Goal: Task Accomplishment & Management: Use online tool/utility

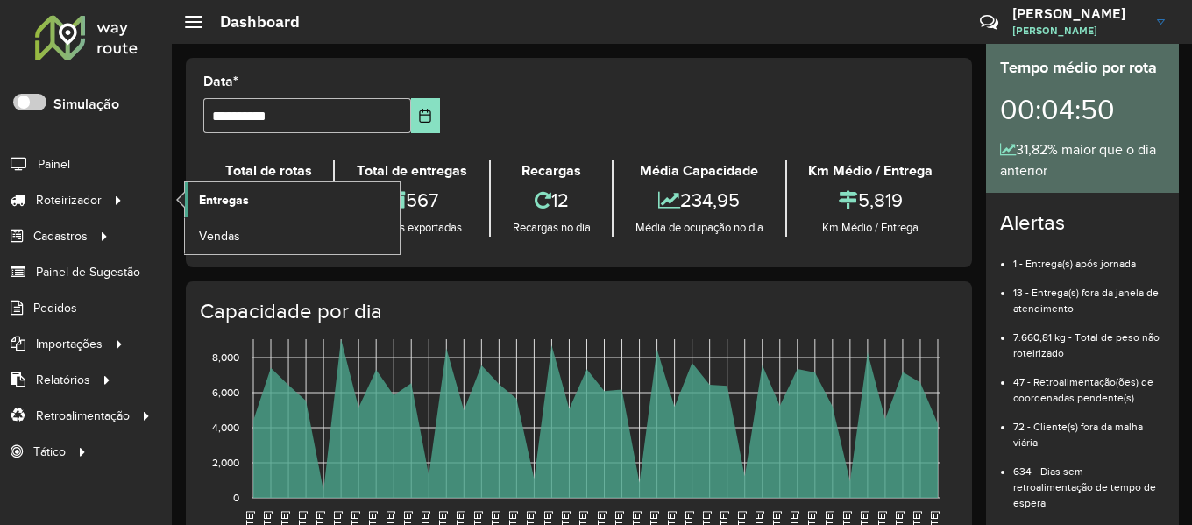
click at [215, 200] on span "Entregas" at bounding box center [224, 200] width 50 height 18
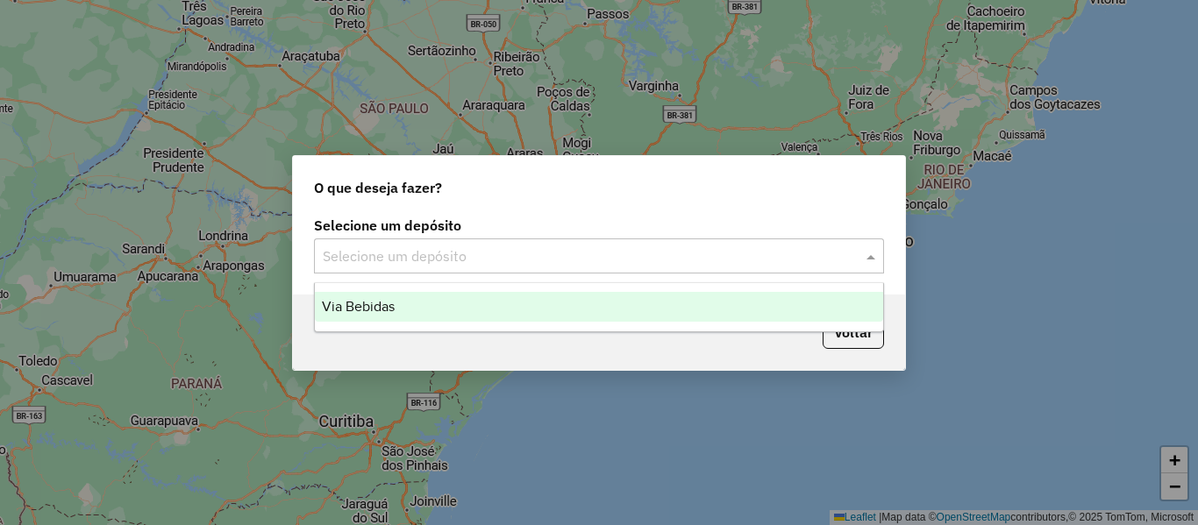
click at [551, 254] on input "text" at bounding box center [581, 256] width 517 height 21
click at [535, 323] on ng-dropdown-panel "Via Bebidas" at bounding box center [599, 307] width 570 height 50
click at [510, 320] on div "Via Bebidas" at bounding box center [599, 307] width 568 height 30
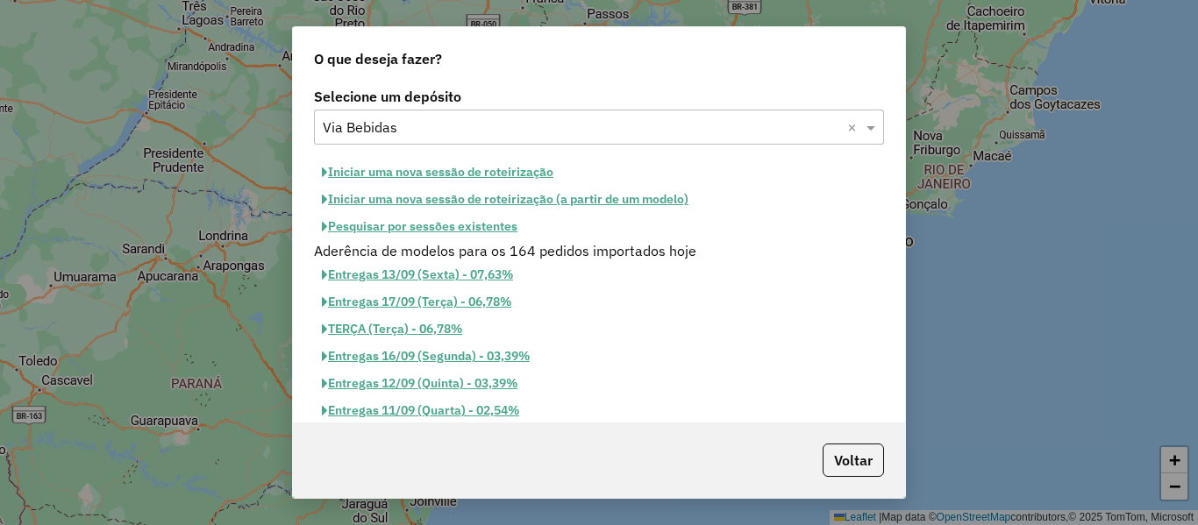
click at [461, 174] on button "Iniciar uma nova sessão de roteirização" at bounding box center [437, 172] width 247 height 27
select select "*"
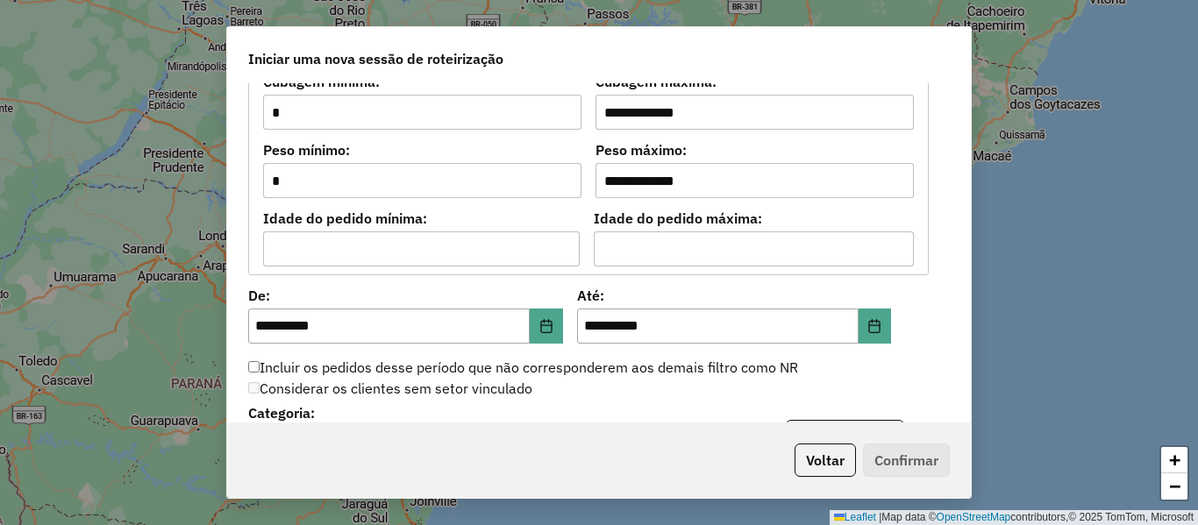
scroll to position [1841, 0]
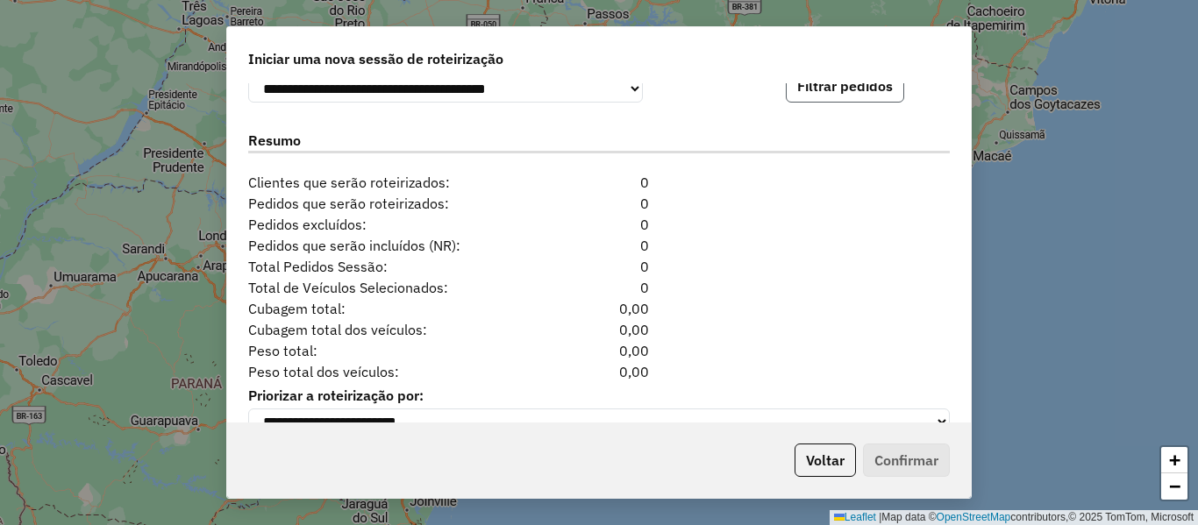
click at [872, 95] on button "Filtrar pedidos" at bounding box center [845, 85] width 118 height 33
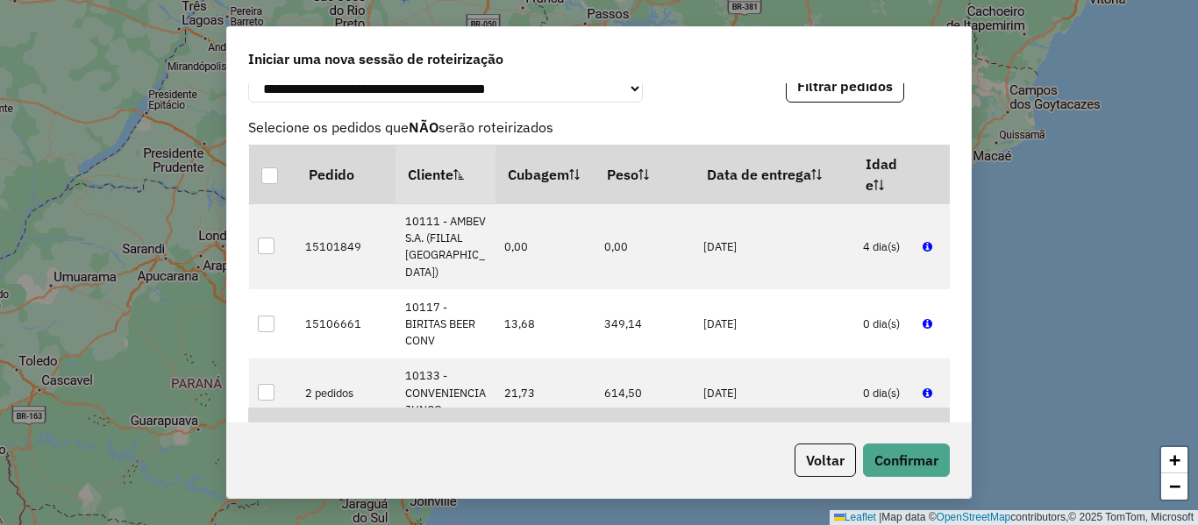
scroll to position [2246, 0]
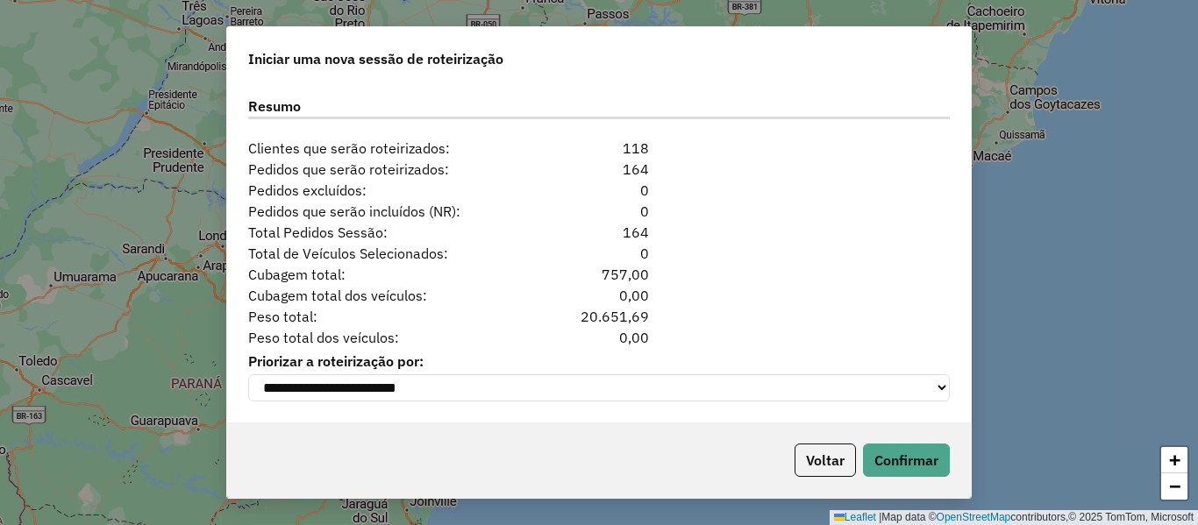
click at [892, 438] on div "Voltar Confirmar" at bounding box center [599, 460] width 744 height 75
click at [893, 451] on button "Confirmar" at bounding box center [906, 460] width 87 height 33
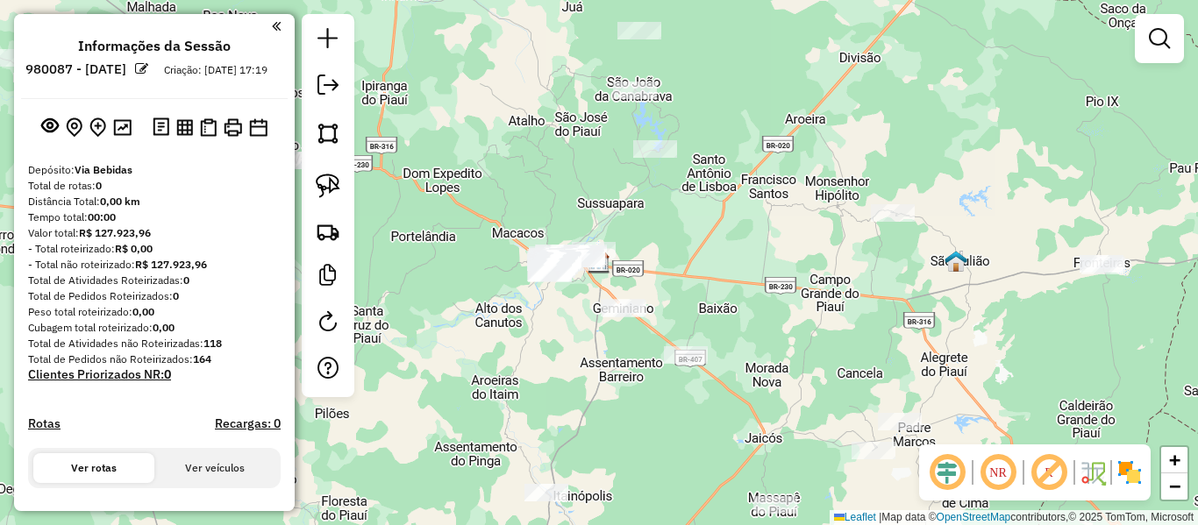
drag, startPoint x: 649, startPoint y: 509, endPoint x: 620, endPoint y: 485, distance: 37.9
click at [649, 509] on div "Janela de atendimento Grade de atendimento Capacidade Transportadoras Veículos …" at bounding box center [599, 262] width 1198 height 525
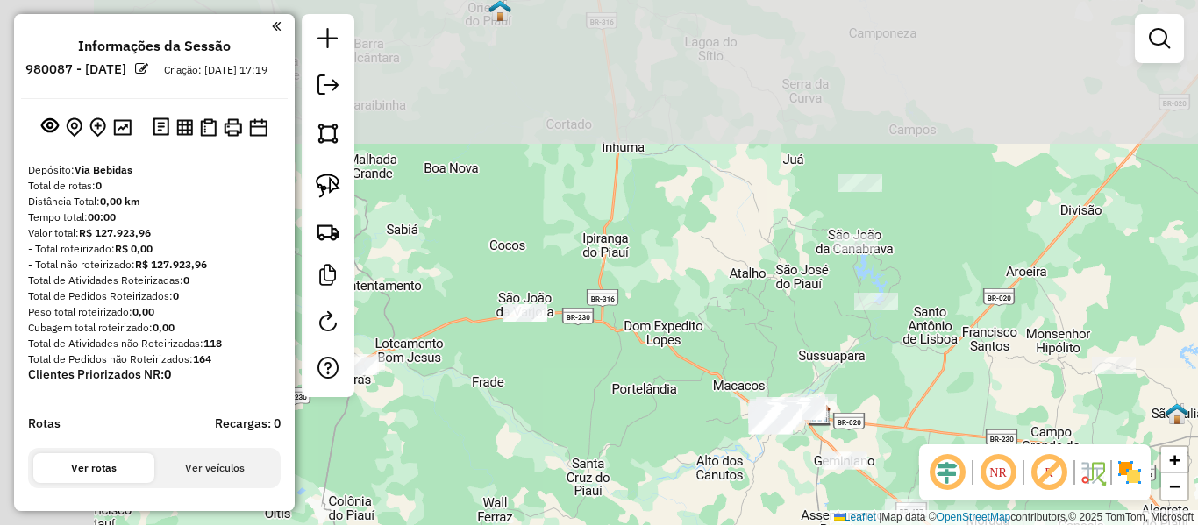
drag, startPoint x: 494, startPoint y: 351, endPoint x: 827, endPoint y: 552, distance: 389.0
click at [827, 524] on html "**********" at bounding box center [599, 262] width 1198 height 525
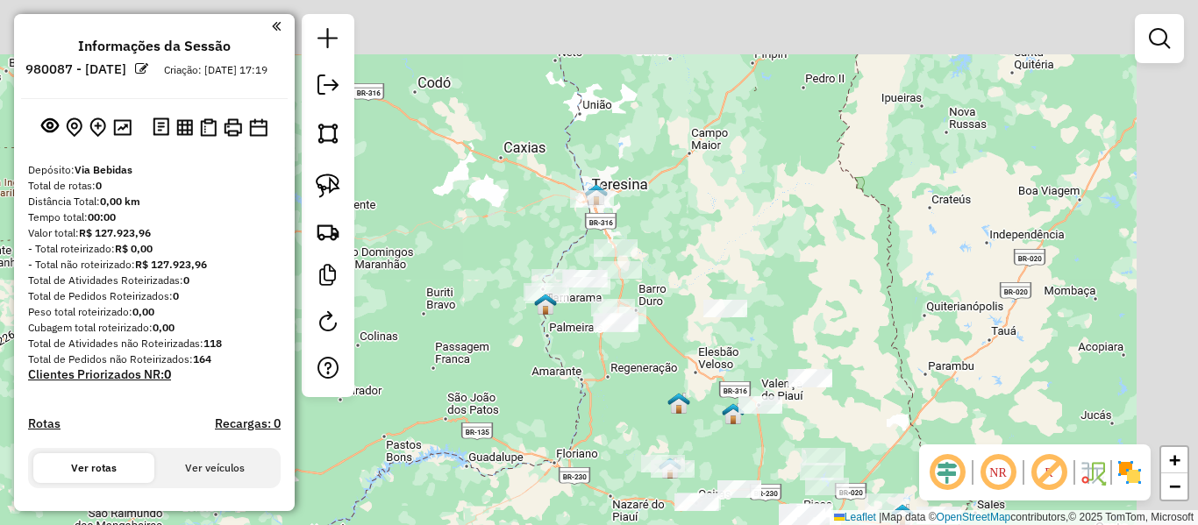
drag, startPoint x: 656, startPoint y: 335, endPoint x: 517, endPoint y: 388, distance: 148.2
click at [517, 391] on div "Janela de atendimento Grade de atendimento Capacidade Transportadoras Veículos …" at bounding box center [599, 262] width 1198 height 525
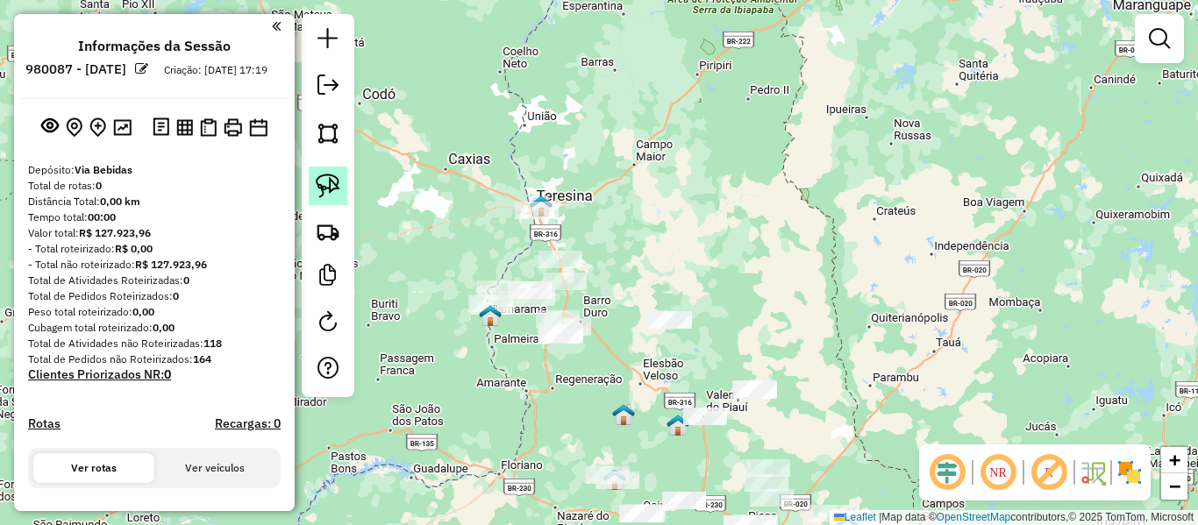
click at [326, 189] on img at bounding box center [328, 186] width 25 height 25
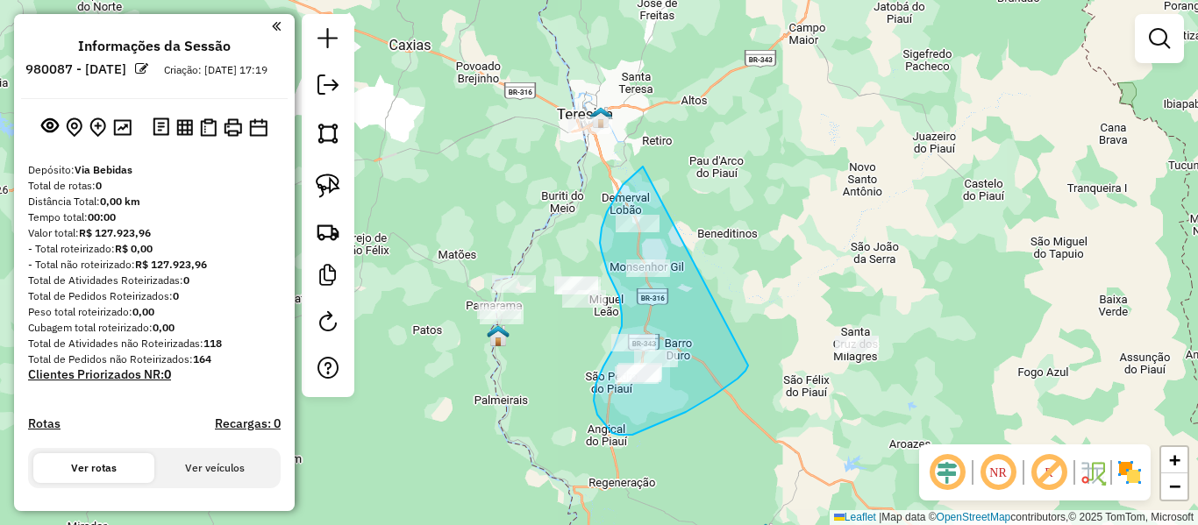
drag, startPoint x: 641, startPoint y: 167, endPoint x: 748, endPoint y: 366, distance: 225.2
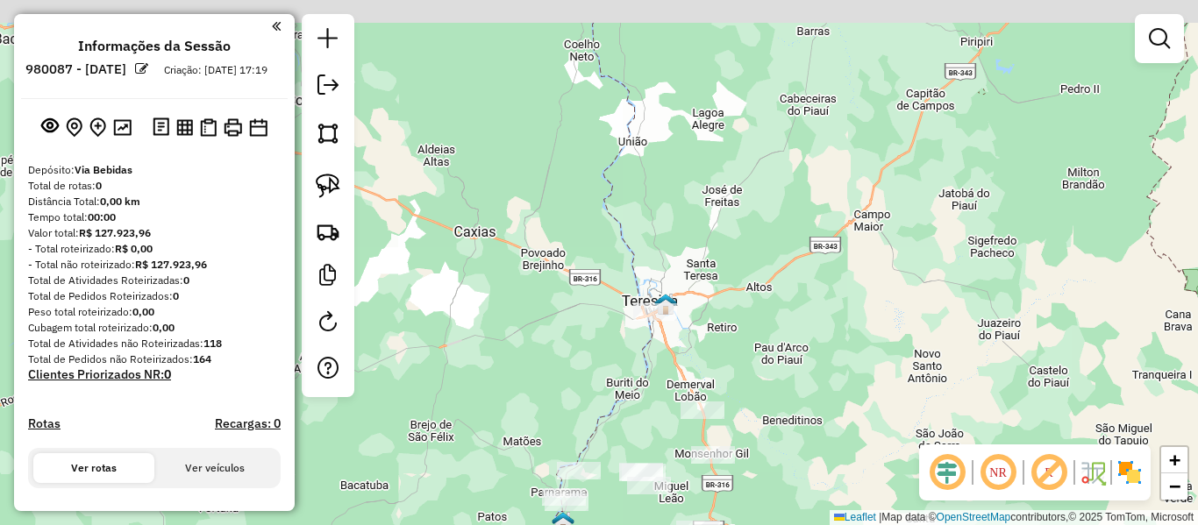
drag, startPoint x: 414, startPoint y: 266, endPoint x: 480, endPoint y: 176, distance: 111.0
click at [480, 176] on div "Janela de atendimento Grade de atendimento Capacidade Transportadoras Veículos …" at bounding box center [599, 262] width 1198 height 525
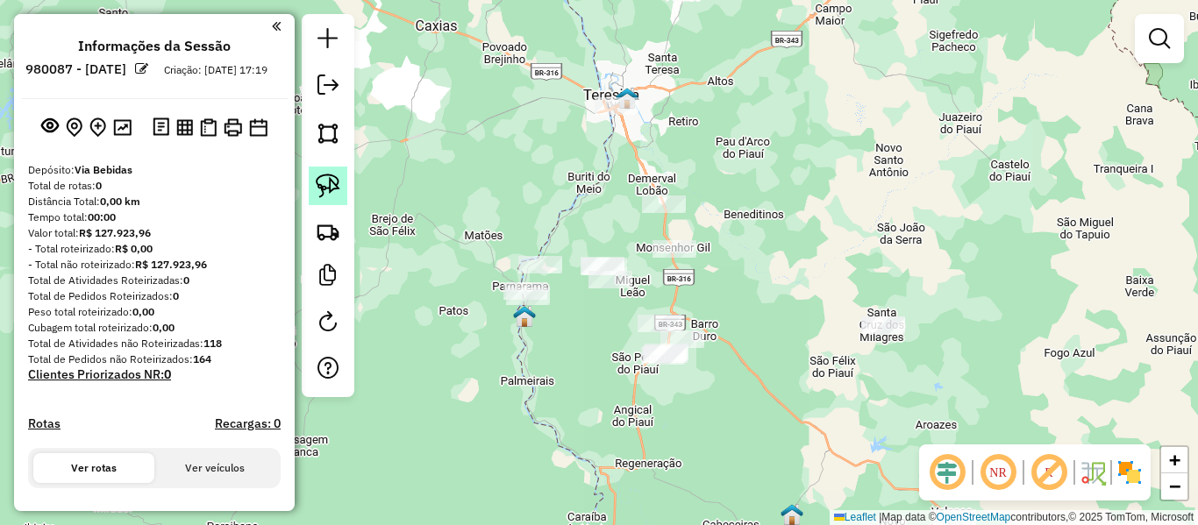
click at [319, 184] on img at bounding box center [328, 186] width 25 height 25
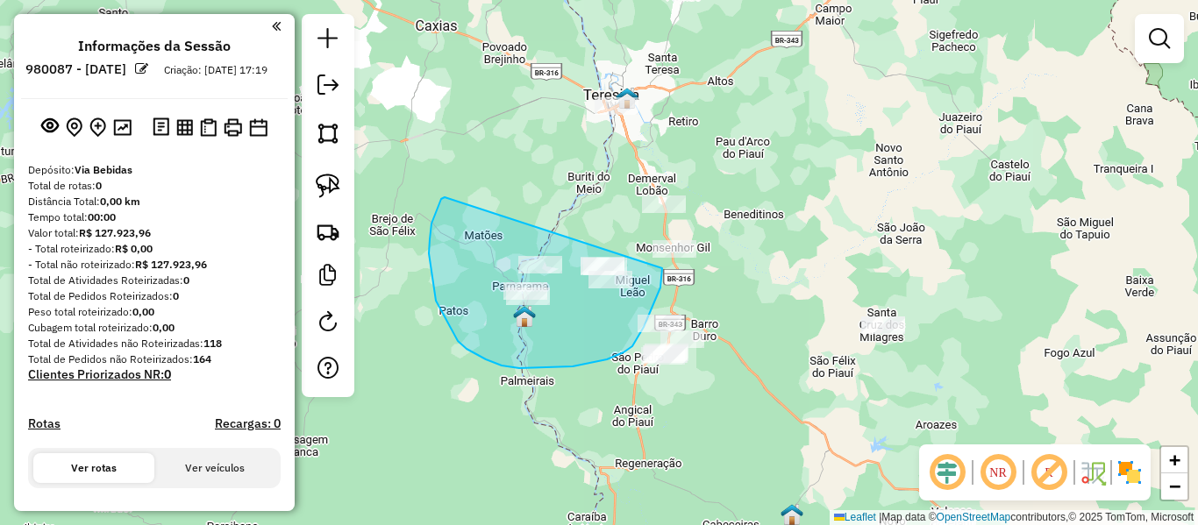
drag, startPoint x: 445, startPoint y: 197, endPoint x: 646, endPoint y: 249, distance: 208.2
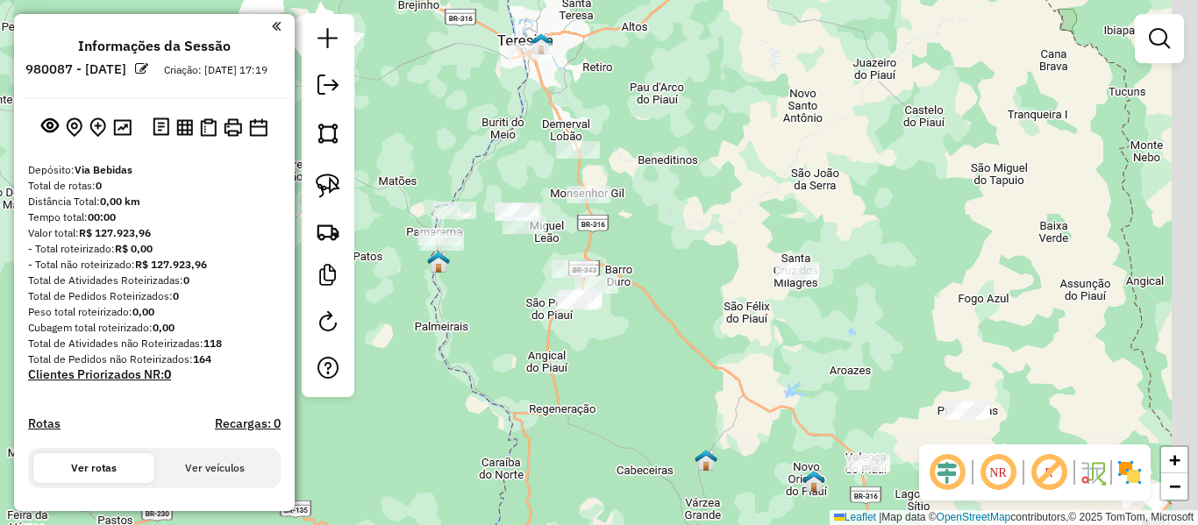
drag, startPoint x: 623, startPoint y: 444, endPoint x: 534, endPoint y: 380, distance: 110.0
click at [537, 388] on div "Janela de atendimento Grade de atendimento Capacidade Transportadoras Veículos …" at bounding box center [599, 262] width 1198 height 525
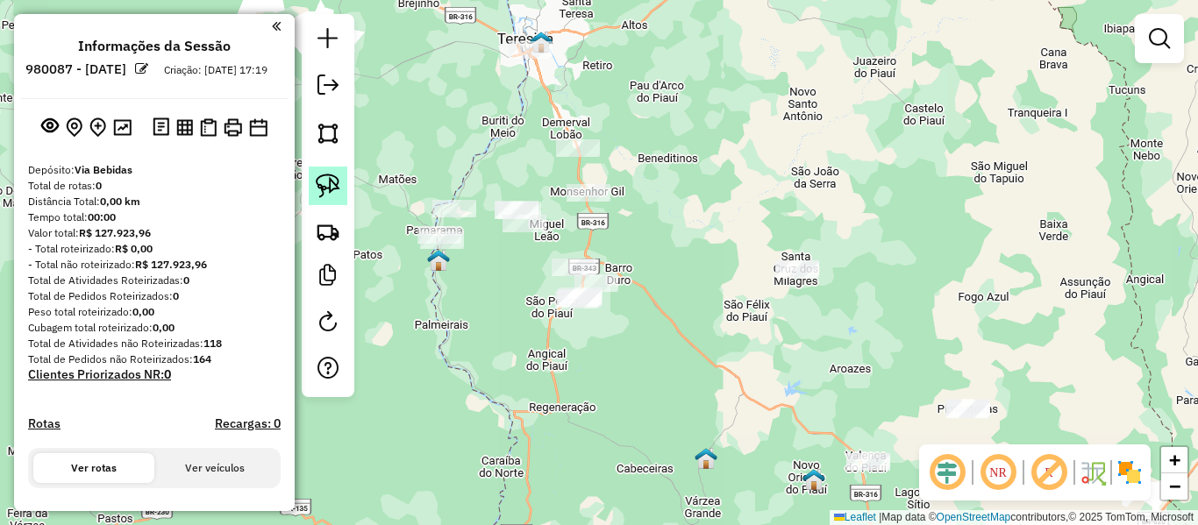
click at [320, 180] on img at bounding box center [328, 186] width 25 height 25
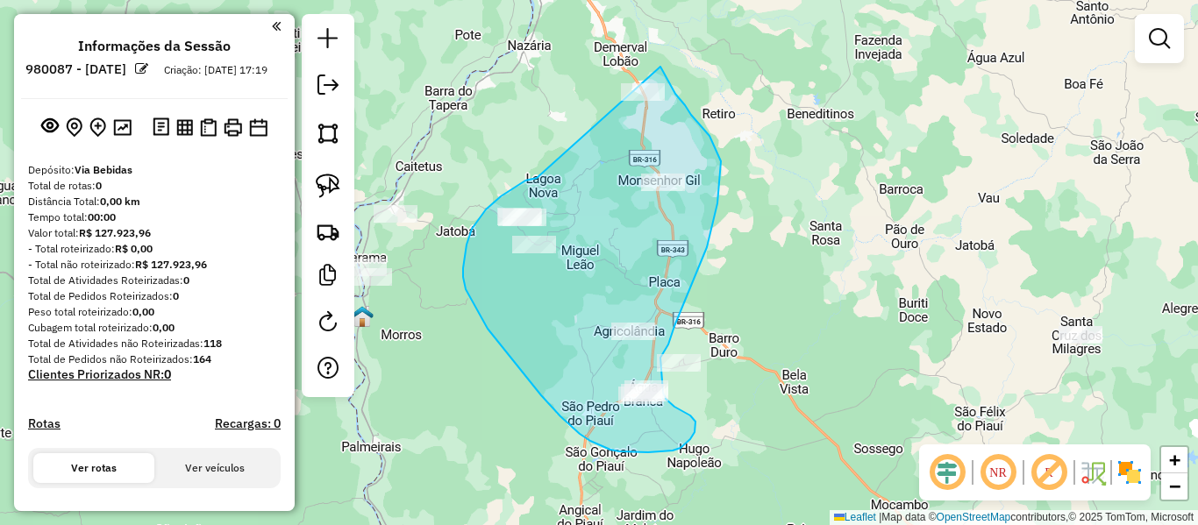
drag, startPoint x: 535, startPoint y: 178, endPoint x: 657, endPoint y: 64, distance: 166.9
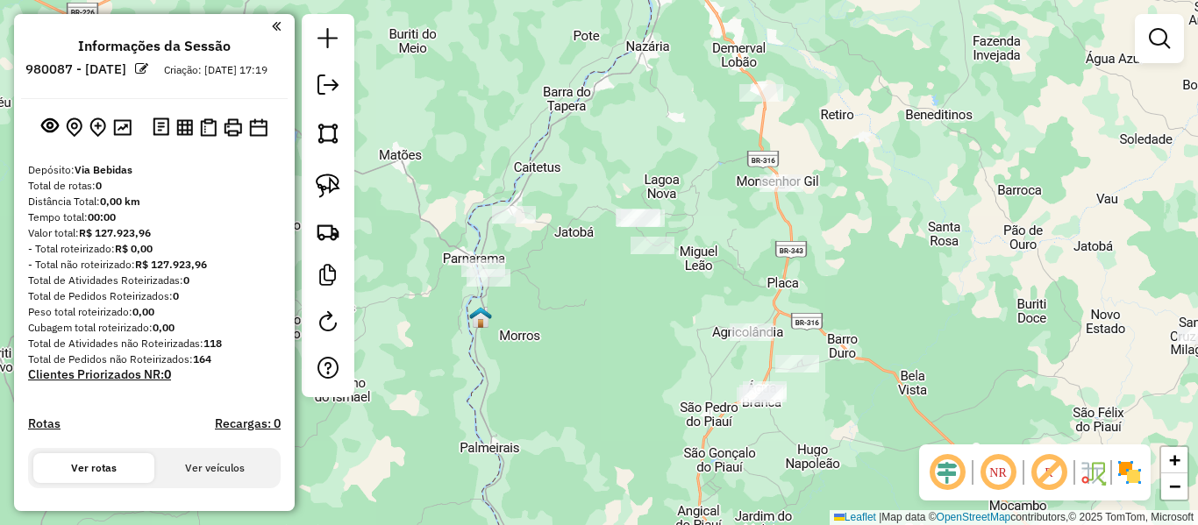
drag, startPoint x: 495, startPoint y: 353, endPoint x: 487, endPoint y: 310, distance: 44.5
click at [542, 343] on div "Janela de atendimento Grade de atendimento Capacidade Transportadoras Veículos …" at bounding box center [599, 262] width 1198 height 525
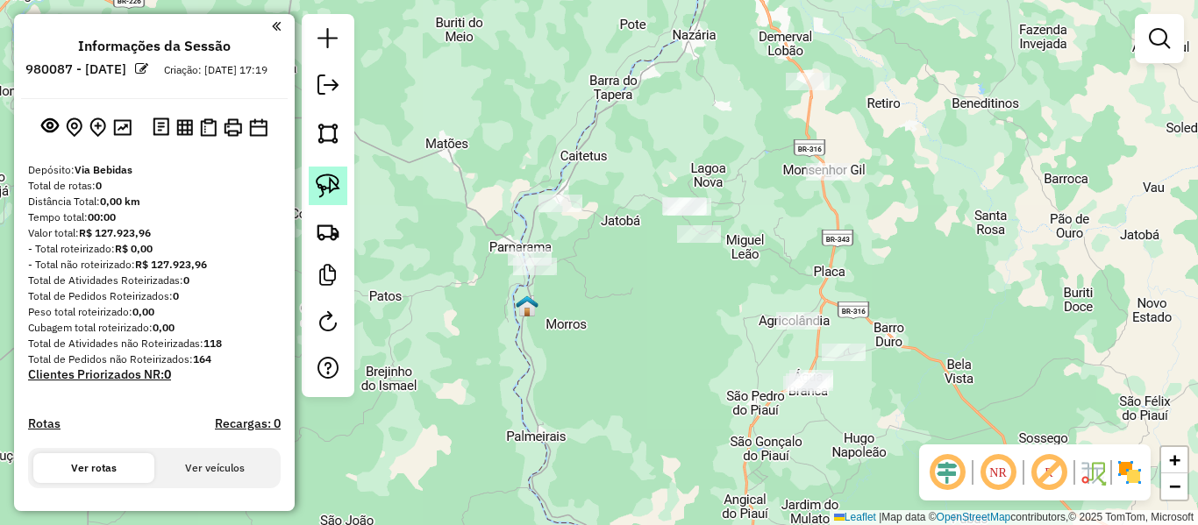
click at [338, 195] on img at bounding box center [328, 186] width 25 height 25
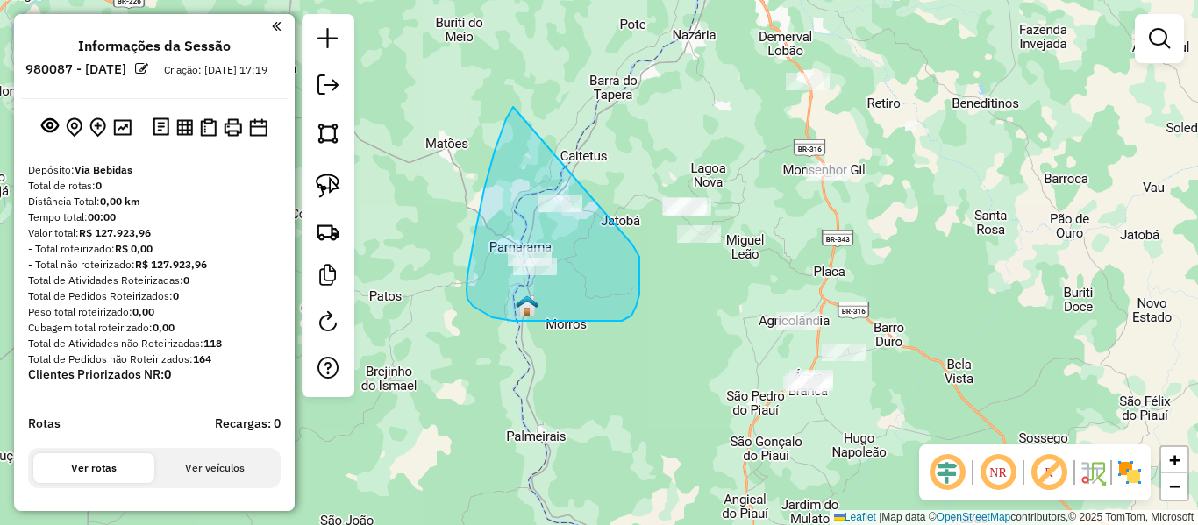
drag, startPoint x: 513, startPoint y: 107, endPoint x: 632, endPoint y: 245, distance: 182.1
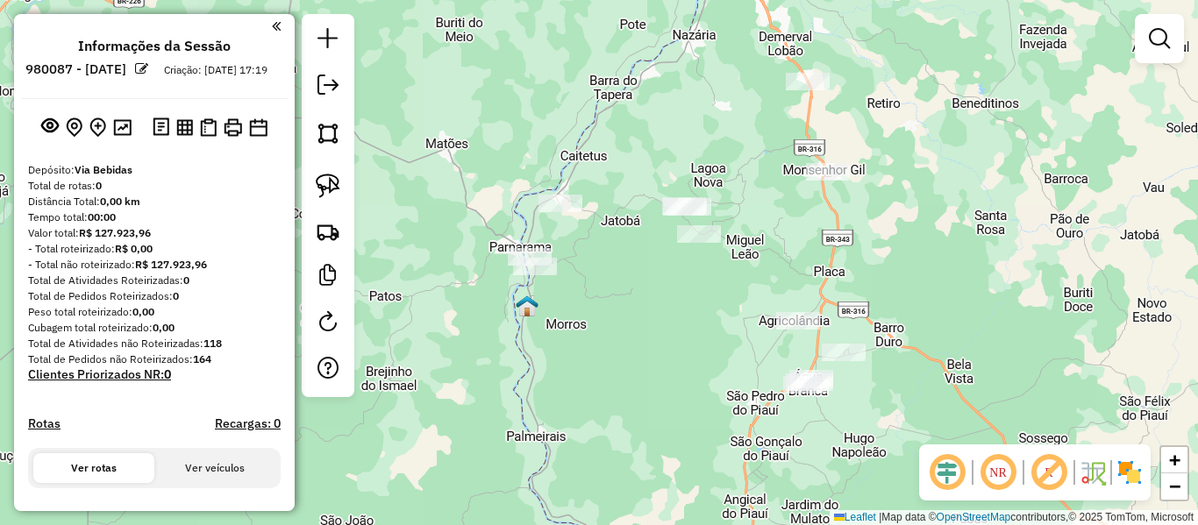
drag, startPoint x: 619, startPoint y: 355, endPoint x: 422, endPoint y: 313, distance: 201.7
click at [425, 320] on div "Janela de atendimento Grade de atendimento Capacidade Transportadoras Veículos …" at bounding box center [599, 262] width 1198 height 525
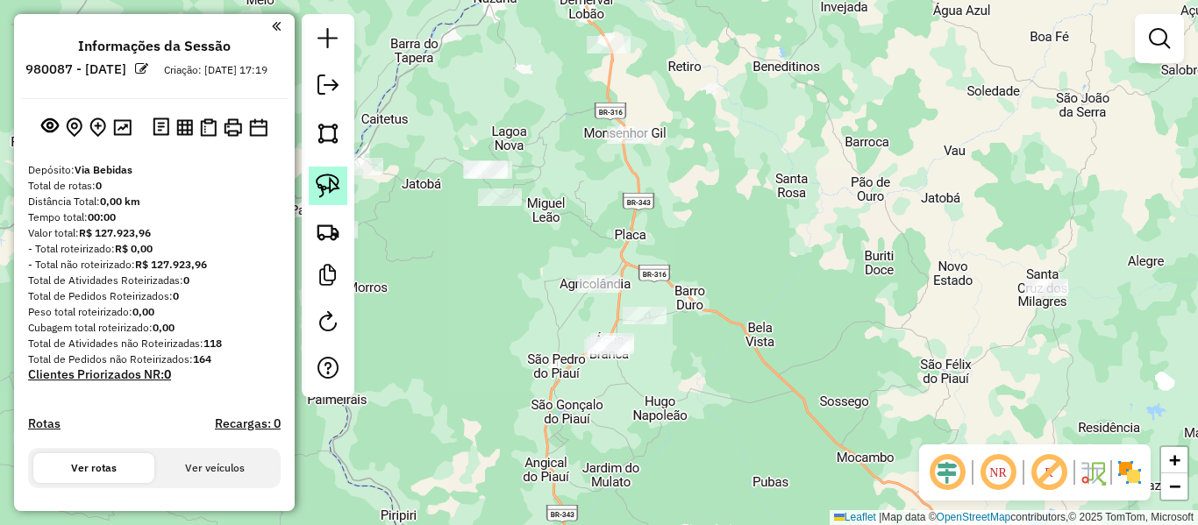
click at [334, 192] on img at bounding box center [328, 186] width 25 height 25
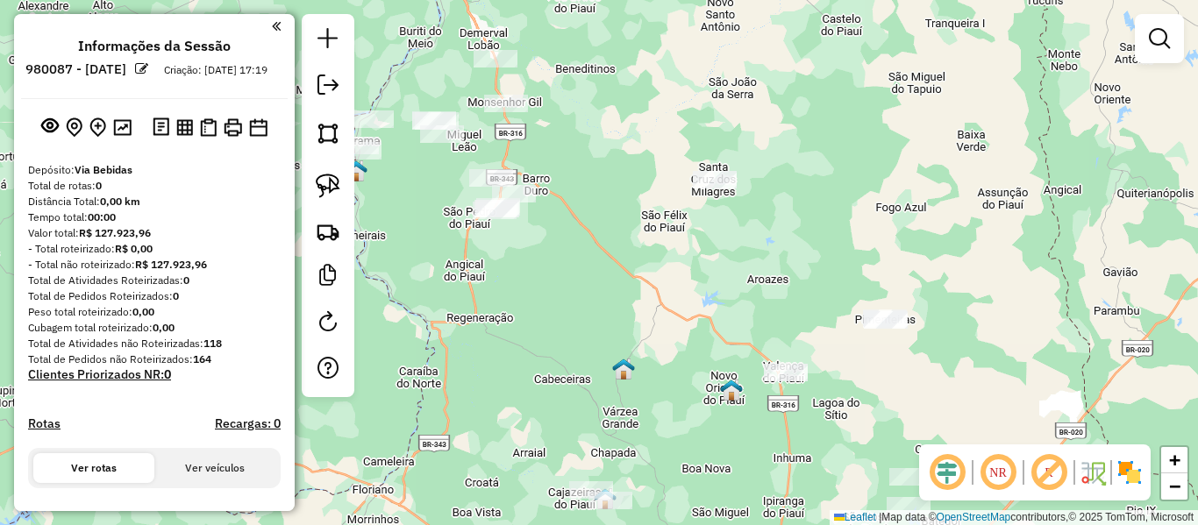
drag, startPoint x: 494, startPoint y: 359, endPoint x: 378, endPoint y: 236, distance: 168.7
click at [382, 240] on div "Janela de atendimento Grade de atendimento Capacidade Transportadoras Veículos …" at bounding box center [599, 262] width 1198 height 525
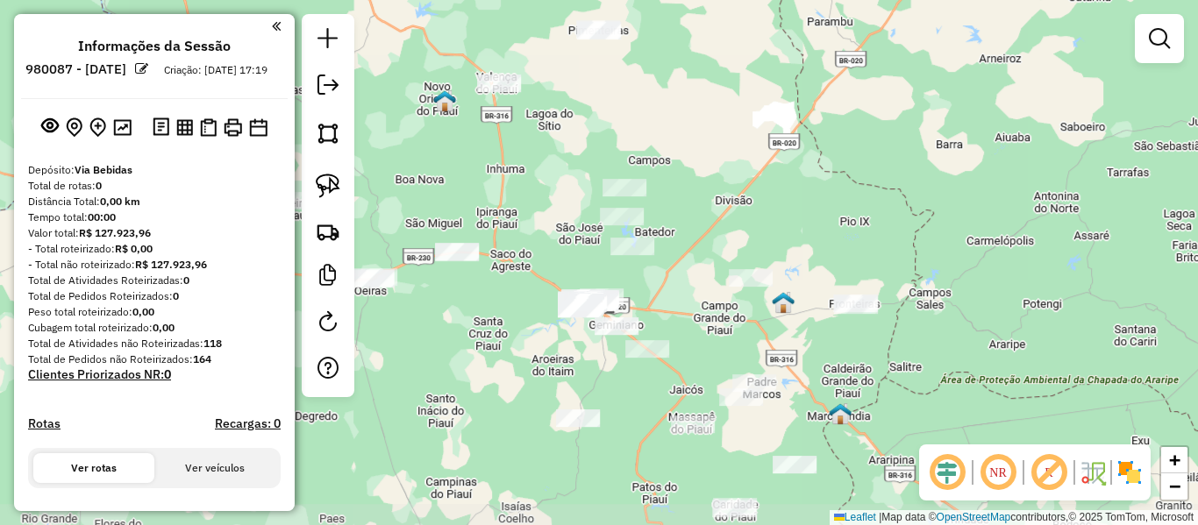
drag, startPoint x: 566, startPoint y: 217, endPoint x: 690, endPoint y: 193, distance: 126.7
click at [690, 193] on div "Janela de atendimento Grade de atendimento Capacidade Transportadoras Veículos …" at bounding box center [599, 262] width 1198 height 525
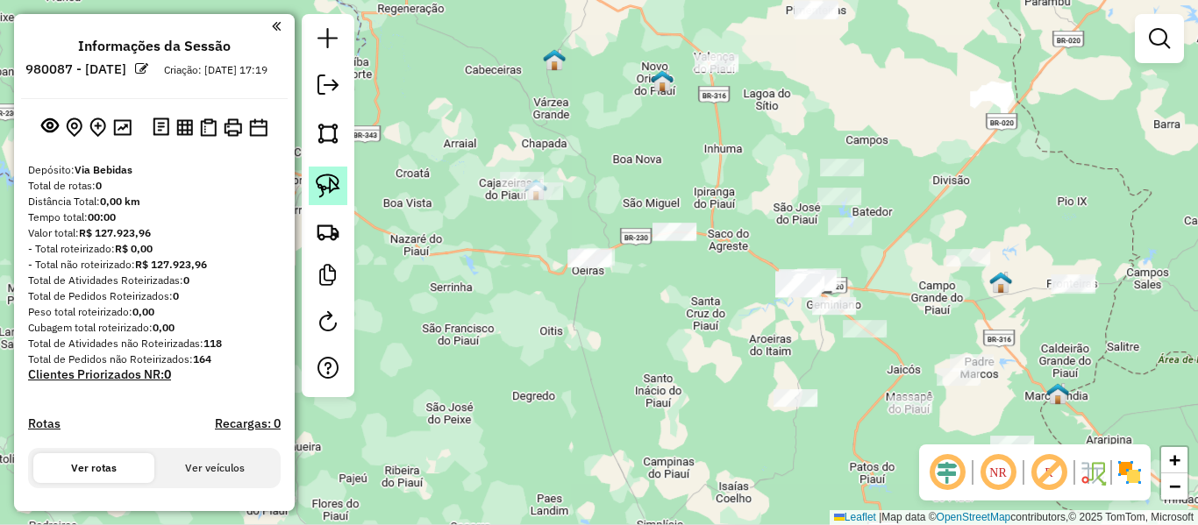
click at [324, 178] on img at bounding box center [328, 186] width 25 height 25
drag, startPoint x: 453, startPoint y: 198, endPoint x: 677, endPoint y: 184, distance: 224.0
click at [345, 188] on link at bounding box center [328, 186] width 39 height 39
drag, startPoint x: 609, startPoint y: 181, endPoint x: 750, endPoint y: 238, distance: 151.4
click at [327, 178] on img at bounding box center [328, 186] width 25 height 25
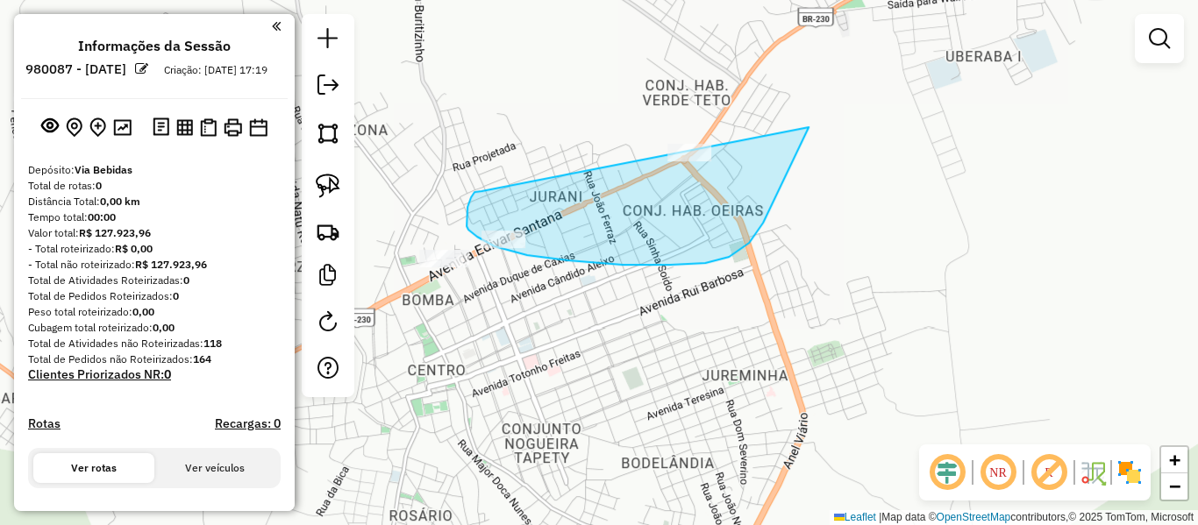
drag, startPoint x: 469, startPoint y: 202, endPoint x: 803, endPoint y: 123, distance: 343.3
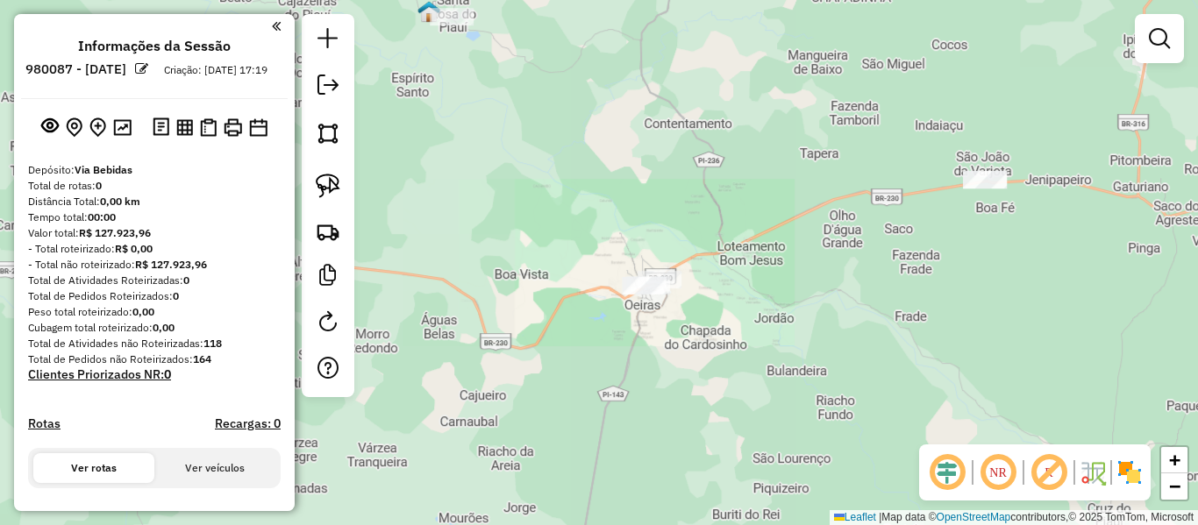
drag, startPoint x: 560, startPoint y: 326, endPoint x: 456, endPoint y: 325, distance: 104.3
click at [461, 325] on div "Janela de atendimento Grade de atendimento Capacidade Transportadoras Veículos …" at bounding box center [599, 262] width 1198 height 525
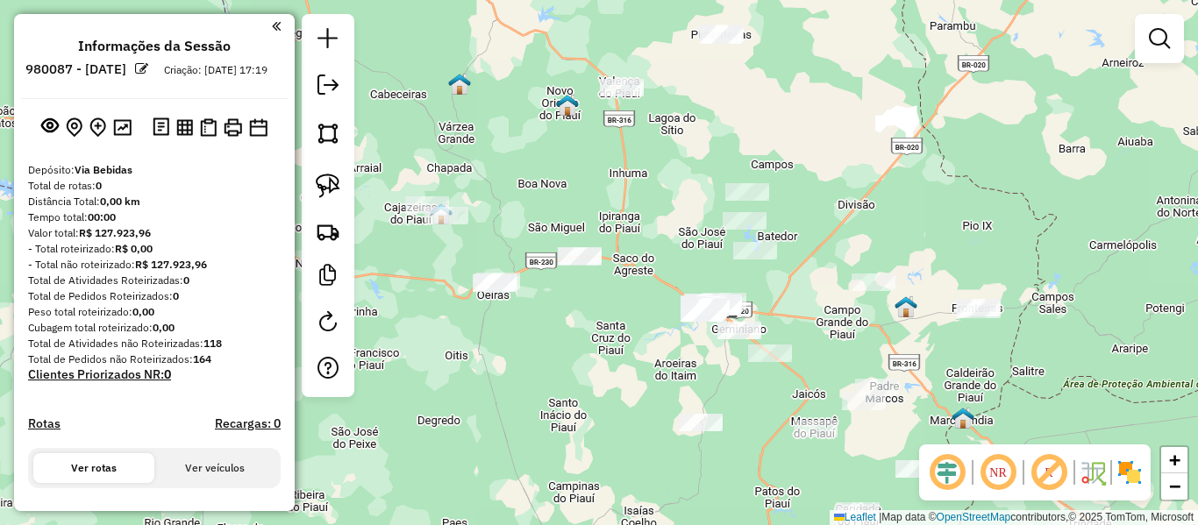
drag, startPoint x: 556, startPoint y: 132, endPoint x: 476, endPoint y: 241, distance: 134.9
click at [479, 241] on div "Janela de atendimento Grade de atendimento Capacidade Transportadoras Veículos …" at bounding box center [599, 262] width 1198 height 525
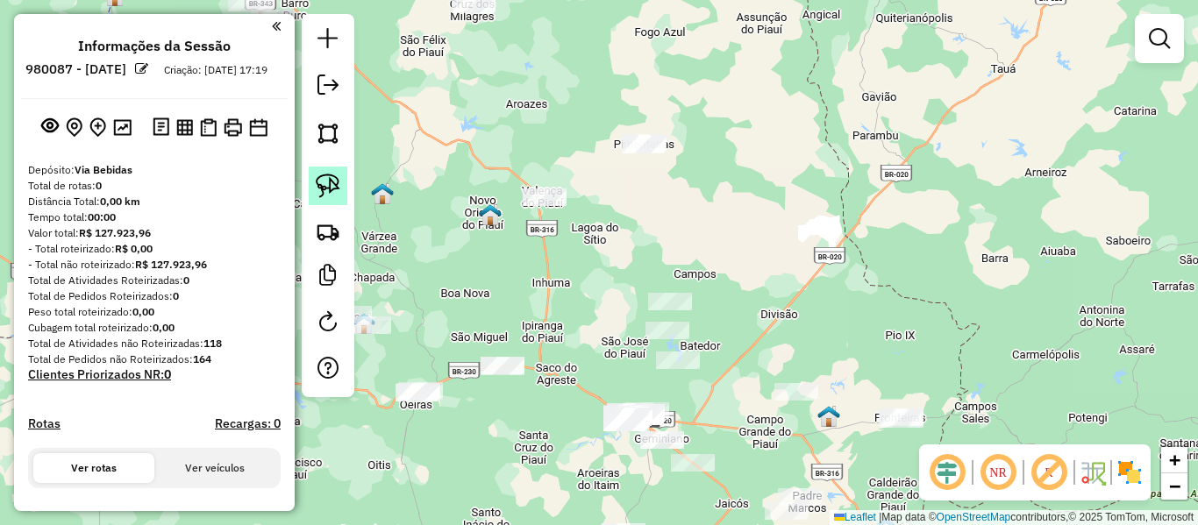
click at [342, 189] on link at bounding box center [328, 186] width 39 height 39
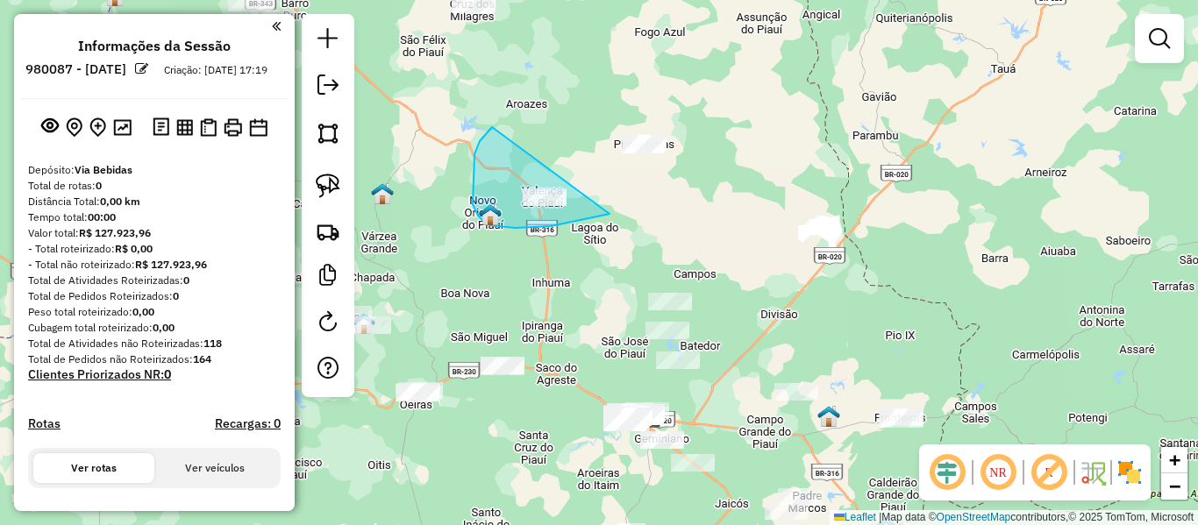
drag, startPoint x: 515, startPoint y: 228, endPoint x: 713, endPoint y: 192, distance: 201.4
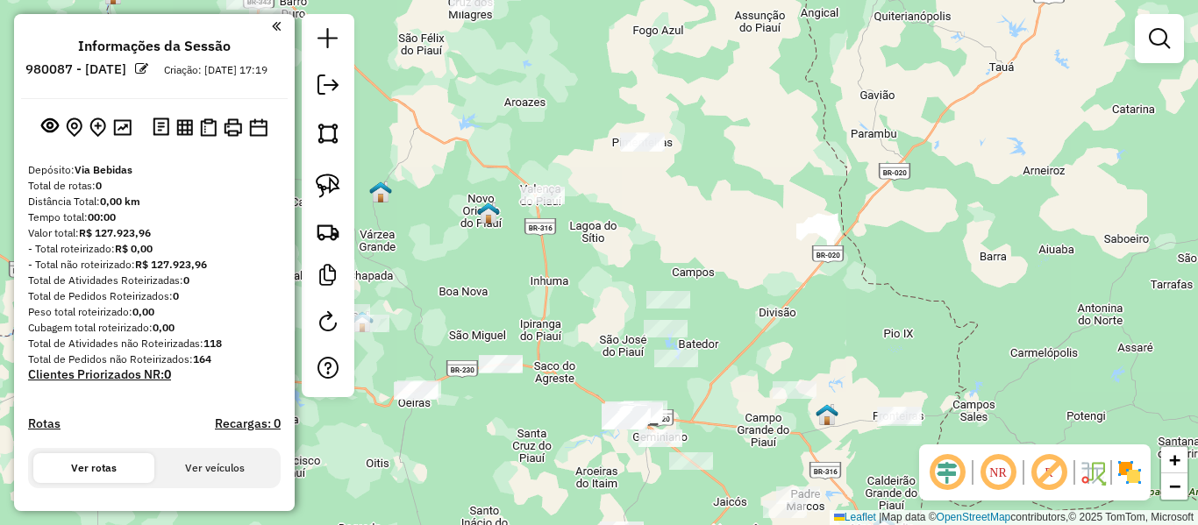
drag, startPoint x: 613, startPoint y: 310, endPoint x: 485, endPoint y: 130, distance: 220.7
click at [485, 130] on div "Janela de atendimento Grade de atendimento Capacidade Transportadoras Veículos …" at bounding box center [599, 262] width 1198 height 525
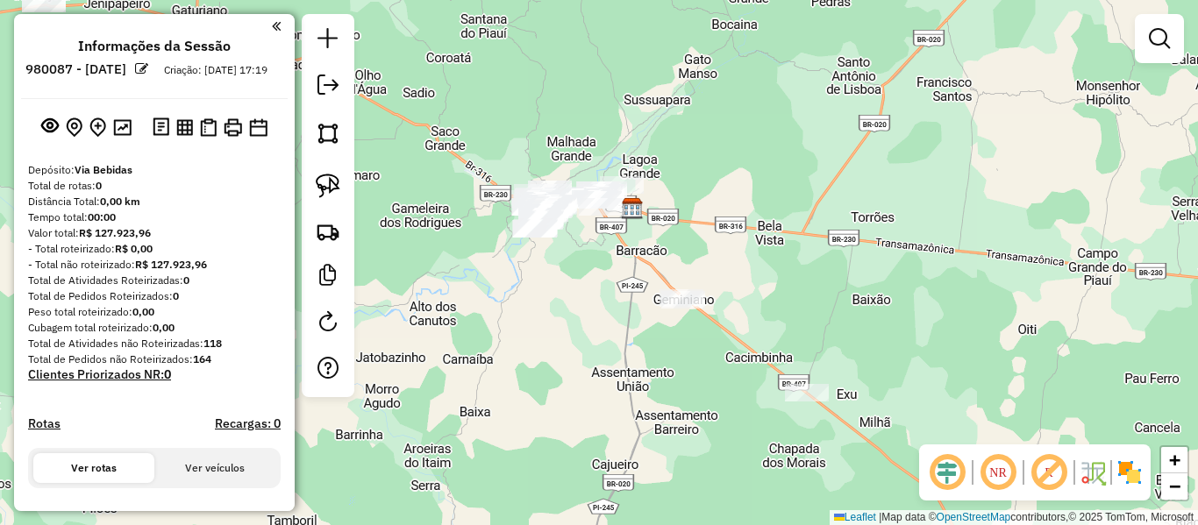
drag, startPoint x: 552, startPoint y: 197, endPoint x: 465, endPoint y: 56, distance: 165.7
click at [475, 67] on div "Janela de atendimento Grade de atendimento Capacidade Transportadoras Veículos …" at bounding box center [599, 262] width 1198 height 525
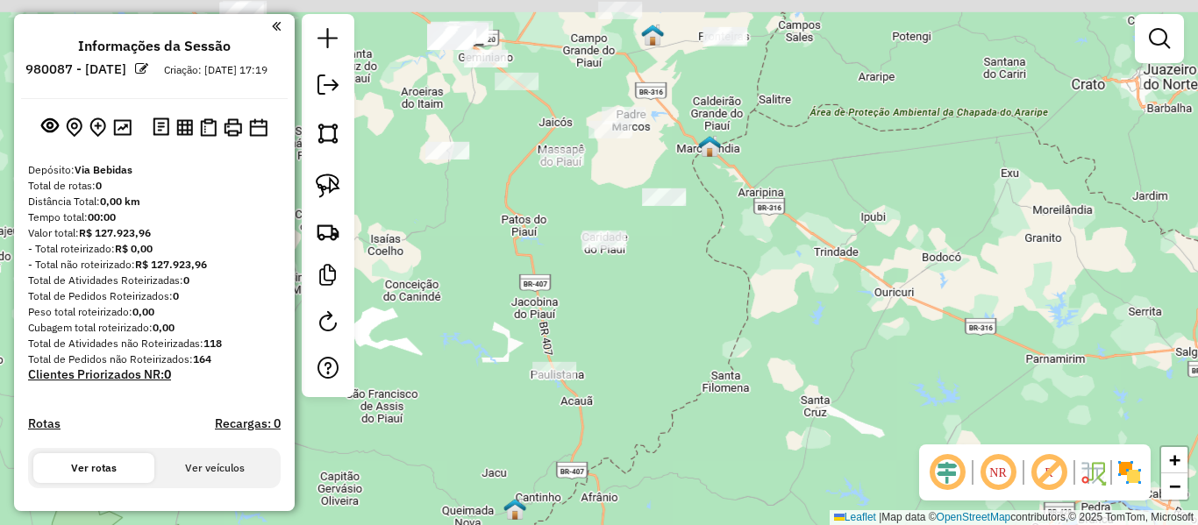
drag, startPoint x: 503, startPoint y: 184, endPoint x: 541, endPoint y: 288, distance: 110.1
click at [541, 288] on div "Janela de atendimento Grade de atendimento Capacidade Transportadoras Veículos …" at bounding box center [599, 262] width 1198 height 525
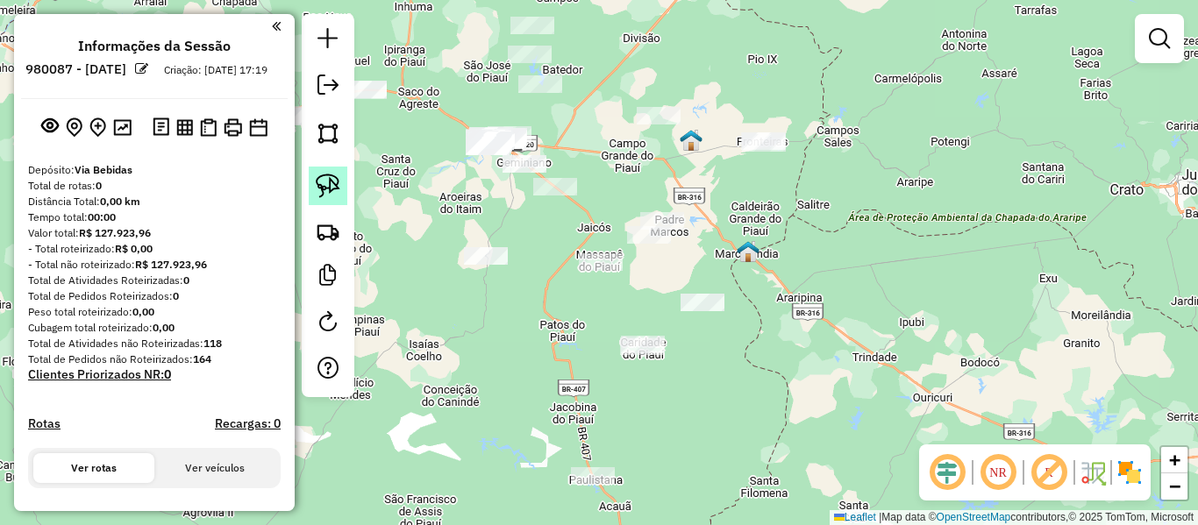
click at [319, 181] on img at bounding box center [328, 186] width 25 height 25
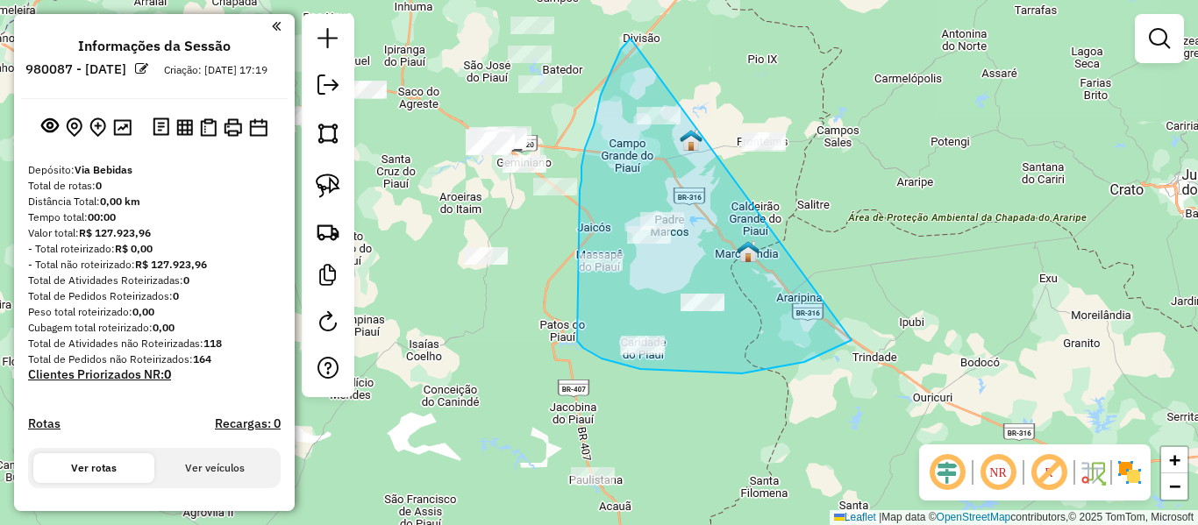
drag, startPoint x: 619, startPoint y: 53, endPoint x: 1025, endPoint y: 121, distance: 411.5
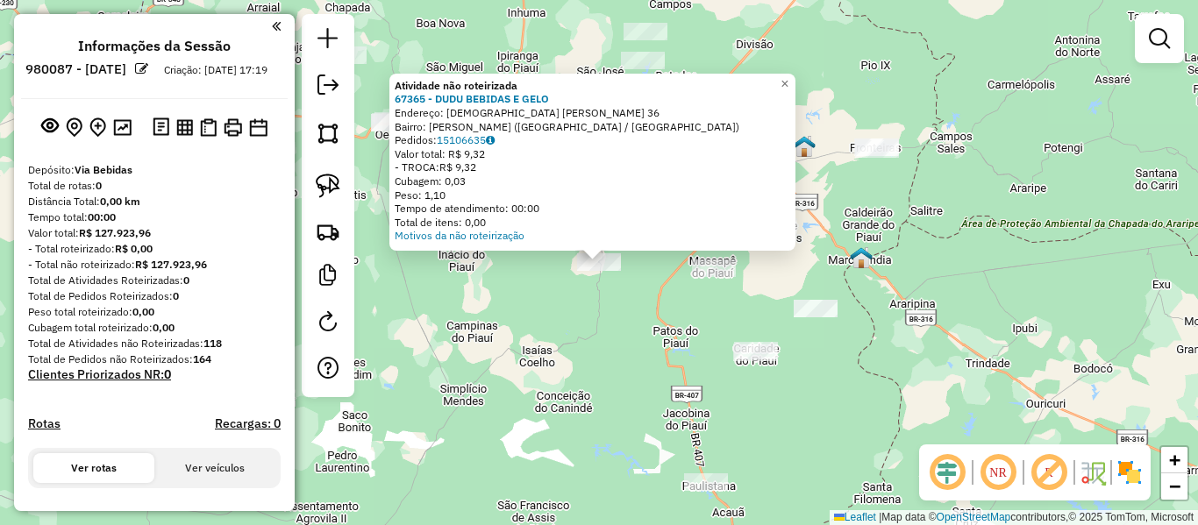
click at [567, 331] on div "Atividade não roteirizada 67365 - DUDU BEBIDAS E GELO Endereço: DRPA [PERSON_NA…" at bounding box center [599, 262] width 1198 height 525
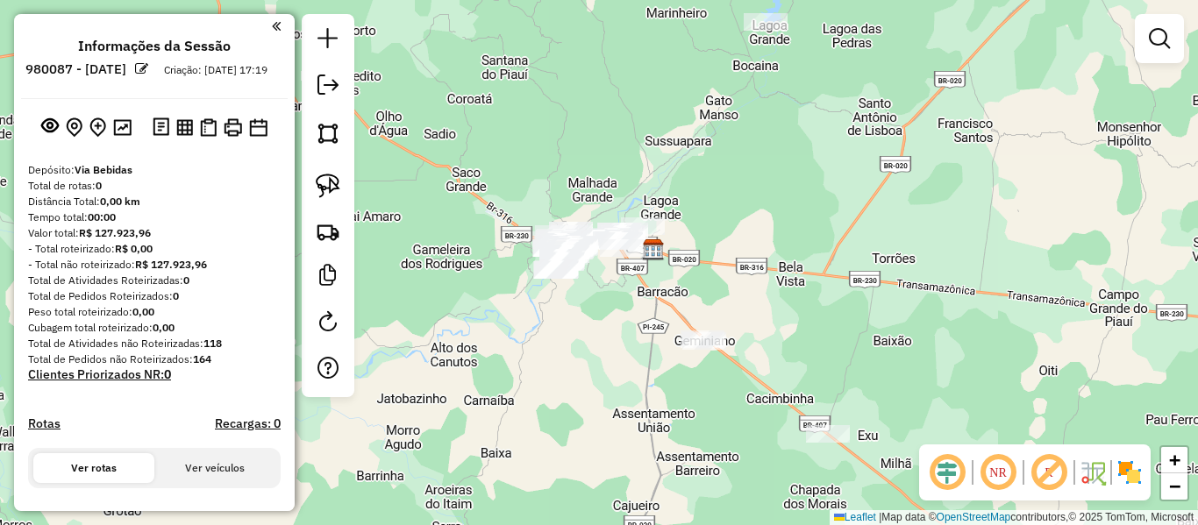
drag, startPoint x: 691, startPoint y: 388, endPoint x: 606, endPoint y: 280, distance: 138.0
click at [606, 280] on div "Janela de atendimento Grade de atendimento Capacidade Transportadoras Veículos …" at bounding box center [599, 262] width 1198 height 525
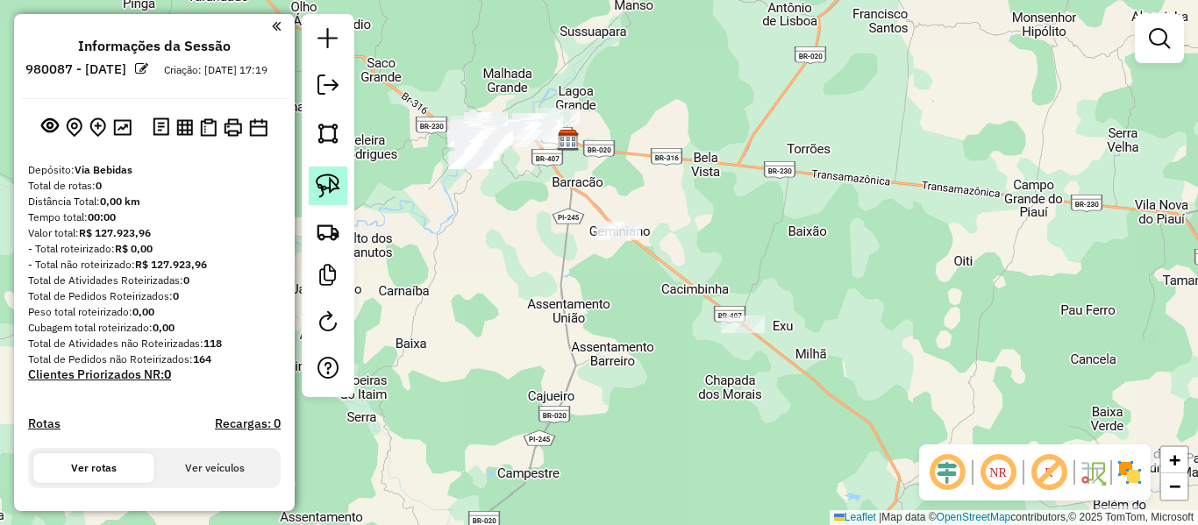
click at [311, 176] on link at bounding box center [328, 186] width 39 height 39
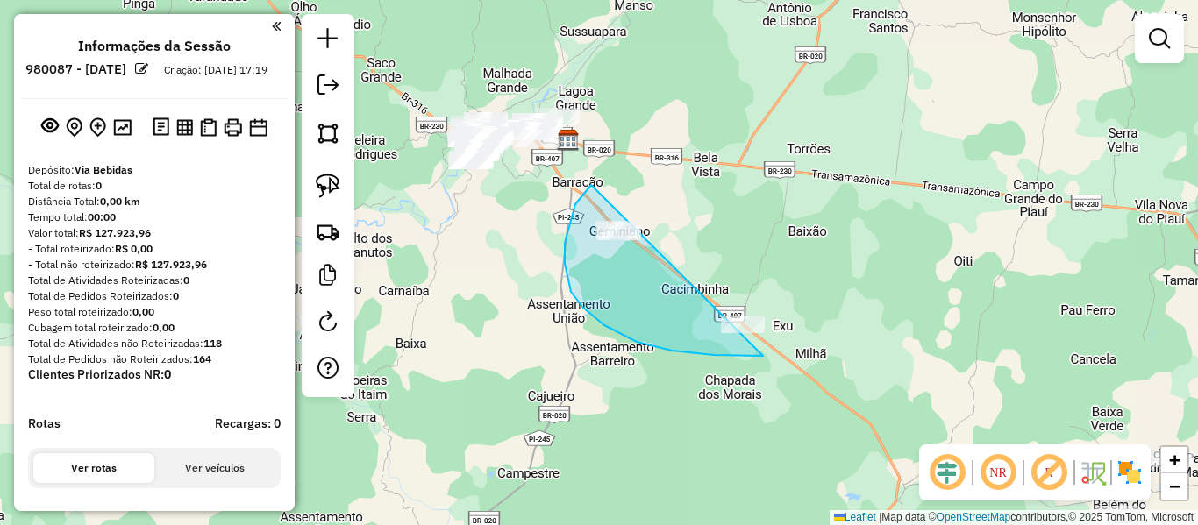
drag, startPoint x: 567, startPoint y: 232, endPoint x: 865, endPoint y: 338, distance: 316.1
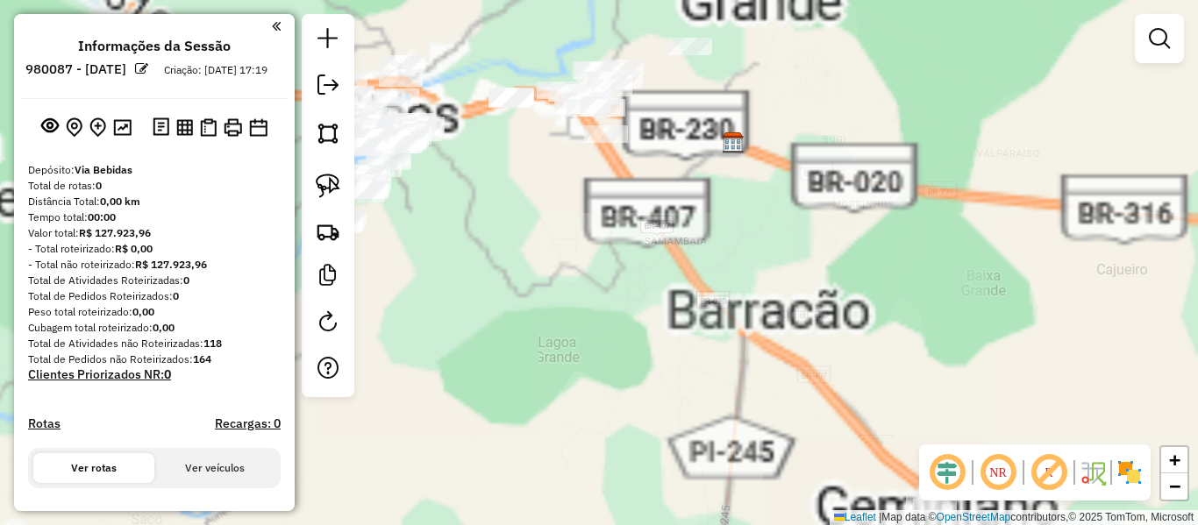
drag, startPoint x: 652, startPoint y: 206, endPoint x: 670, endPoint y: 204, distance: 17.6
click at [665, 206] on div "Janela de atendimento Grade de atendimento Capacidade Transportadoras Veículos …" at bounding box center [599, 262] width 1198 height 525
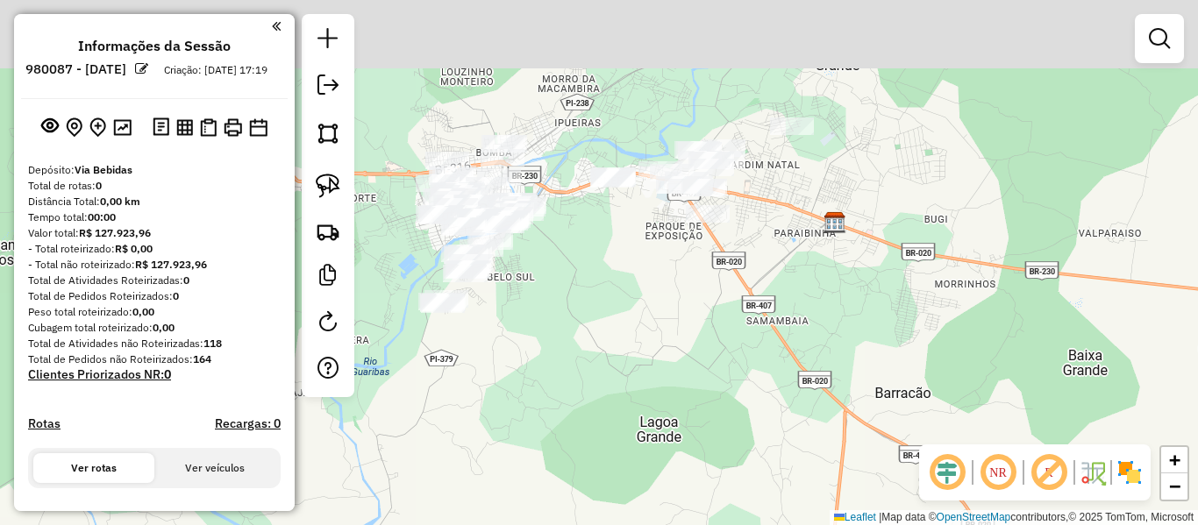
drag, startPoint x: 645, startPoint y: 201, endPoint x: 623, endPoint y: 274, distance: 76.0
click at [623, 274] on div "Janela de atendimento Grade de atendimento Capacidade Transportadoras Veículos …" at bounding box center [599, 262] width 1198 height 525
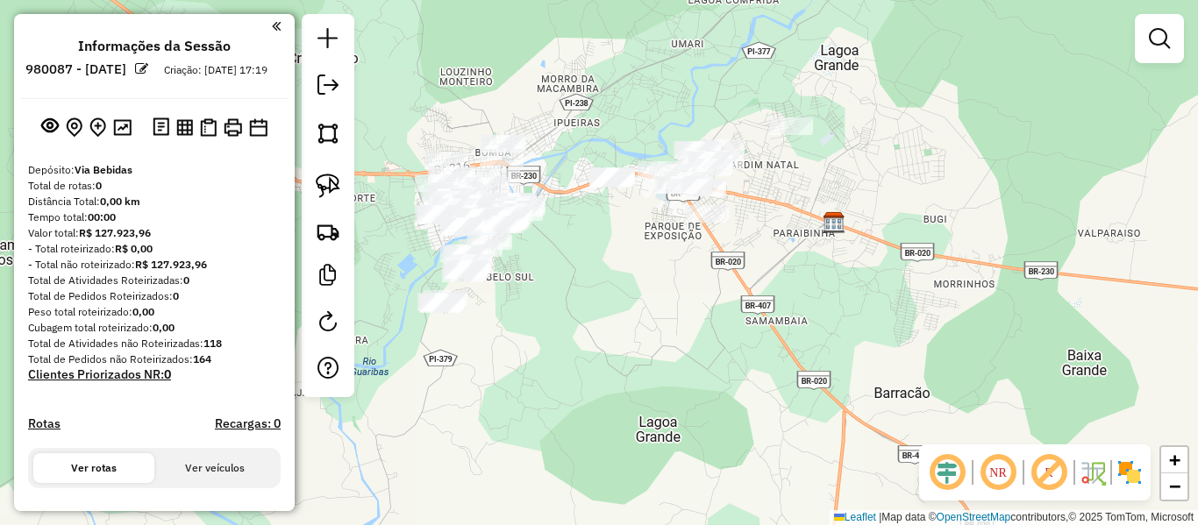
click at [424, 264] on div "Janela de atendimento Grade de atendimento Capacidade Transportadoras Veículos …" at bounding box center [599, 262] width 1198 height 525
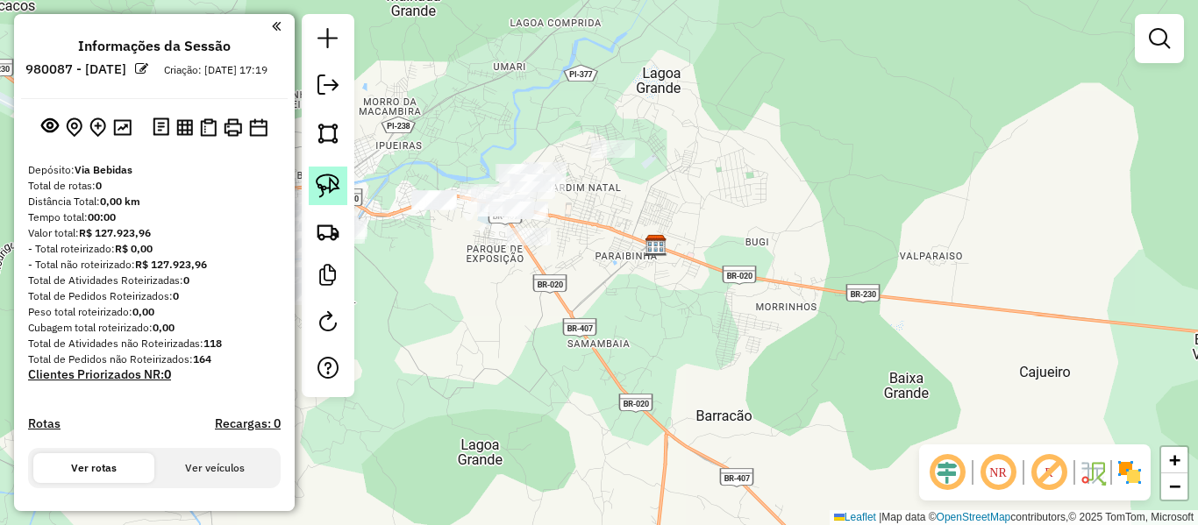
click at [329, 185] on img at bounding box center [328, 186] width 25 height 25
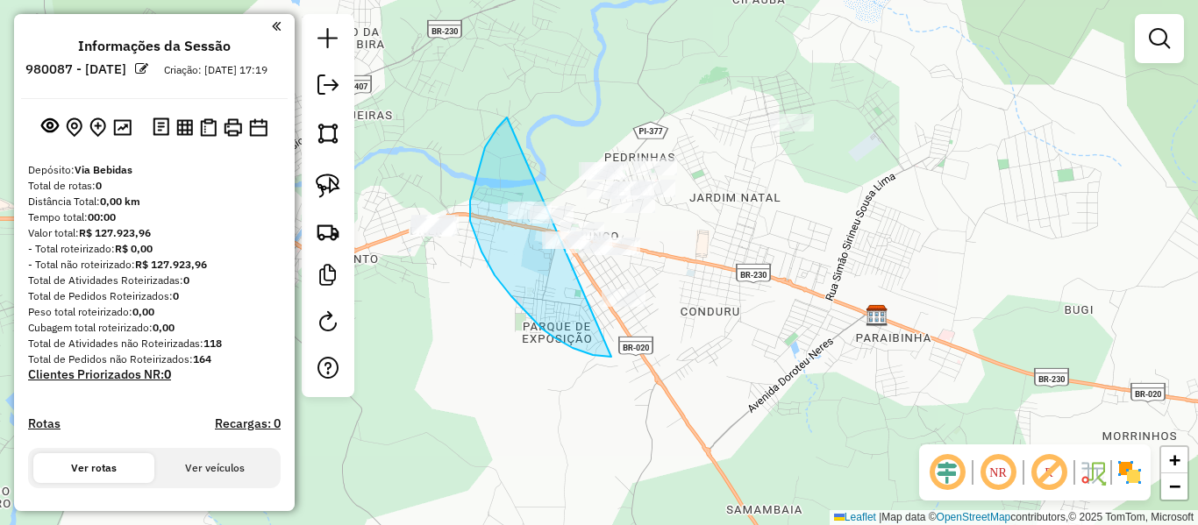
drag, startPoint x: 505, startPoint y: 118, endPoint x: 915, endPoint y: 73, distance: 412.9
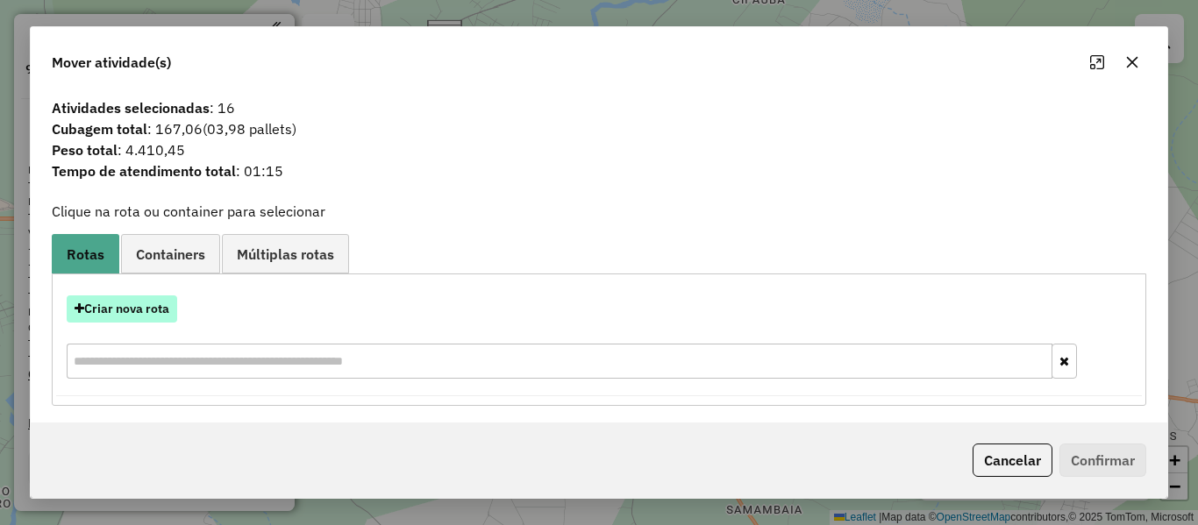
click at [167, 295] on button "Criar nova rota" at bounding box center [122, 308] width 110 height 27
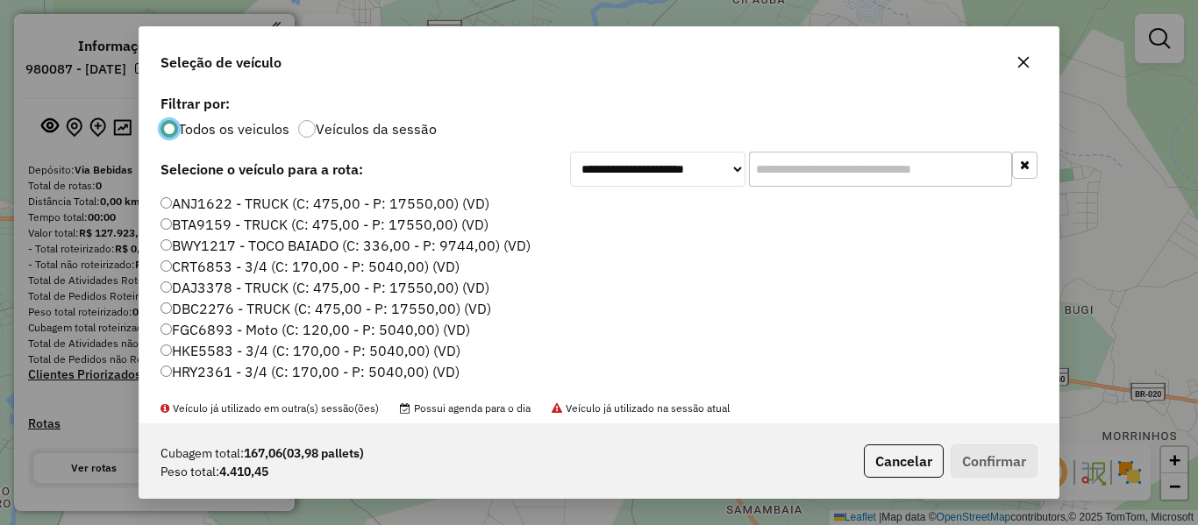
scroll to position [10, 5]
drag, startPoint x: 837, startPoint y: 165, endPoint x: 815, endPoint y: 167, distance: 22.0
click at [814, 164] on input "text" at bounding box center [880, 169] width 263 height 35
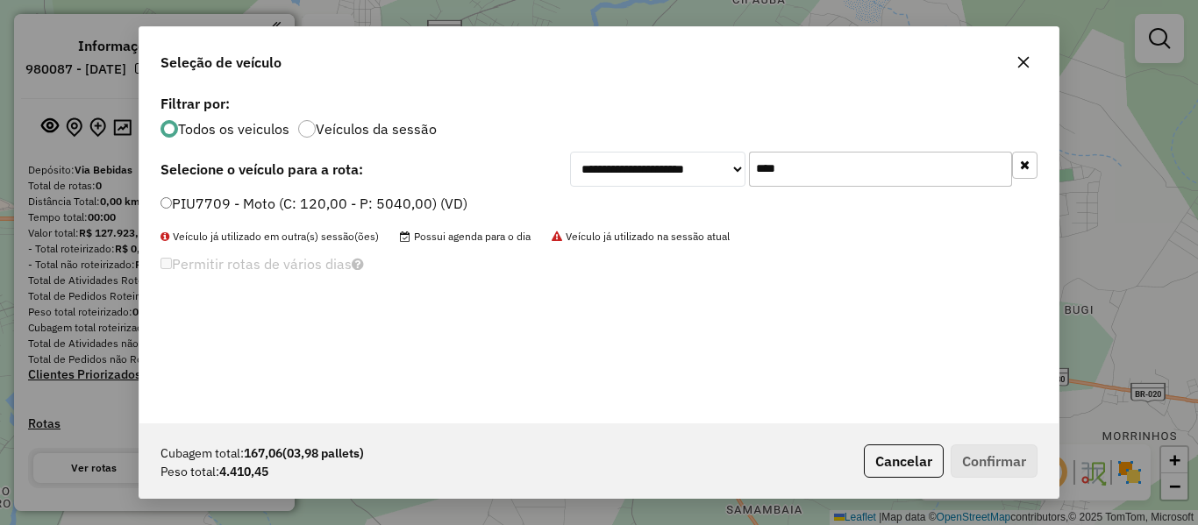
type input "****"
click at [216, 213] on label "PIU7709 - Moto (C: 120,00 - P: 5040,00) (VD)" at bounding box center [313, 203] width 307 height 21
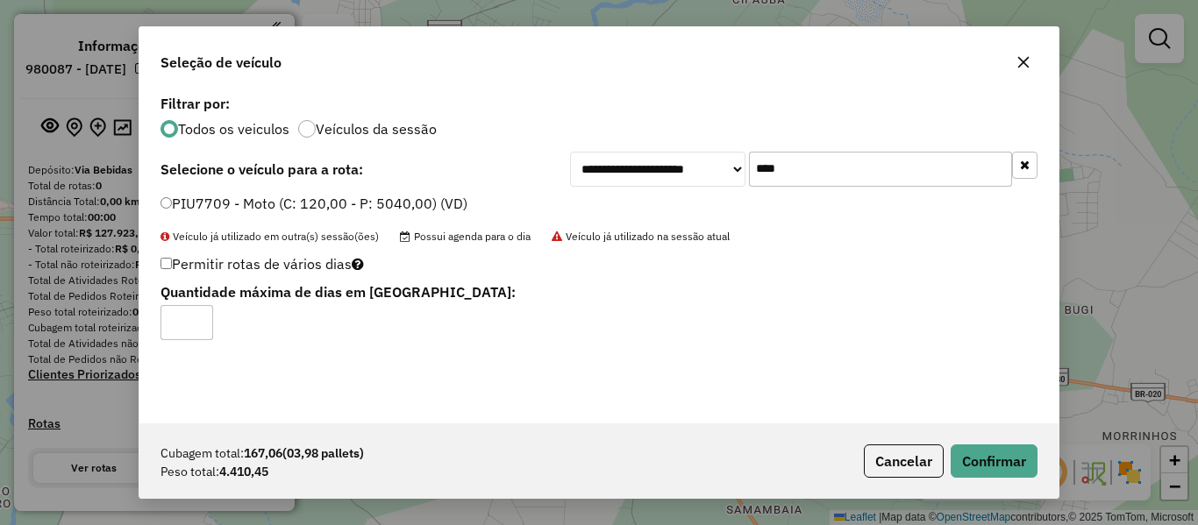
click at [172, 261] on label "Permitir rotas de vários dias" at bounding box center [261, 263] width 203 height 33
type input "*"
click at [978, 452] on button "Confirmar" at bounding box center [993, 461] width 87 height 33
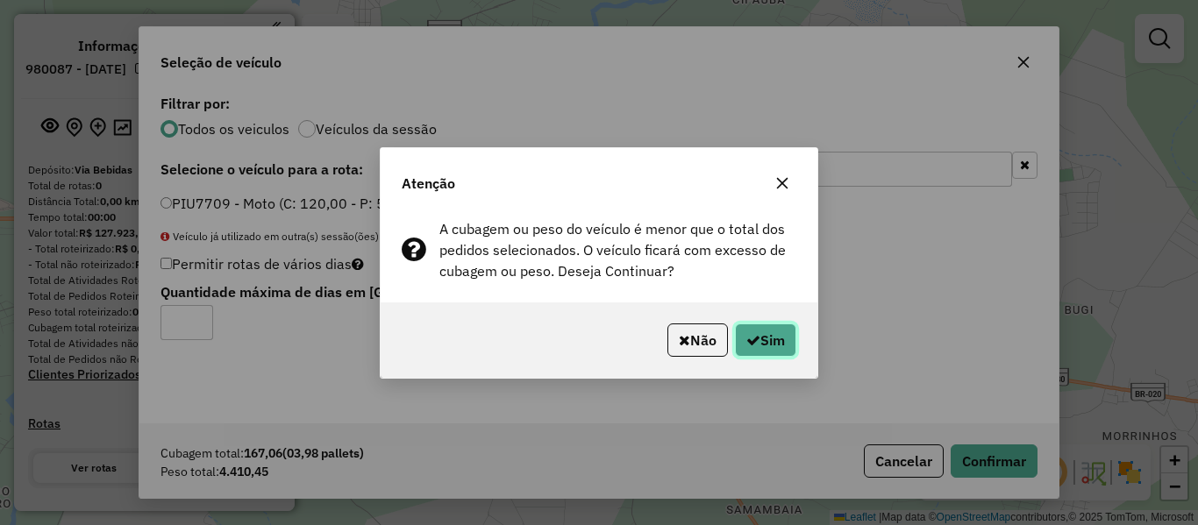
click at [771, 335] on button "Sim" at bounding box center [765, 340] width 61 height 33
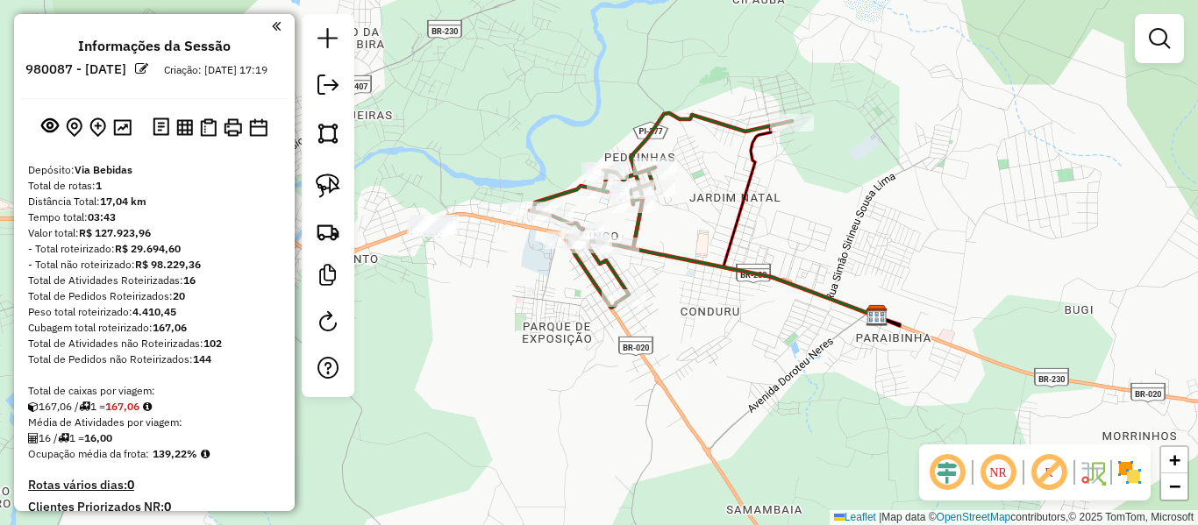
click at [559, 198] on icon at bounding box center [661, 210] width 262 height 195
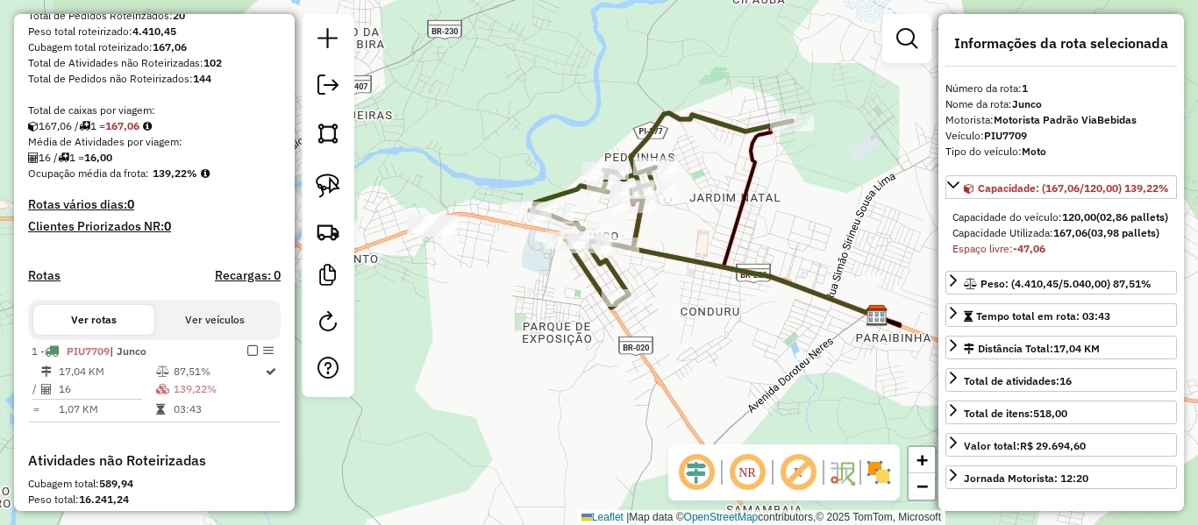
scroll to position [552, 0]
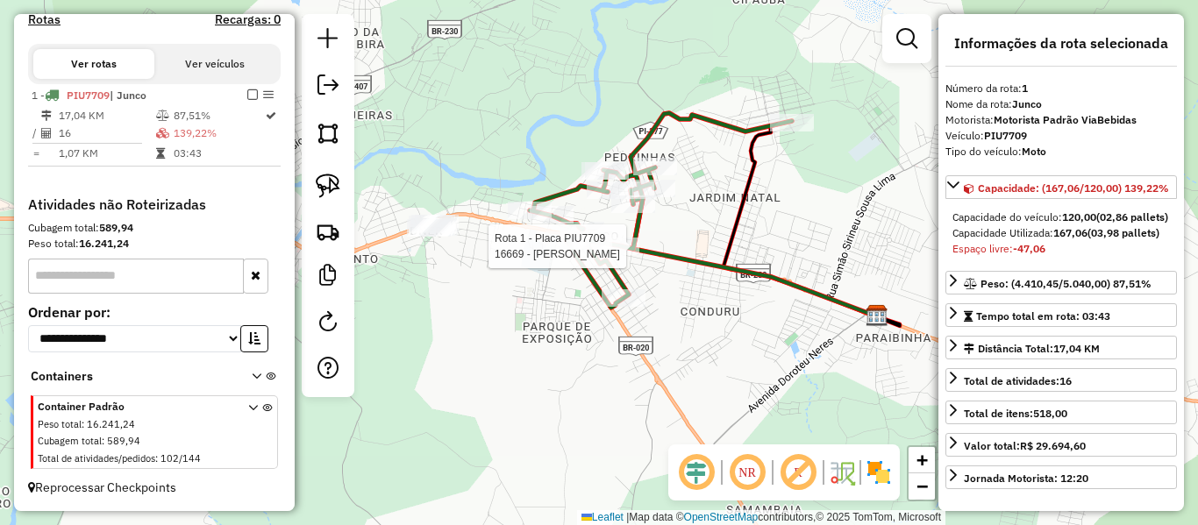
click at [630, 255] on div at bounding box center [617, 247] width 44 height 18
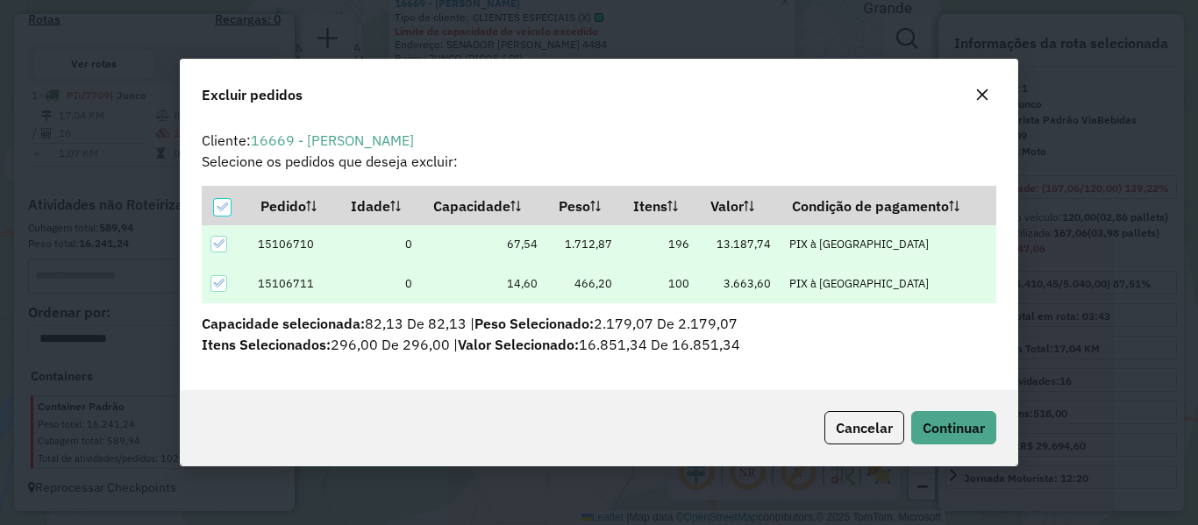
scroll to position [0, 0]
click at [969, 445] on div "Cancelar Continuar" at bounding box center [599, 427] width 836 height 75
click at [970, 440] on button "Continuar" at bounding box center [953, 427] width 85 height 33
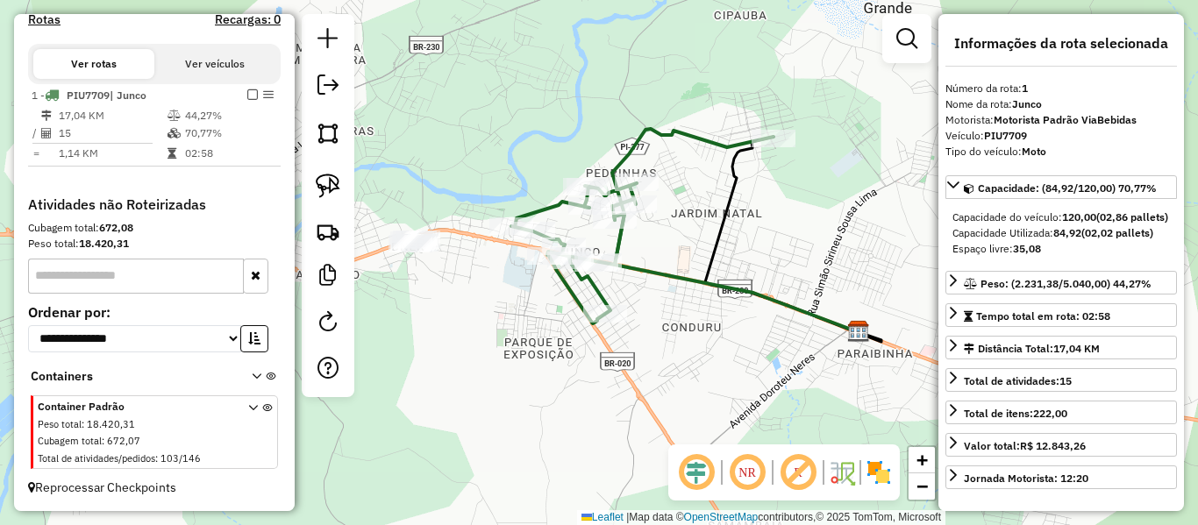
click at [546, 212] on icon at bounding box center [642, 226] width 262 height 195
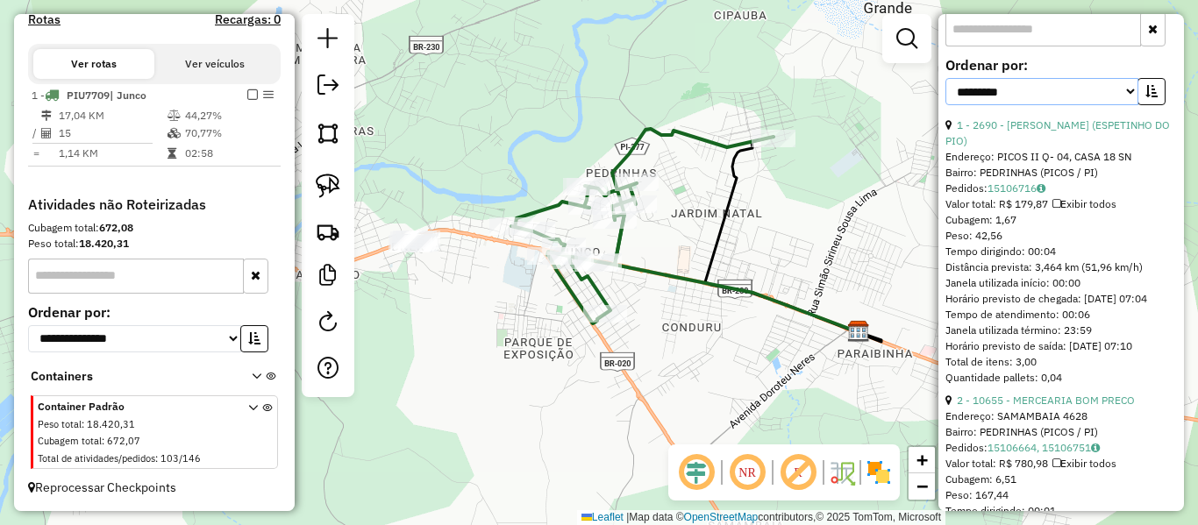
click at [1025, 105] on select "**********" at bounding box center [1041, 91] width 193 height 27
select select "**********"
click at [945, 94] on select "**********" at bounding box center [1041, 91] width 193 height 27
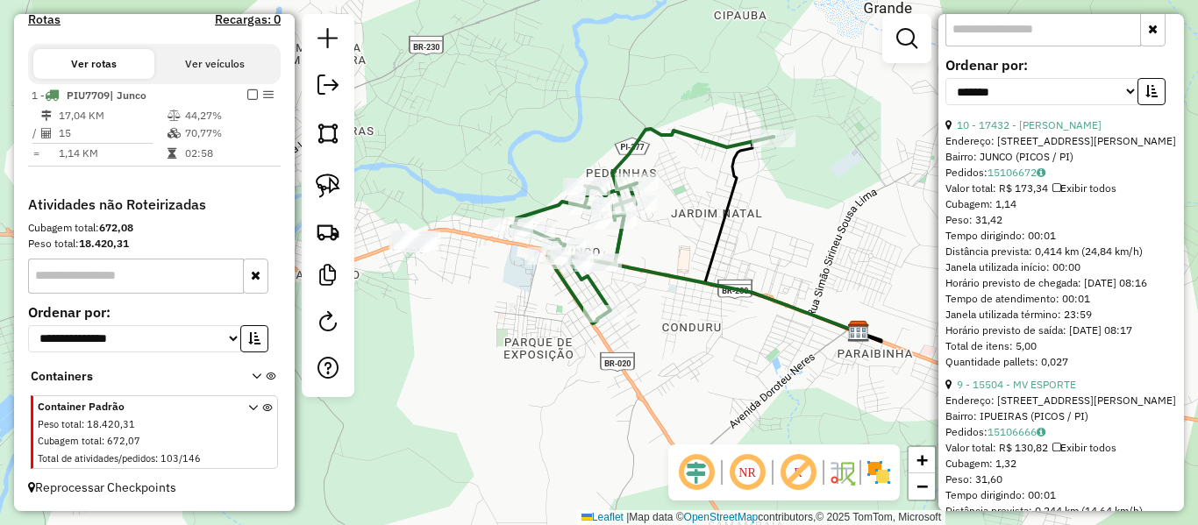
click at [1163, 113] on div "**********" at bounding box center [1060, 88] width 231 height 59
click at [1154, 105] on button "button" at bounding box center [1151, 91] width 28 height 27
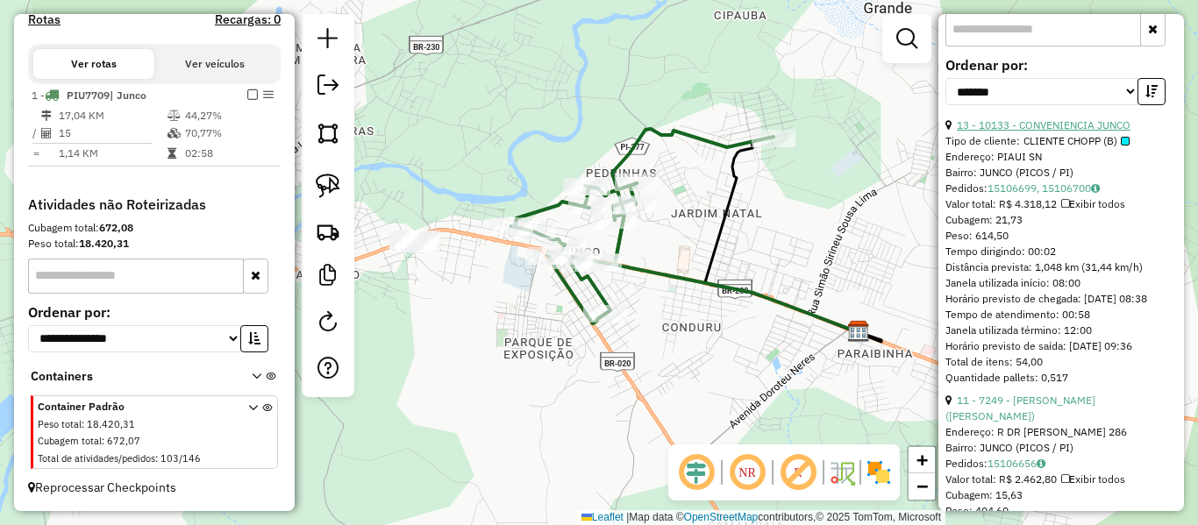
click at [1015, 132] on link "13 - 10133 - CONVENIENCIA JUNCO" at bounding box center [1044, 124] width 174 height 13
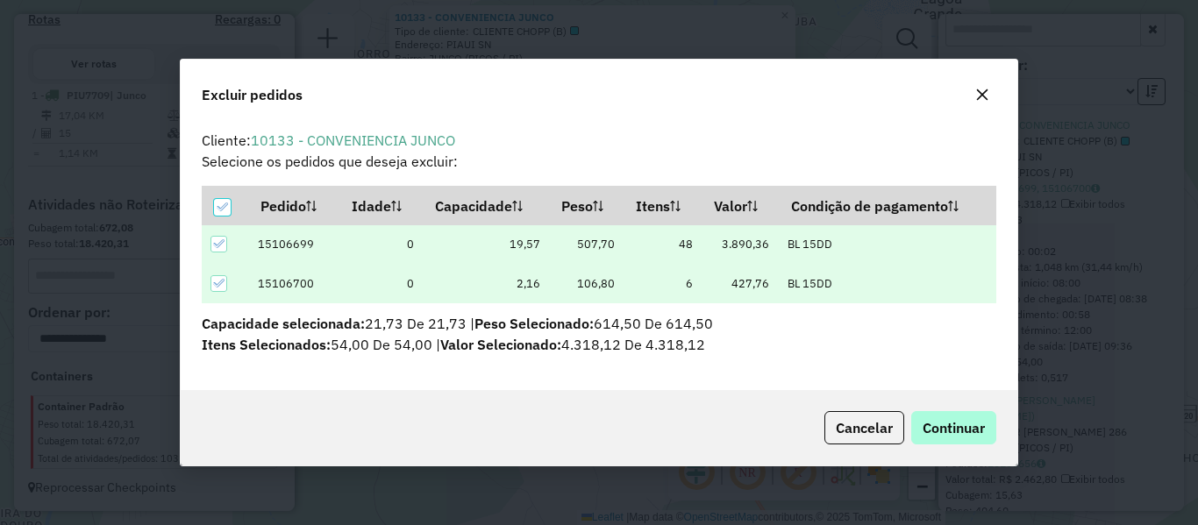
scroll to position [0, 0]
click at [937, 426] on span "Continuar" at bounding box center [953, 428] width 62 height 18
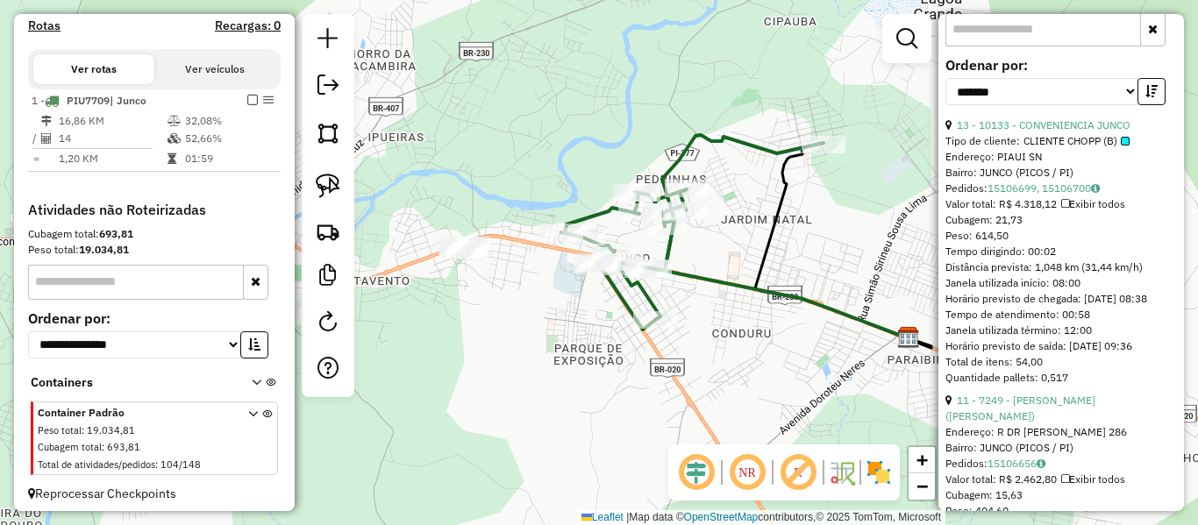
scroll to position [574, 0]
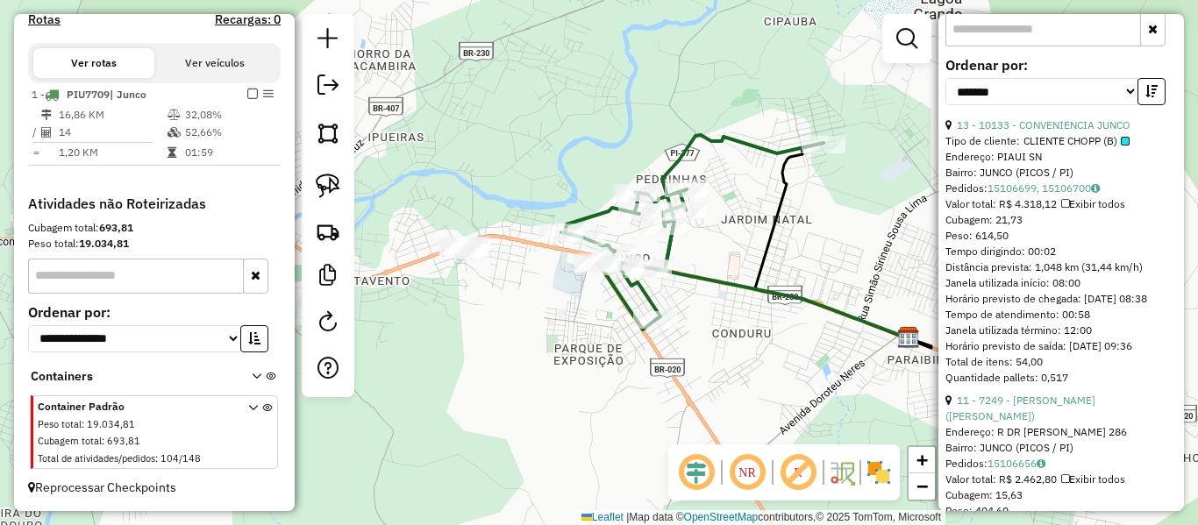
click at [680, 151] on icon at bounding box center [692, 232] width 262 height 195
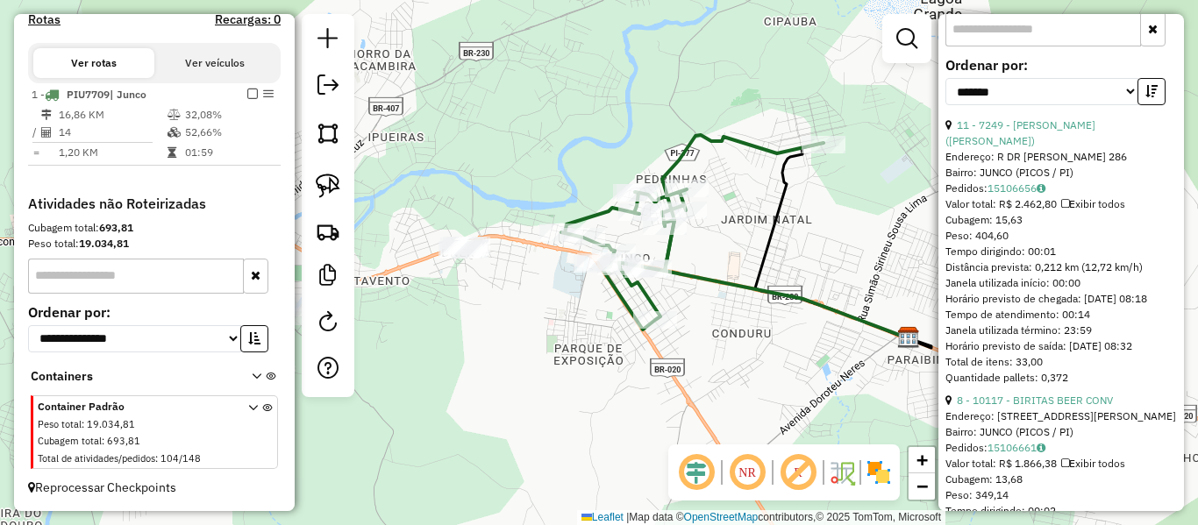
click at [999, 117] on div "**********" at bounding box center [1060, 88] width 231 height 59
click at [1004, 144] on link "11 - 7249 - [PERSON_NAME] ([PERSON_NAME])" at bounding box center [1020, 132] width 150 height 29
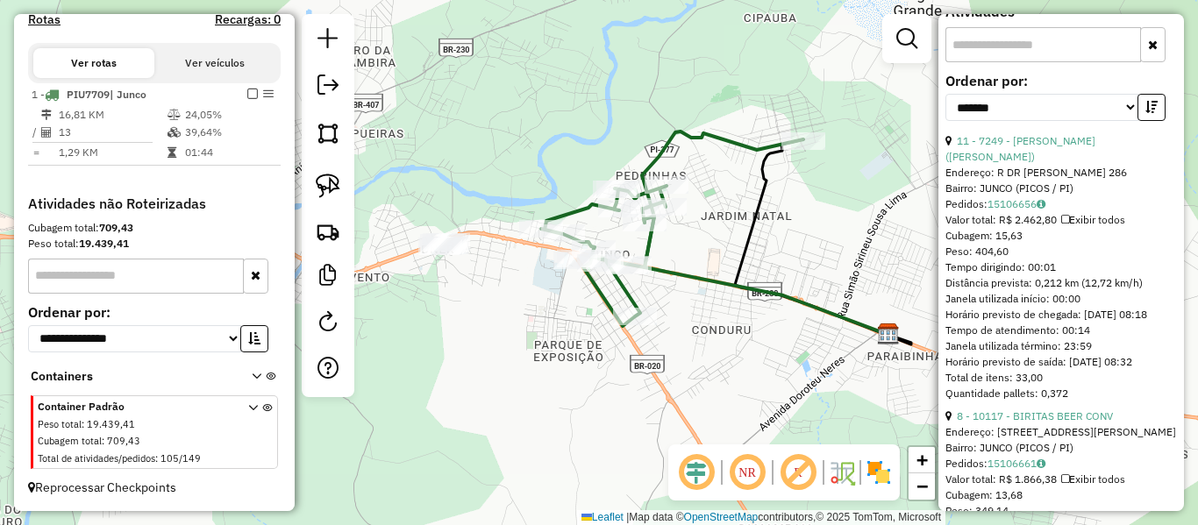
click at [605, 292] on icon at bounding box center [672, 229] width 262 height 195
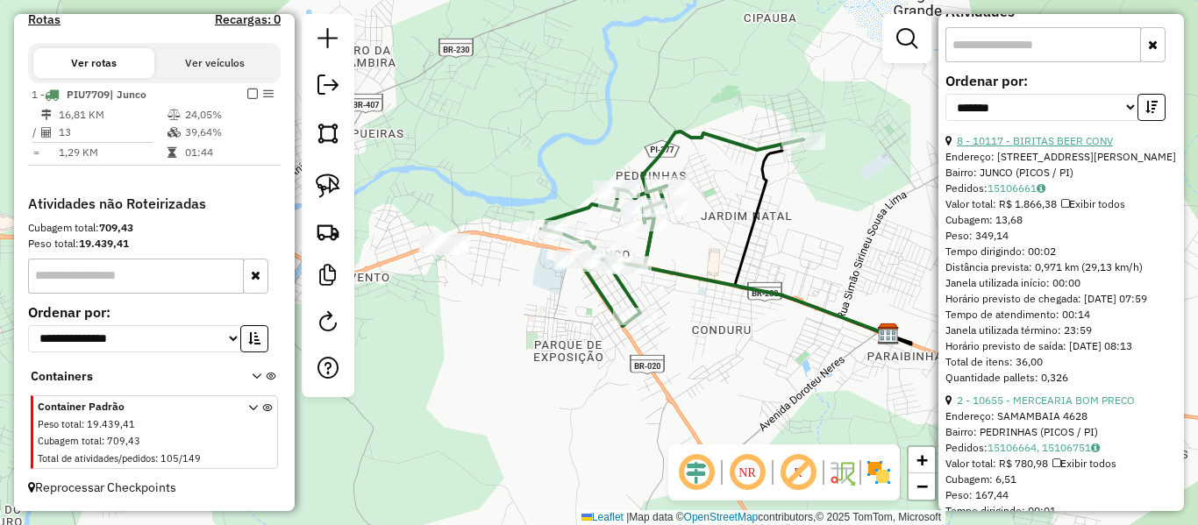
click at [1029, 139] on link "8 - 10117 - BIRITAS BEER CONV" at bounding box center [1035, 140] width 156 height 13
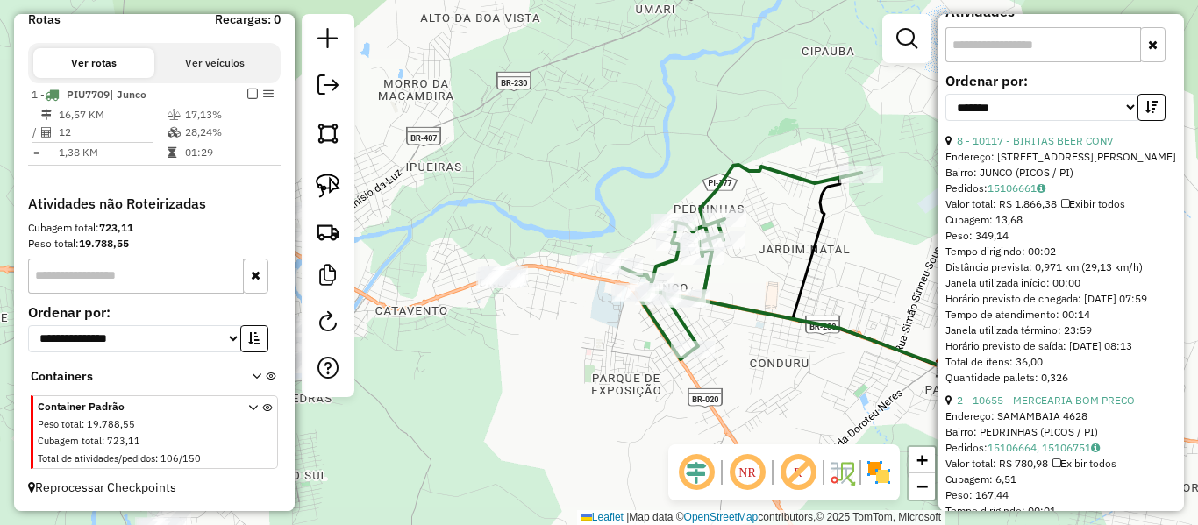
click at [737, 170] on icon at bounding box center [741, 262] width 240 height 195
click at [609, 220] on div "Rota 1 - Placa PIU7709 18937 - MERCADINHO FRAN 5 Janela de atendimento Grade de…" at bounding box center [599, 262] width 1198 height 525
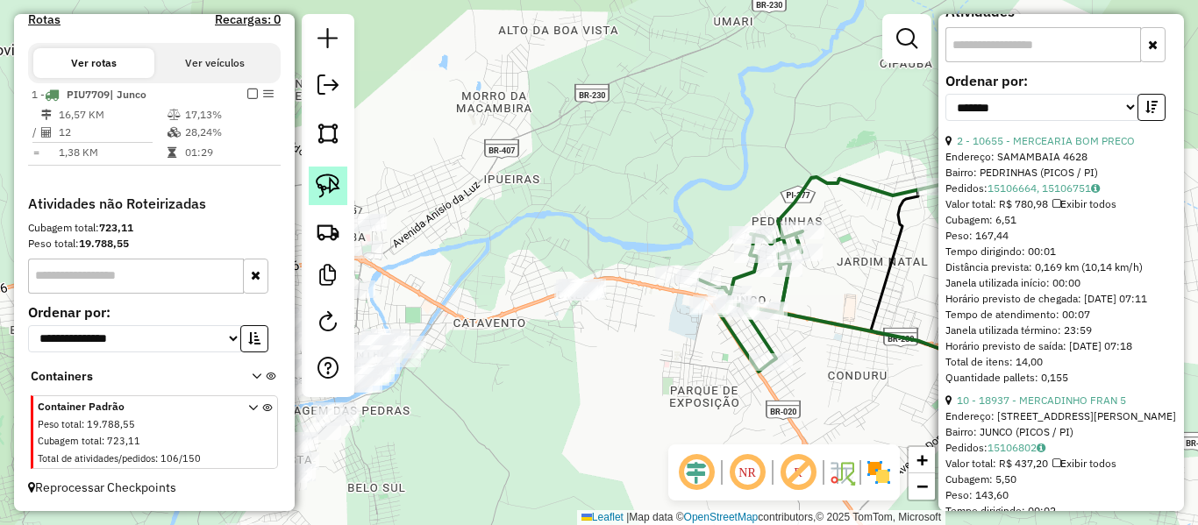
click at [331, 184] on img at bounding box center [328, 186] width 25 height 25
click at [658, 282] on div "Janela de atendimento Grade de atendimento Capacidade Transportadoras Veículos …" at bounding box center [599, 262] width 1198 height 525
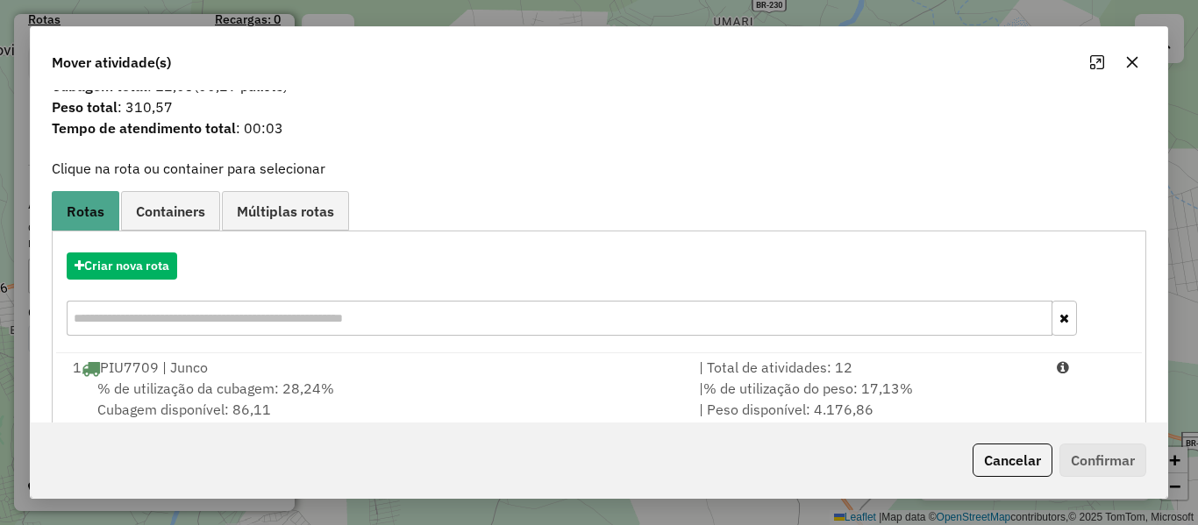
scroll to position [75, 0]
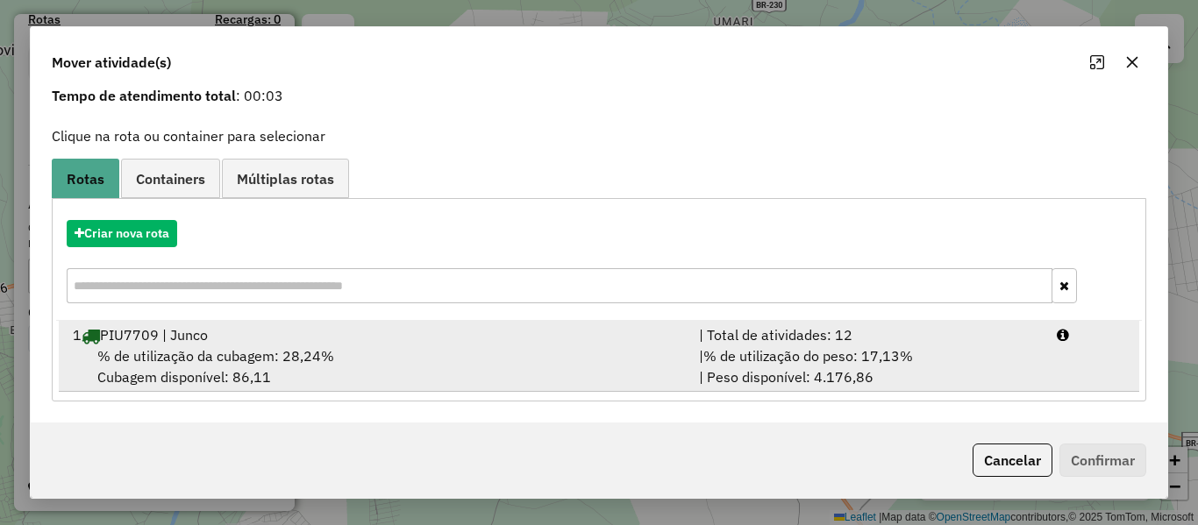
click at [330, 333] on div "1 PIU7709 | Junco" at bounding box center [375, 334] width 626 height 21
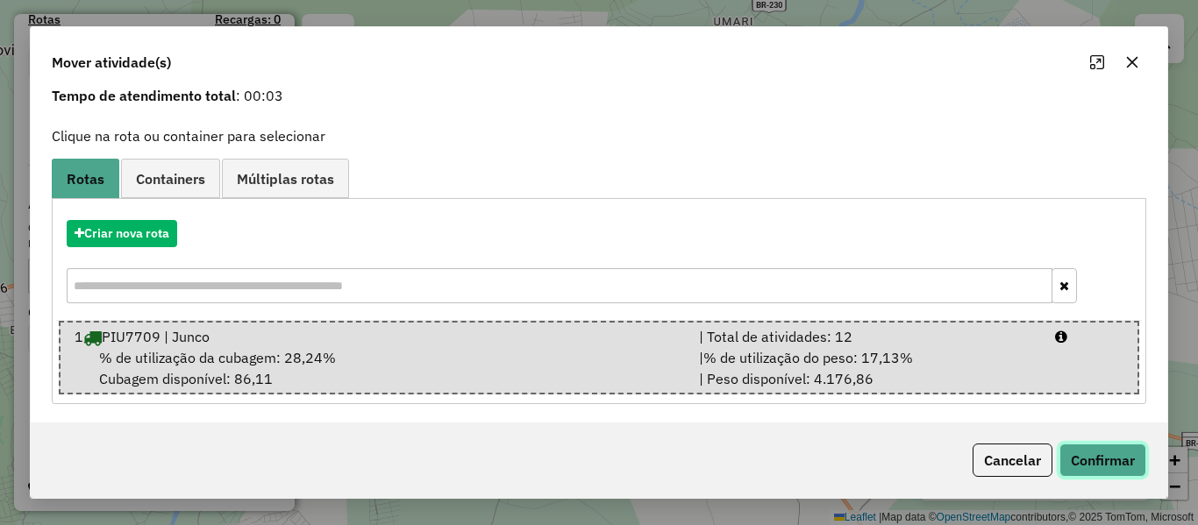
click at [1071, 451] on button "Confirmar" at bounding box center [1102, 460] width 87 height 33
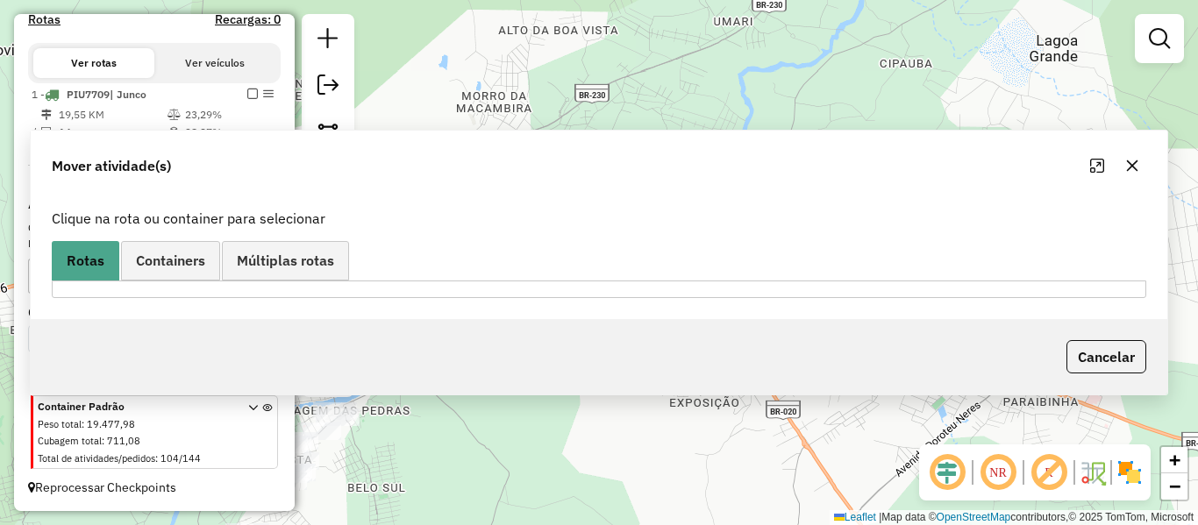
scroll to position [0, 0]
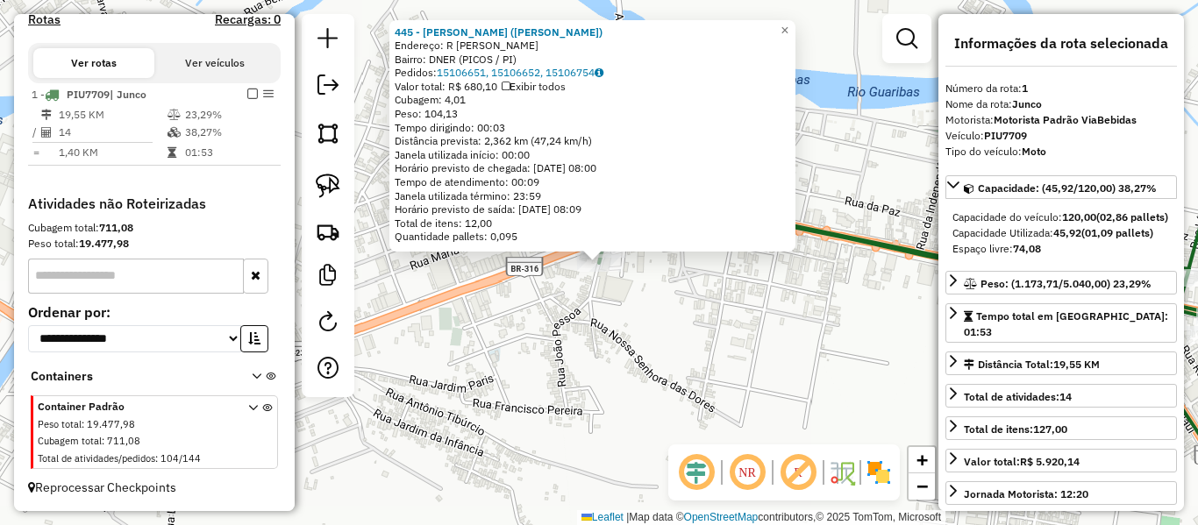
click at [591, 327] on div "Rota 1 - Placa PIU7709 445 - [PERSON_NAME] ([PERSON_NAME]) × 445 - [PERSON_NAME…" at bounding box center [599, 262] width 1198 height 525
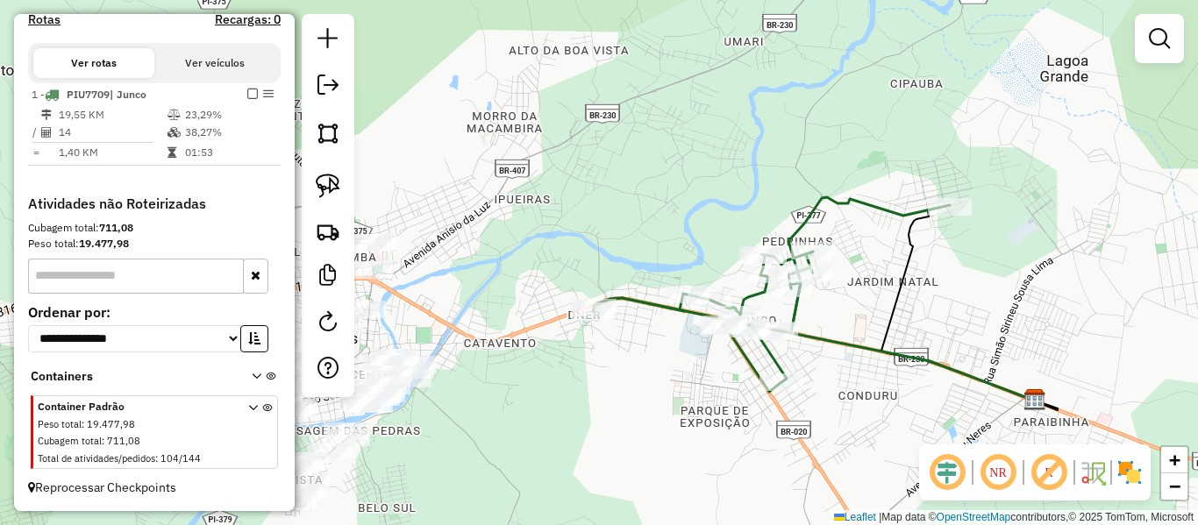
click at [637, 299] on icon at bounding box center [771, 294] width 357 height 195
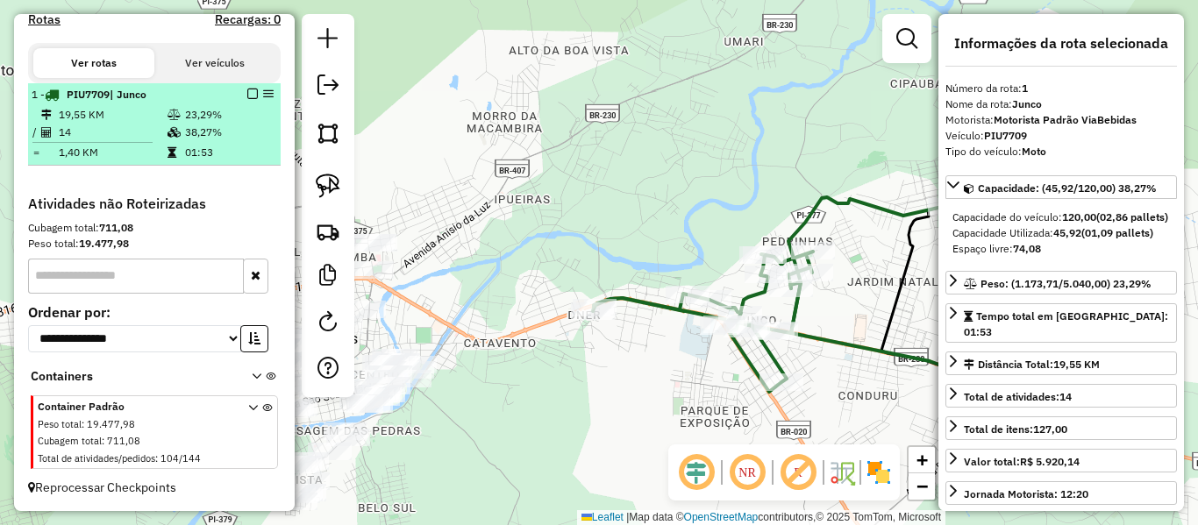
click at [247, 92] on em at bounding box center [252, 94] width 11 height 11
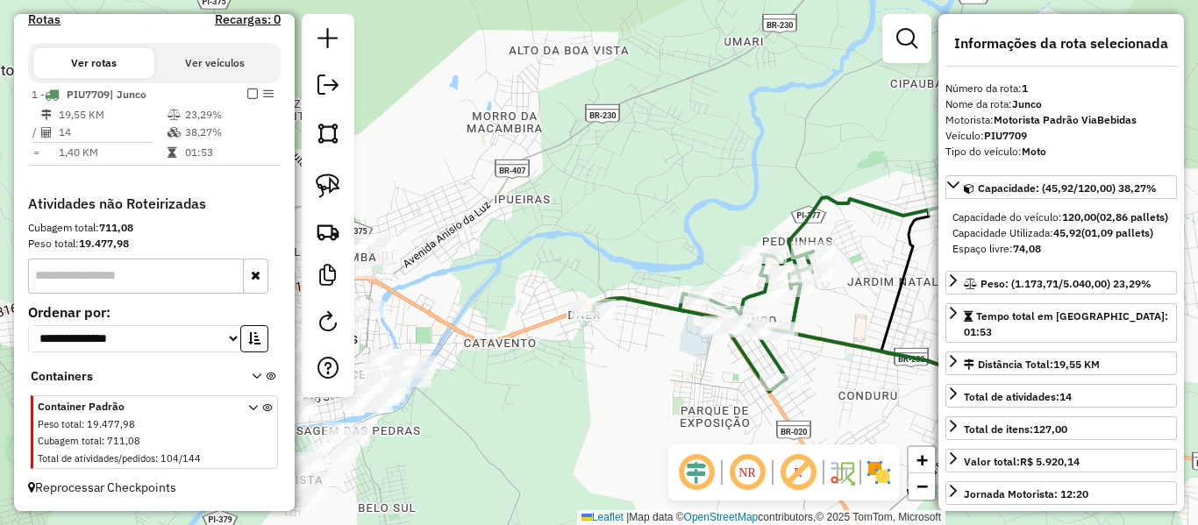
scroll to position [516, 0]
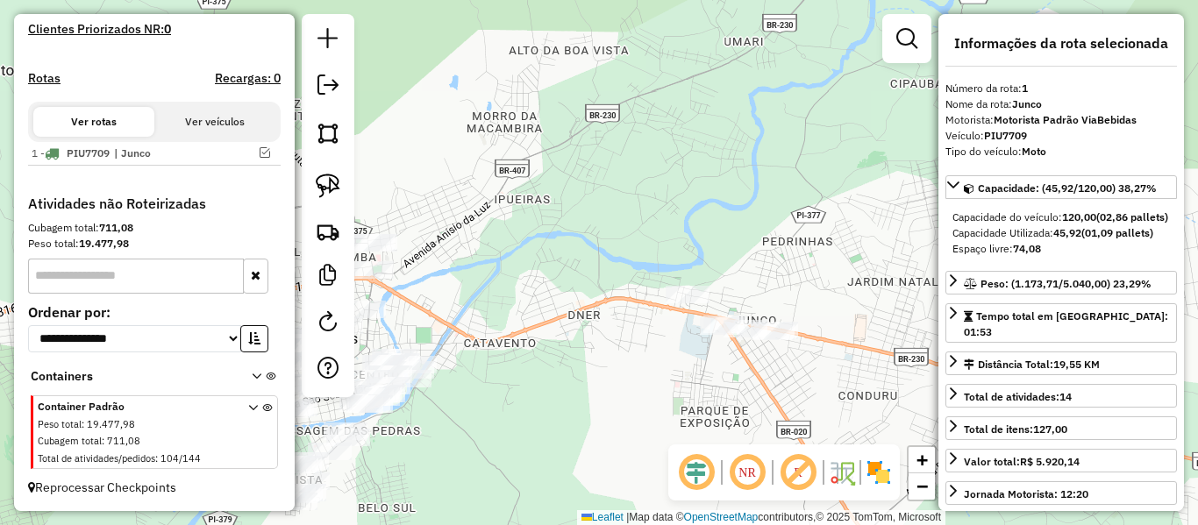
drag, startPoint x: 633, startPoint y: 328, endPoint x: 804, endPoint y: 281, distance: 177.2
click at [804, 281] on div "Janela de atendimento Grade de atendimento Capacidade Transportadoras Veículos …" at bounding box center [599, 262] width 1198 height 525
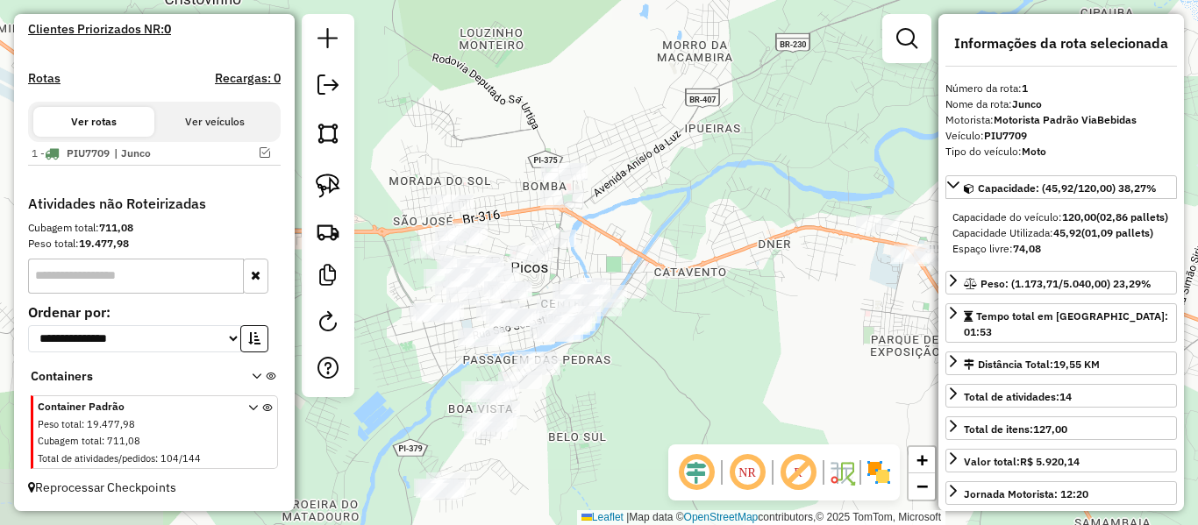
drag, startPoint x: 726, startPoint y: 293, endPoint x: 665, endPoint y: 261, distance: 68.2
click at [701, 261] on div "Janela de atendimento Grade de atendimento Capacidade Transportadoras Veículos …" at bounding box center [599, 262] width 1198 height 525
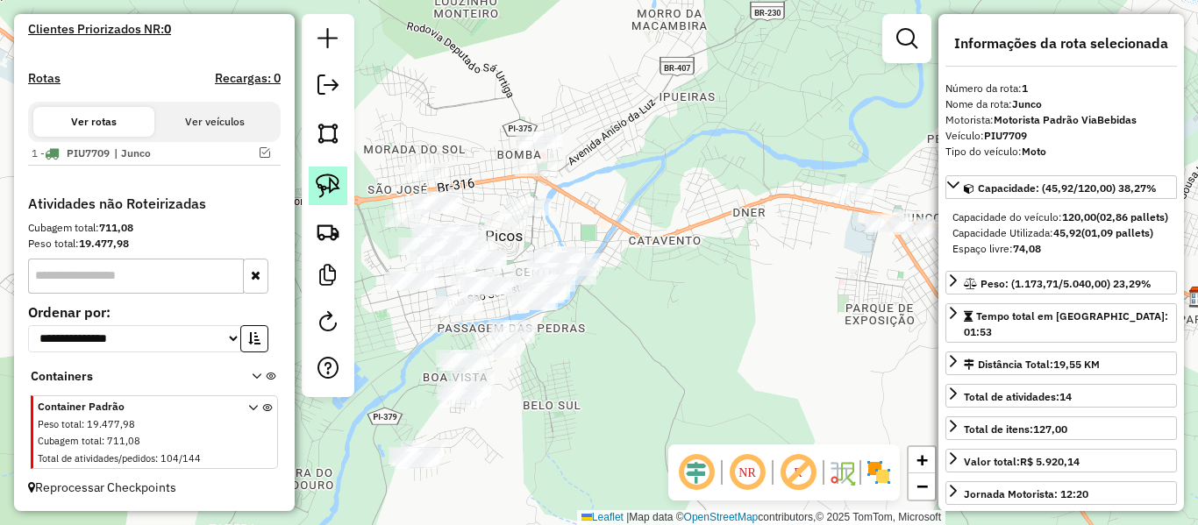
click at [327, 184] on img at bounding box center [328, 186] width 25 height 25
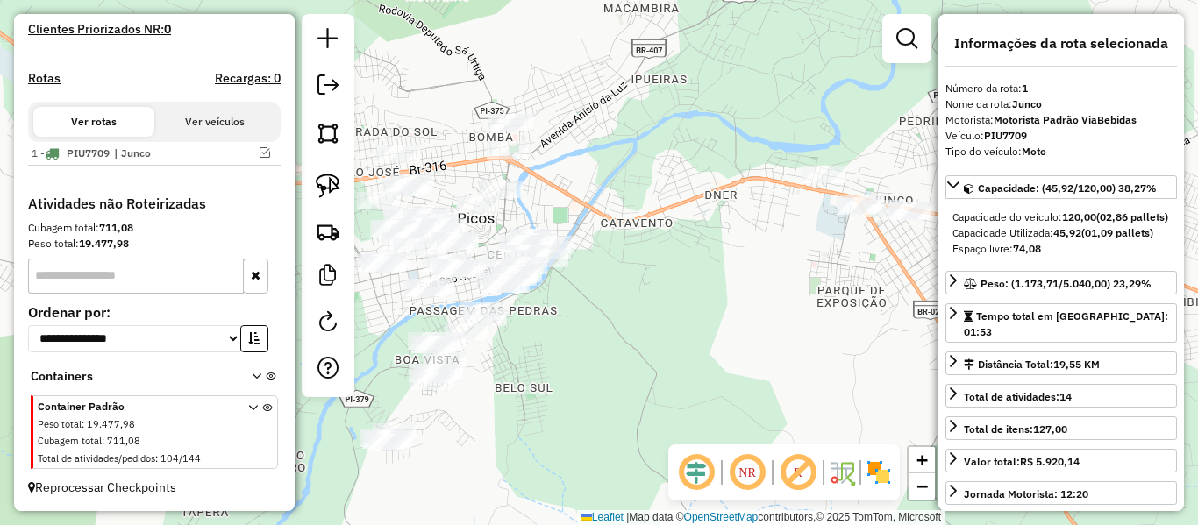
drag, startPoint x: 650, startPoint y: 194, endPoint x: 515, endPoint y: 156, distance: 140.2
click at [515, 156] on div "Janela de atendimento Grade de atendimento Capacidade Transportadoras Veículos …" at bounding box center [599, 262] width 1198 height 525
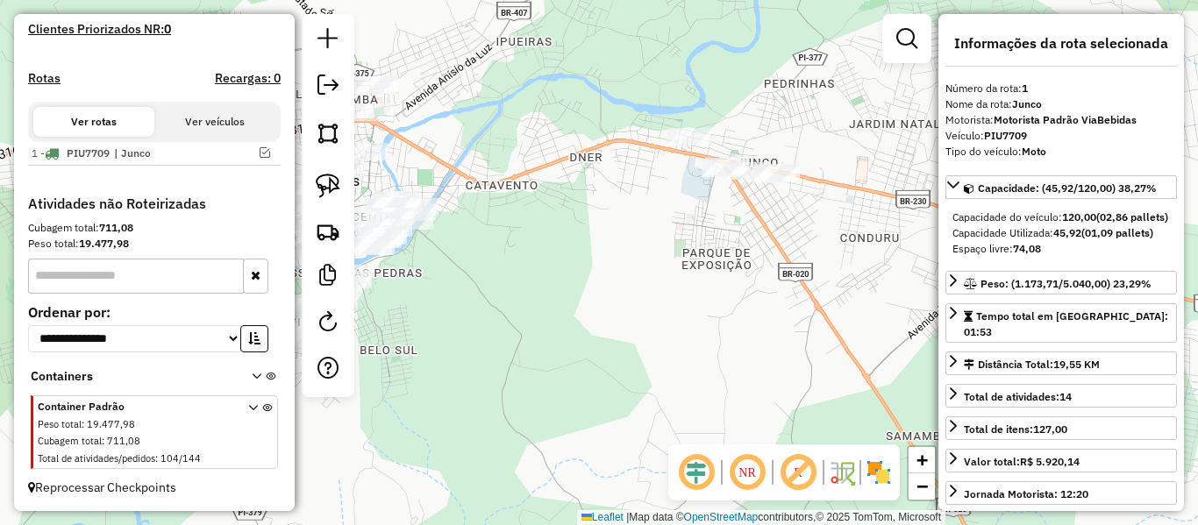
drag, startPoint x: 515, startPoint y: 148, endPoint x: 540, endPoint y: 162, distance: 29.0
click at [540, 162] on div "Janela de atendimento Grade de atendimento Capacidade Transportadoras Veículos …" at bounding box center [599, 262] width 1198 height 525
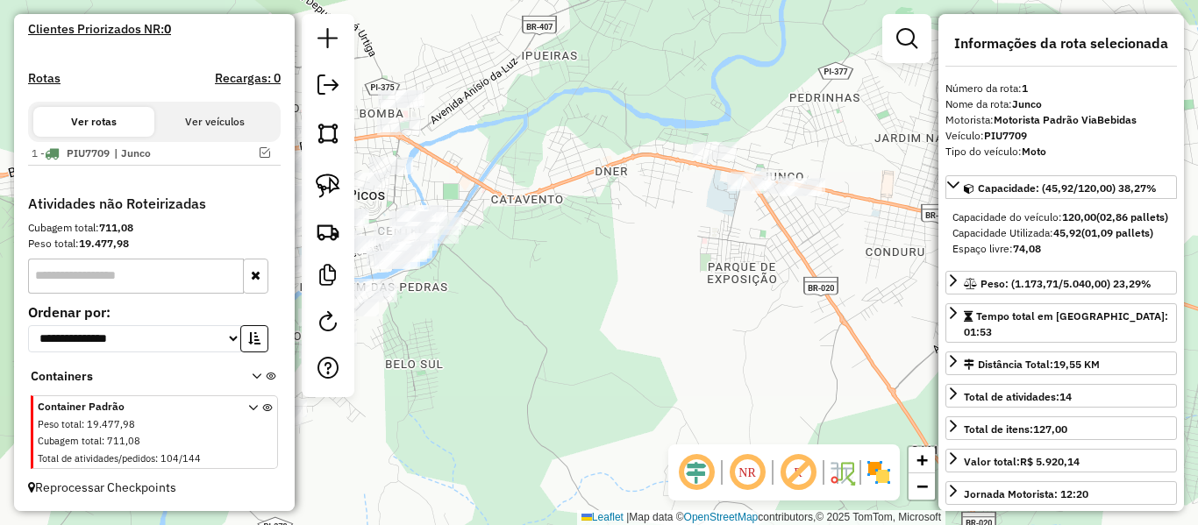
click at [553, 174] on div "Janela de atendimento Grade de atendimento Capacidade Transportadoras Veículos …" at bounding box center [599, 262] width 1198 height 525
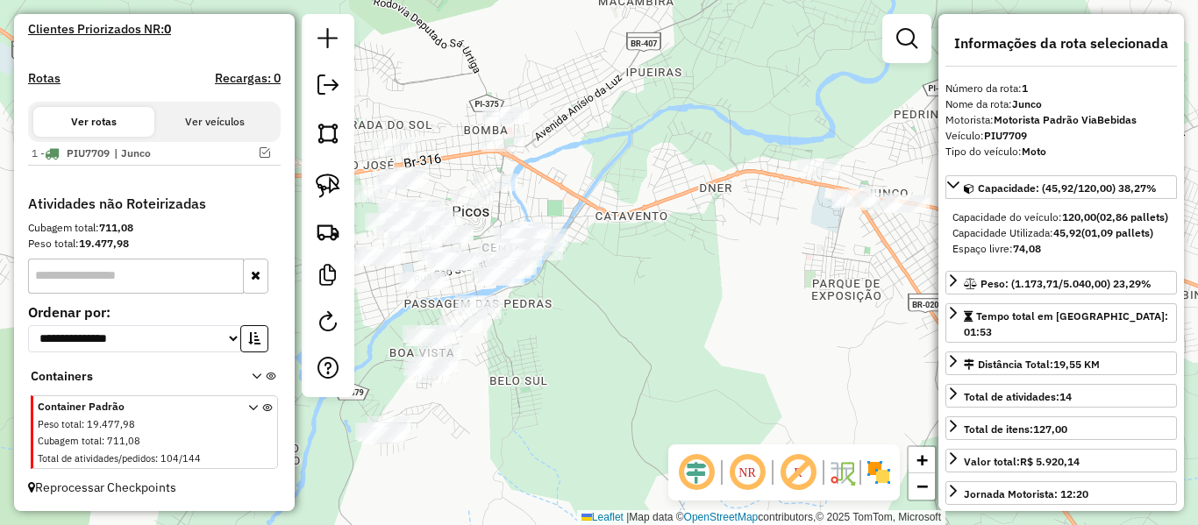
drag, startPoint x: 532, startPoint y: 191, endPoint x: 563, endPoint y: 205, distance: 33.7
click at [587, 202] on div "Janela de atendimento Grade de atendimento Capacidade Transportadoras Veículos …" at bounding box center [599, 262] width 1198 height 525
drag, startPoint x: 449, startPoint y: 151, endPoint x: 483, endPoint y: 153, distance: 34.3
click at [487, 153] on div "Janela de atendimento Grade de atendimento Capacidade Transportadoras Veículos …" at bounding box center [599, 262] width 1198 height 525
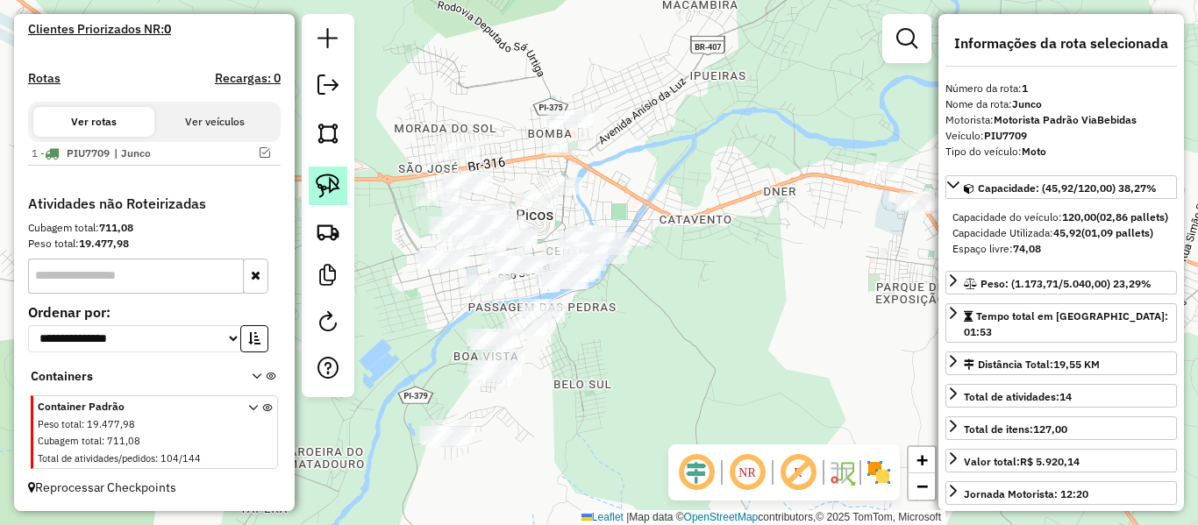
click at [336, 171] on link at bounding box center [328, 186] width 39 height 39
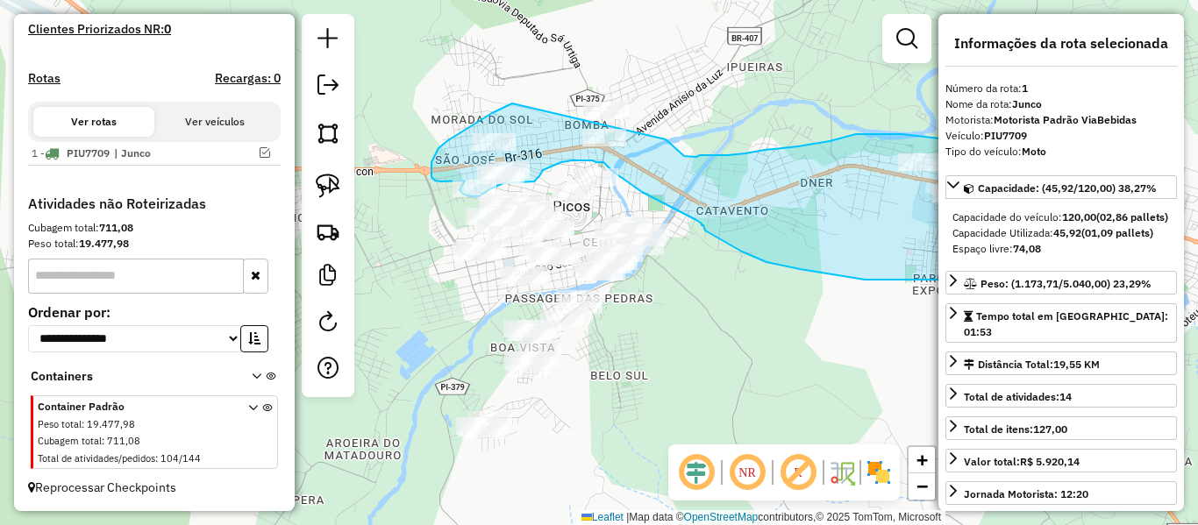
drag, startPoint x: 475, startPoint y: 112, endPoint x: 665, endPoint y: 139, distance: 191.3
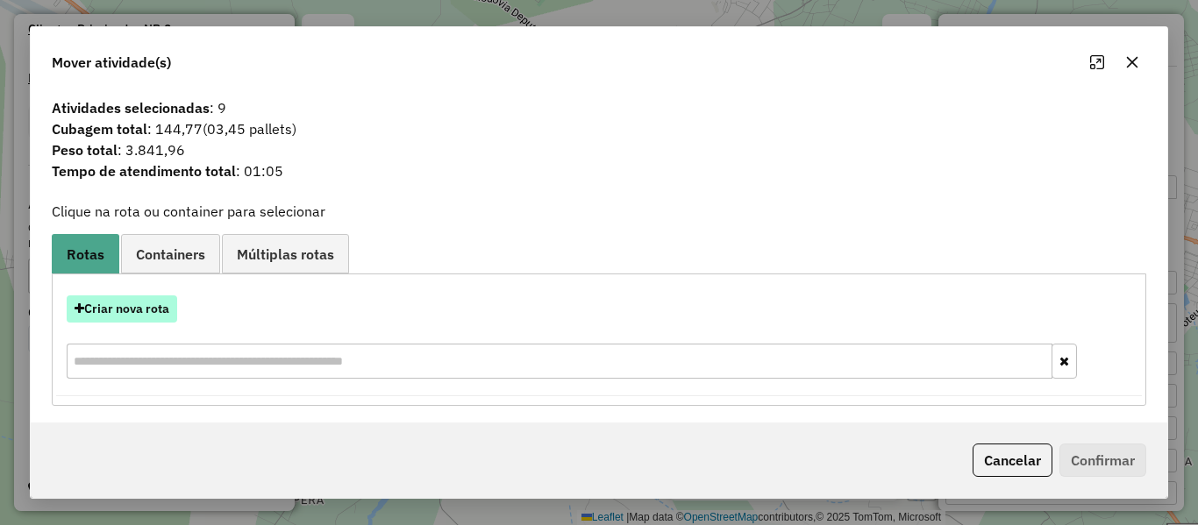
click at [153, 310] on button "Criar nova rota" at bounding box center [122, 308] width 110 height 27
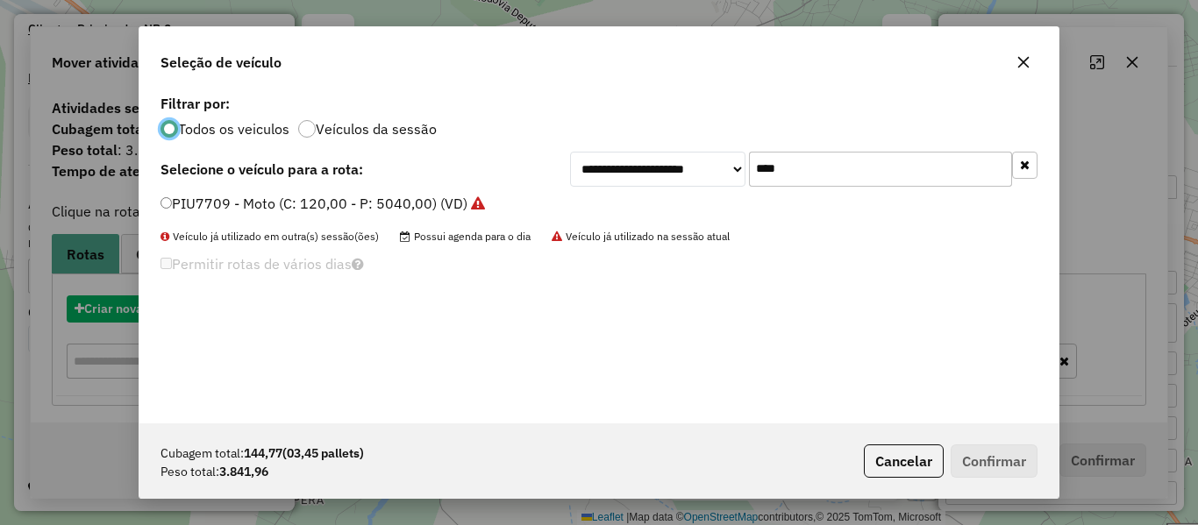
scroll to position [10, 5]
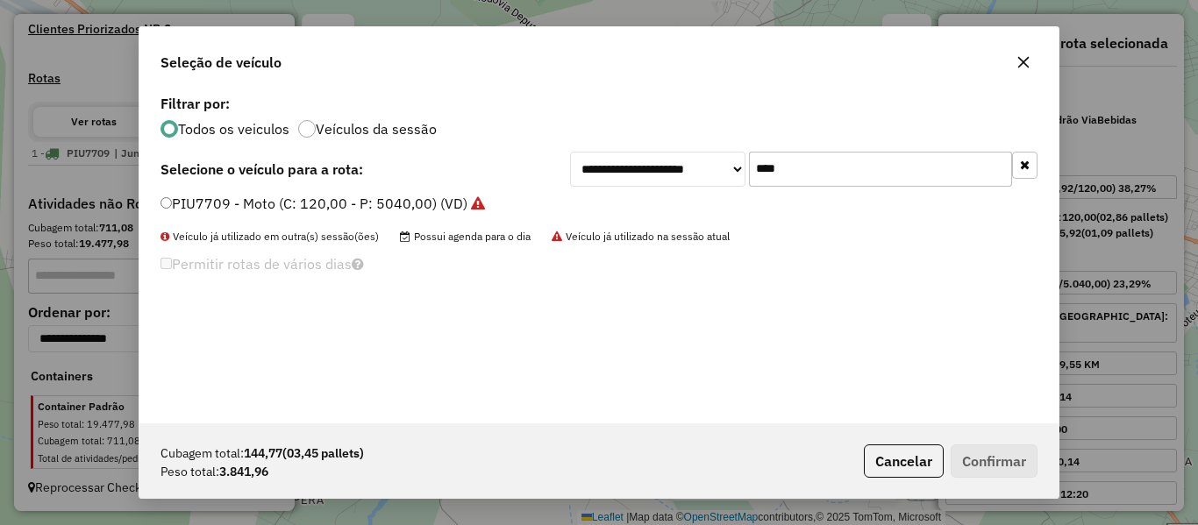
drag, startPoint x: 801, startPoint y: 167, endPoint x: 700, endPoint y: 188, distance: 103.0
click at [700, 188] on div "**********" at bounding box center [598, 256] width 919 height 333
type input "***"
drag, startPoint x: 217, startPoint y: 211, endPoint x: 178, endPoint y: 256, distance: 59.1
click at [217, 211] on label "QRT7G82 - 3/4 4 BAIAS (C: 140,00 - P: 3640,00) (VD)" at bounding box center [338, 203] width 356 height 21
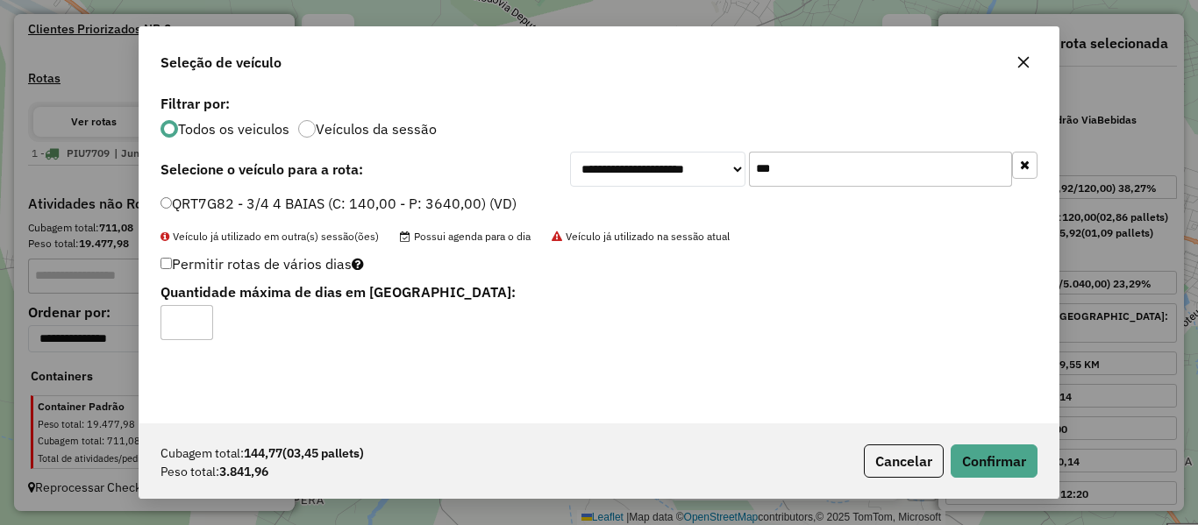
type input "*"
click at [960, 456] on button "Confirmar" at bounding box center [993, 461] width 87 height 33
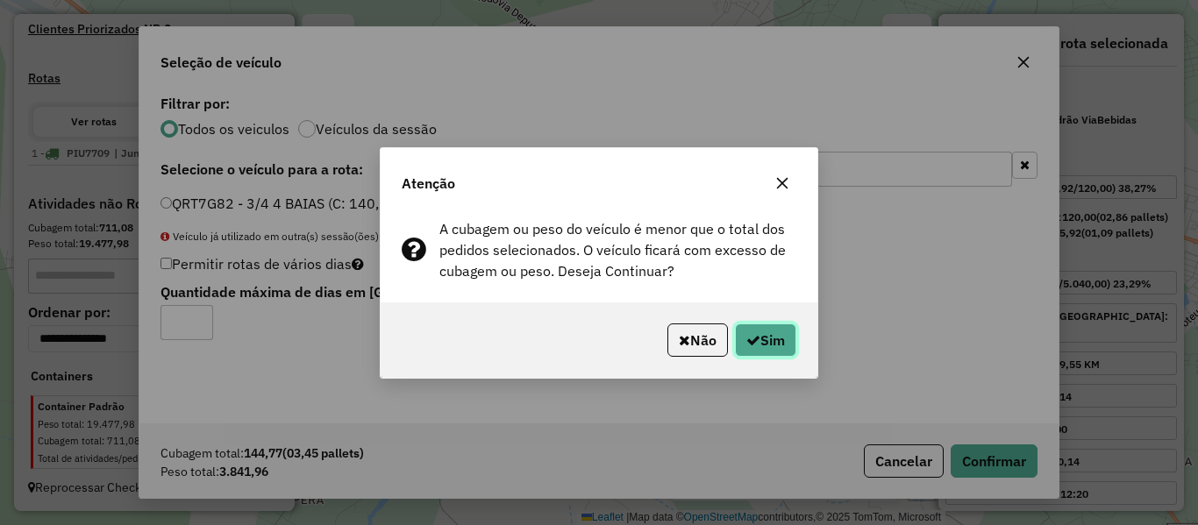
click at [770, 324] on button "Sim" at bounding box center [765, 340] width 61 height 33
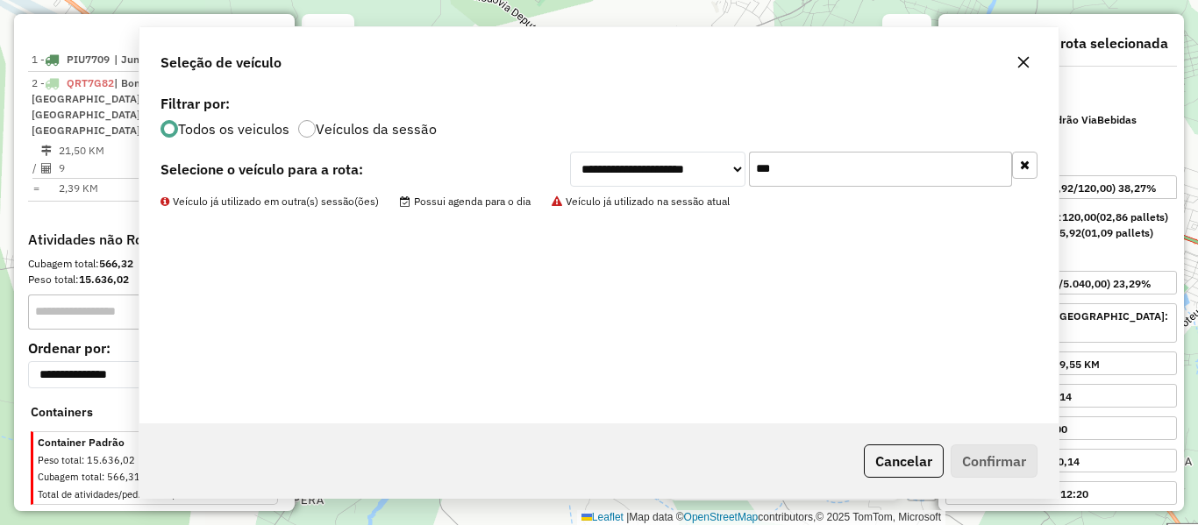
scroll to position [644, 0]
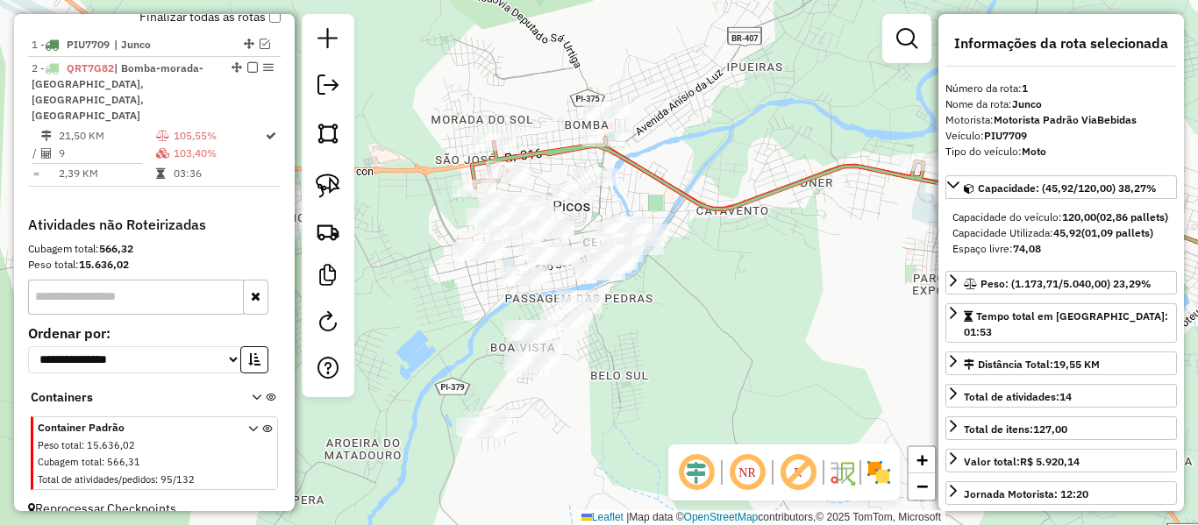
click at [691, 195] on icon at bounding box center [740, 174] width 537 height 72
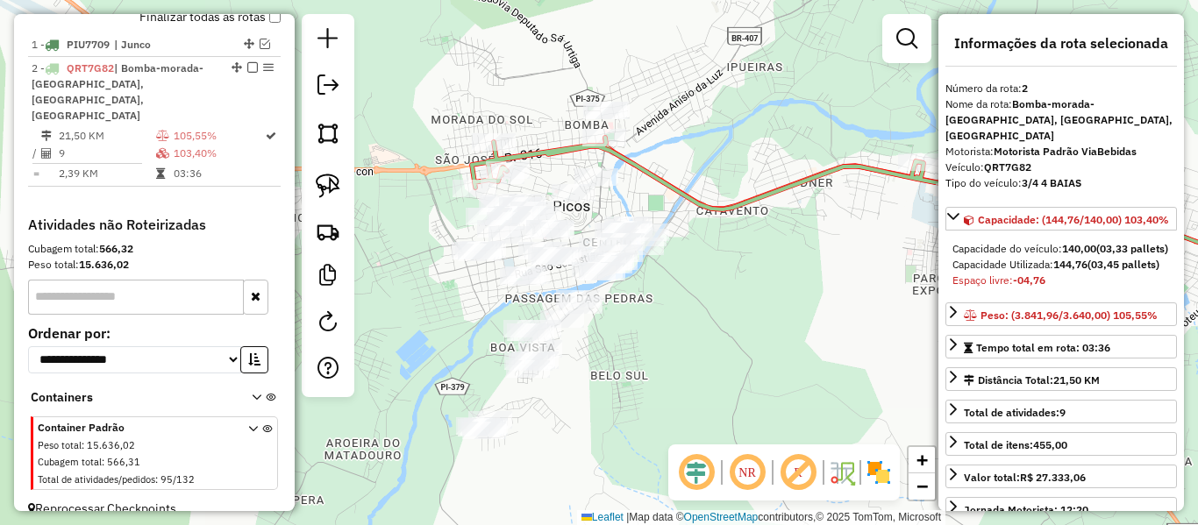
scroll to position [649, 0]
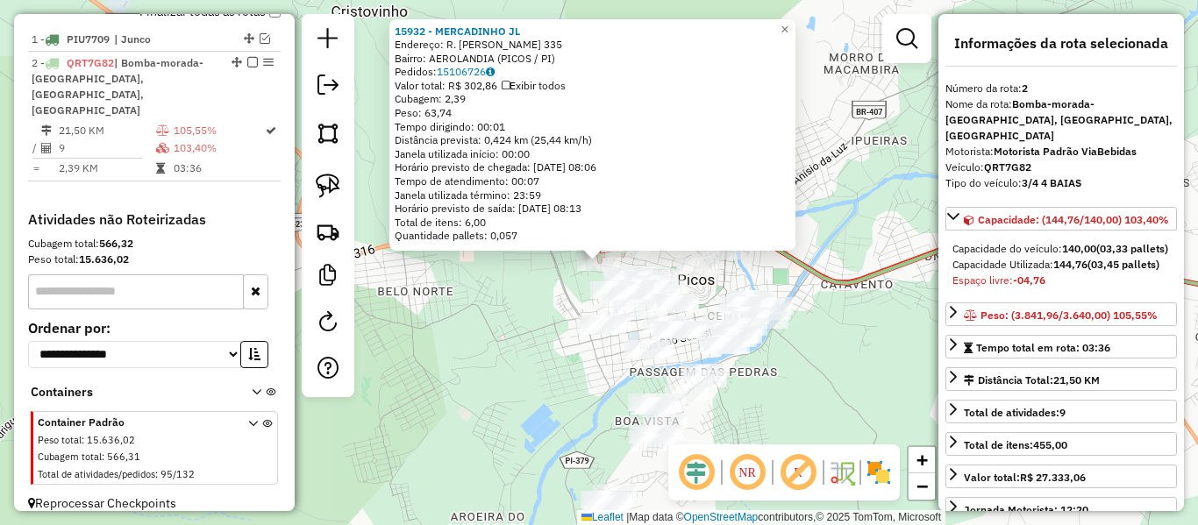
click at [836, 305] on div "15932 - MERCADINHO JL Endereço: R. [PERSON_NAME] 335 Bairro: AEROLANDIA (PICOS …" at bounding box center [599, 262] width 1198 height 525
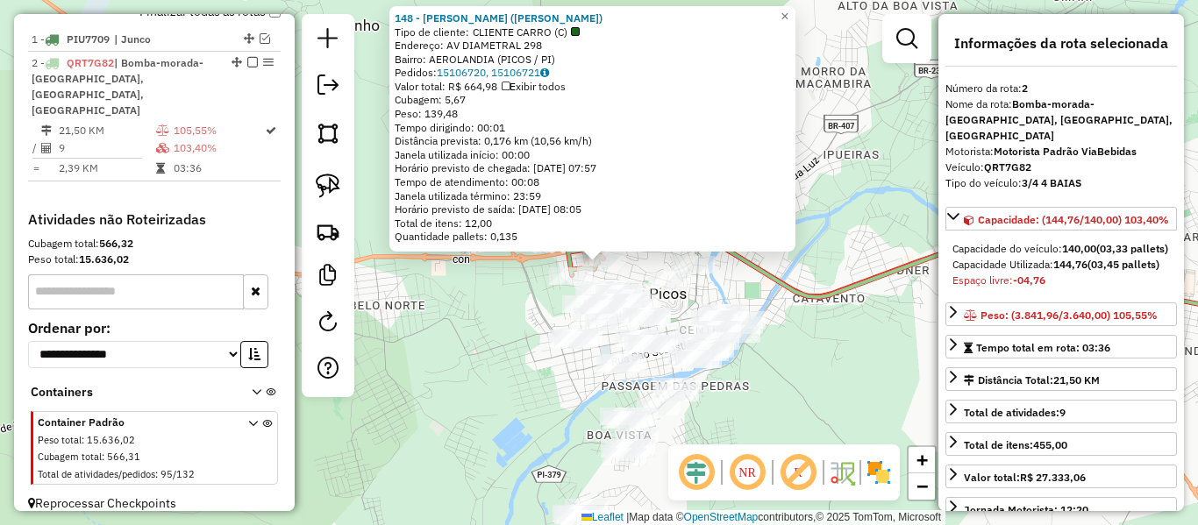
click at [785, 387] on div "148 - [PERSON_NAME] ([PERSON_NAME]) Tipo de cliente: CLIENTE CARRO (C) Endereço…" at bounding box center [599, 262] width 1198 height 525
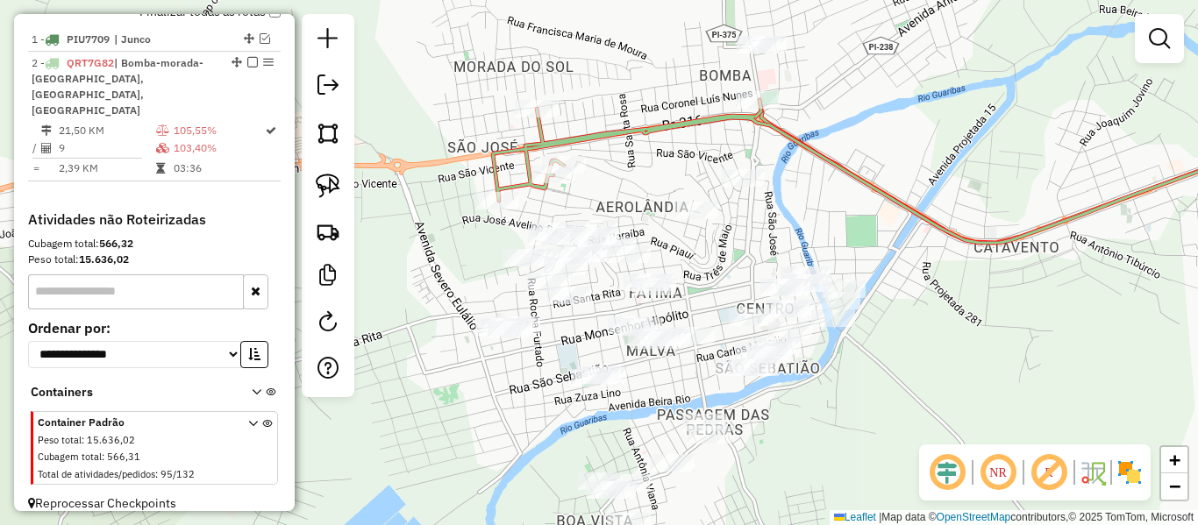
drag, startPoint x: 431, startPoint y: 263, endPoint x: 385, endPoint y: 228, distance: 57.5
click at [418, 241] on div "Janela de atendimento Grade de atendimento Capacidade Transportadoras Veículos …" at bounding box center [599, 262] width 1198 height 525
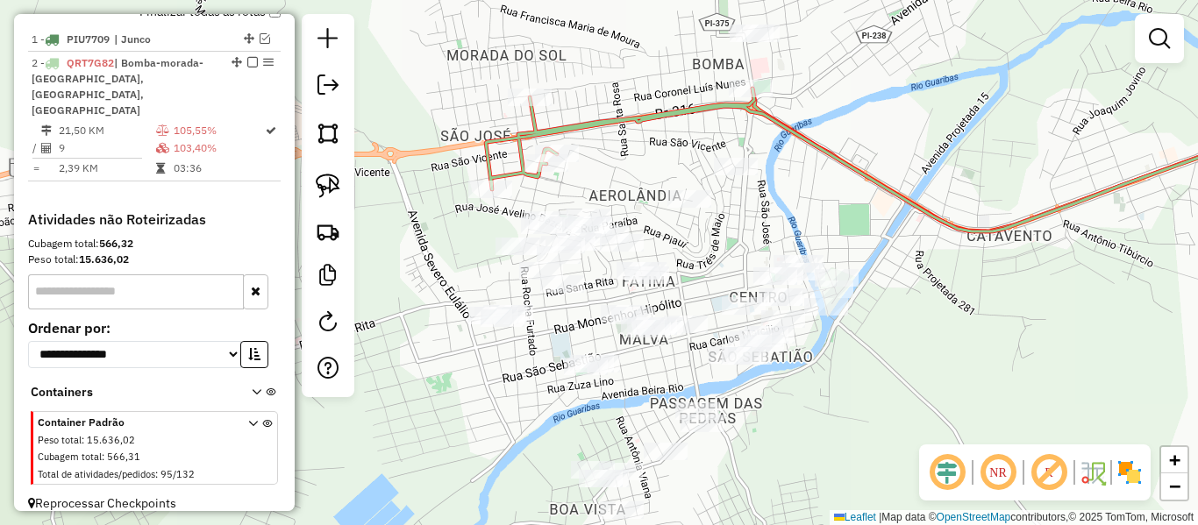
click at [348, 196] on div at bounding box center [328, 205] width 53 height 383
click at [335, 189] on img at bounding box center [328, 186] width 25 height 25
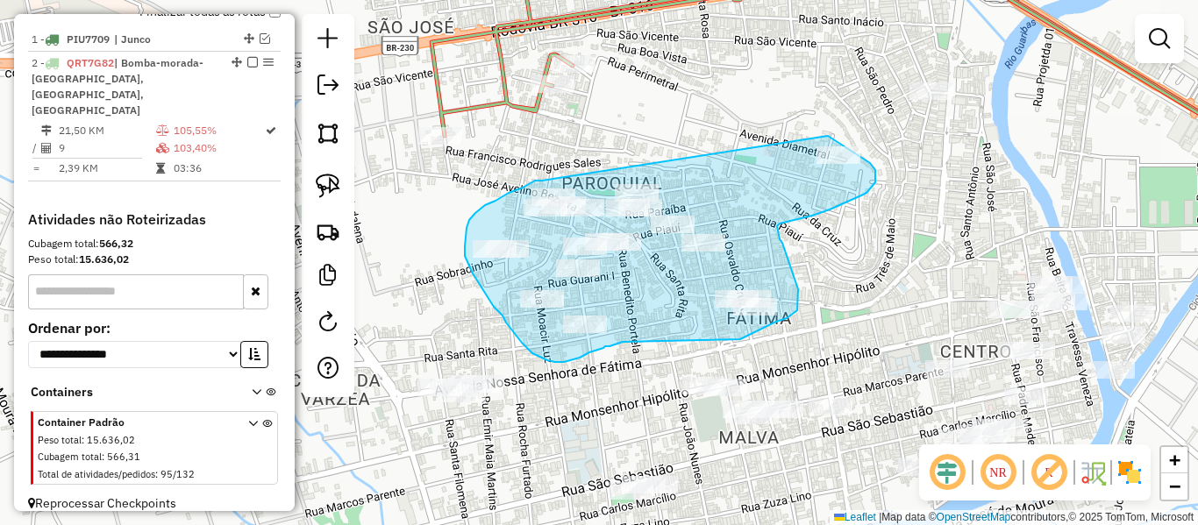
drag, startPoint x: 495, startPoint y: 201, endPoint x: 827, endPoint y: 134, distance: 338.1
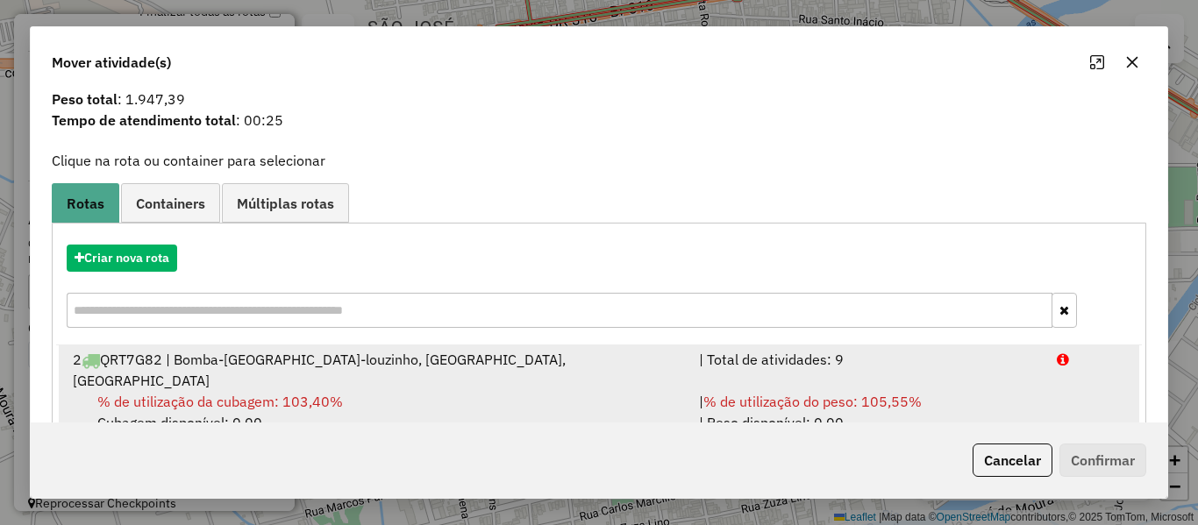
scroll to position [75, 0]
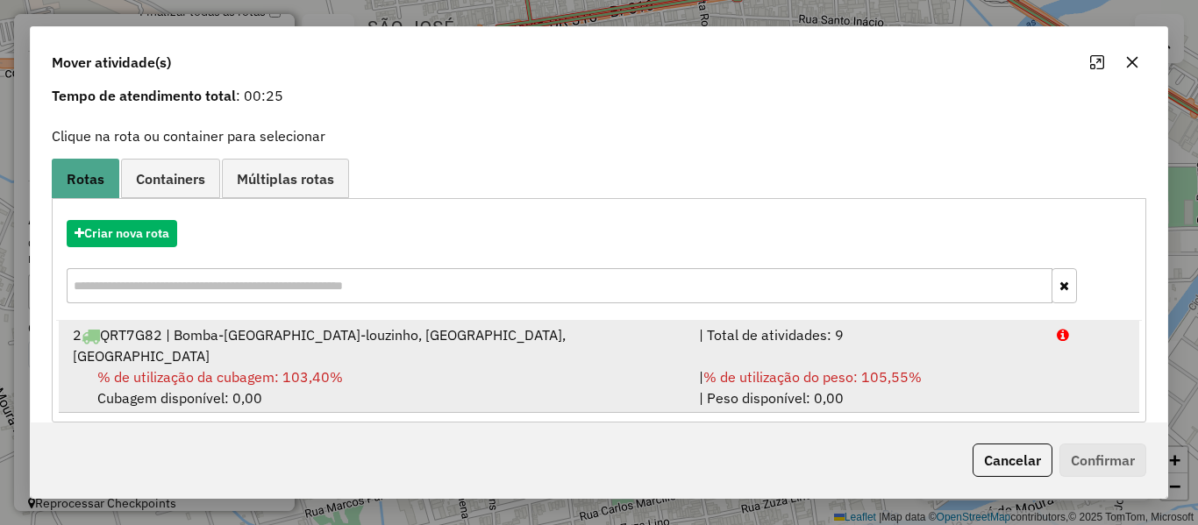
click at [331, 368] on span "% de utilização da cubagem: 103,40%" at bounding box center [220, 377] width 246 height 18
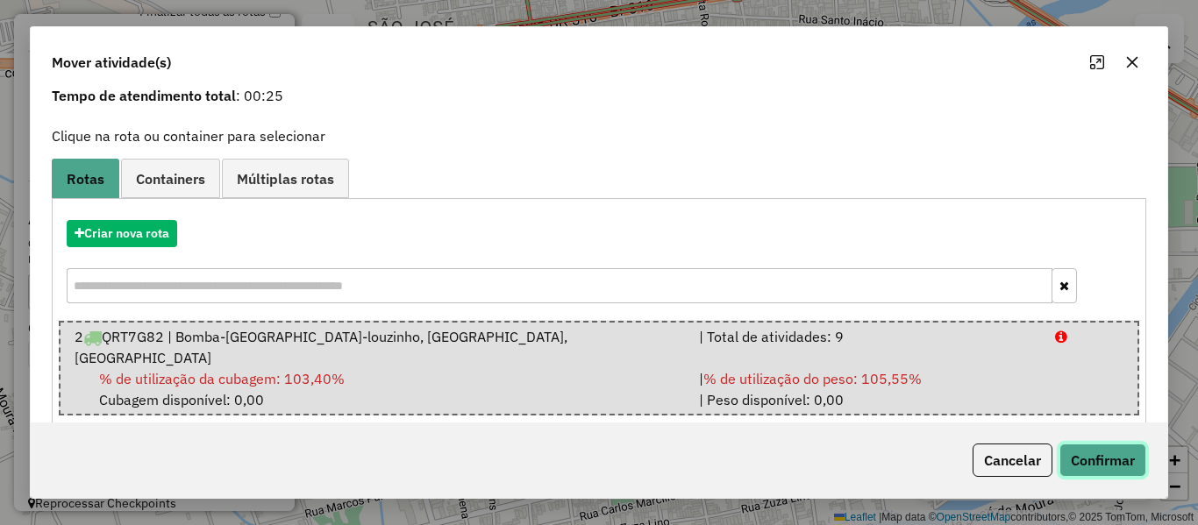
click at [1128, 465] on button "Confirmar" at bounding box center [1102, 460] width 87 height 33
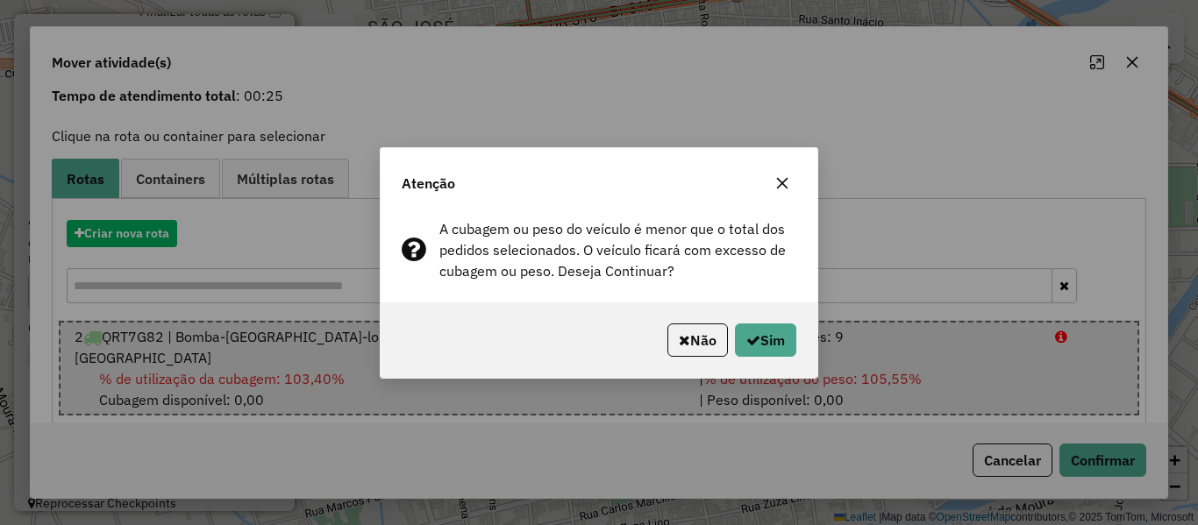
click at [797, 338] on div "Não Sim" at bounding box center [599, 339] width 437 height 75
click at [789, 334] on button "Sim" at bounding box center [765, 340] width 61 height 33
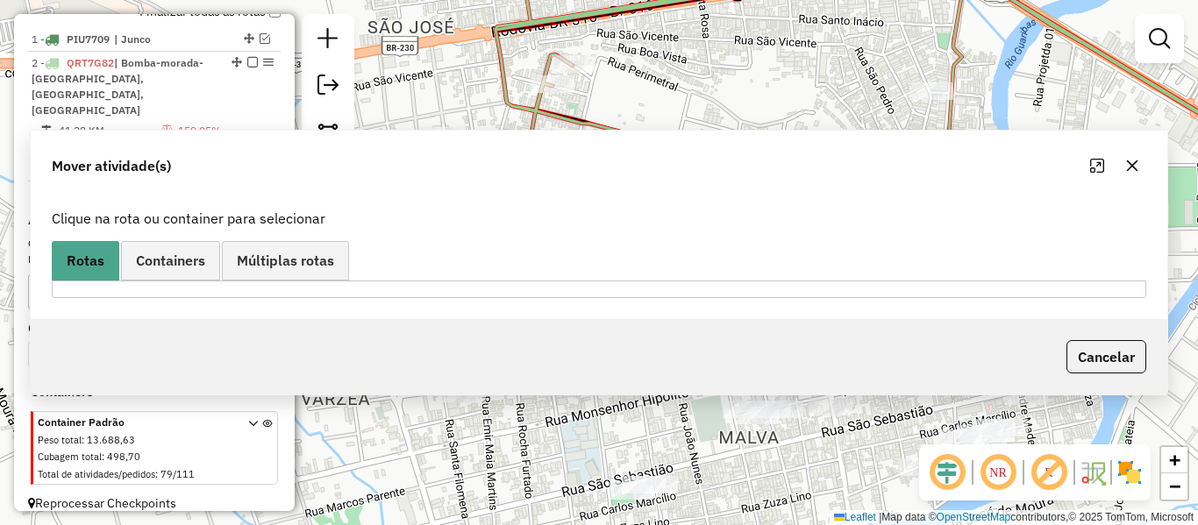
scroll to position [0, 0]
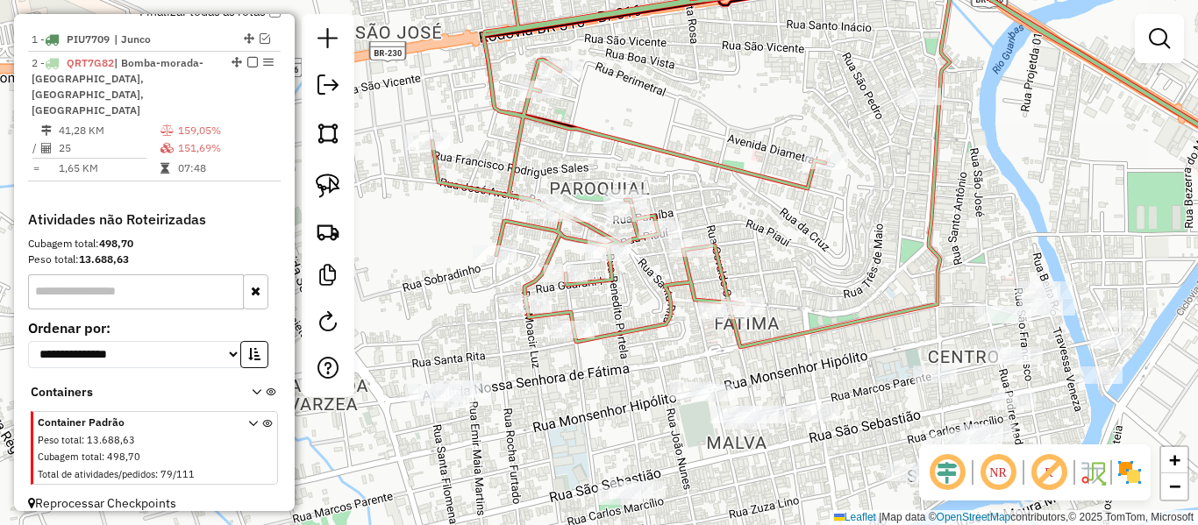
drag, startPoint x: 802, startPoint y: 249, endPoint x: 558, endPoint y: 267, distance: 245.3
click at [571, 265] on div "Janela de atendimento Grade de atendimento Capacidade Transportadoras Veículos …" at bounding box center [599, 262] width 1198 height 525
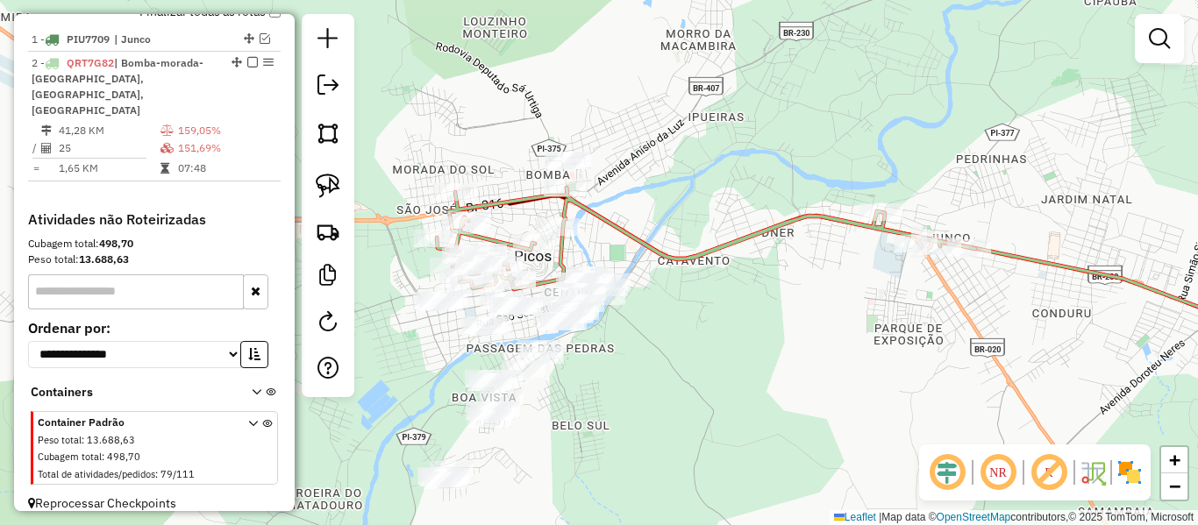
click at [649, 249] on icon at bounding box center [706, 239] width 538 height 102
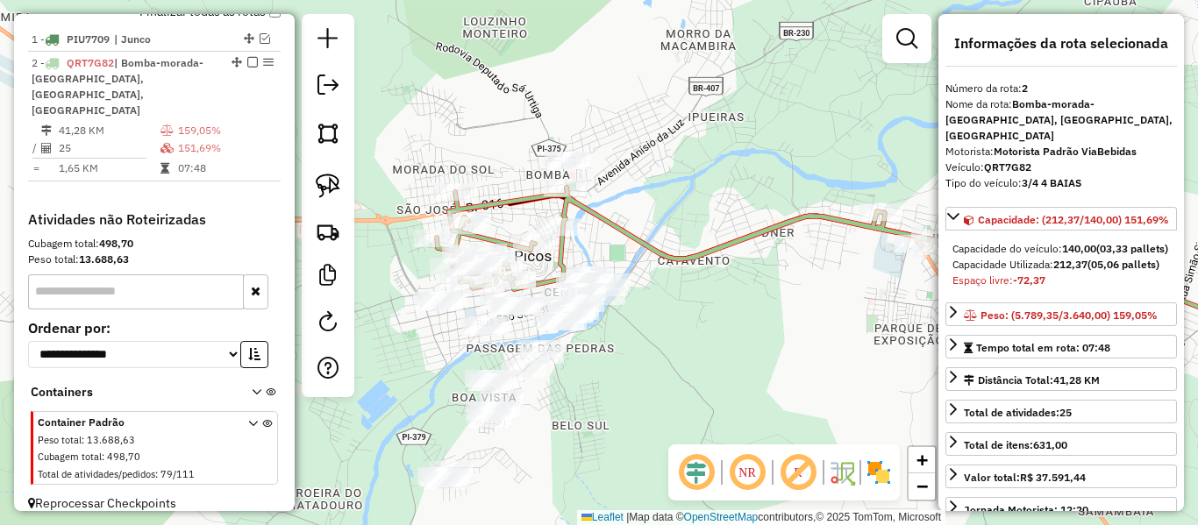
drag, startPoint x: 587, startPoint y: 192, endPoint x: 526, endPoint y: 192, distance: 60.5
click at [526, 192] on div "Janela de atendimento Grade de atendimento Capacidade Transportadoras Veículos …" at bounding box center [599, 262] width 1198 height 525
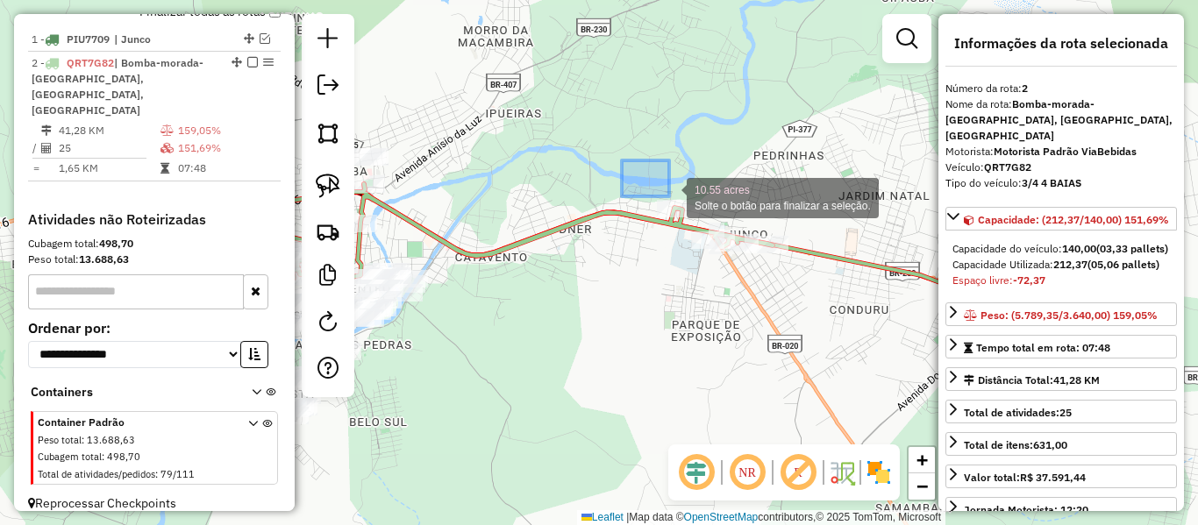
drag, startPoint x: 622, startPoint y: 160, endPoint x: 872, endPoint y: 309, distance: 291.3
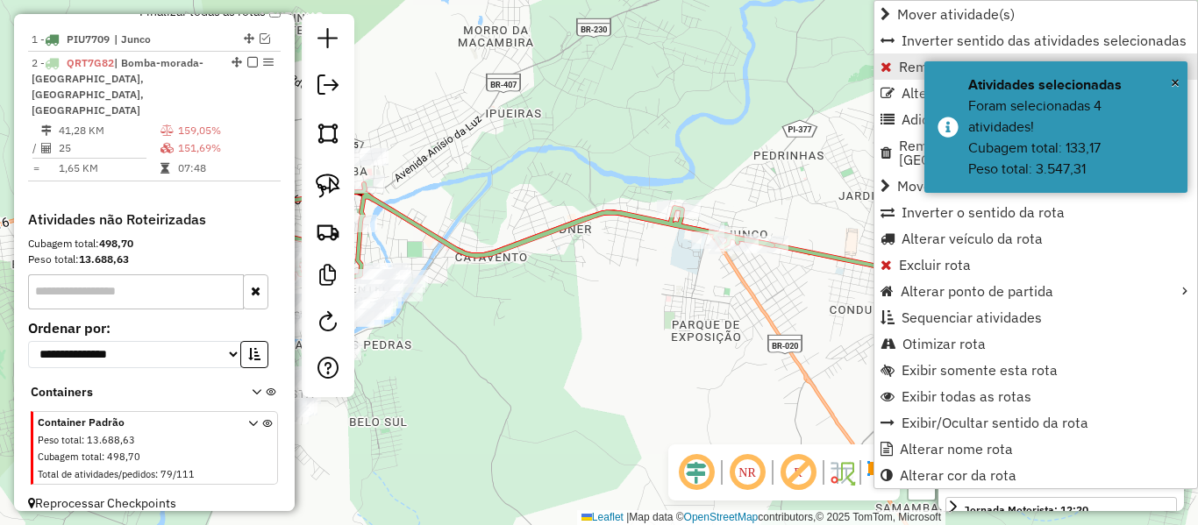
click at [901, 74] on span "Remover Atividade(s) da rota" at bounding box center [991, 67] width 185 height 14
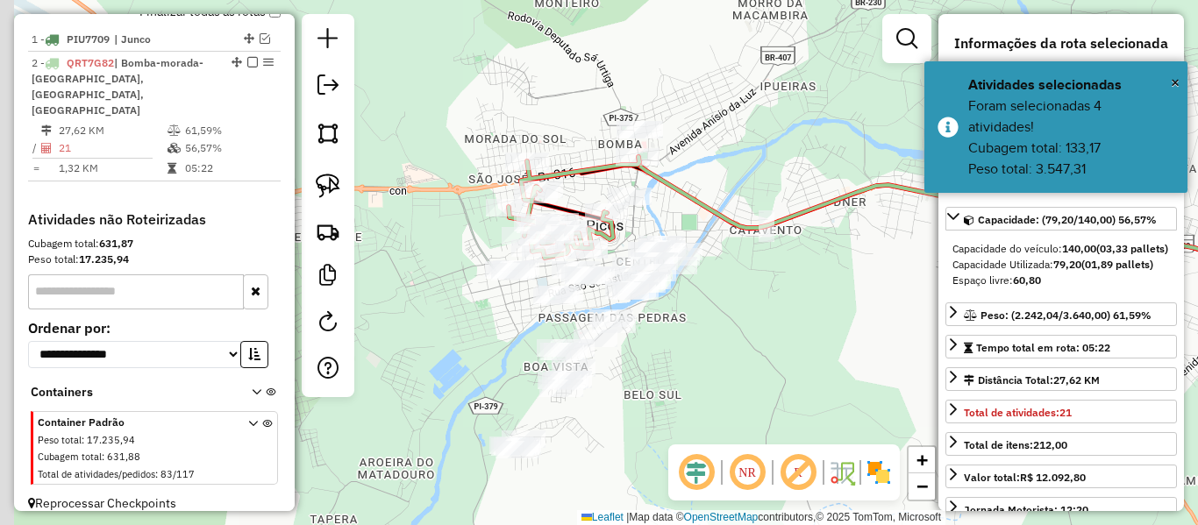
drag, startPoint x: 548, startPoint y: 151, endPoint x: 812, endPoint y: 130, distance: 264.8
click at [818, 123] on div "Janela de atendimento Grade de atendimento Capacidade Transportadoras Veículos …" at bounding box center [599, 262] width 1198 height 525
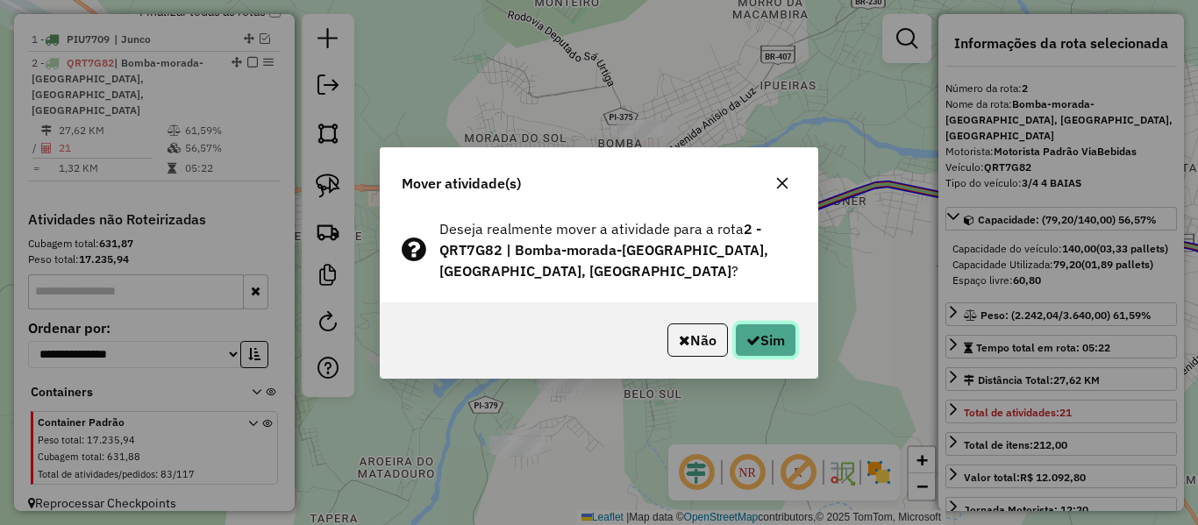
click at [751, 330] on button "Sim" at bounding box center [765, 340] width 61 height 33
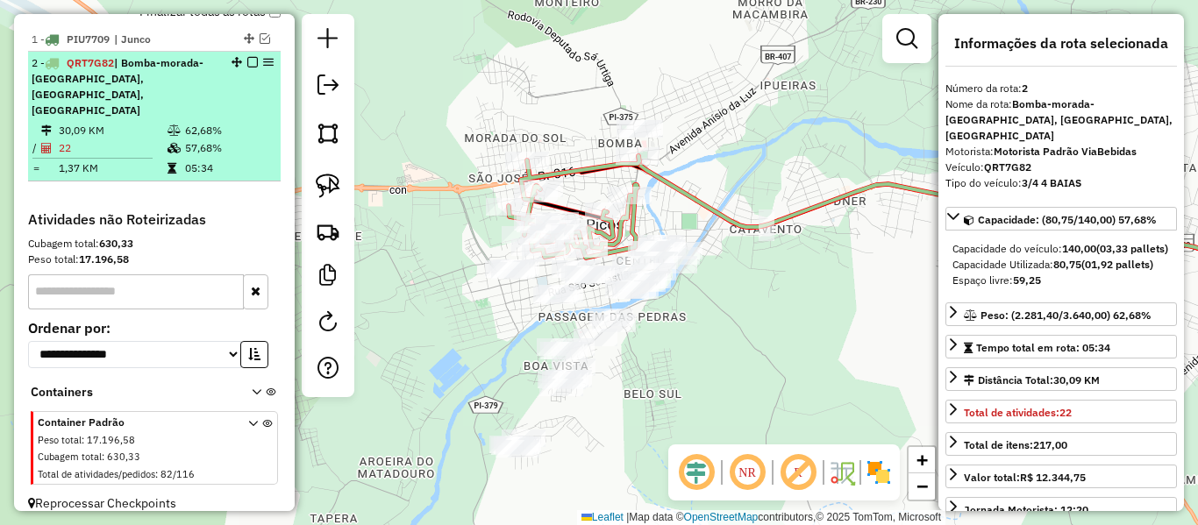
click at [251, 68] on em at bounding box center [252, 62] width 11 height 11
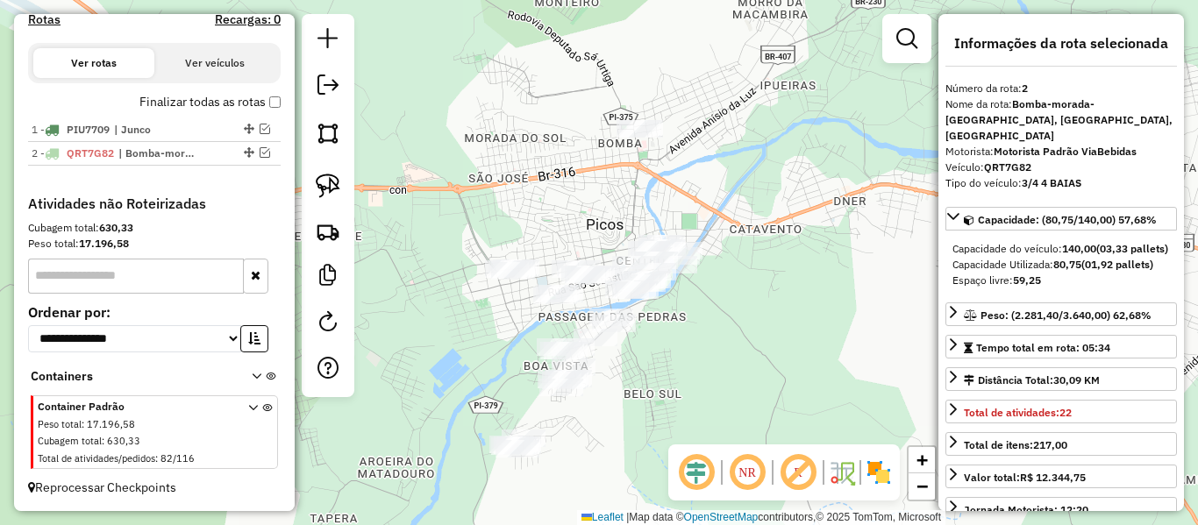
scroll to position [574, 0]
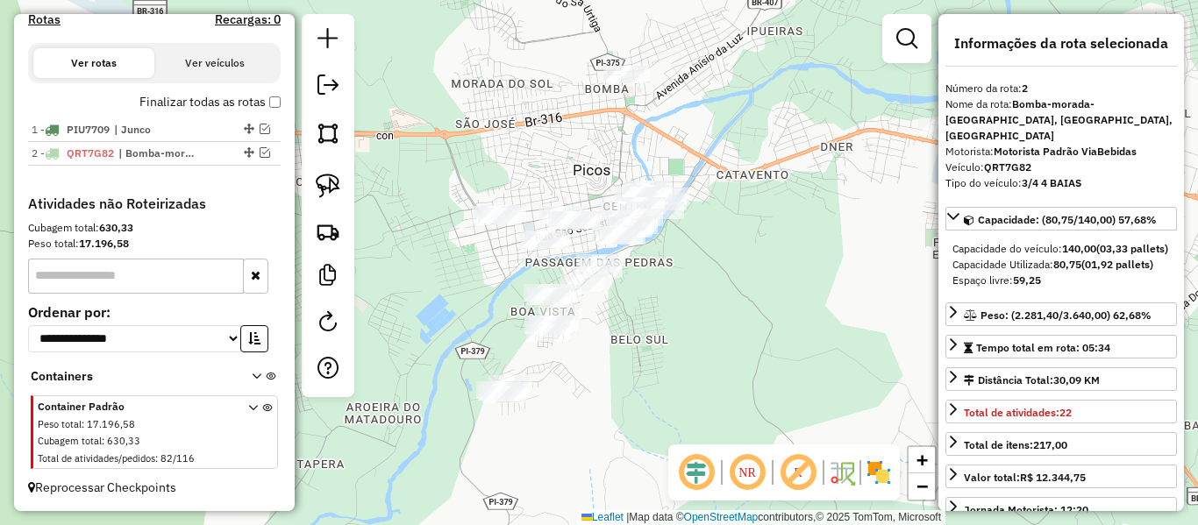
click at [416, 194] on div "Janela de atendimento Grade de atendimento Capacidade Transportadoras Veículos …" at bounding box center [599, 262] width 1198 height 525
click at [331, 188] on img at bounding box center [328, 186] width 25 height 25
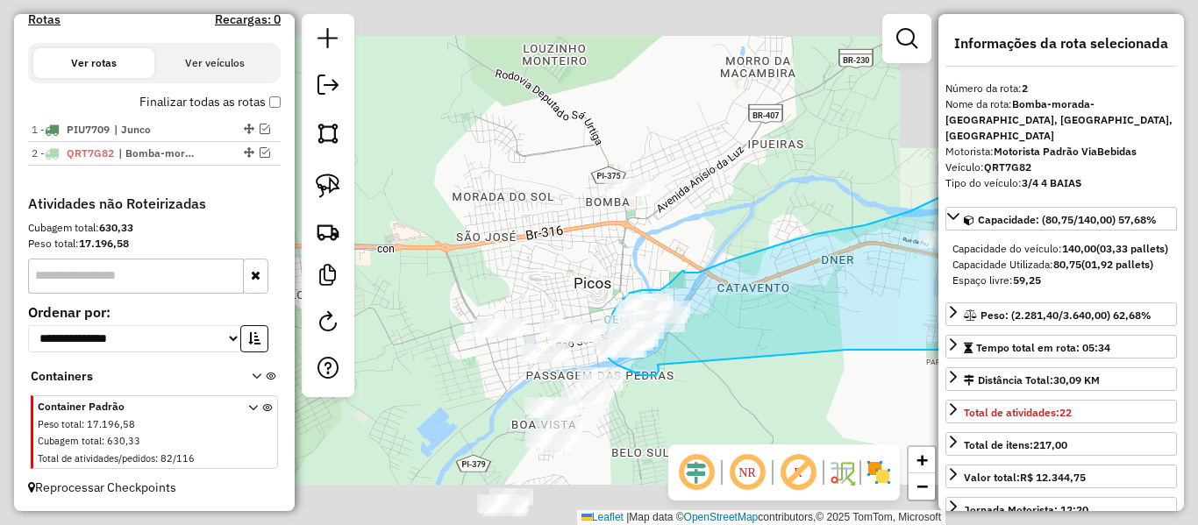
drag, startPoint x: 766, startPoint y: 232, endPoint x: 658, endPoint y: 365, distance: 171.3
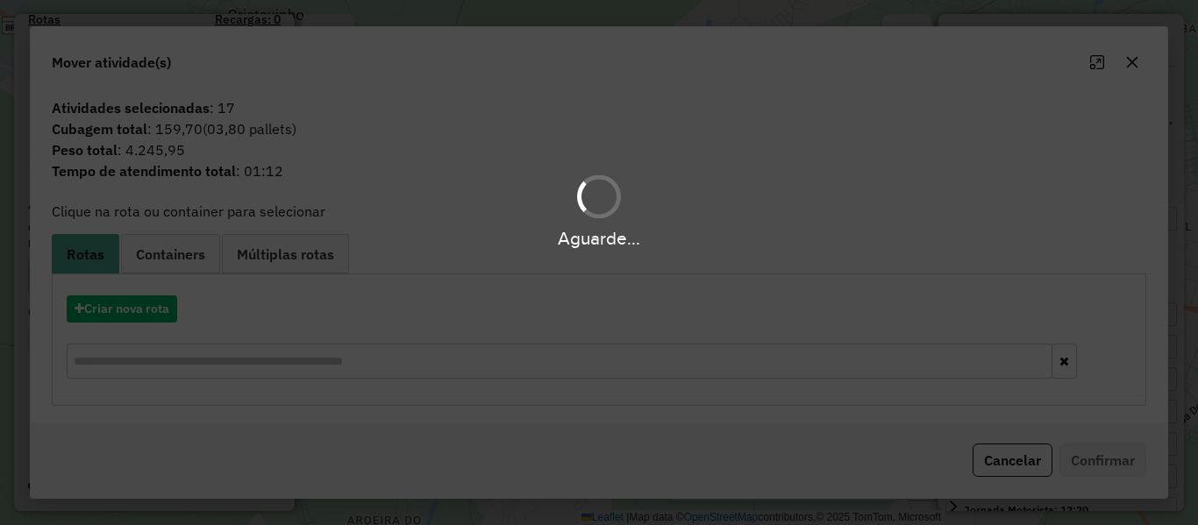
click at [148, 304] on div "Aguarde..." at bounding box center [599, 262] width 1198 height 525
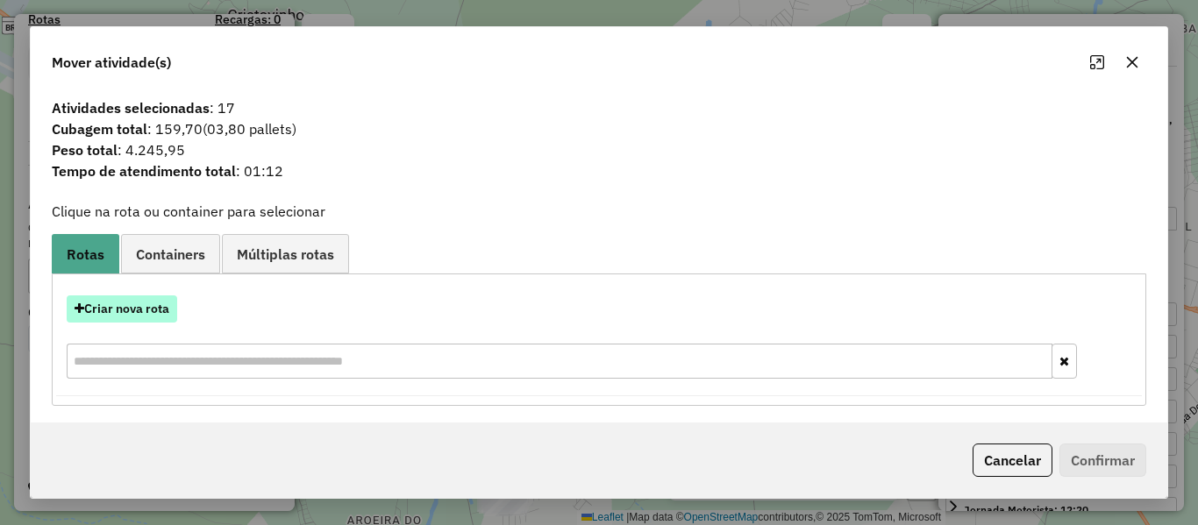
click at [151, 305] on button "Criar nova rota" at bounding box center [122, 308] width 110 height 27
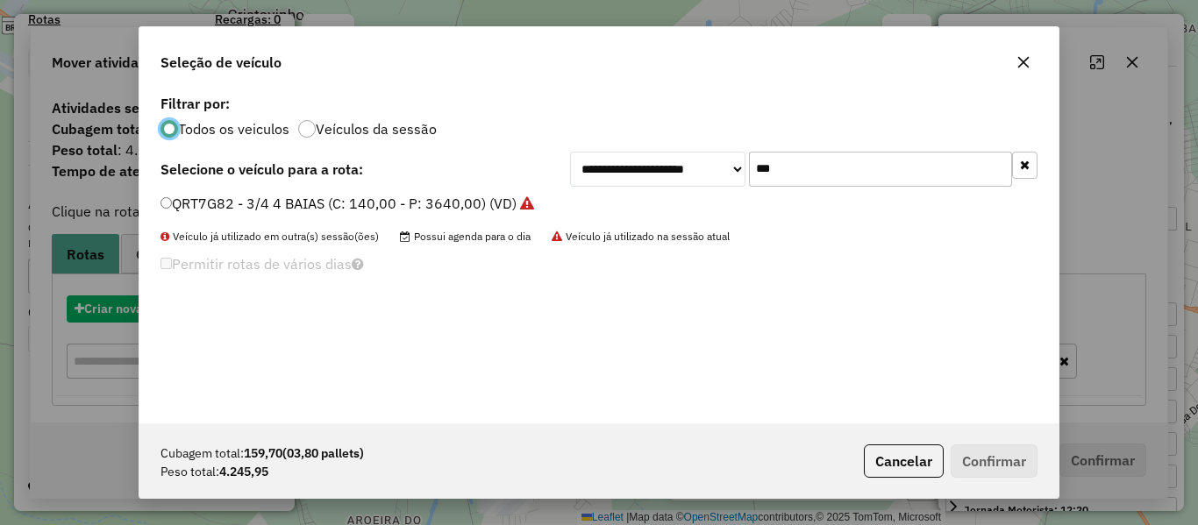
scroll to position [10, 5]
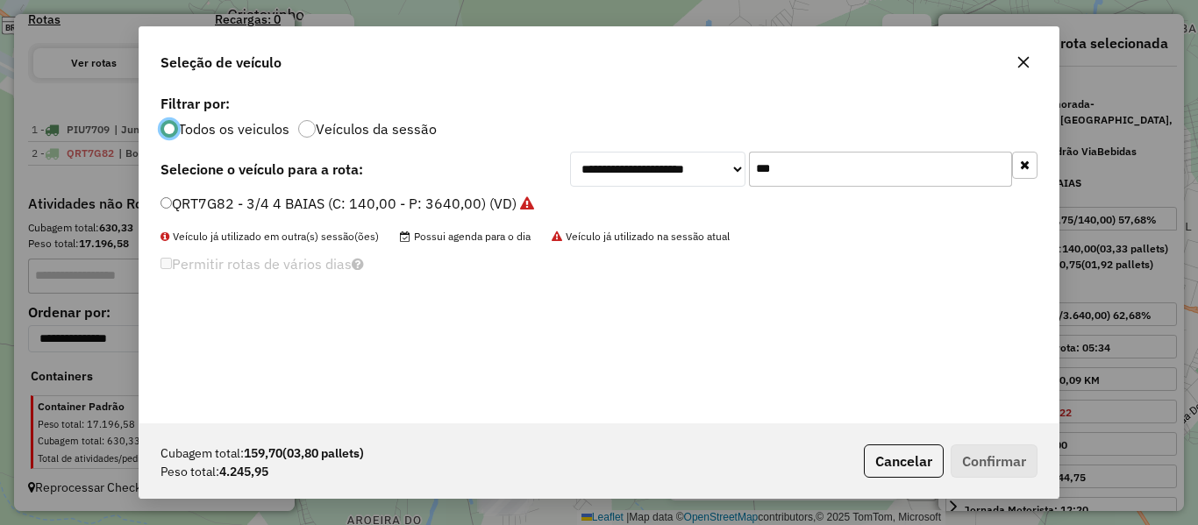
click at [771, 161] on input "***" at bounding box center [880, 169] width 263 height 35
drag, startPoint x: 764, startPoint y: 170, endPoint x: 646, endPoint y: 196, distance: 120.2
click at [650, 193] on div "**********" at bounding box center [598, 256] width 919 height 333
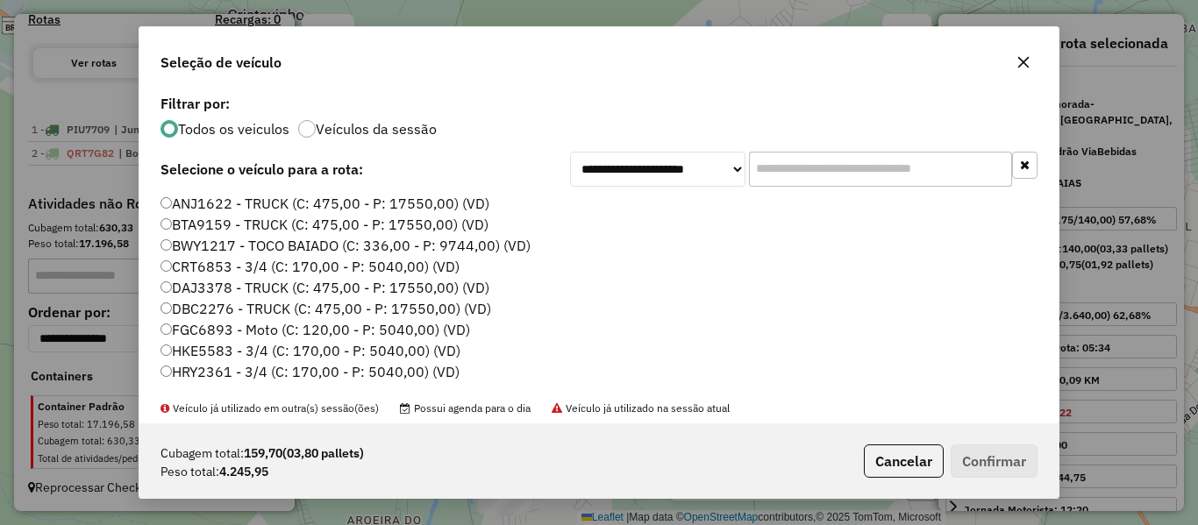
type input "*"
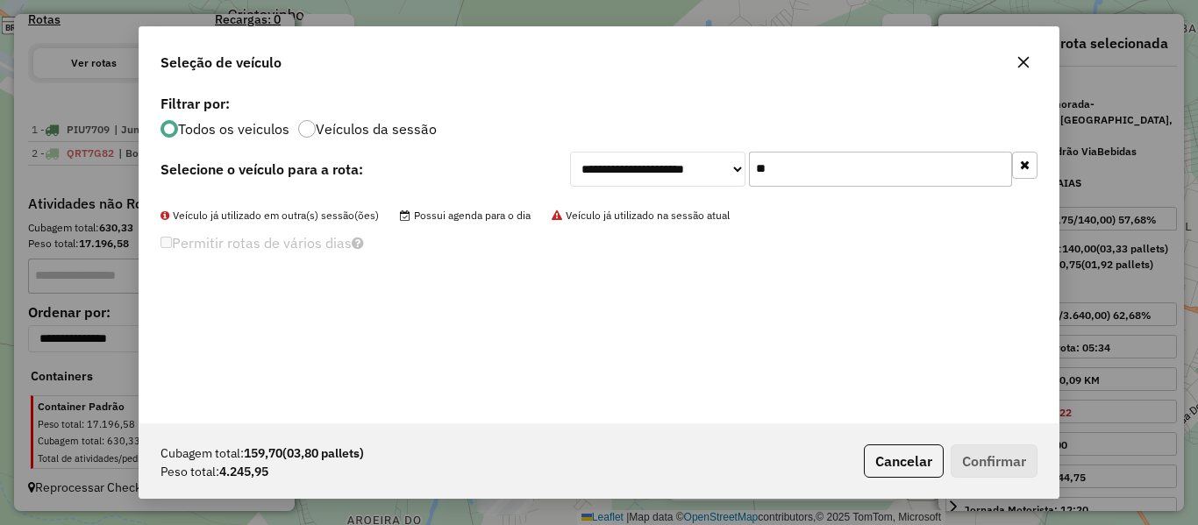
type input "*"
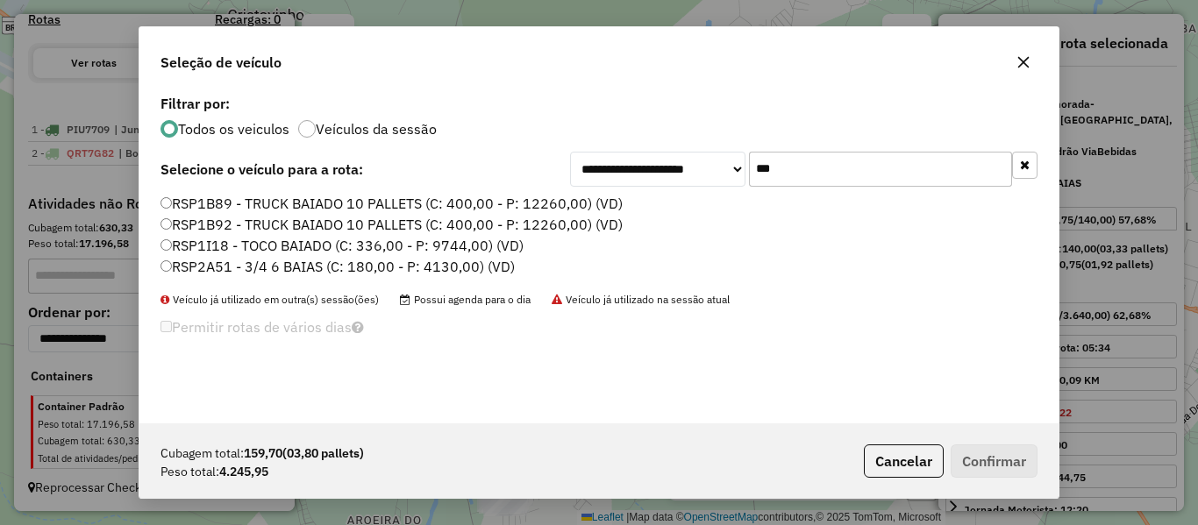
type input "***"
click at [211, 265] on label "RSP2A51 - 3/4 6 BAIAS (C: 180,00 - P: 4130,00) (VD)" at bounding box center [337, 266] width 354 height 21
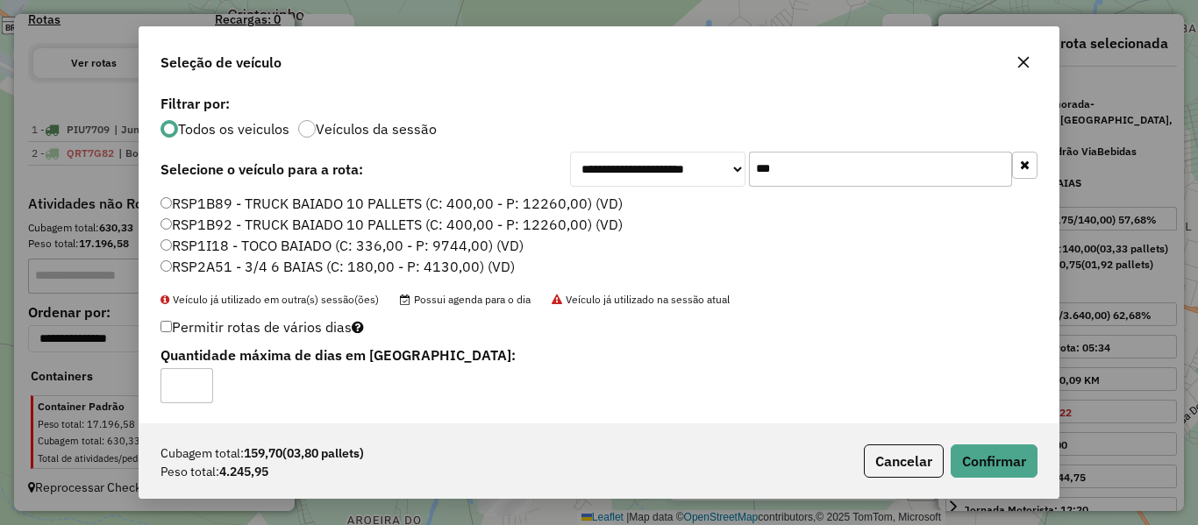
type input "*"
click at [964, 466] on button "Confirmar" at bounding box center [993, 461] width 87 height 33
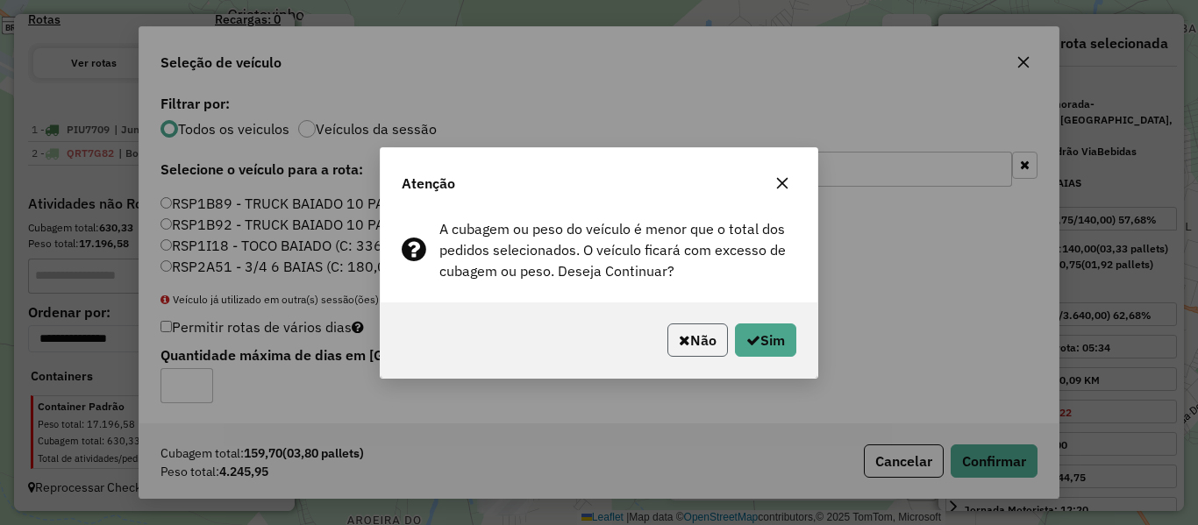
click at [680, 331] on button "Não" at bounding box center [697, 340] width 60 height 33
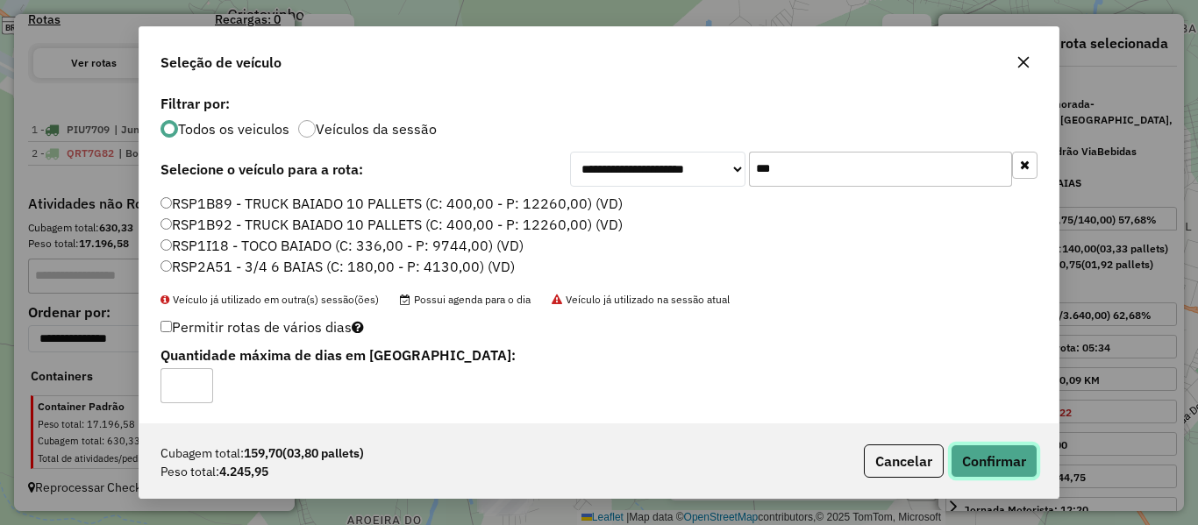
click at [1008, 465] on button "Confirmar" at bounding box center [993, 461] width 87 height 33
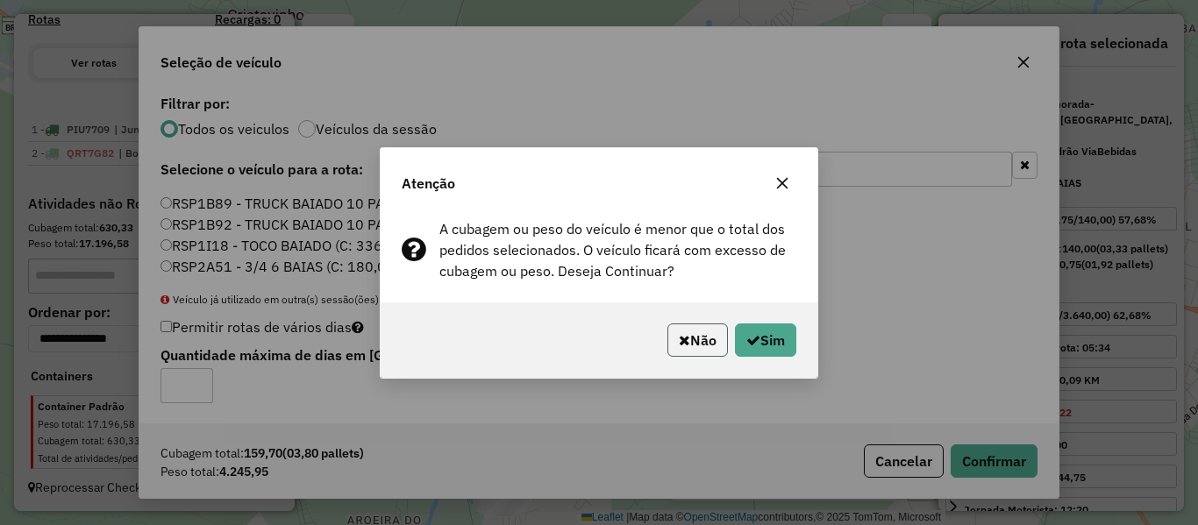
click at [702, 342] on button "Não" at bounding box center [697, 340] width 60 height 33
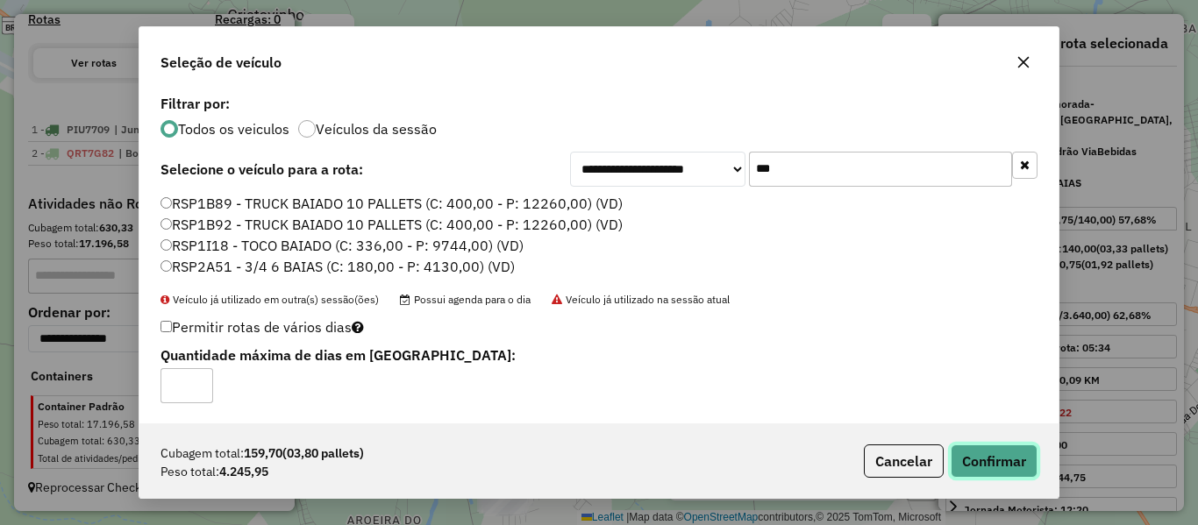
click at [998, 460] on button "Confirmar" at bounding box center [993, 461] width 87 height 33
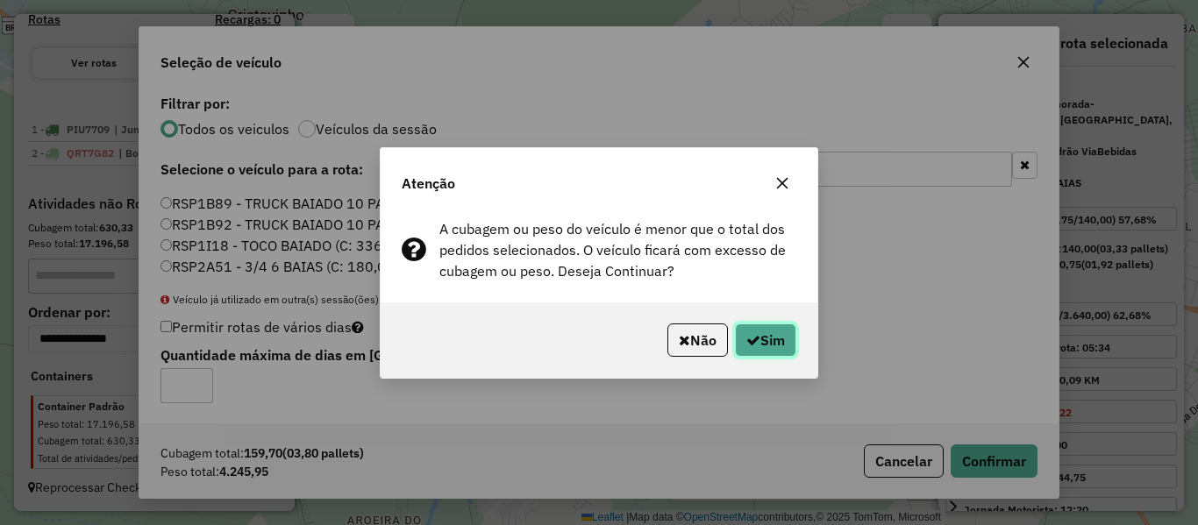
click at [773, 345] on button "Sim" at bounding box center [765, 340] width 61 height 33
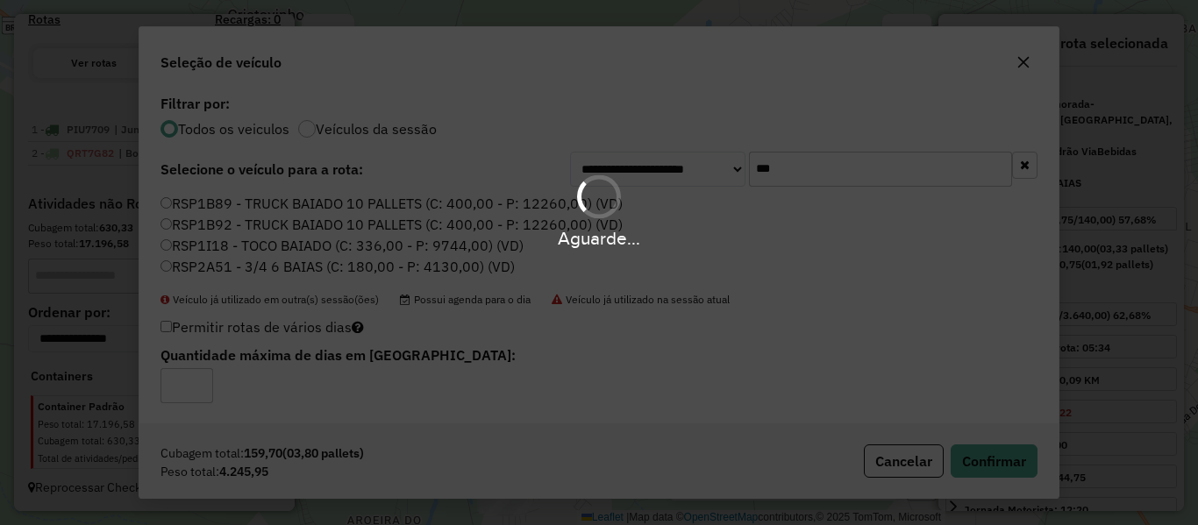
scroll to position [657, 0]
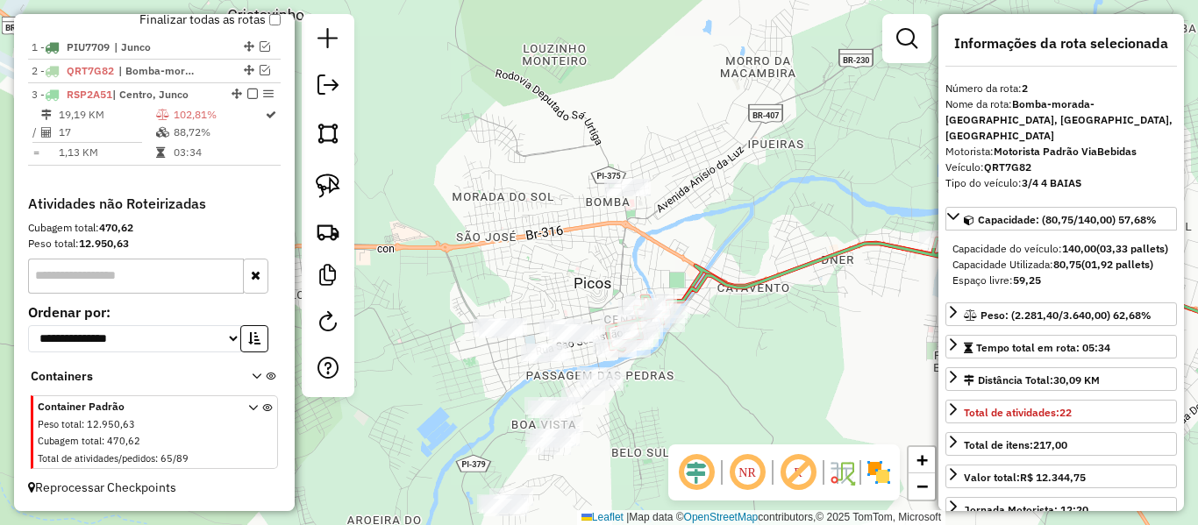
click at [706, 282] on icon at bounding box center [818, 294] width 423 height 112
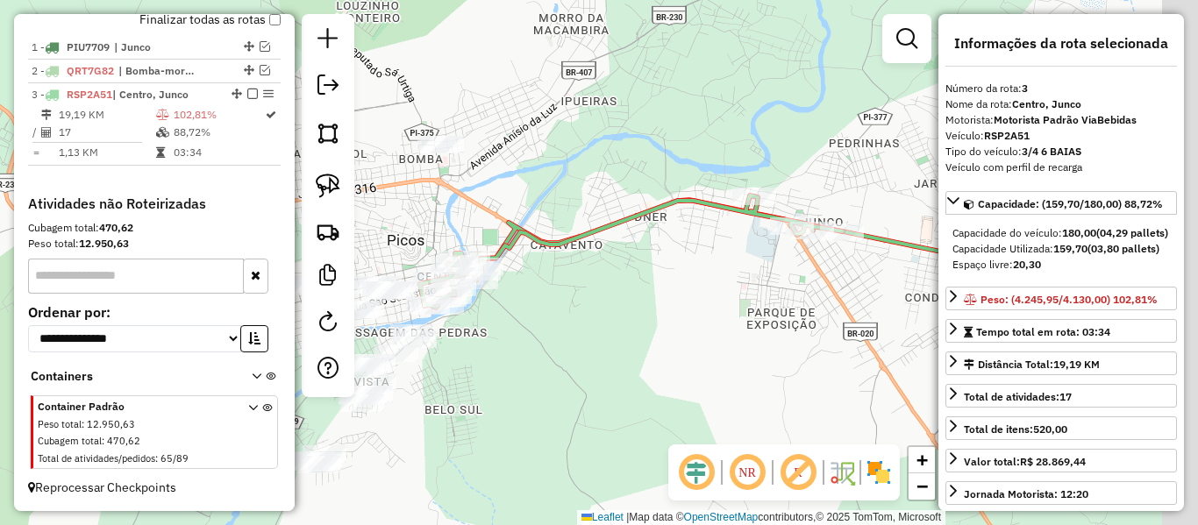
click at [572, 229] on icon at bounding box center [631, 252] width 423 height 112
click at [580, 237] on icon at bounding box center [631, 252] width 423 height 112
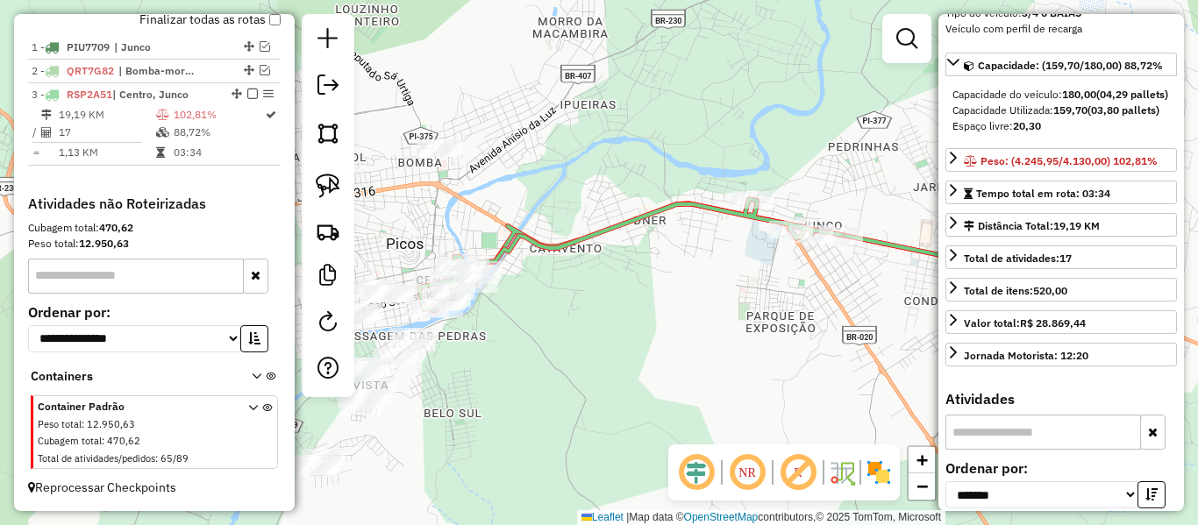
scroll to position [175, 0]
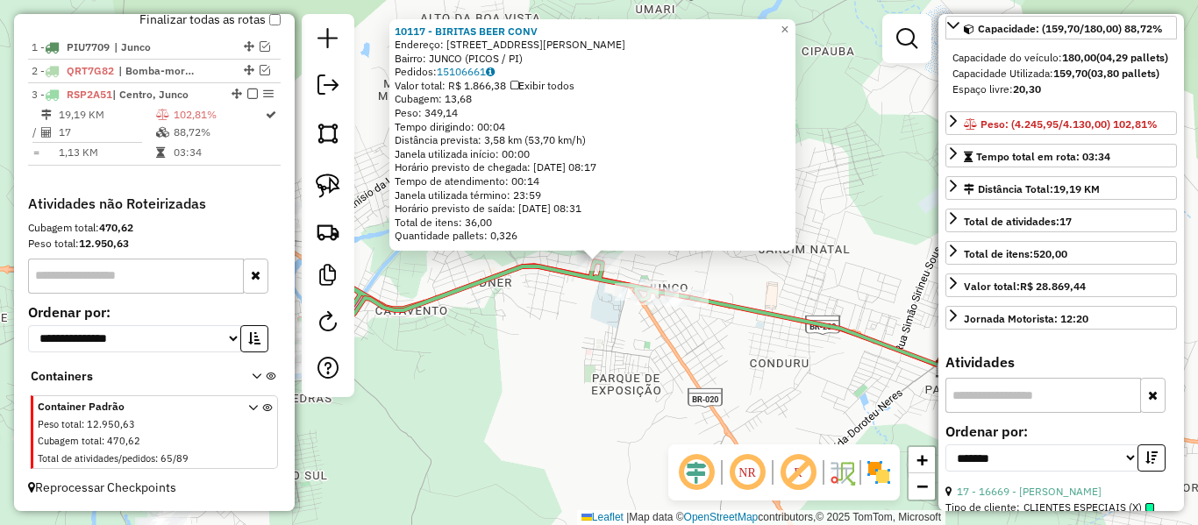
drag, startPoint x: 587, startPoint y: 343, endPoint x: 684, endPoint y: 312, distance: 101.2
click at [690, 315] on div "10117 - BIRITAS BEER CONV Endereço: [STREET_ADDRESS][PERSON_NAME]) Pedidos: 151…" at bounding box center [599, 262] width 1198 height 525
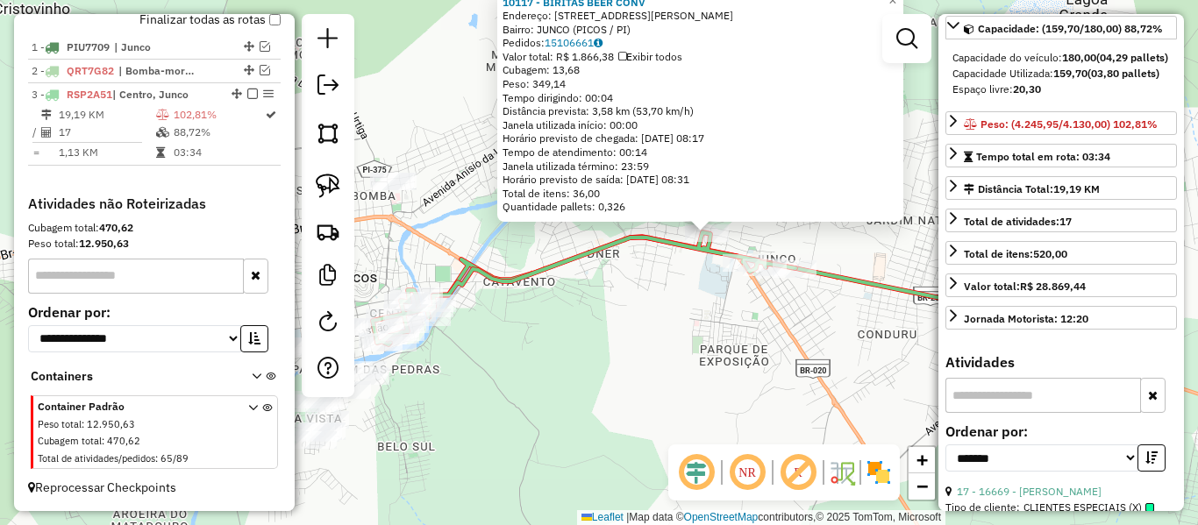
click at [615, 250] on icon at bounding box center [584, 288] width 423 height 112
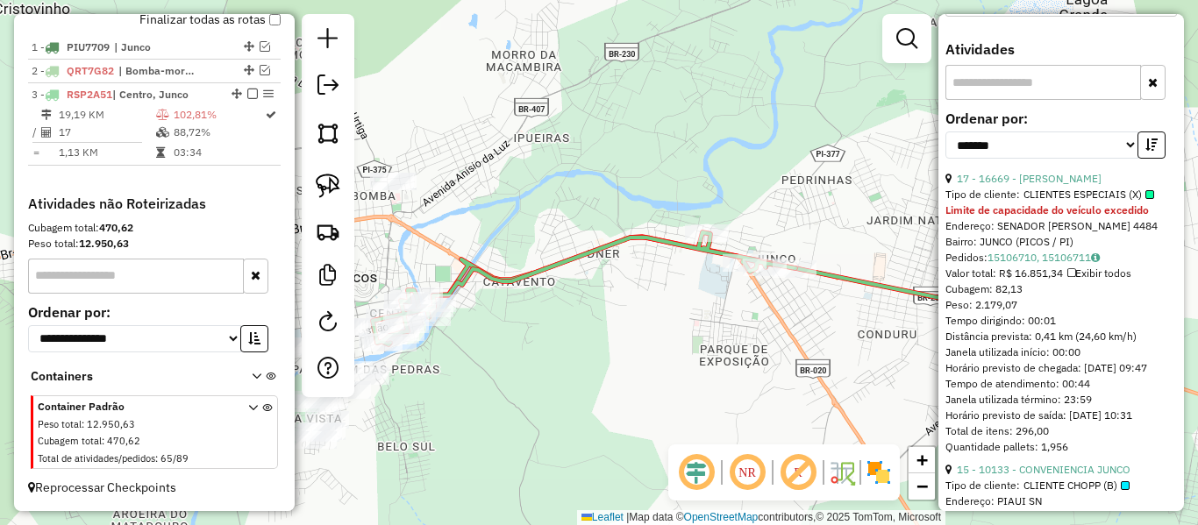
scroll to position [614, 0]
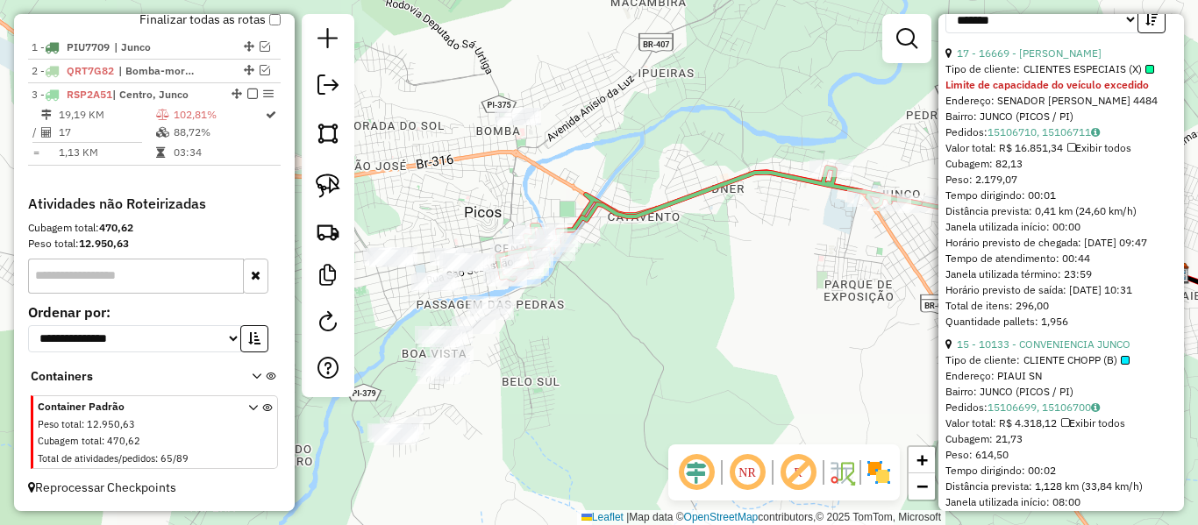
drag, startPoint x: 686, startPoint y: 326, endPoint x: 768, endPoint y: 286, distance: 91.8
click at [768, 286] on div "Janela de atendimento Grade de atendimento Capacidade Transportadoras Veículos …" at bounding box center [599, 262] width 1198 height 525
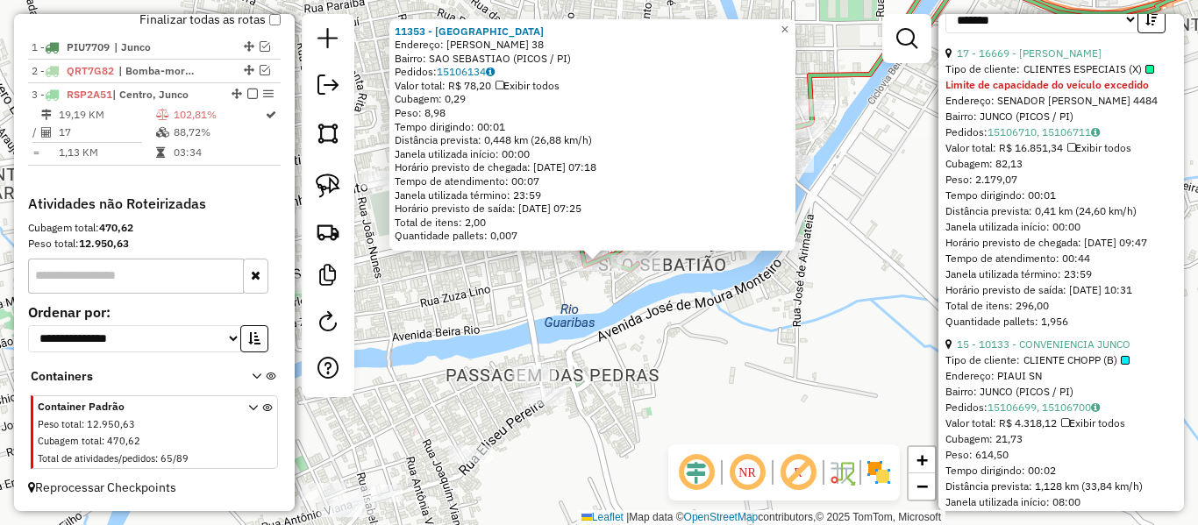
click at [633, 308] on div "11353 - BAR DO MIUDO Endereço: ZUZA LINO 38 Bairro: [GEOGRAPHIC_DATA] (PICOS / …" at bounding box center [599, 262] width 1198 height 525
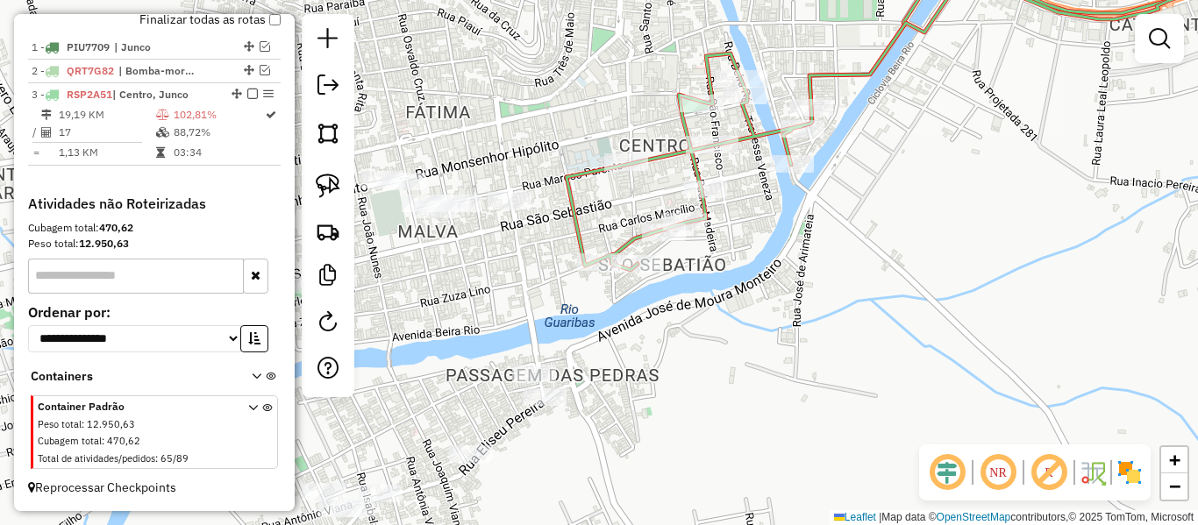
click at [631, 241] on icon at bounding box center [940, 108] width 748 height 323
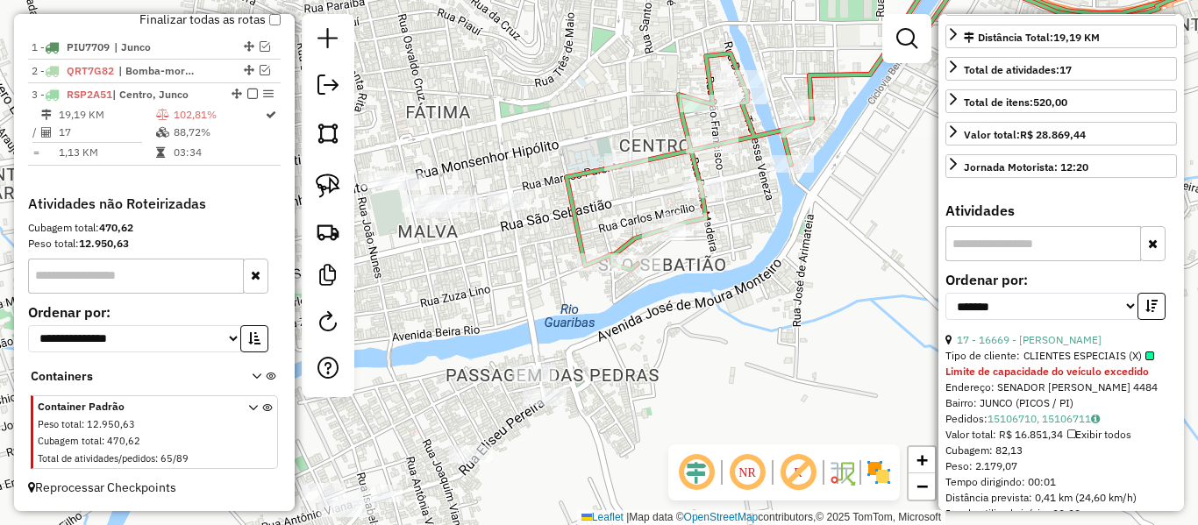
scroll to position [438, 0]
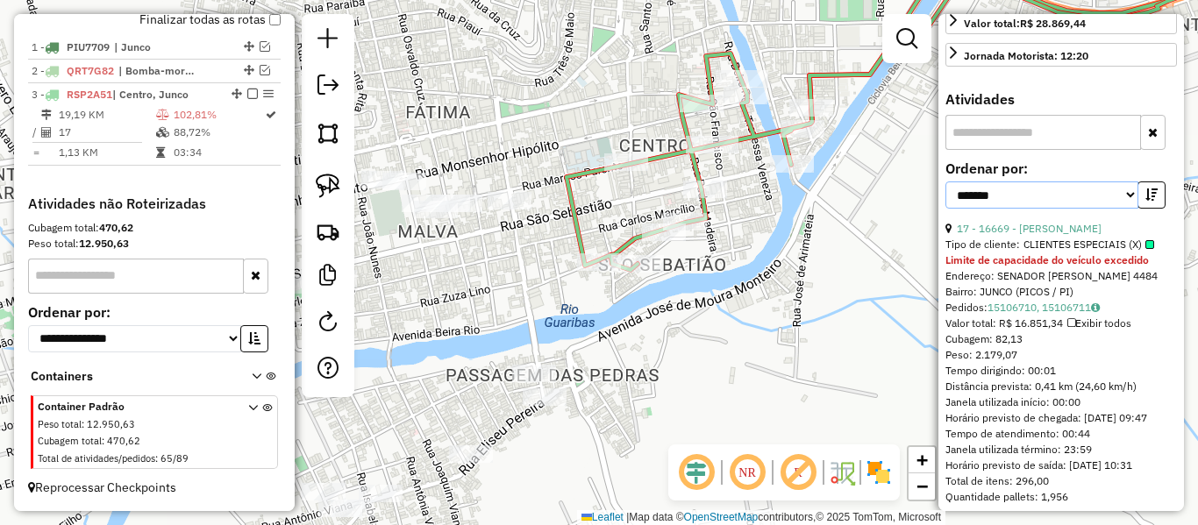
click at [1085, 209] on select "**********" at bounding box center [1041, 194] width 193 height 27
select select "*********"
click at [945, 209] on select "**********" at bounding box center [1041, 194] width 193 height 27
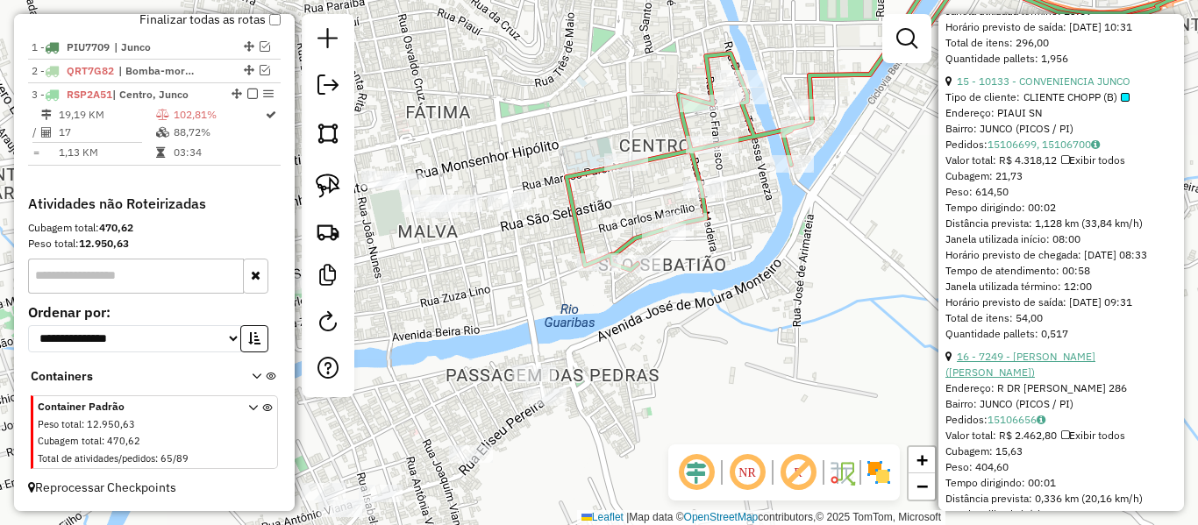
click at [1026, 379] on link "16 - 7249 - [PERSON_NAME] ([PERSON_NAME])" at bounding box center [1020, 364] width 150 height 29
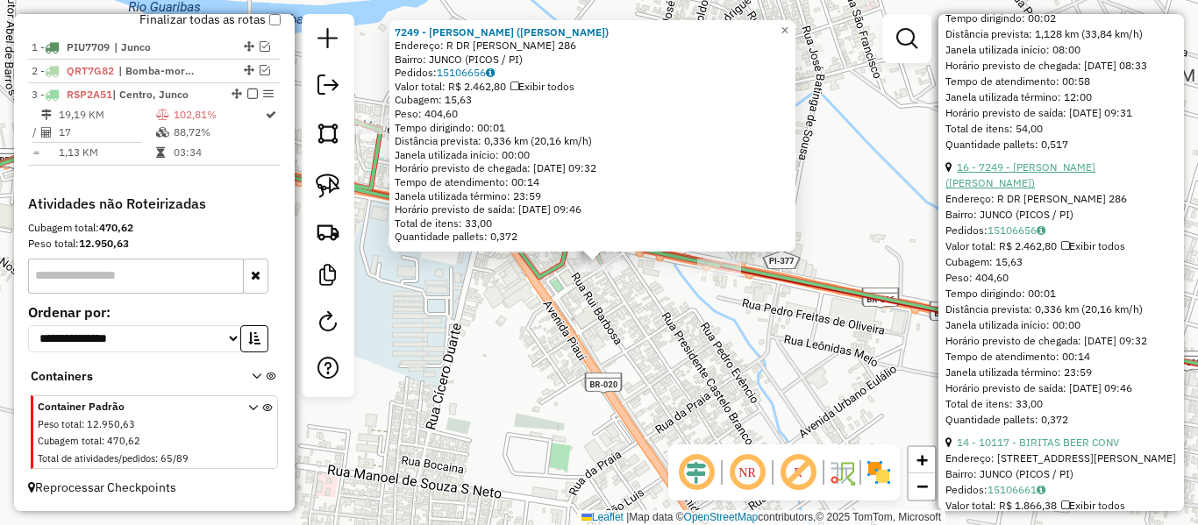
scroll to position [1140, 0]
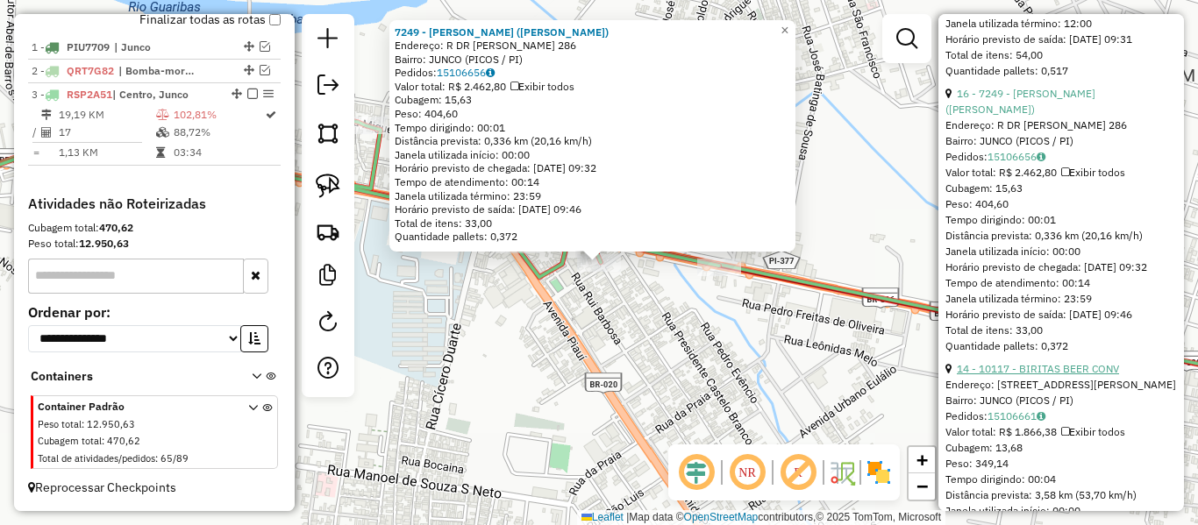
click at [1022, 375] on link "14 - 10117 - BIRITAS BEER CONV" at bounding box center [1038, 368] width 162 height 13
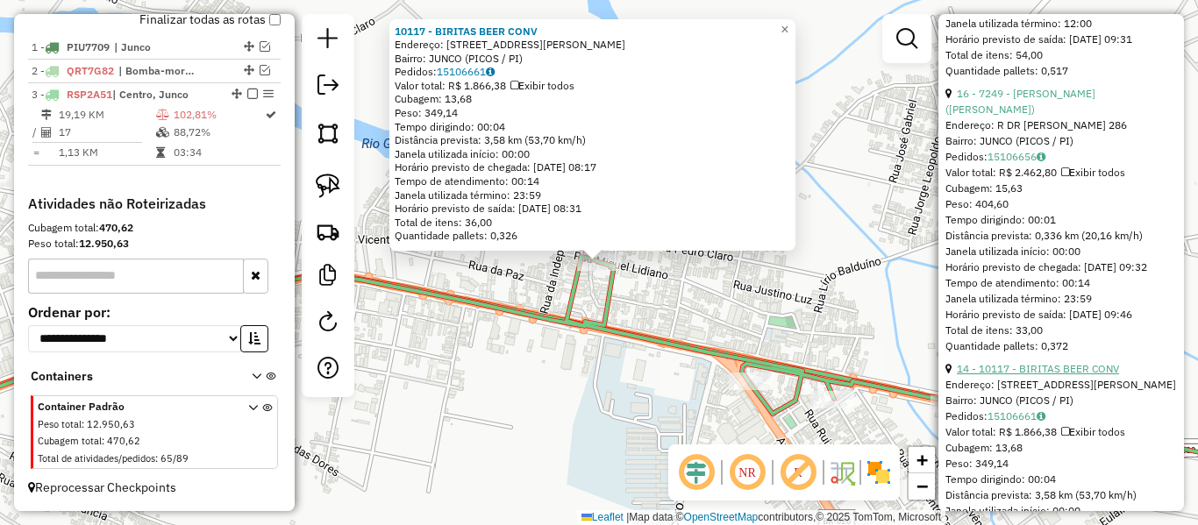
scroll to position [1578, 0]
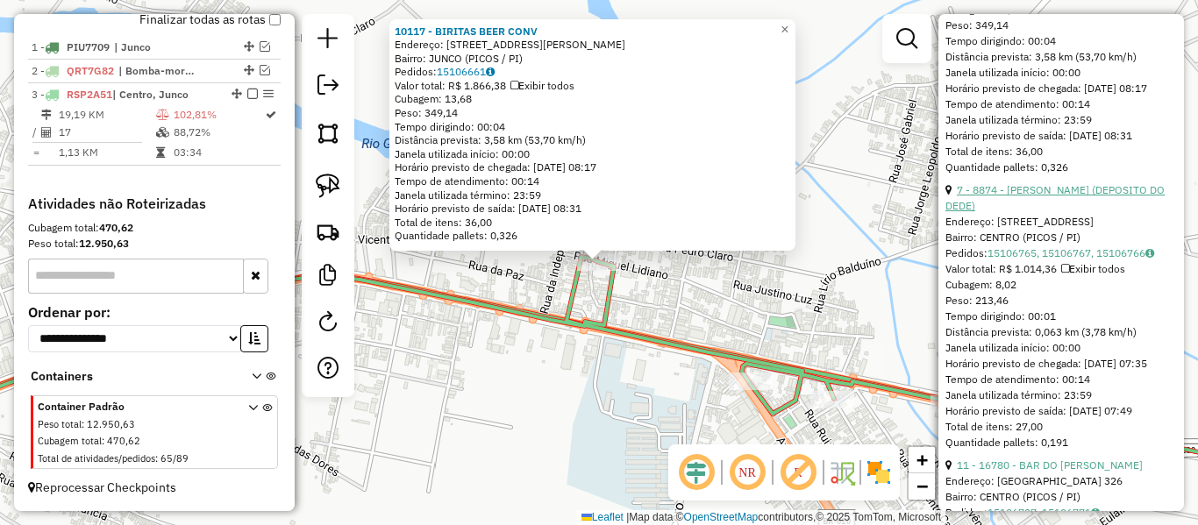
click at [1025, 212] on link "7 - 8874 - [PERSON_NAME] (DEPOSITO DO DEDE)" at bounding box center [1054, 197] width 219 height 29
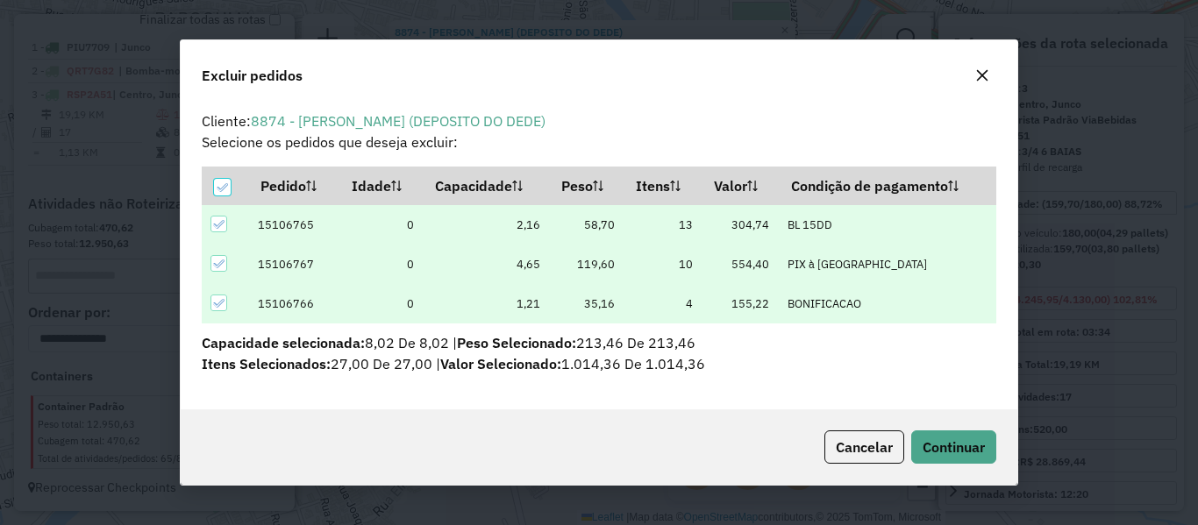
scroll to position [0, 0]
click at [957, 453] on span "Continuar" at bounding box center [953, 447] width 62 height 18
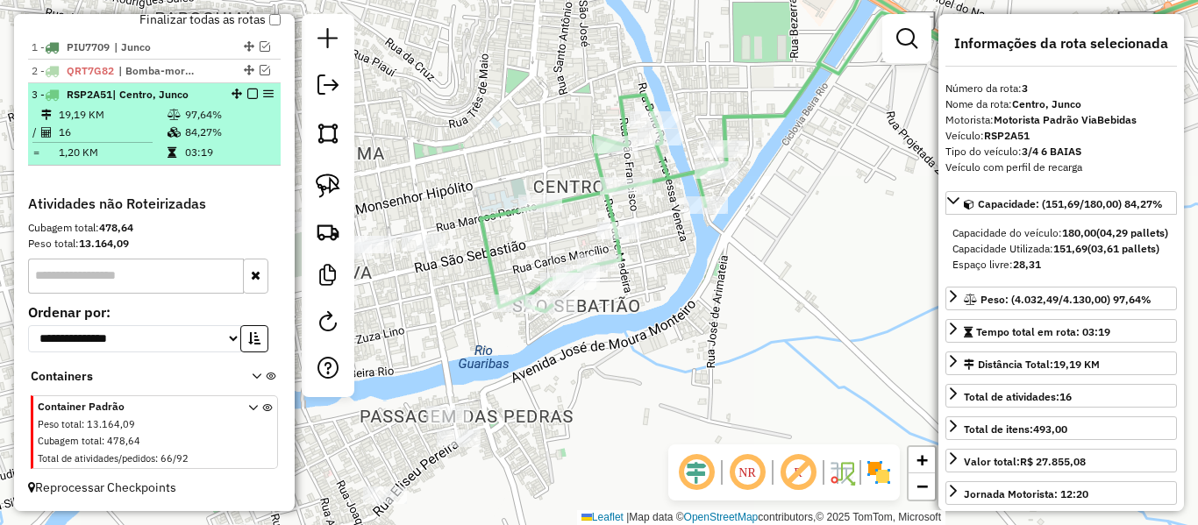
click at [250, 96] on em at bounding box center [252, 94] width 11 height 11
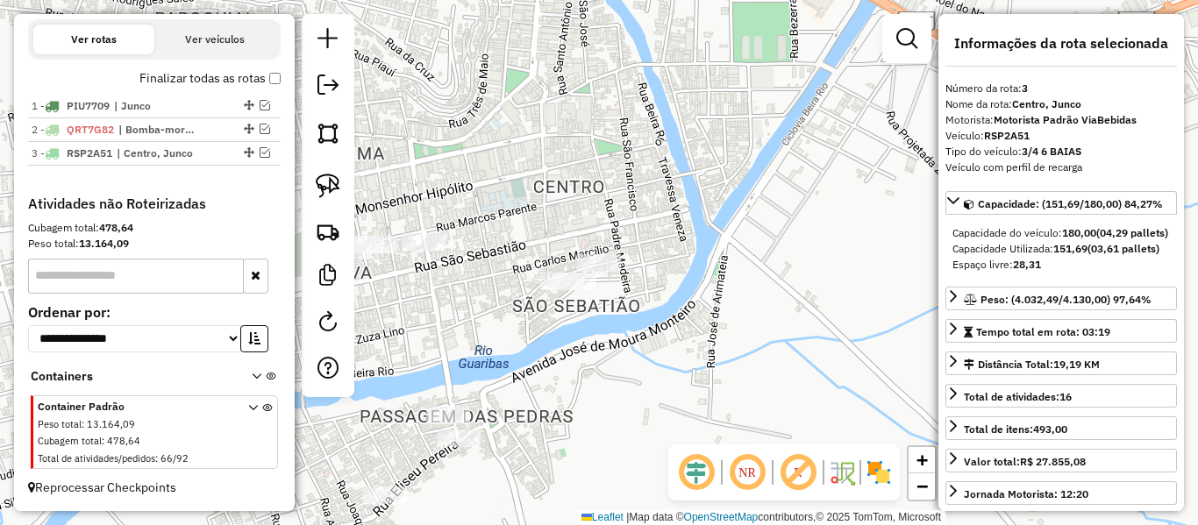
scroll to position [598, 0]
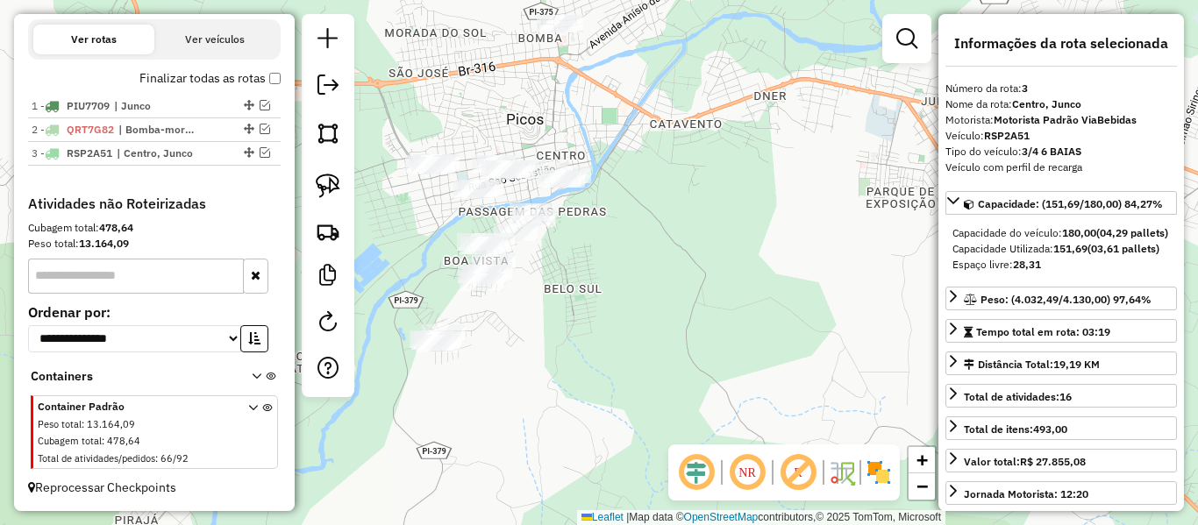
drag, startPoint x: 593, startPoint y: 277, endPoint x: 729, endPoint y: 280, distance: 135.9
click at [729, 280] on div "Janela de atendimento Grade de atendimento Capacidade Transportadoras Veículos …" at bounding box center [599, 262] width 1198 height 525
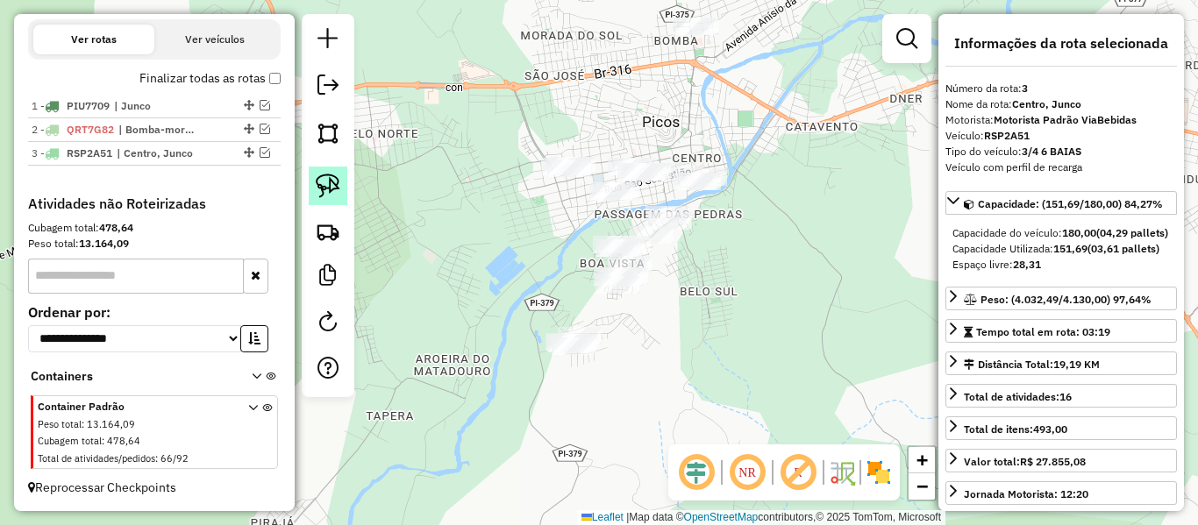
click at [327, 182] on img at bounding box center [328, 186] width 25 height 25
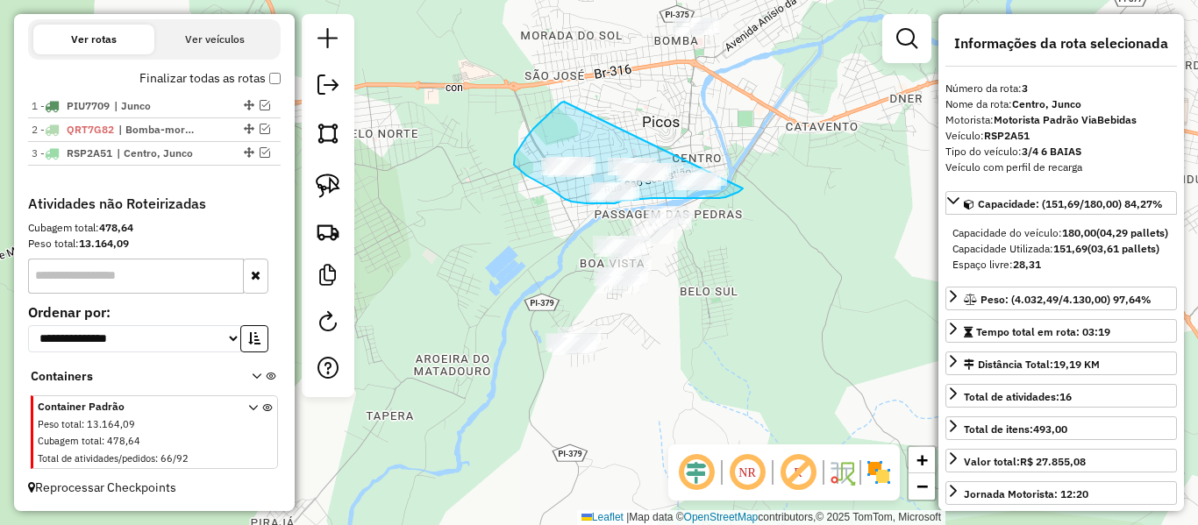
drag, startPoint x: 564, startPoint y: 102, endPoint x: 754, endPoint y: 196, distance: 212.1
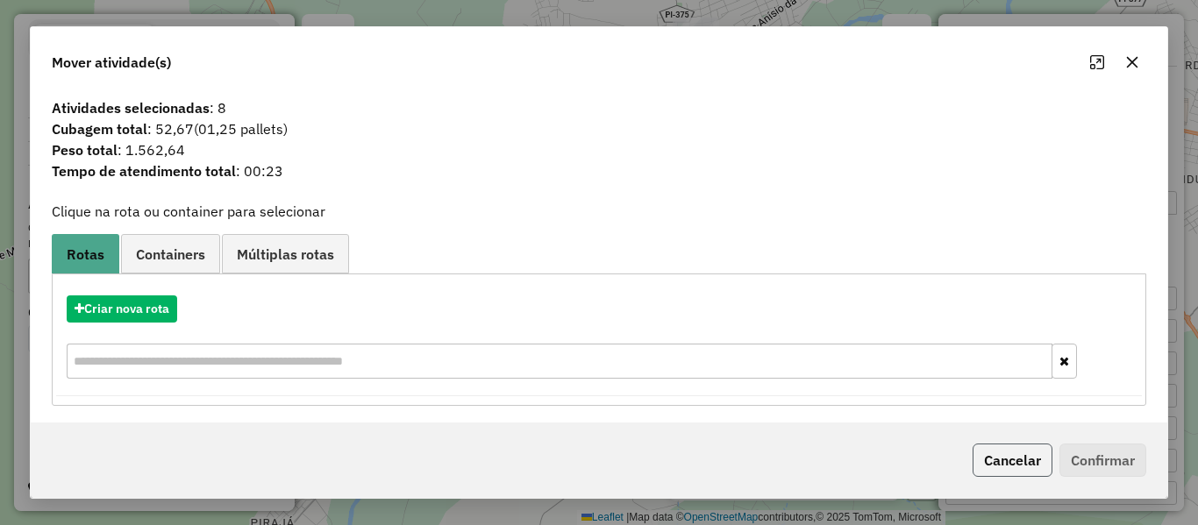
click at [1001, 462] on button "Cancelar" at bounding box center [1012, 460] width 80 height 33
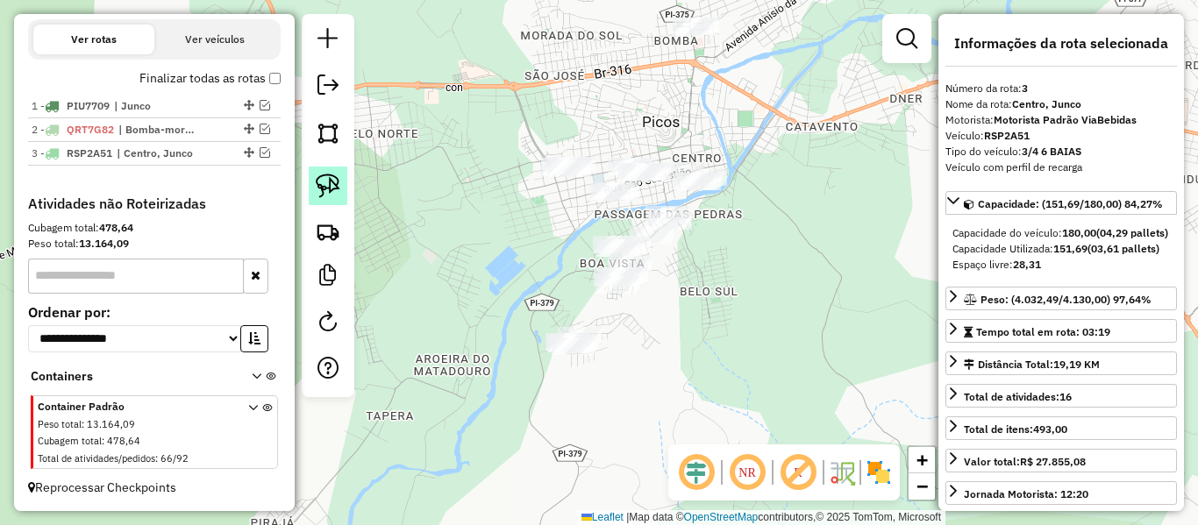
click at [309, 184] on div at bounding box center [328, 205] width 53 height 383
drag, startPoint x: 317, startPoint y: 183, endPoint x: 466, endPoint y: 143, distance: 154.4
click at [320, 183] on img at bounding box center [328, 186] width 25 height 25
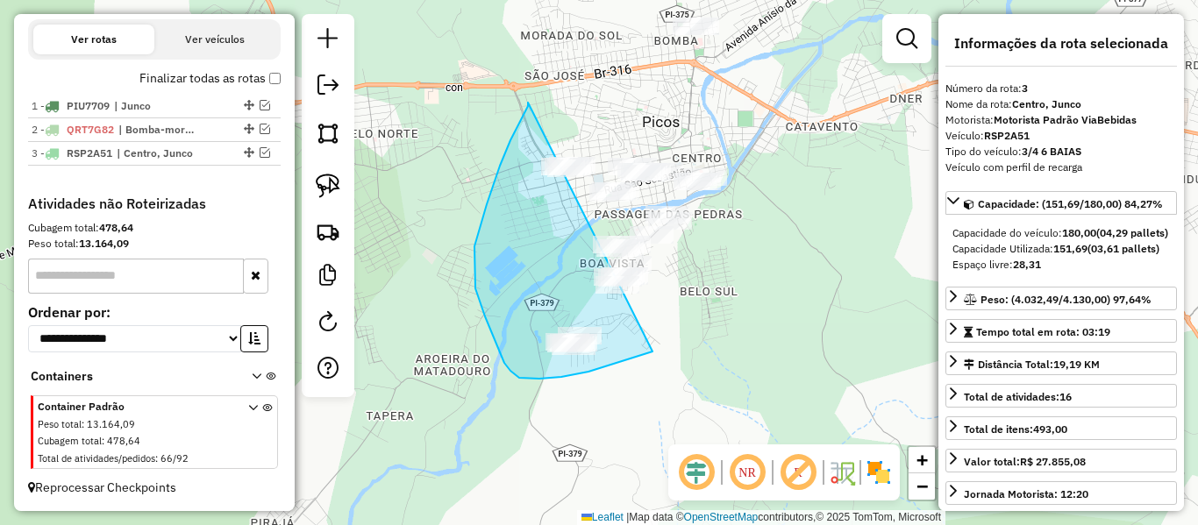
drag, startPoint x: 510, startPoint y: 140, endPoint x: 815, endPoint y: 133, distance: 304.3
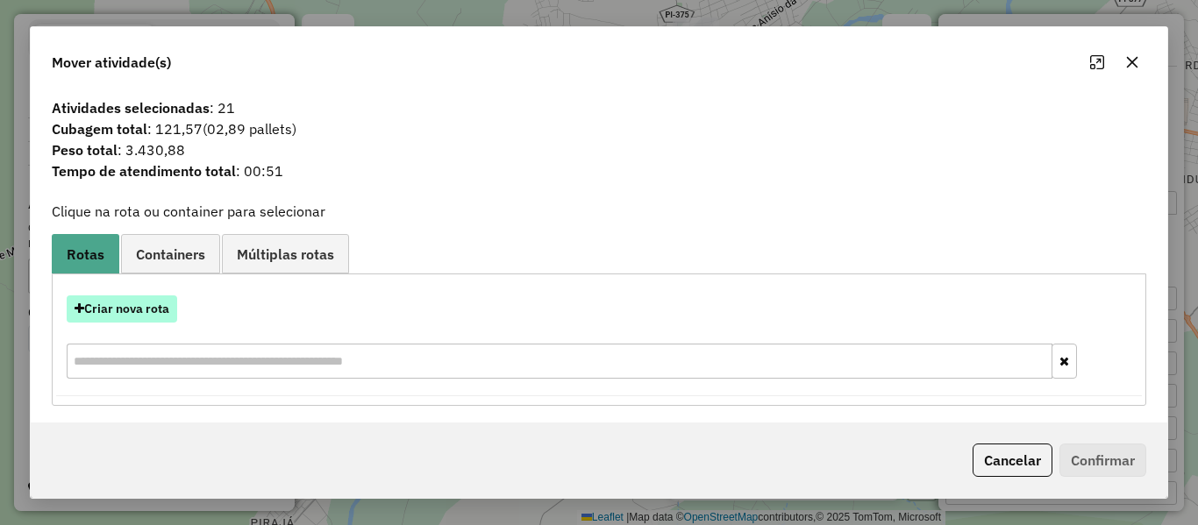
click at [169, 311] on button "Criar nova rota" at bounding box center [122, 308] width 110 height 27
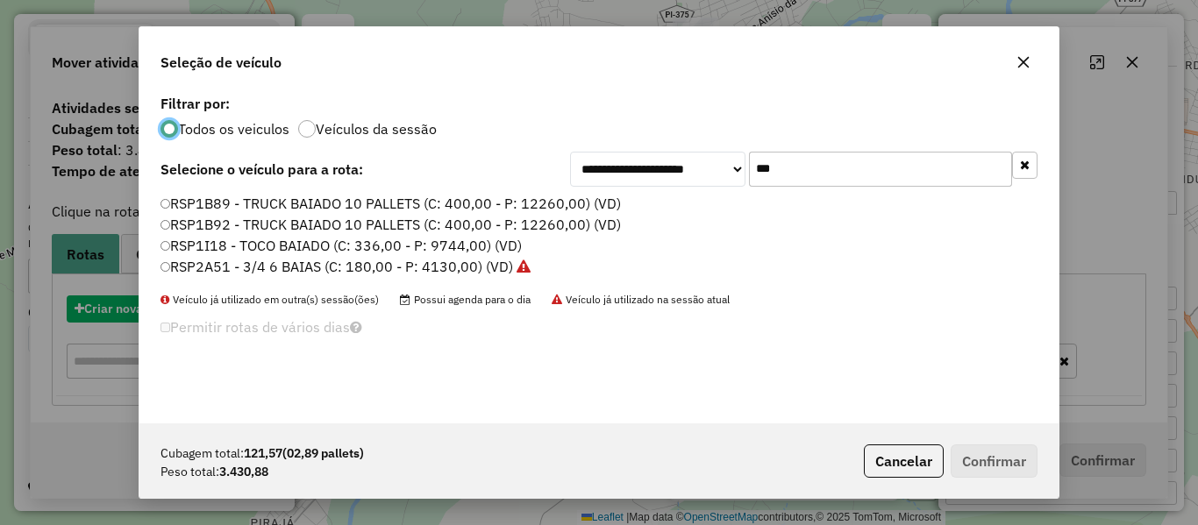
scroll to position [10, 5]
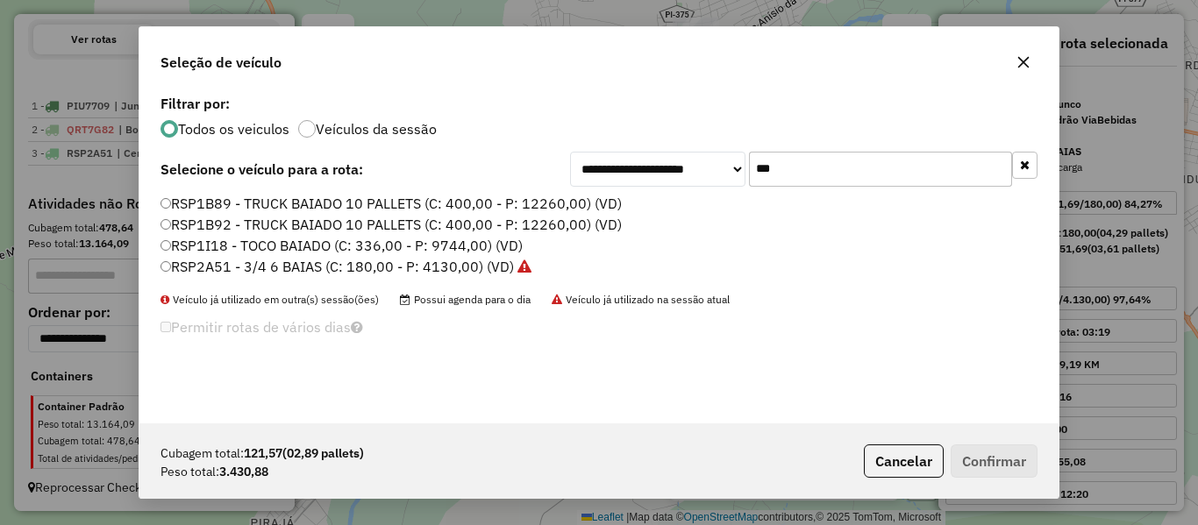
drag, startPoint x: 796, startPoint y: 178, endPoint x: 662, endPoint y: 194, distance: 135.1
click at [665, 191] on div "**********" at bounding box center [598, 256] width 919 height 333
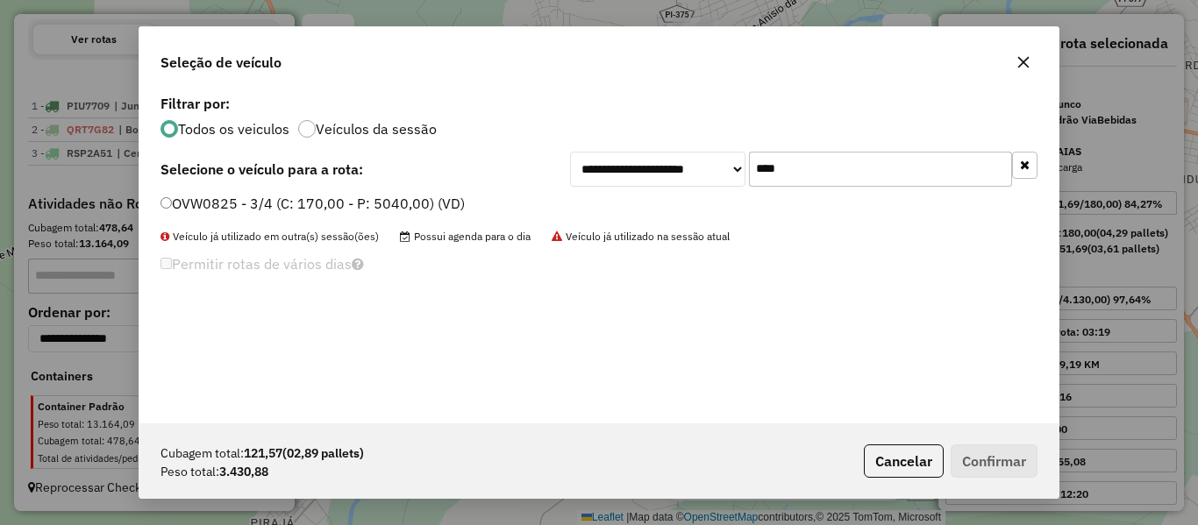
type input "****"
click at [181, 206] on label "OVW0825 - 3/4 (C: 170,00 - P: 5040,00) (VD)" at bounding box center [312, 203] width 304 height 21
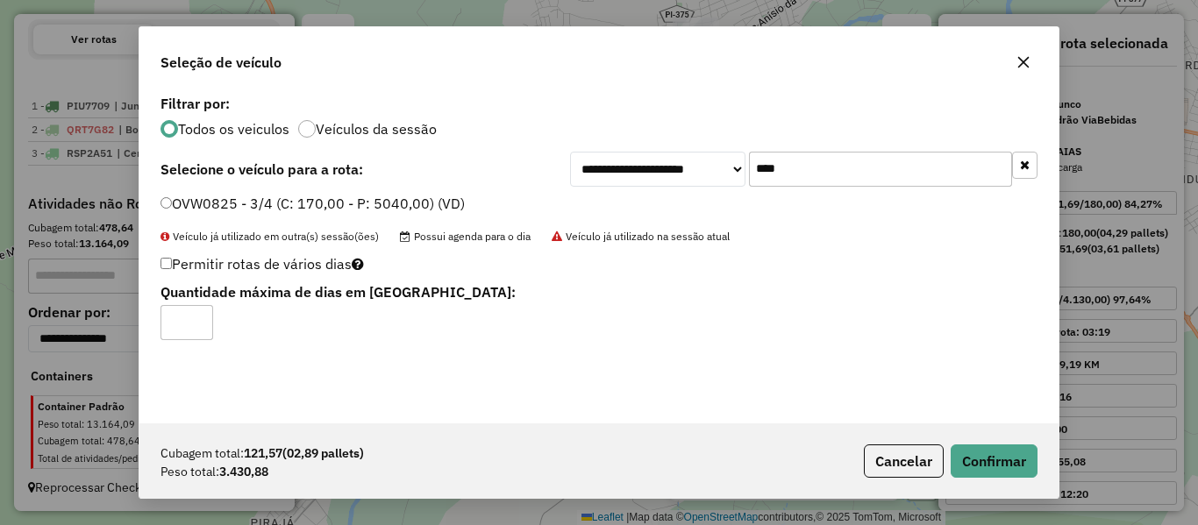
type input "*"
click at [977, 464] on button "Confirmar" at bounding box center [993, 461] width 87 height 33
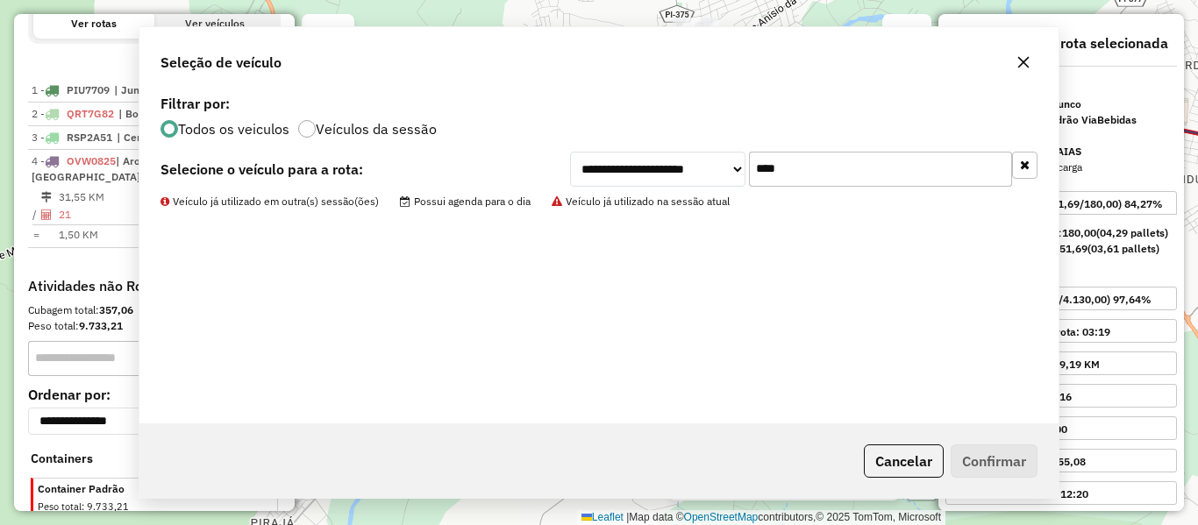
scroll to position [680, 0]
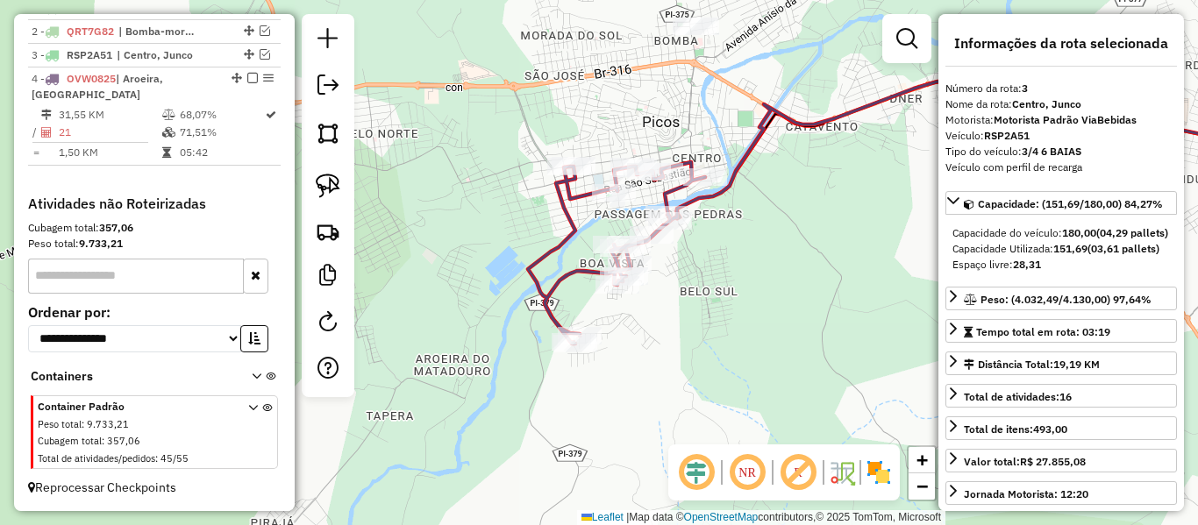
click at [563, 224] on icon at bounding box center [616, 252] width 177 height 181
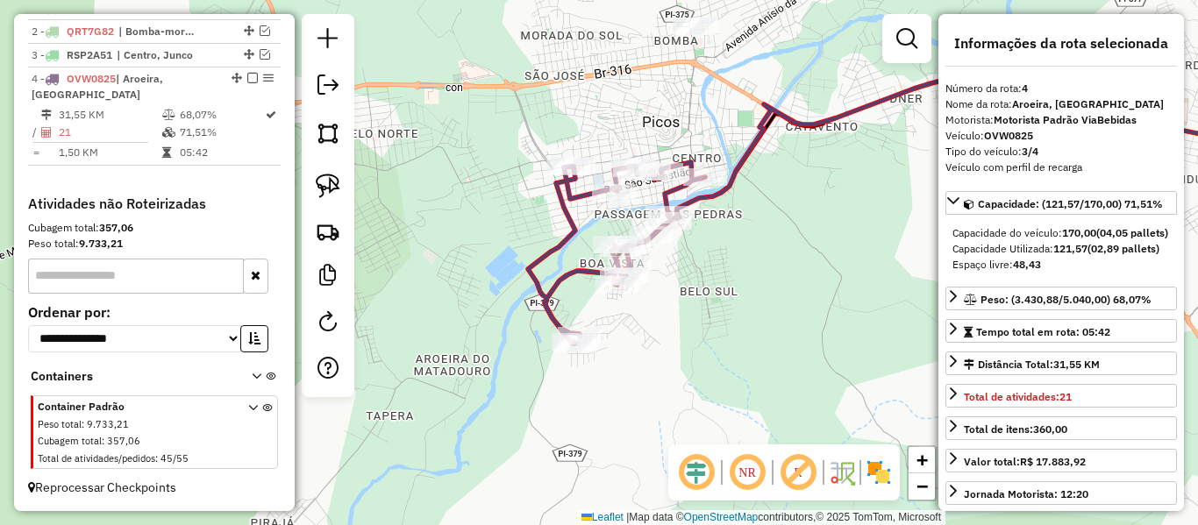
drag, startPoint x: 539, startPoint y: 244, endPoint x: 504, endPoint y: 267, distance: 41.8
click at [504, 267] on div "Janela de atendimento Grade de atendimento Capacidade Transportadoras Veículos …" at bounding box center [599, 262] width 1198 height 525
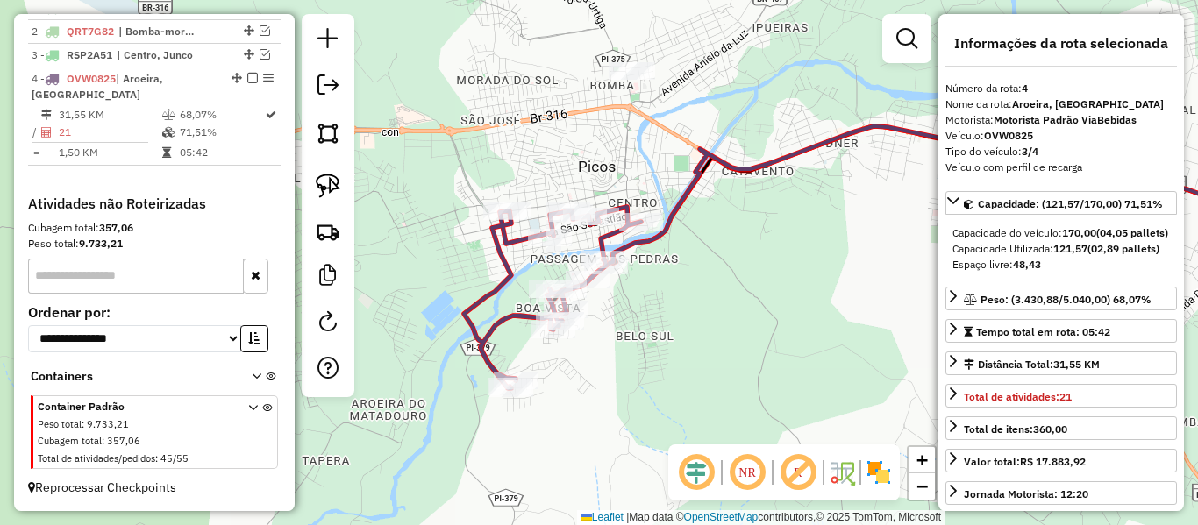
drag, startPoint x: 678, startPoint y: 295, endPoint x: 599, endPoint y: 358, distance: 101.1
click at [600, 358] on div "Janela de atendimento Grade de atendimento Capacidade Transportadoras Veículos …" at bounding box center [599, 262] width 1198 height 525
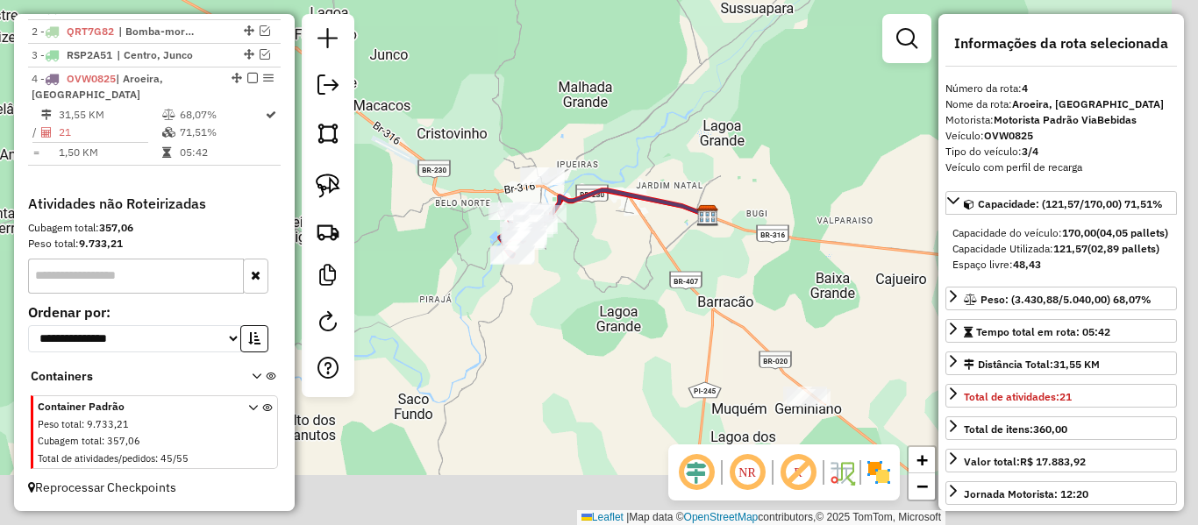
drag, startPoint x: 623, startPoint y: 302, endPoint x: 596, endPoint y: 264, distance: 46.0
click at [596, 264] on div "Janela de atendimento Grade de atendimento Capacidade Transportadoras Veículos …" at bounding box center [599, 262] width 1198 height 525
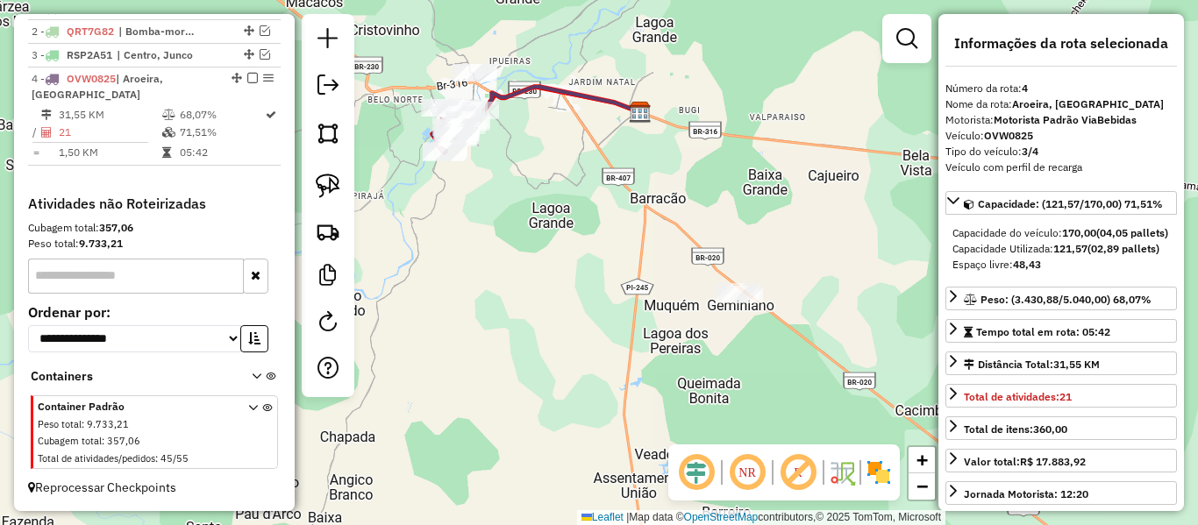
click at [496, 369] on div "Janela de atendimento Grade de atendimento Capacidade Transportadoras Veículos …" at bounding box center [599, 262] width 1198 height 525
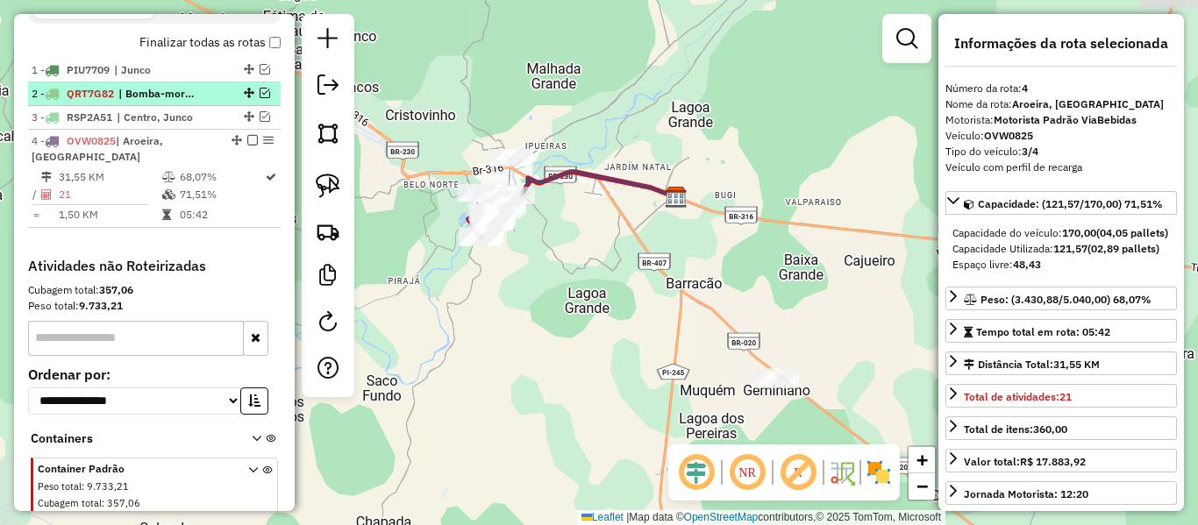
scroll to position [593, 0]
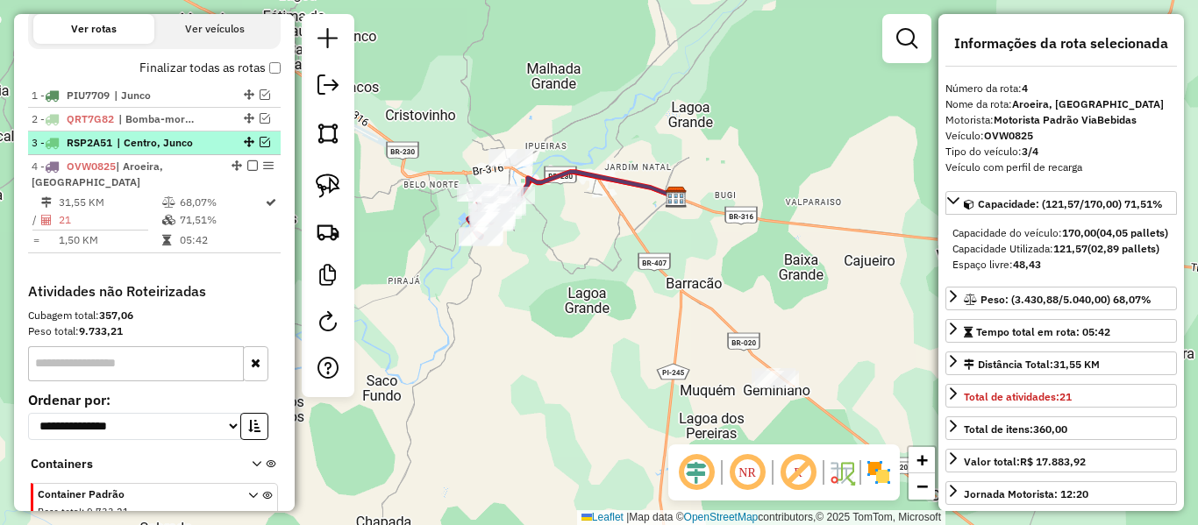
click at [260, 147] on em at bounding box center [265, 142] width 11 height 11
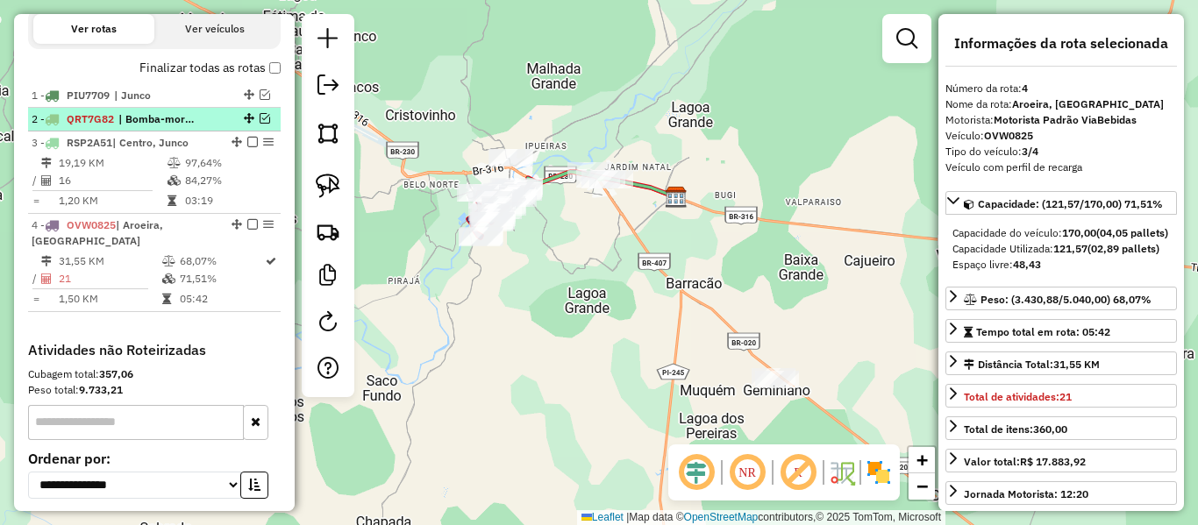
click at [260, 124] on em at bounding box center [265, 118] width 11 height 11
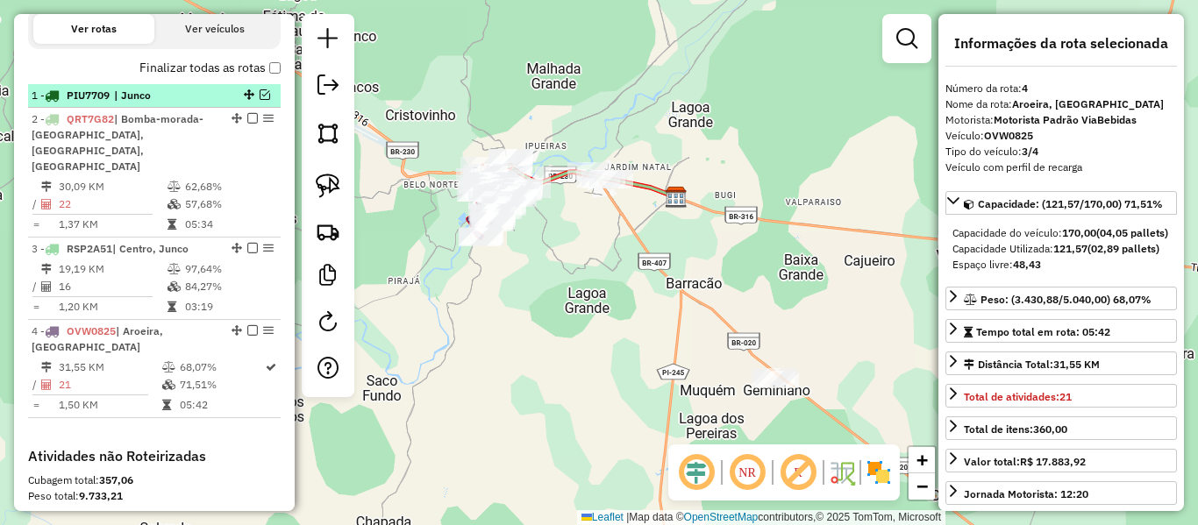
click at [260, 100] on em at bounding box center [265, 94] width 11 height 11
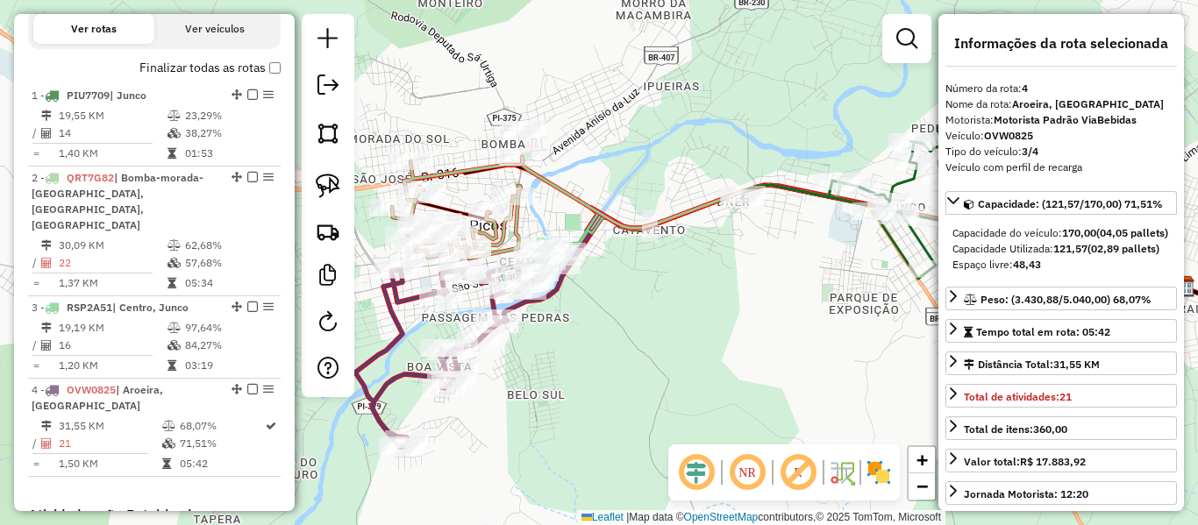
click at [445, 118] on div "Janela de atendimento Grade de atendimento Capacidade Transportadoras Veículos …" at bounding box center [599, 262] width 1198 height 525
click at [338, 173] on link at bounding box center [328, 186] width 39 height 39
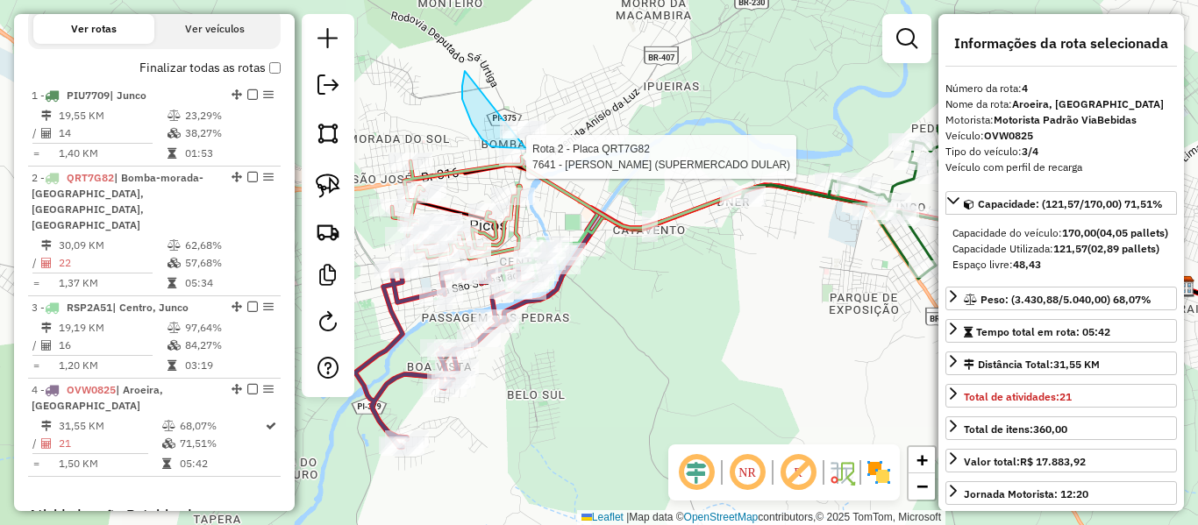
drag, startPoint x: 465, startPoint y: 71, endPoint x: 592, endPoint y: 139, distance: 143.9
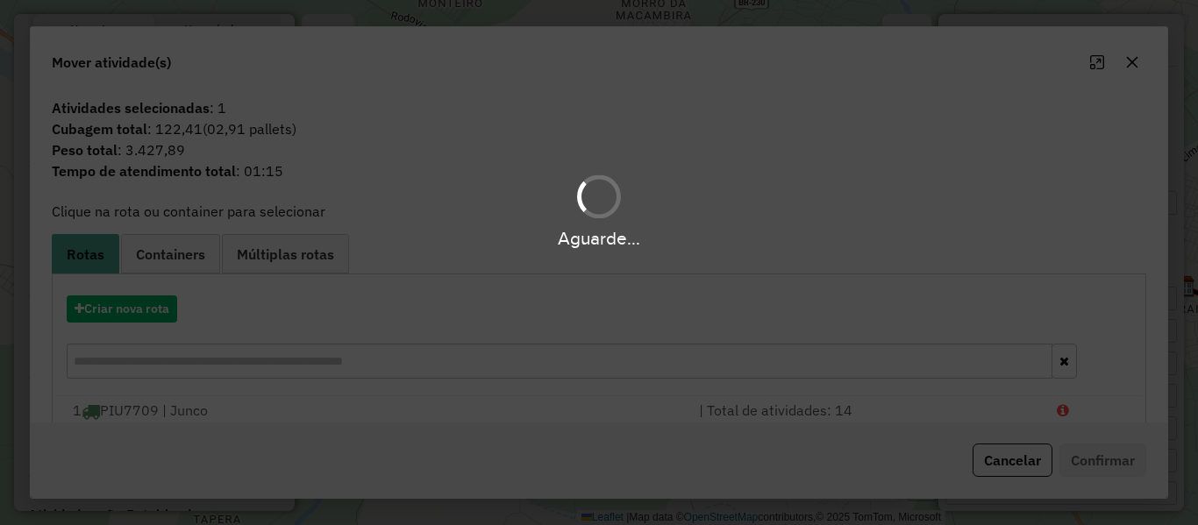
click at [153, 317] on div "Aguarde..." at bounding box center [599, 262] width 1198 height 525
click at [151, 322] on button "Criar nova rota" at bounding box center [122, 308] width 110 height 27
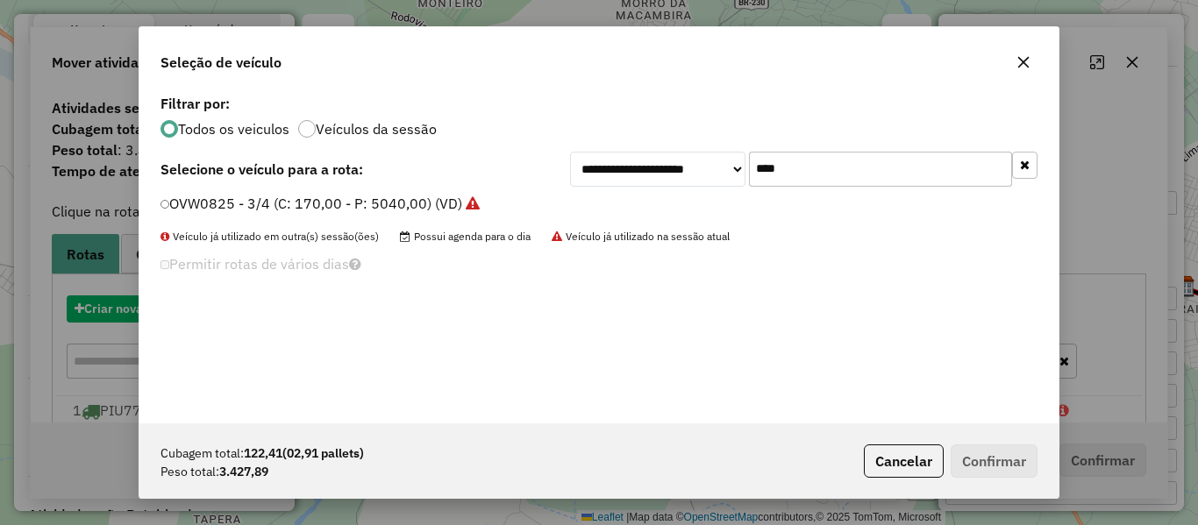
scroll to position [10, 5]
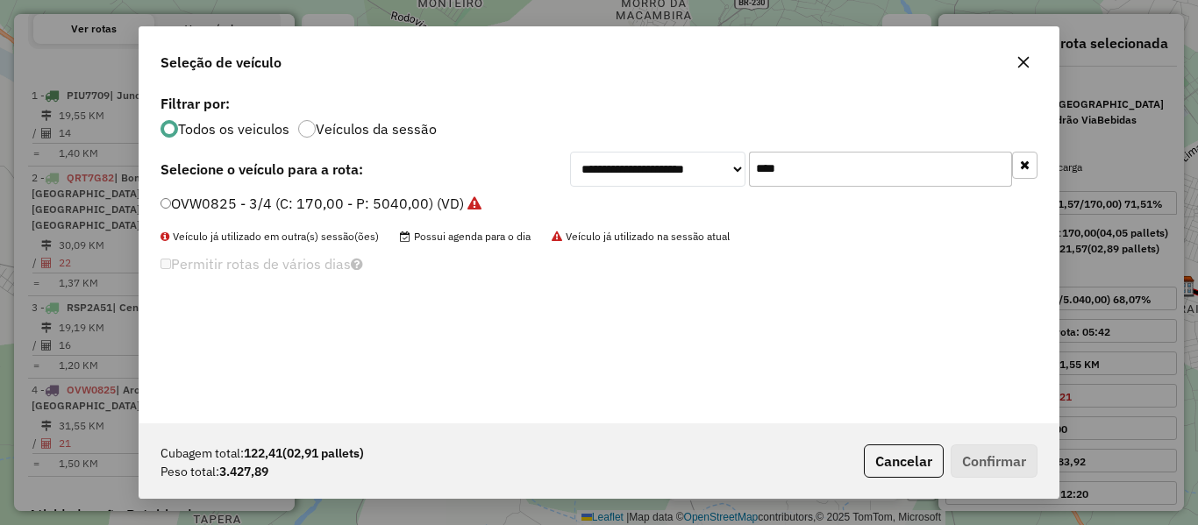
drag, startPoint x: 821, startPoint y: 167, endPoint x: 487, endPoint y: 225, distance: 339.2
click at [487, 225] on div "**********" at bounding box center [598, 256] width 919 height 333
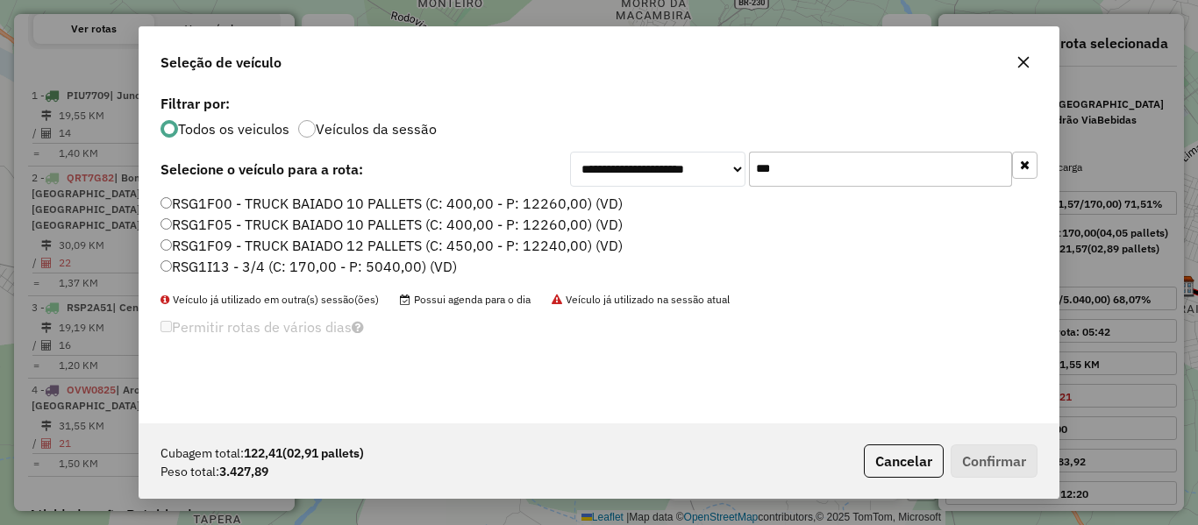
type input "***"
click at [204, 267] on label "RSG1I13 - 3/4 (C: 170,00 - P: 5040,00) (VD)" at bounding box center [308, 266] width 296 height 21
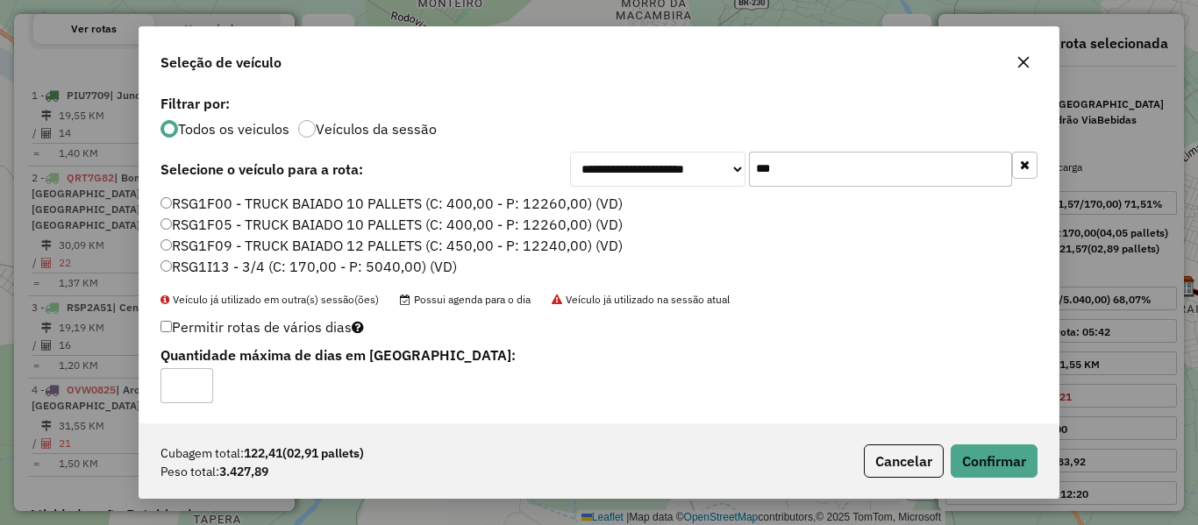
click at [175, 328] on label "Permitir rotas de vários dias" at bounding box center [261, 326] width 203 height 33
type input "*"
click at [1010, 463] on button "Confirmar" at bounding box center [993, 461] width 87 height 33
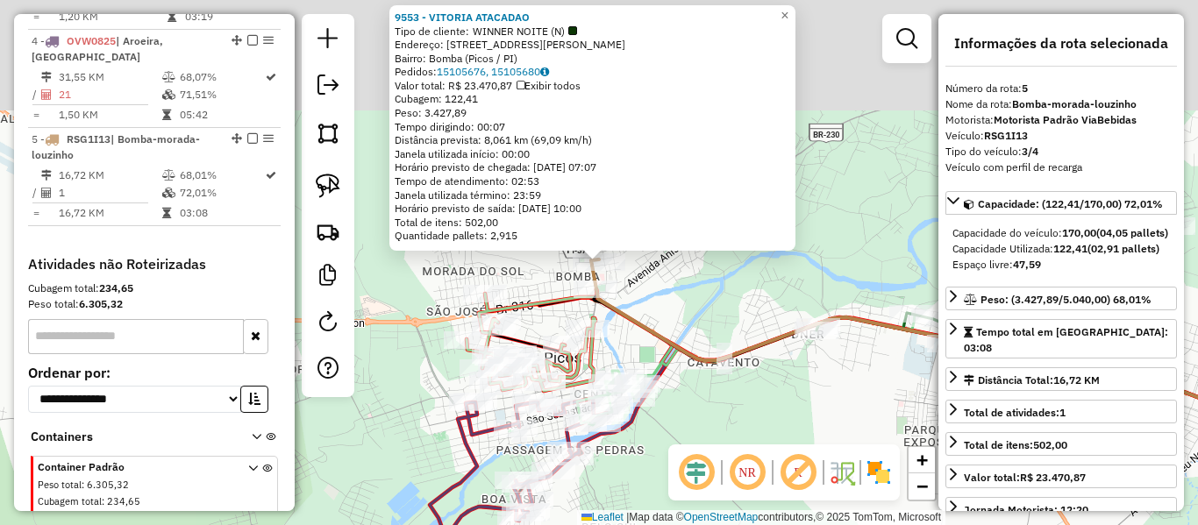
scroll to position [971, 0]
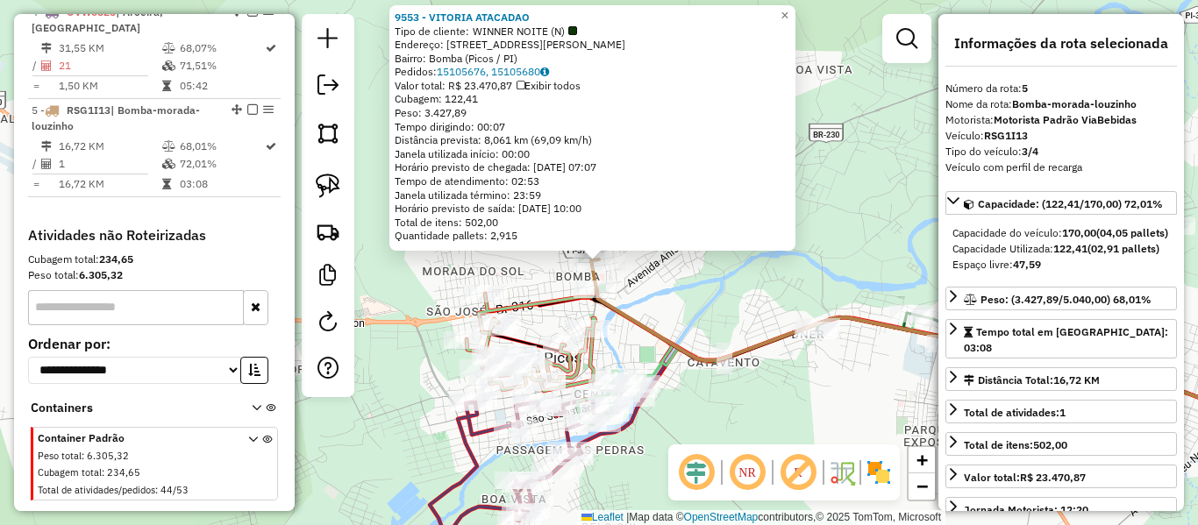
click at [557, 271] on div "9553 - VITORIA ATACADAO Tipo de cliente: WINNER NOITE (N) Endereço: [STREET_ADD…" at bounding box center [599, 262] width 1198 height 525
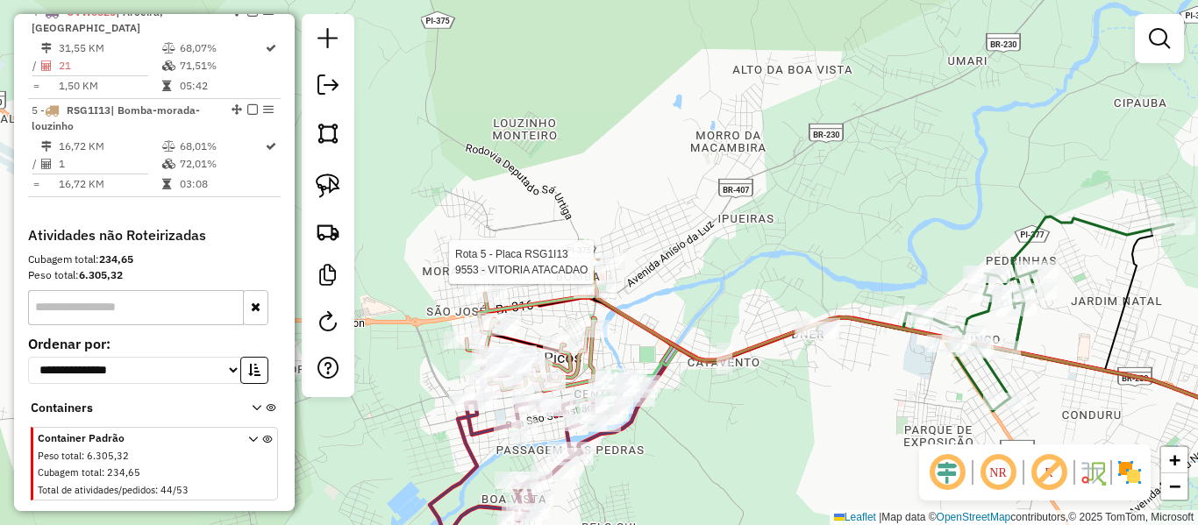
select select "*********"
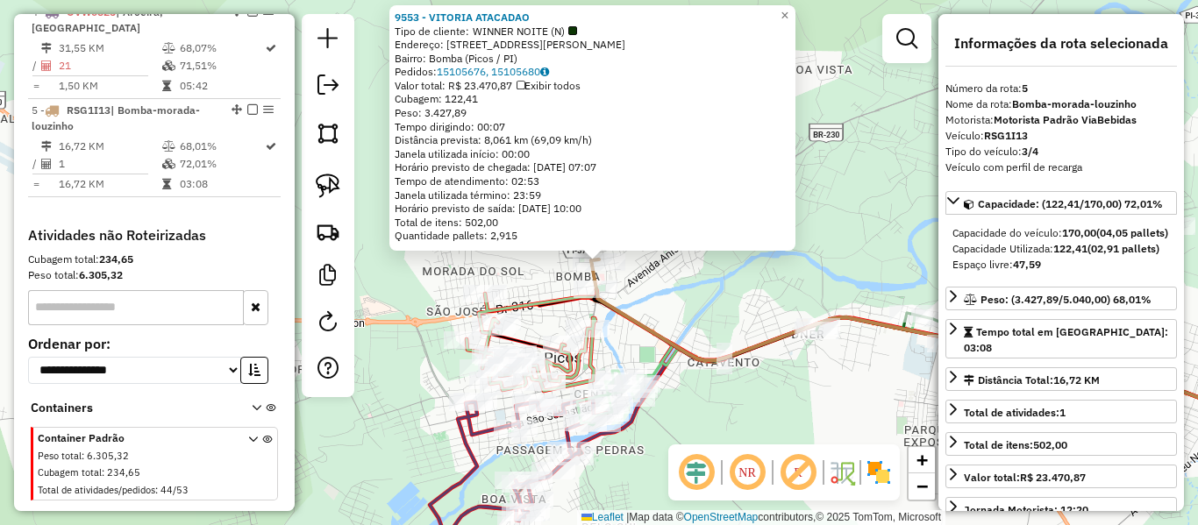
click at [647, 295] on div "Rota 5 - Placa RSG1I13 9553 - VITORIA ATACADAO Rota 2 - Placa QRT7G82 7641 - [P…" at bounding box center [599, 262] width 1198 height 525
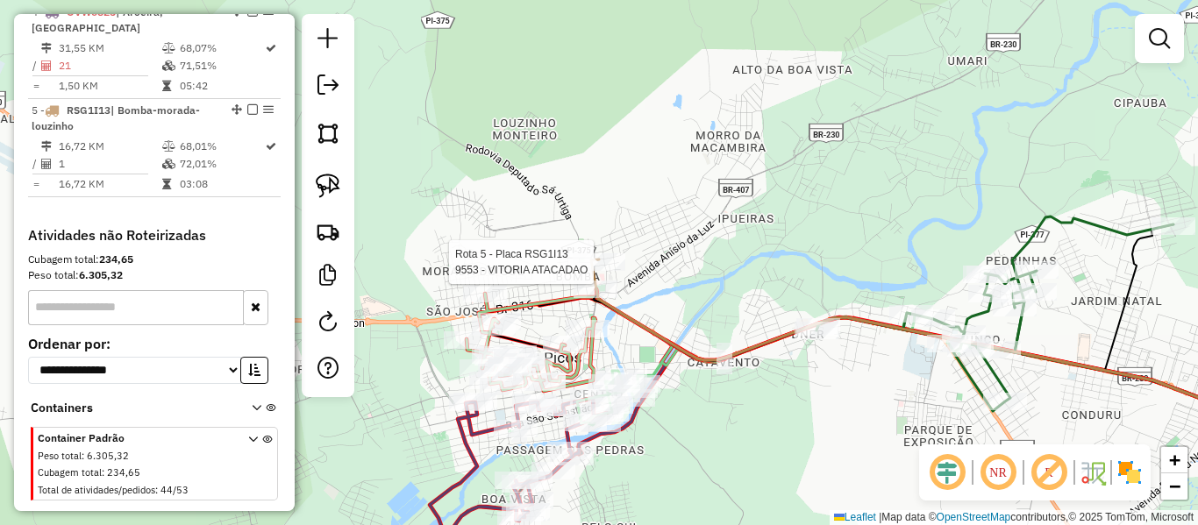
select select "*********"
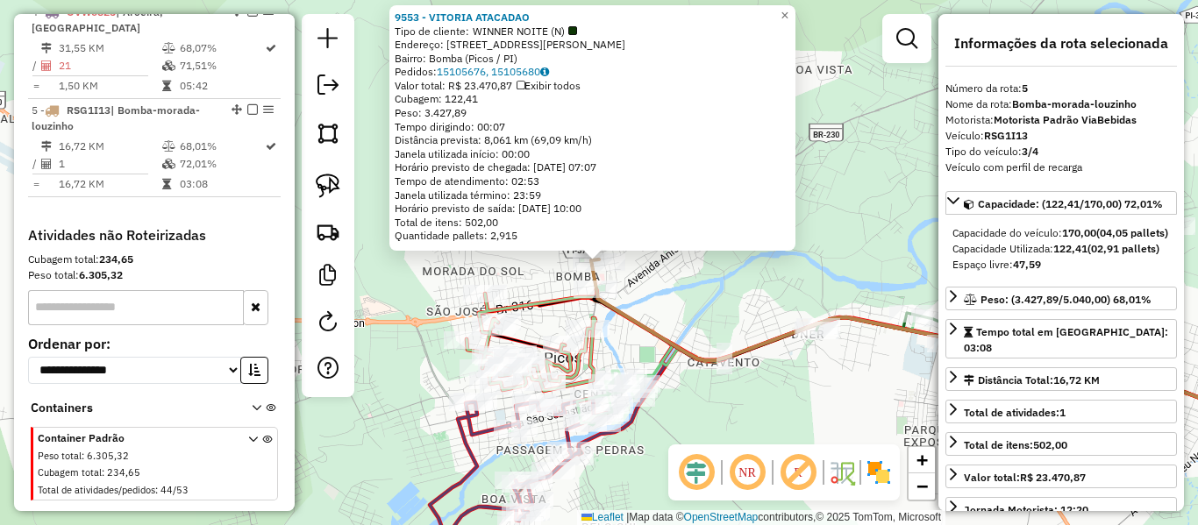
click at [644, 284] on div "9553 - VITORIA ATACADAO Tipo de cliente: WINNER NOITE (N) Endereço: [STREET_ADD…" at bounding box center [599, 262] width 1198 height 525
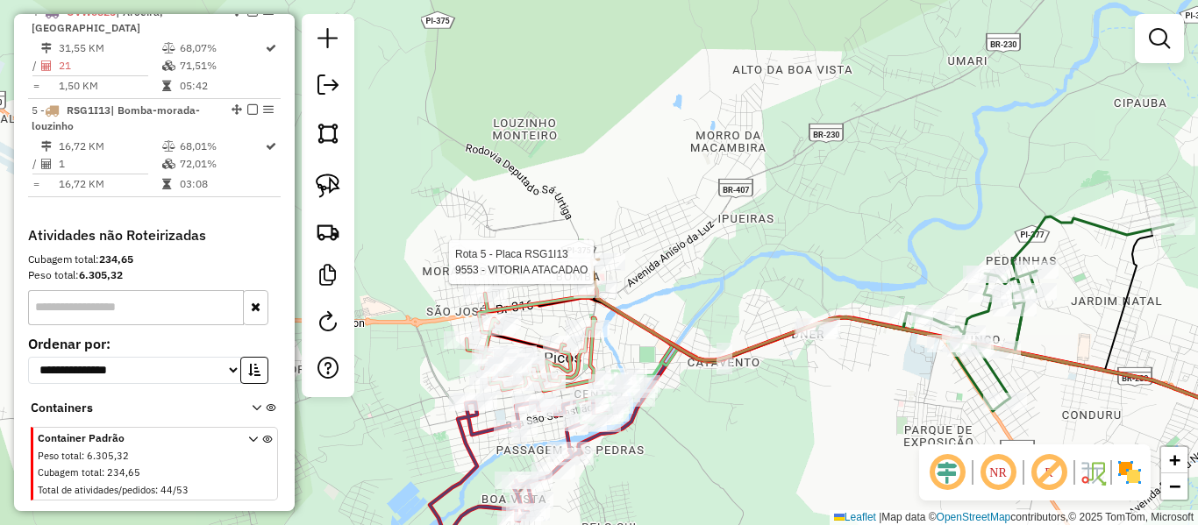
select select "*********"
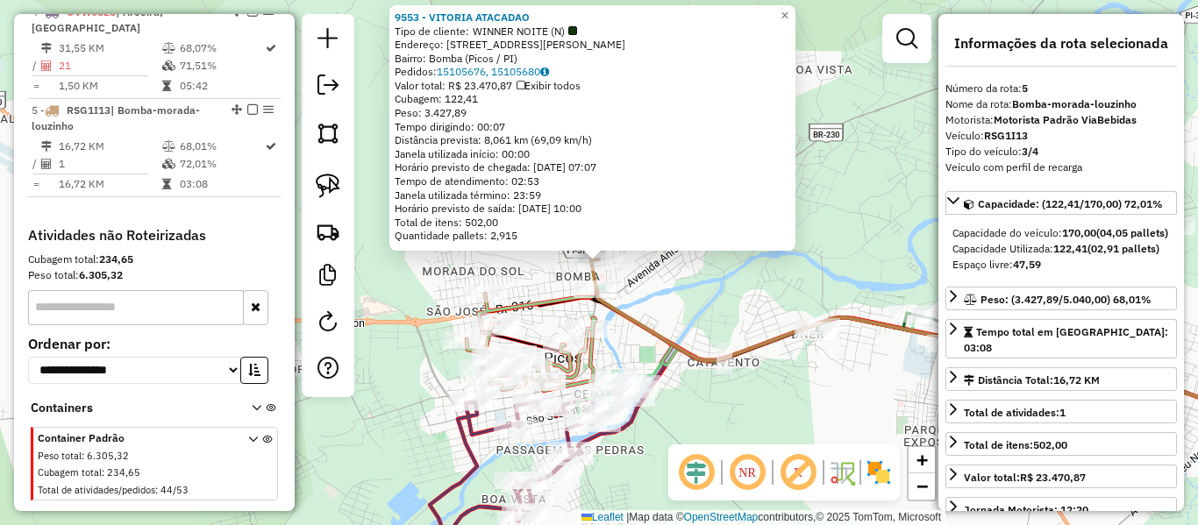
click at [639, 297] on div "Rota 2 - Placa QRT7G82 7641 - [PERSON_NAME] (SUPERMERCADO DULAR) 9553 - VITORIA…" at bounding box center [599, 262] width 1198 height 525
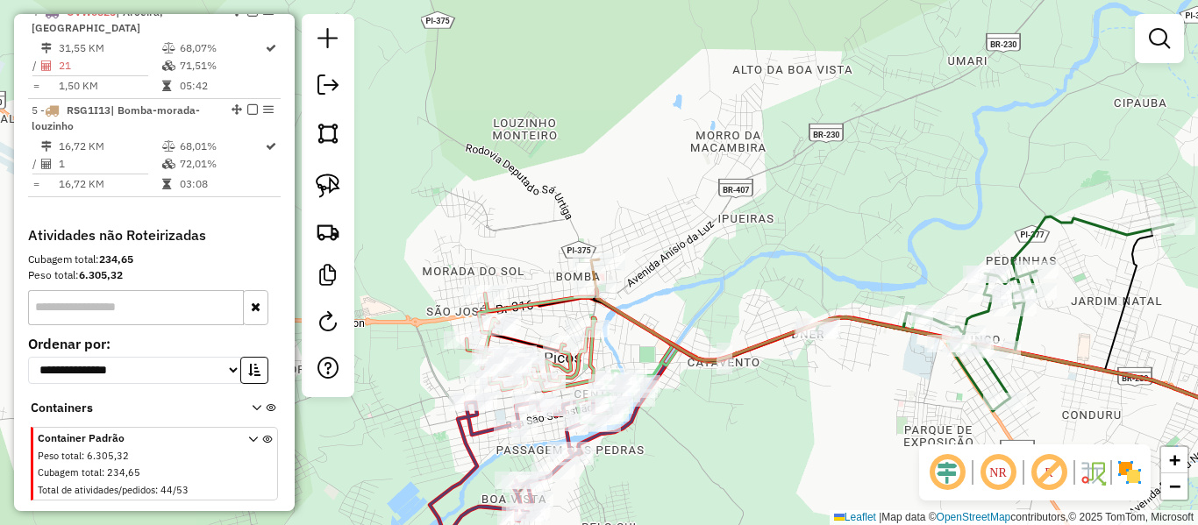
click at [630, 236] on div "9553 - VITORIA ATACADAO Tipo de cliente: WINNER NOITE (N) Endereço: [STREET_ADD…" at bounding box center [599, 262] width 1198 height 525
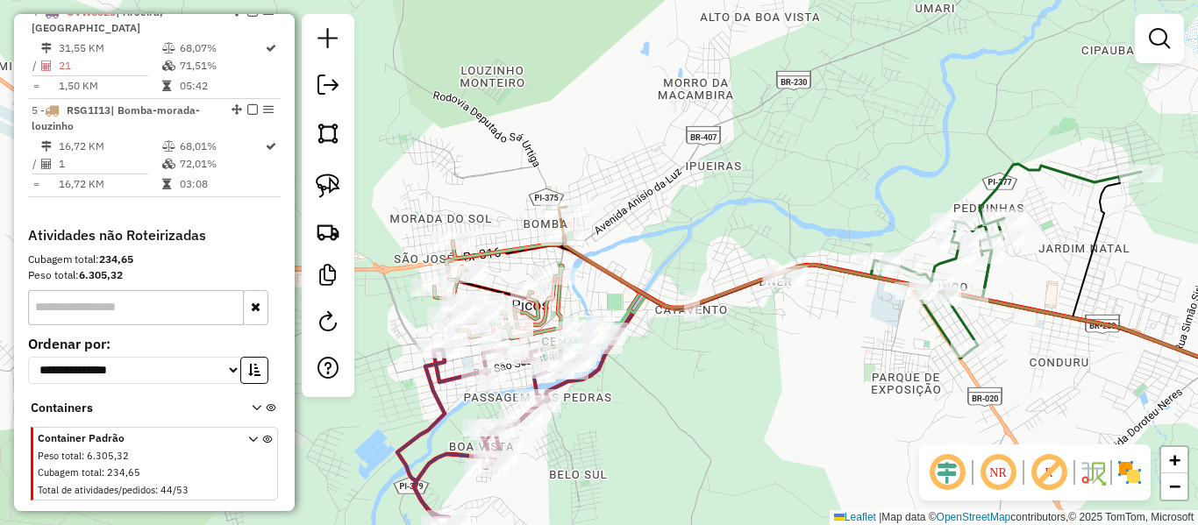
scroll to position [532, 0]
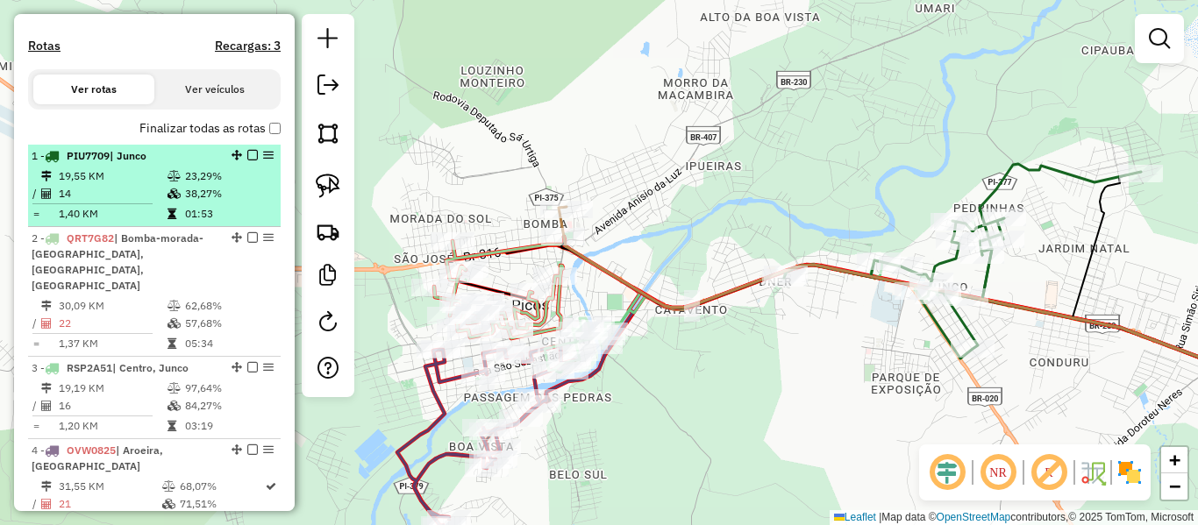
click at [178, 203] on td at bounding box center [176, 194] width 18 height 18
select select "*********"
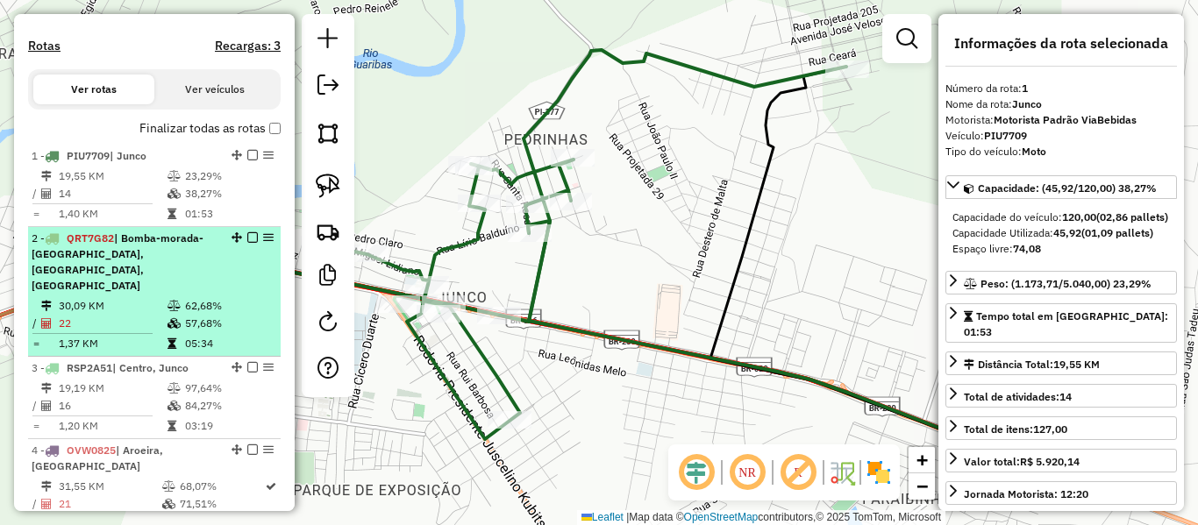
click at [172, 301] on icon at bounding box center [173, 306] width 13 height 11
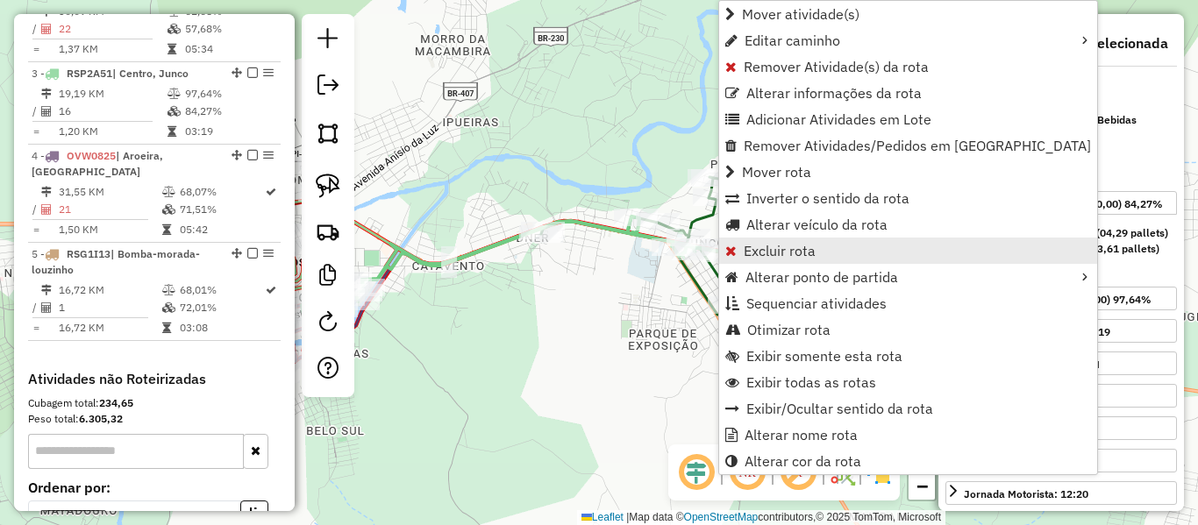
scroll to position [859, 0]
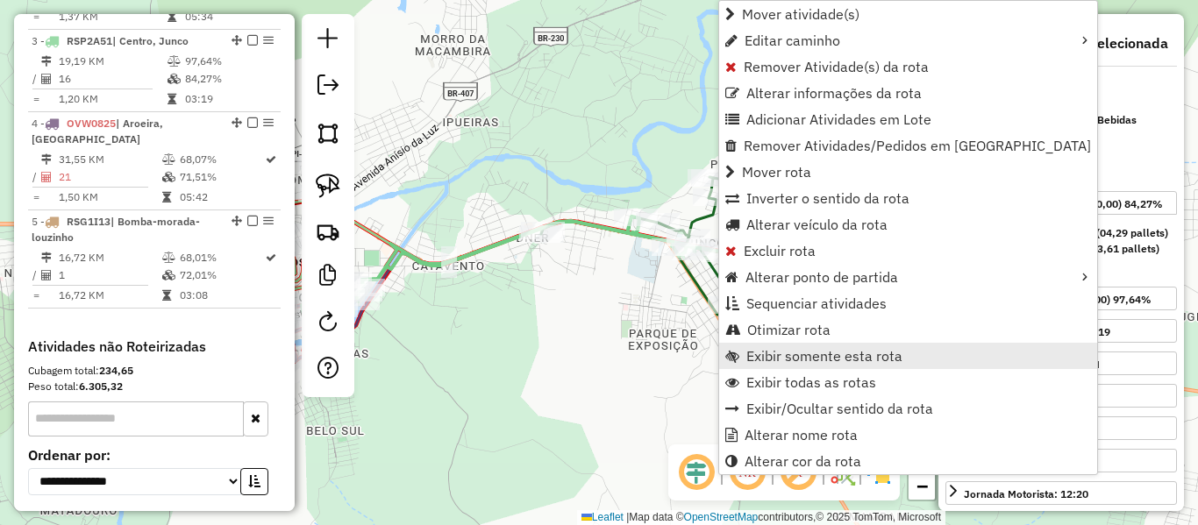
click at [813, 360] on span "Exibir somente esta rota" at bounding box center [824, 356] width 156 height 14
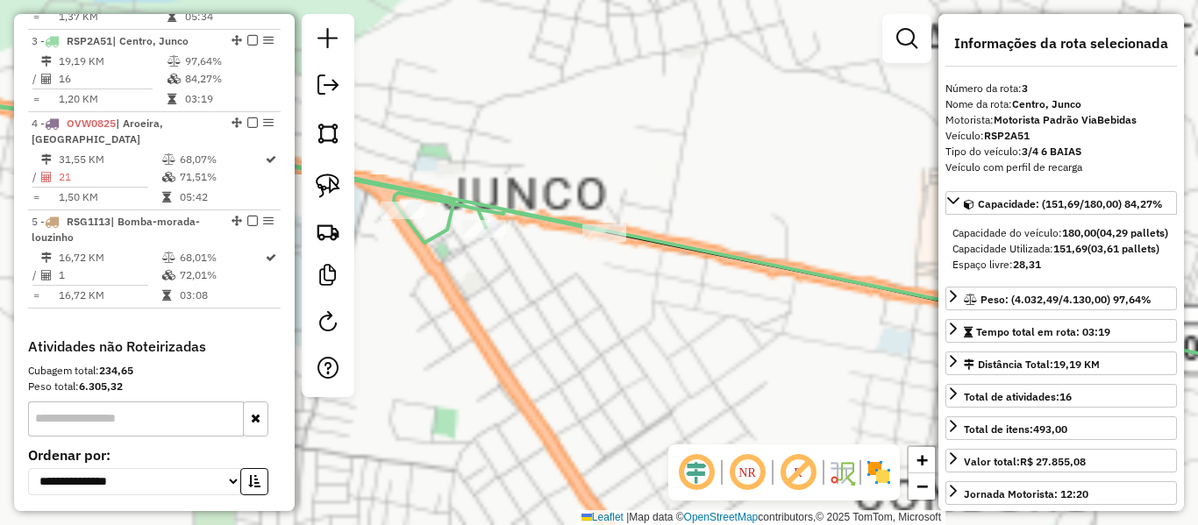
click at [678, 248] on icon at bounding box center [598, 248] width 1437 height 290
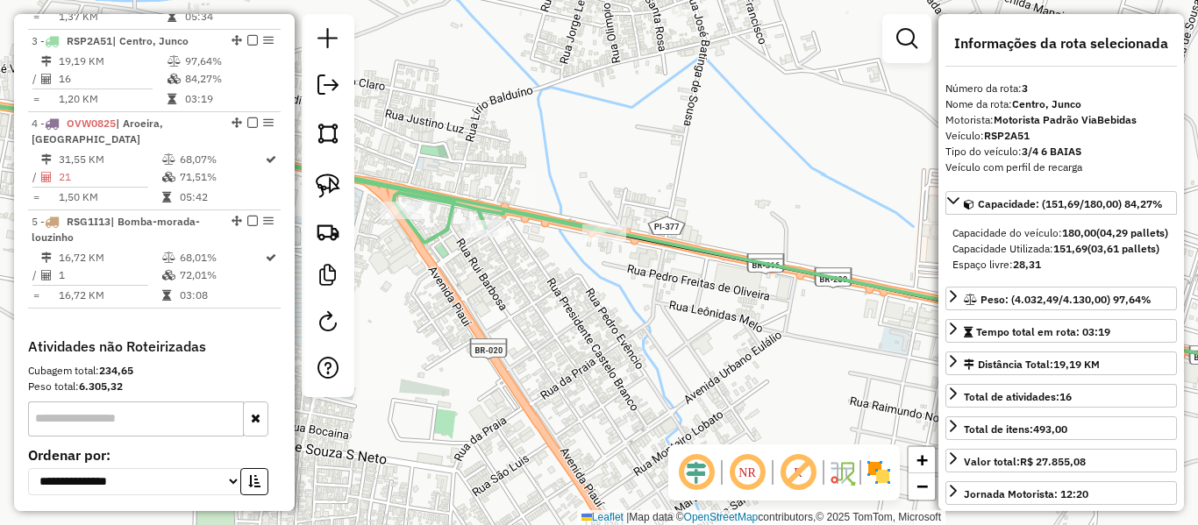
click at [678, 248] on icon at bounding box center [598, 248] width 1437 height 290
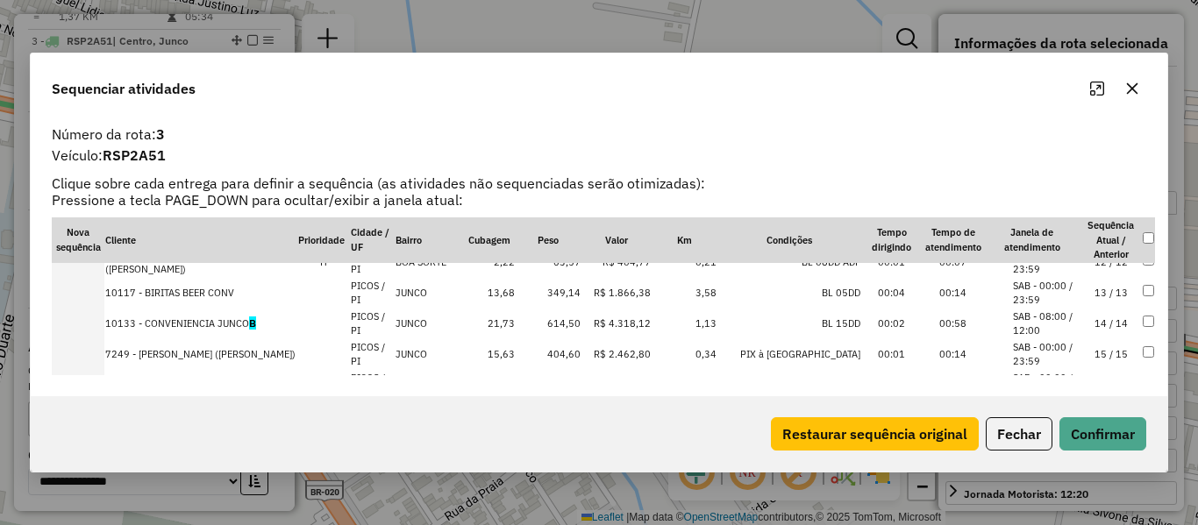
scroll to position [395, 0]
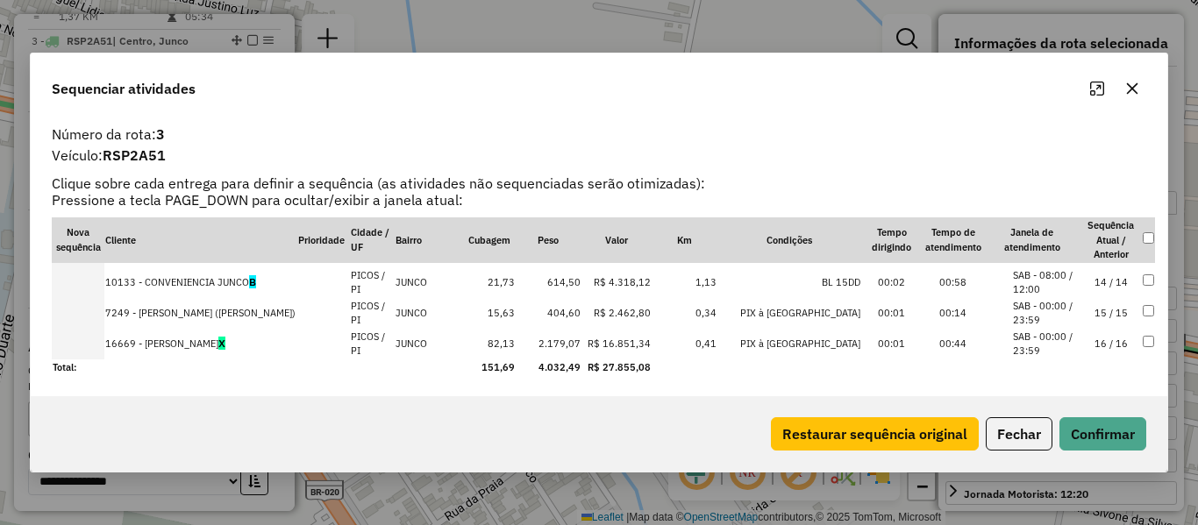
click at [1111, 331] on td "16 / 16" at bounding box center [1110, 344] width 61 height 31
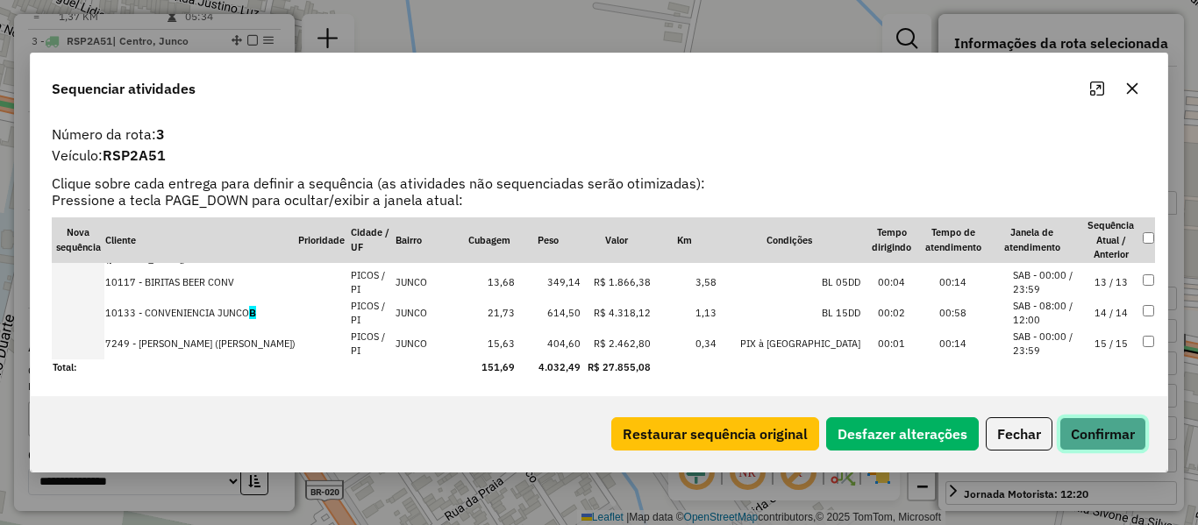
click at [1107, 423] on button "Confirmar" at bounding box center [1102, 433] width 87 height 33
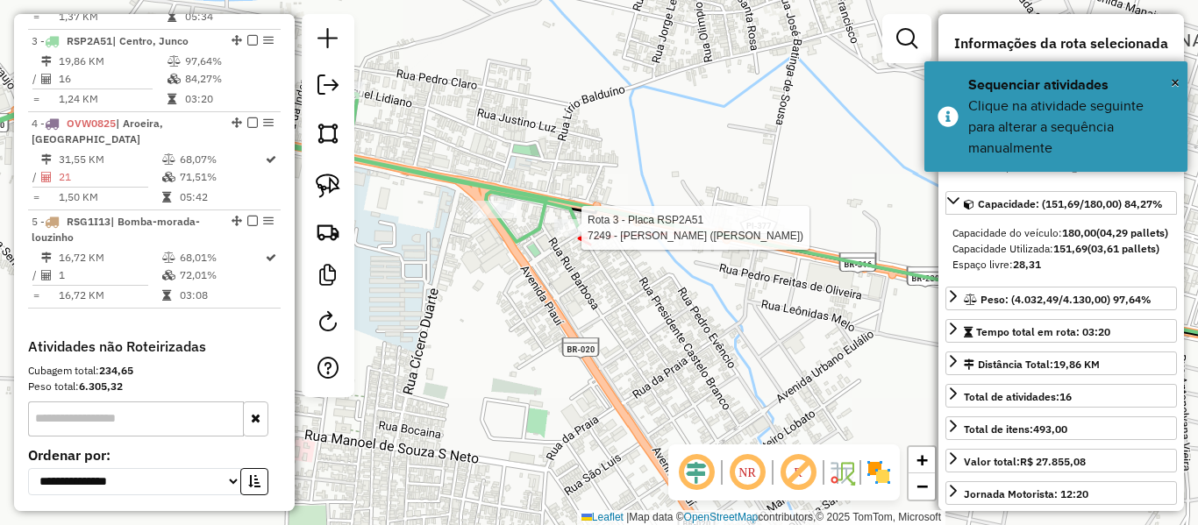
click at [578, 237] on div at bounding box center [576, 228] width 44 height 18
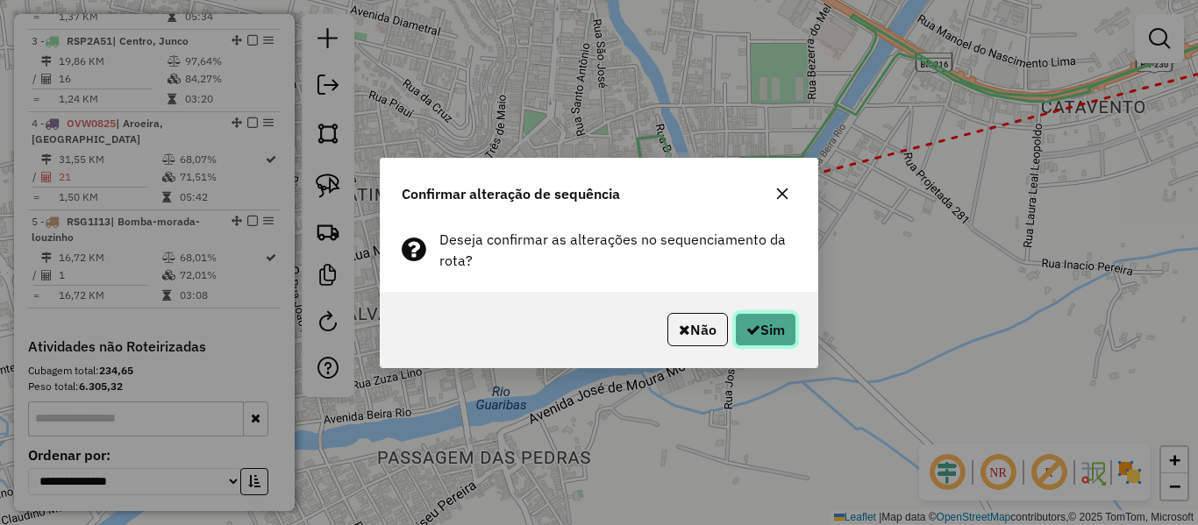
click at [755, 323] on icon "button" at bounding box center [753, 330] width 14 height 14
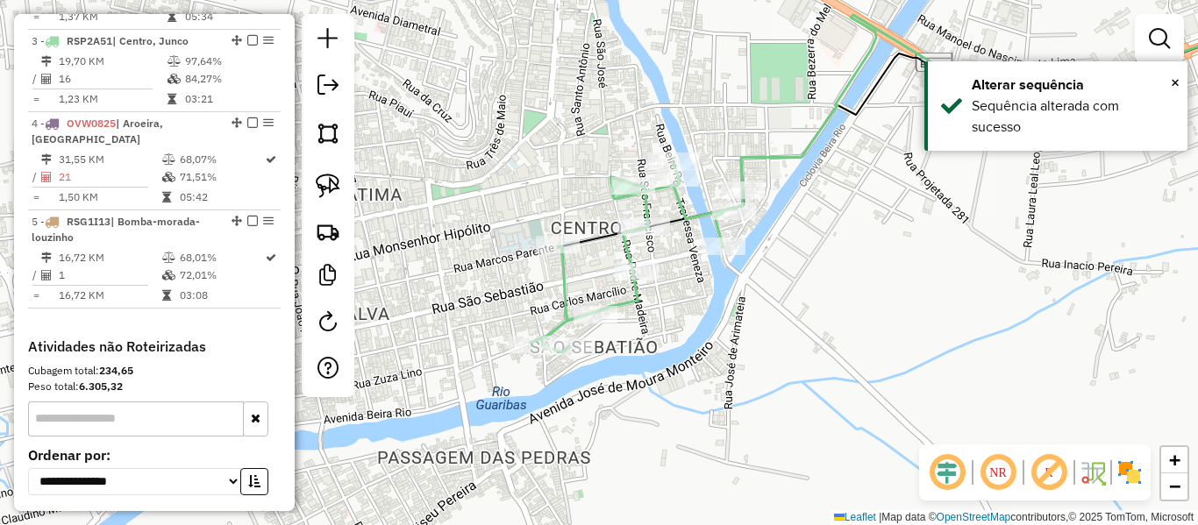
click at [566, 282] on icon at bounding box center [923, 178] width 787 height 350
select select "*********"
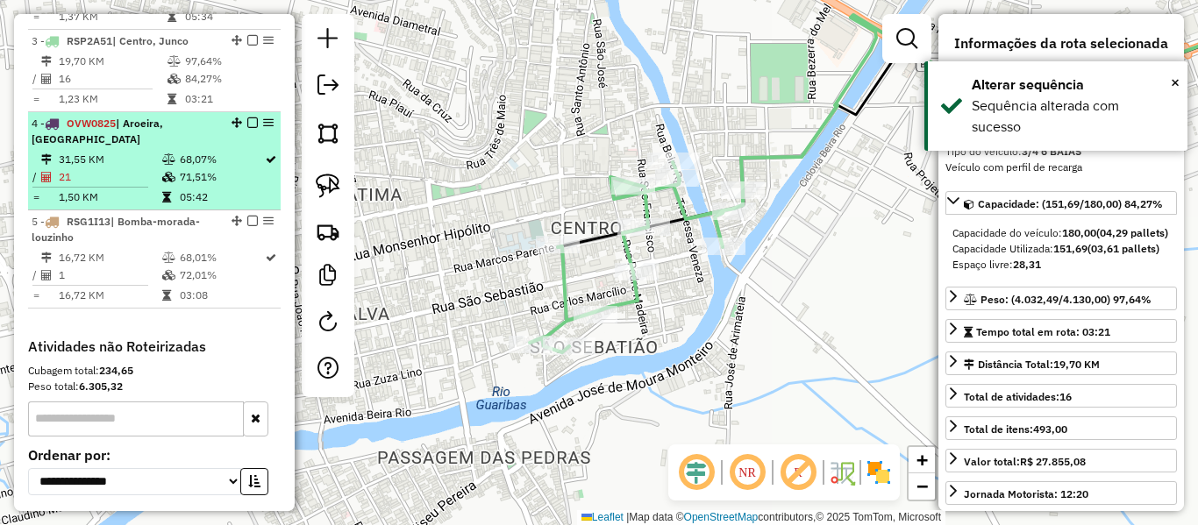
click at [113, 151] on td "31,55 KM" at bounding box center [109, 160] width 103 height 18
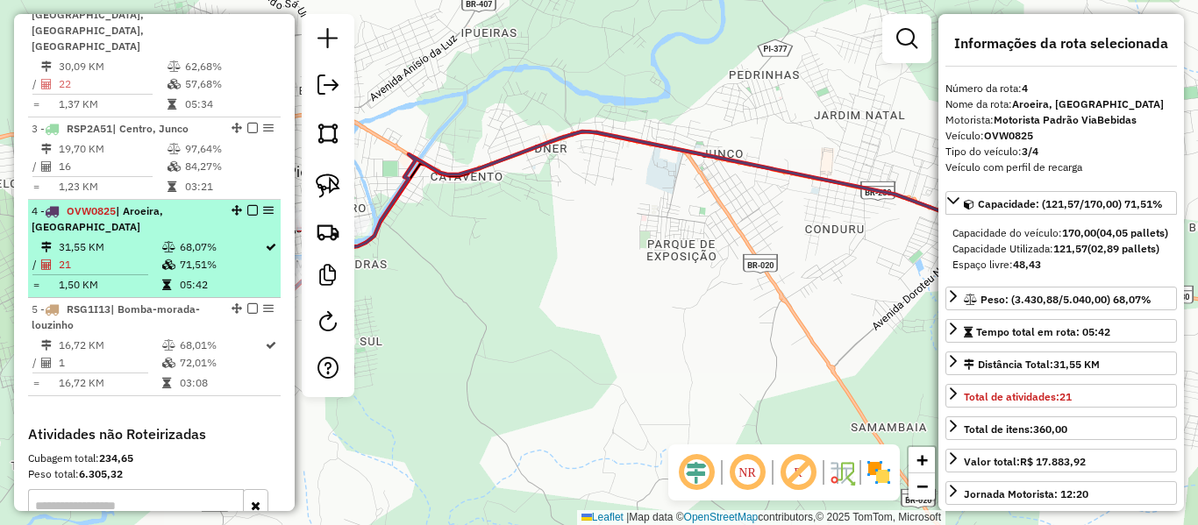
scroll to position [684, 0]
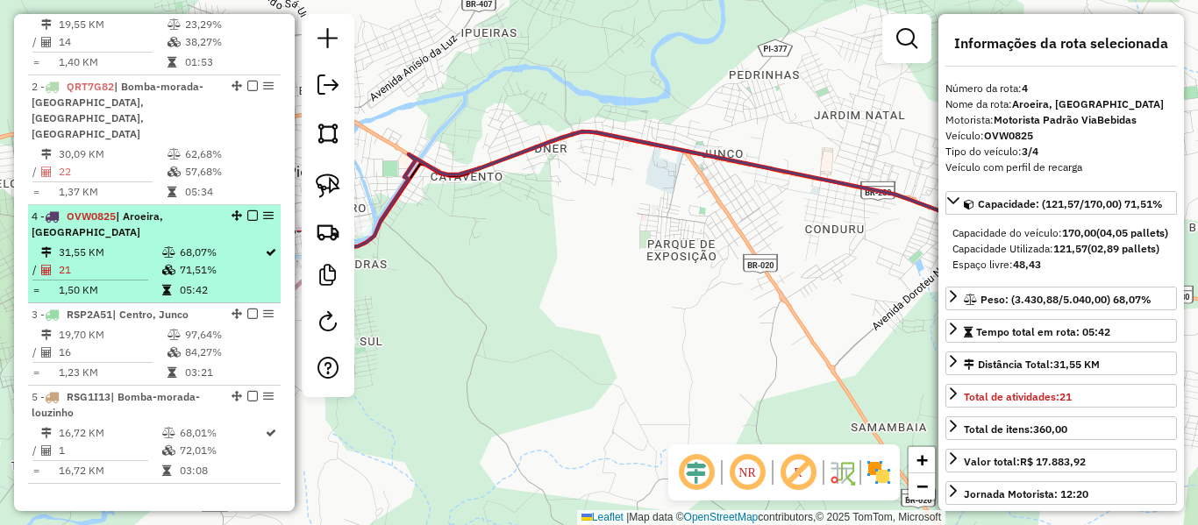
drag, startPoint x: 231, startPoint y: 282, endPoint x: 231, endPoint y: 217, distance: 64.9
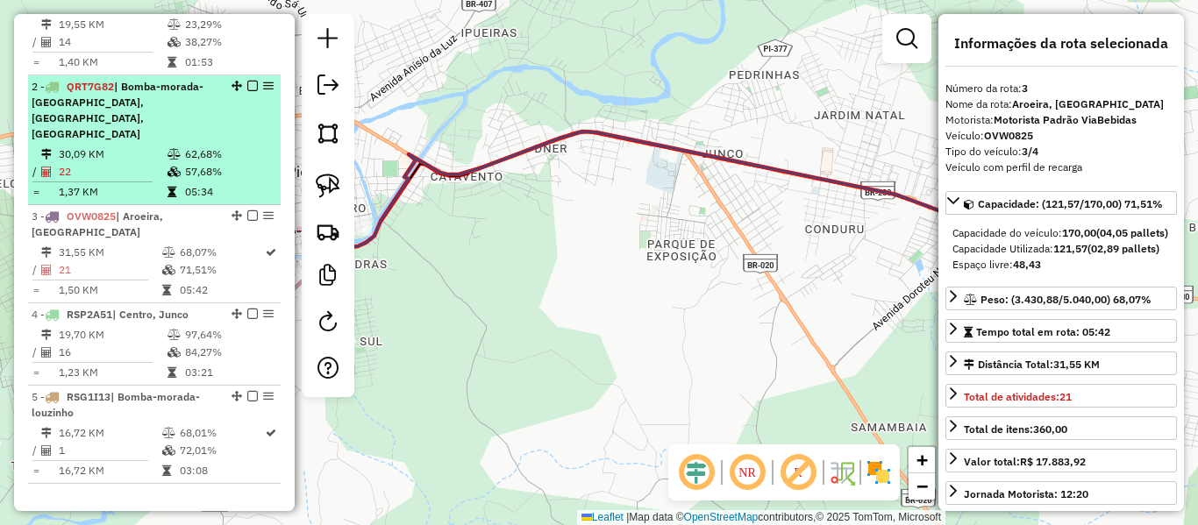
click at [209, 183] on td "05:34" at bounding box center [228, 192] width 89 height 18
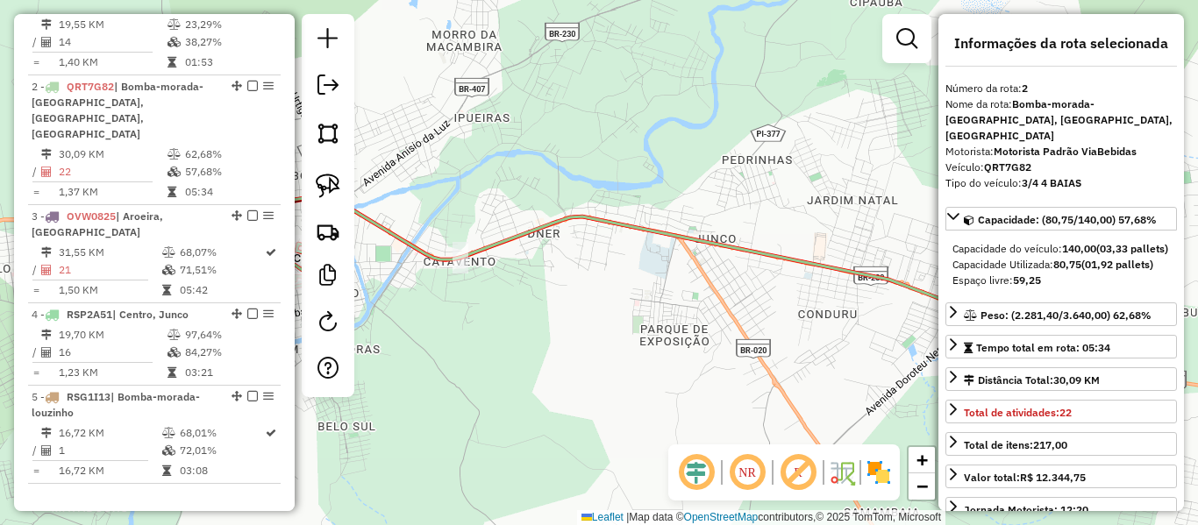
drag, startPoint x: 481, startPoint y: 210, endPoint x: 652, endPoint y: 167, distance: 176.1
click at [652, 167] on div "Rota 2 - Placa QRT7G82 4075 - MIRANTE URBANO Janela de atendimento Grade de ate…" at bounding box center [599, 262] width 1198 height 525
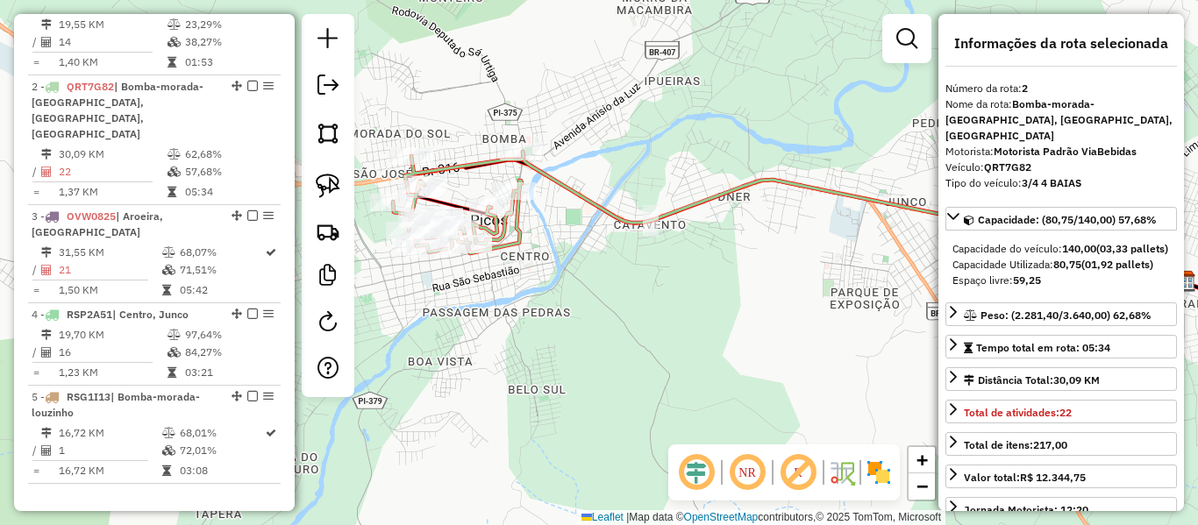
drag, startPoint x: 500, startPoint y: 91, endPoint x: 538, endPoint y: 90, distance: 38.6
click at [538, 90] on div "Janela de atendimento Grade de atendimento Capacidade Transportadoras Veículos …" at bounding box center [599, 262] width 1198 height 525
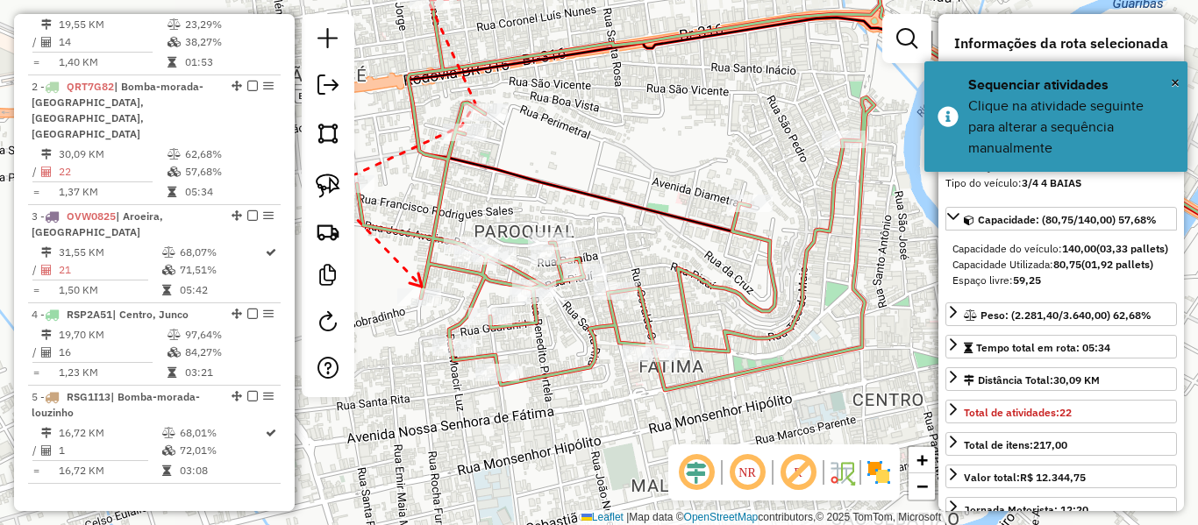
click at [422, 287] on icon at bounding box center [415, 280] width 12 height 13
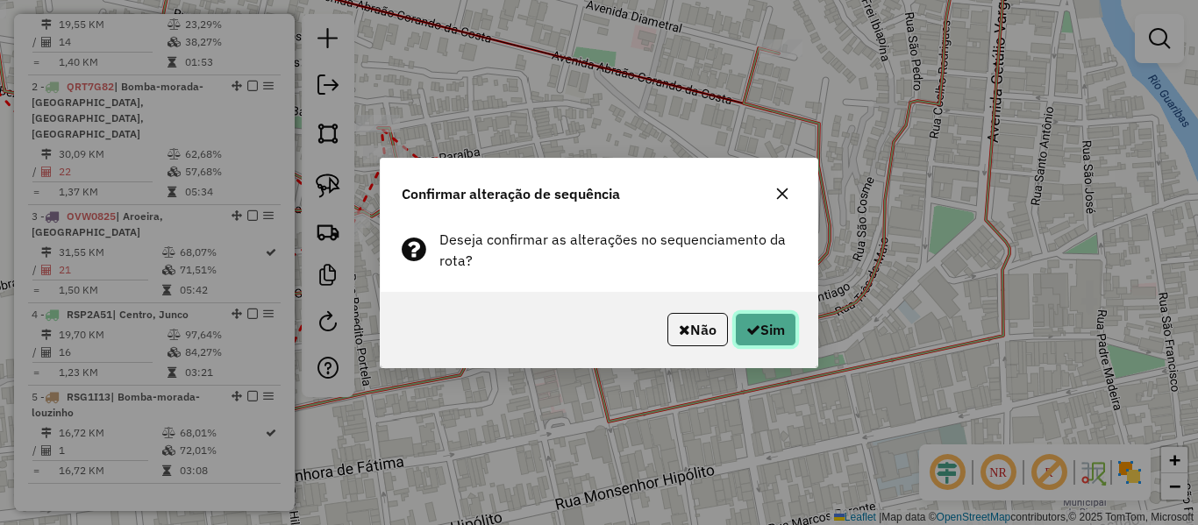
click at [768, 321] on button "Sim" at bounding box center [765, 329] width 61 height 33
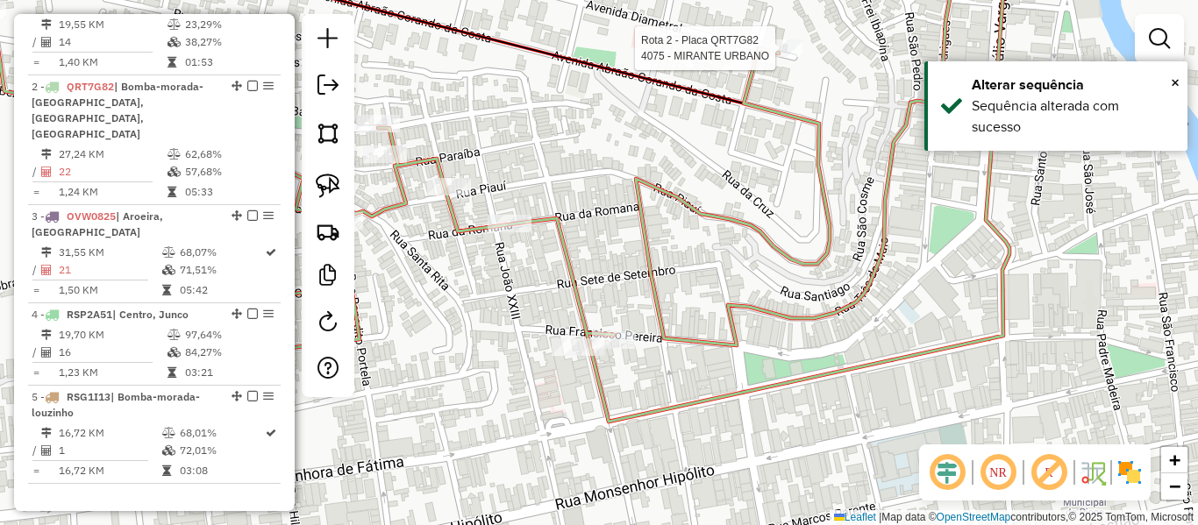
select select "*********"
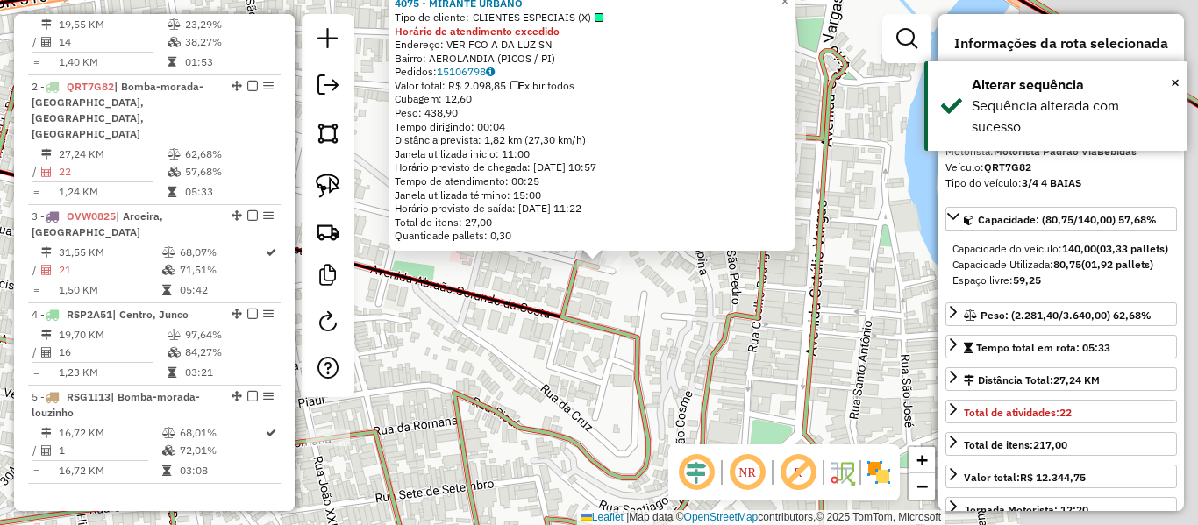
scroll to position [761, 0]
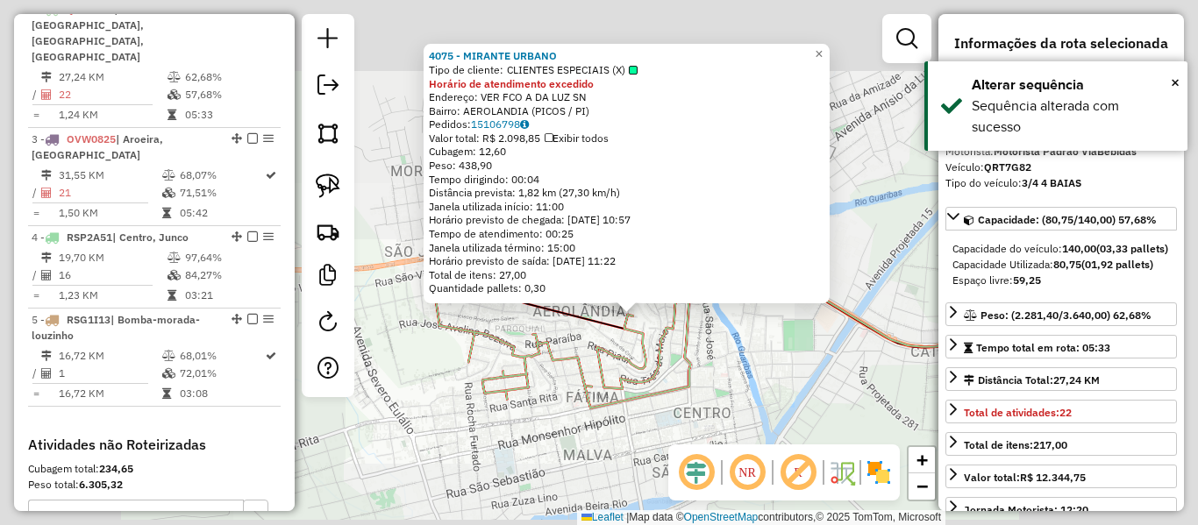
click at [645, 354] on icon at bounding box center [567, 305] width 264 height 203
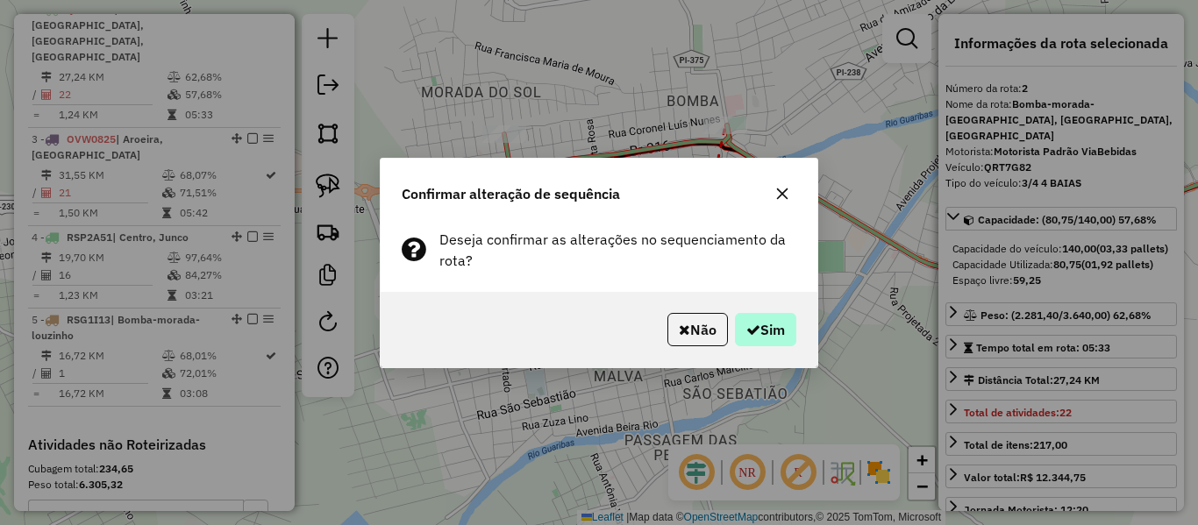
drag, startPoint x: 760, startPoint y: 311, endPoint x: 759, endPoint y: 321, distance: 9.7
click at [760, 313] on div "Não Sim" at bounding box center [599, 329] width 437 height 75
click at [759, 321] on button "Sim" at bounding box center [765, 329] width 61 height 33
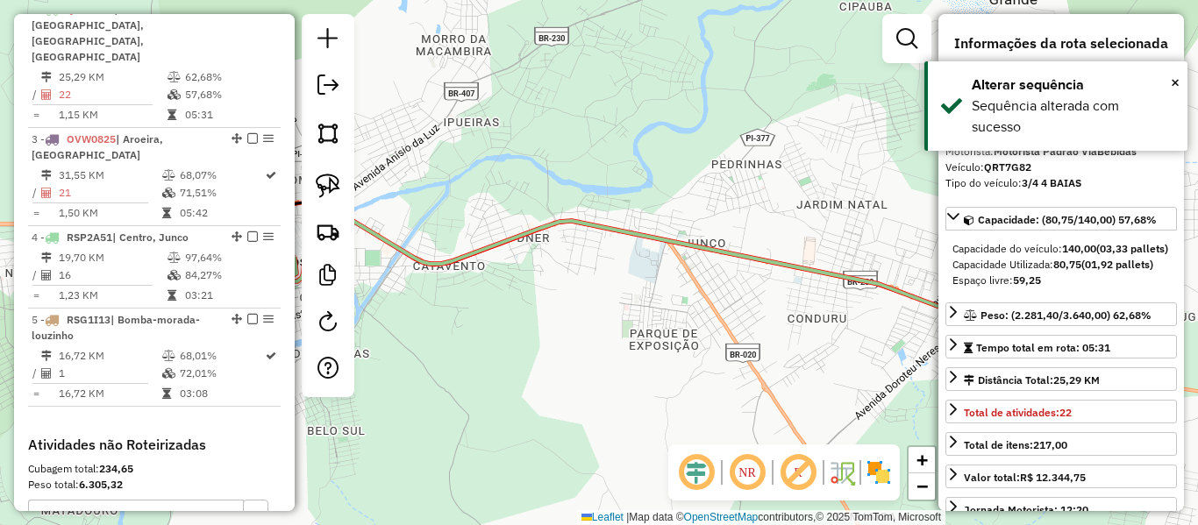
click at [786, 249] on div "Janela de atendimento Grade de atendimento Capacidade Transportadoras Veículos …" at bounding box center [599, 262] width 1198 height 525
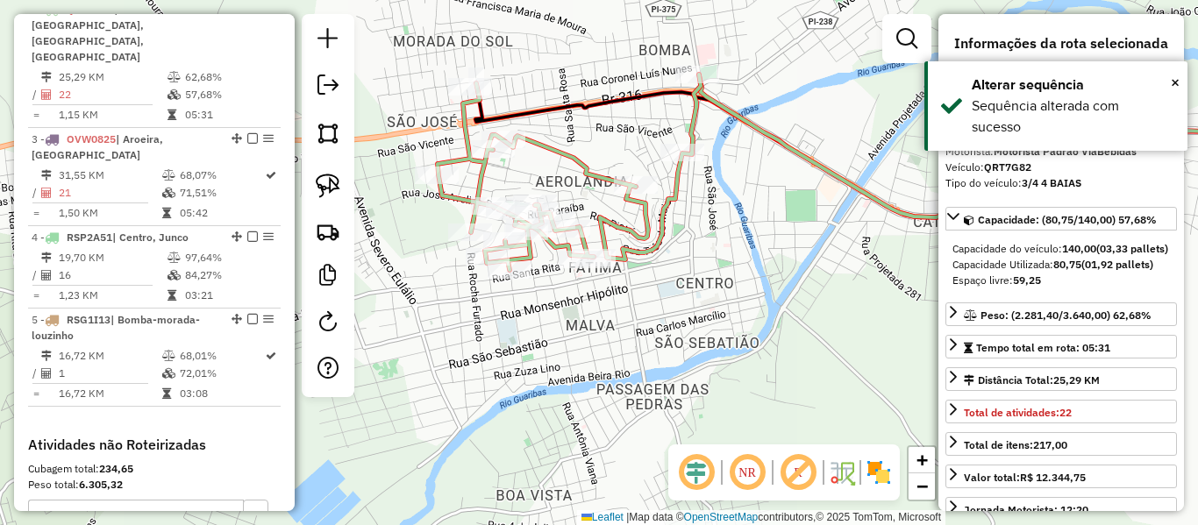
click at [659, 245] on icon at bounding box center [569, 173] width 263 height 196
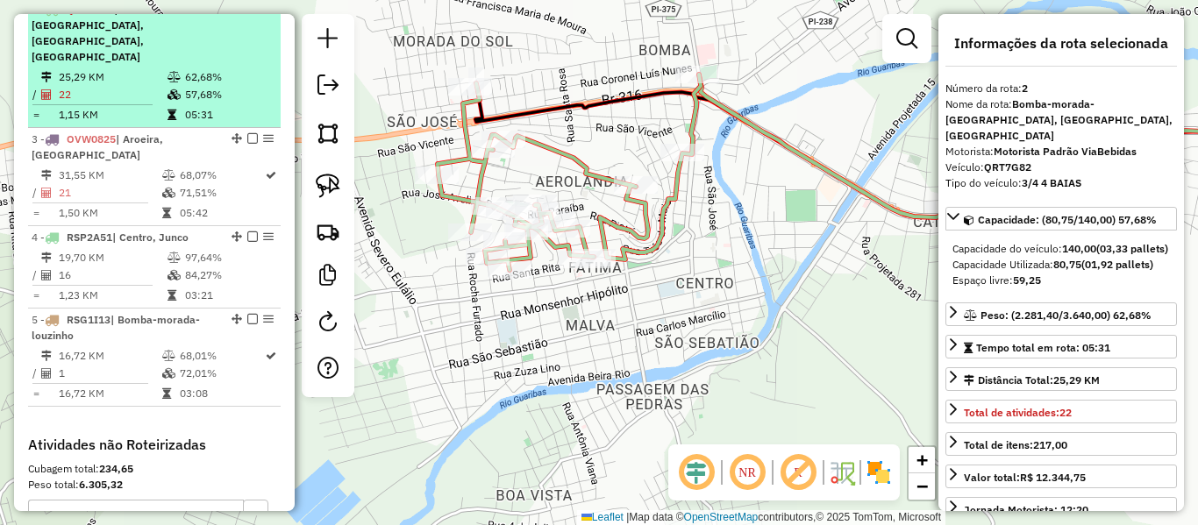
click at [146, 68] on td "25,29 KM" at bounding box center [112, 77] width 109 height 18
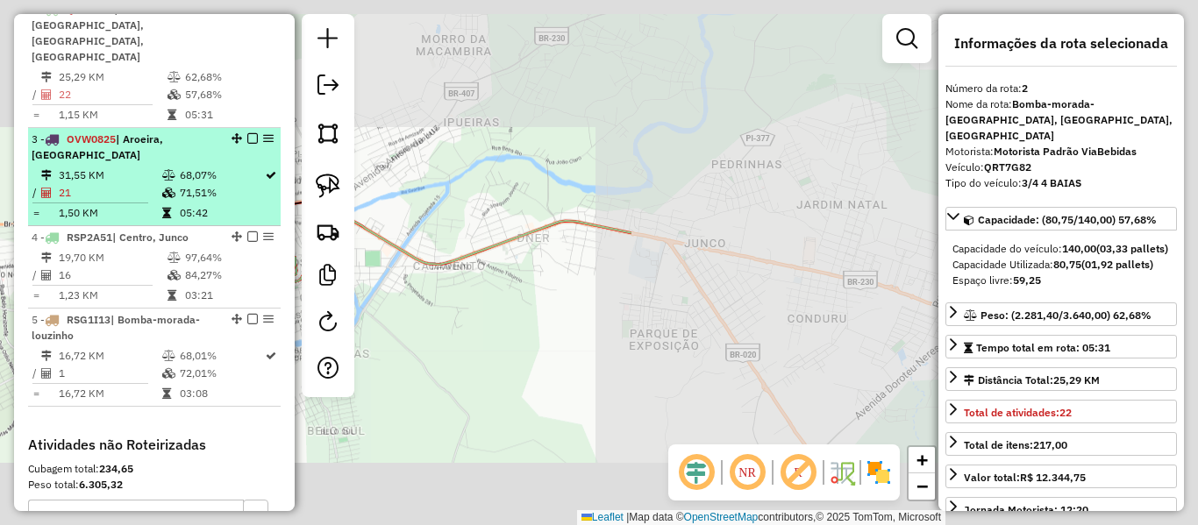
click at [136, 167] on td "31,55 KM" at bounding box center [109, 176] width 103 height 18
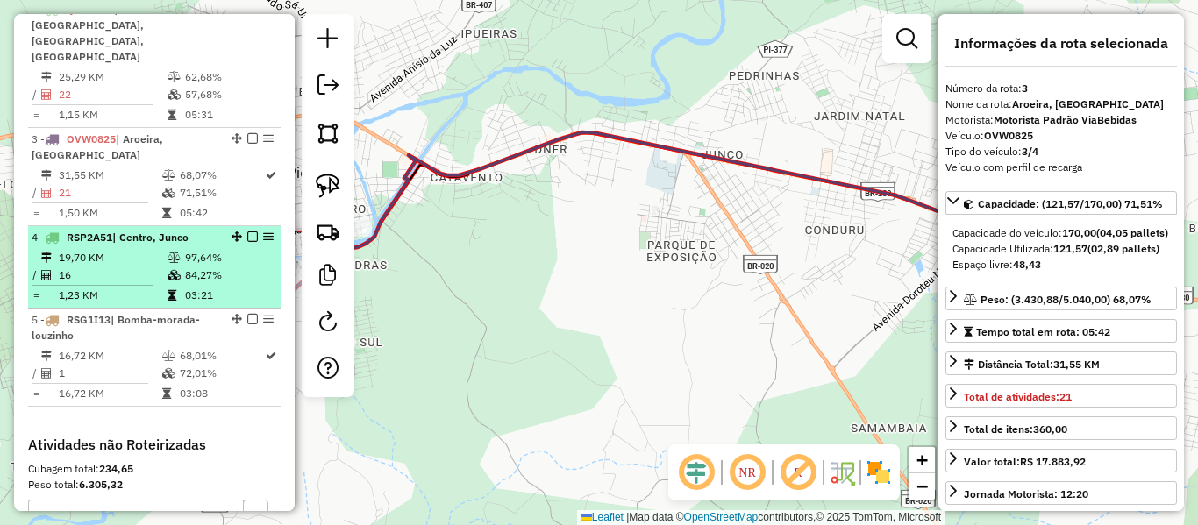
click at [143, 231] on span "| Centro, Junco" at bounding box center [150, 237] width 76 height 13
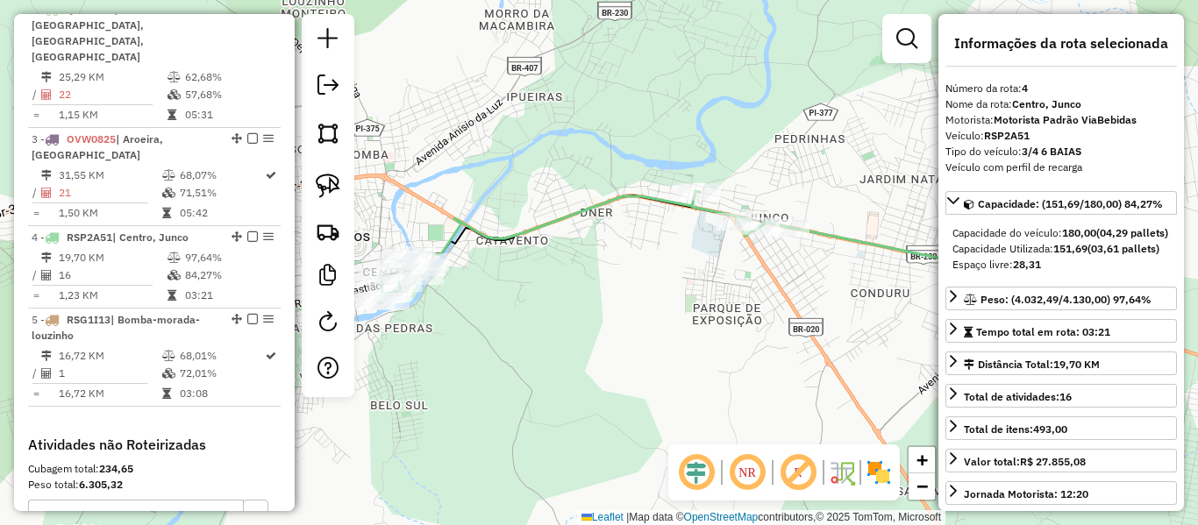
drag, startPoint x: 612, startPoint y: 200, endPoint x: 624, endPoint y: 196, distance: 13.0
click at [624, 196] on icon at bounding box center [584, 247] width 420 height 112
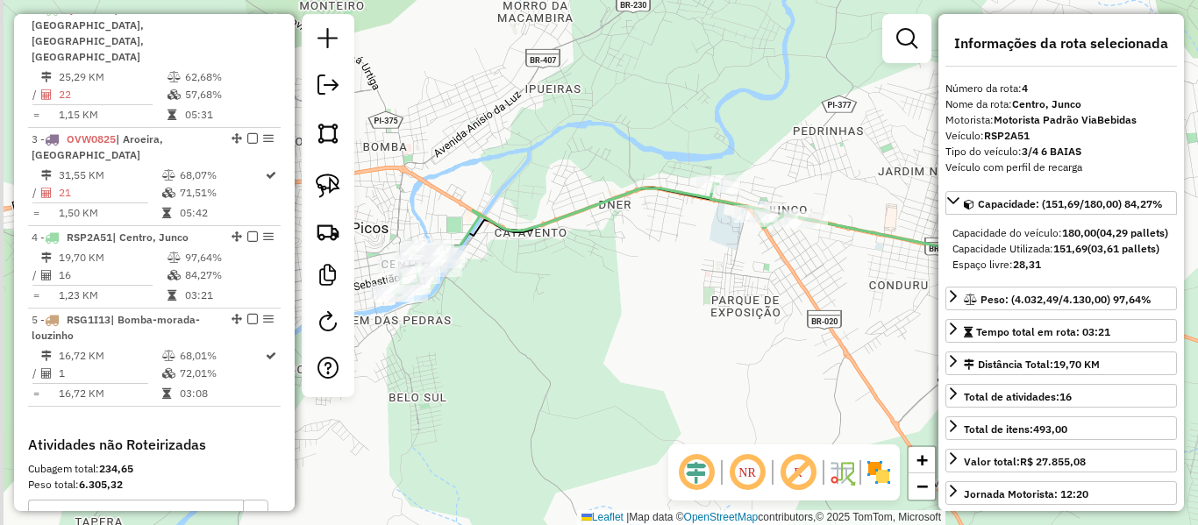
drag, startPoint x: 576, startPoint y: 196, endPoint x: 678, endPoint y: 156, distance: 109.4
click at [678, 156] on div "Janela de atendimento Grade de atendimento Capacidade Transportadoras Veículos …" at bounding box center [599, 262] width 1198 height 525
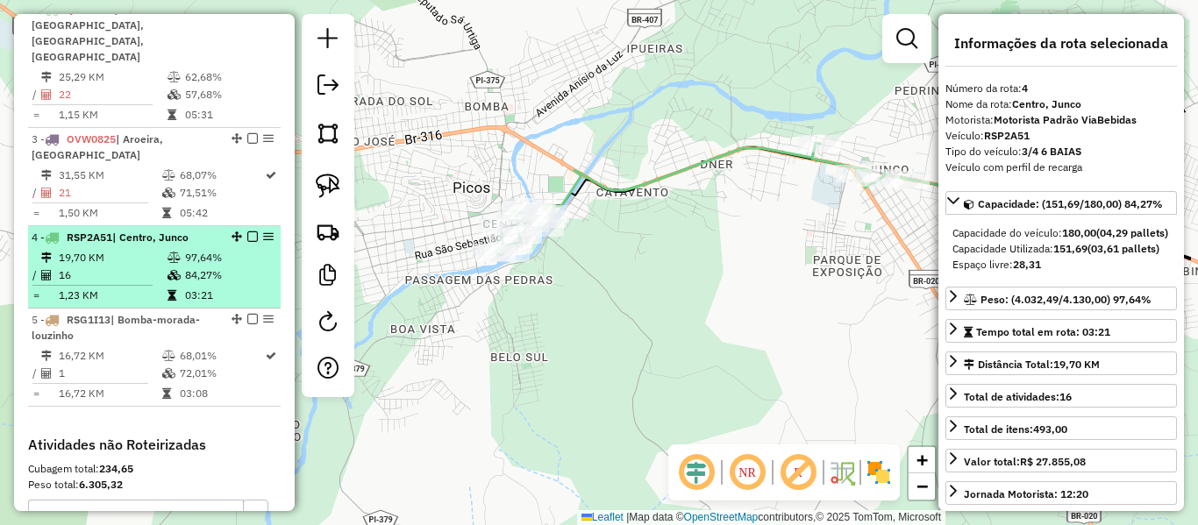
click at [121, 287] on td "1,23 KM" at bounding box center [112, 296] width 109 height 18
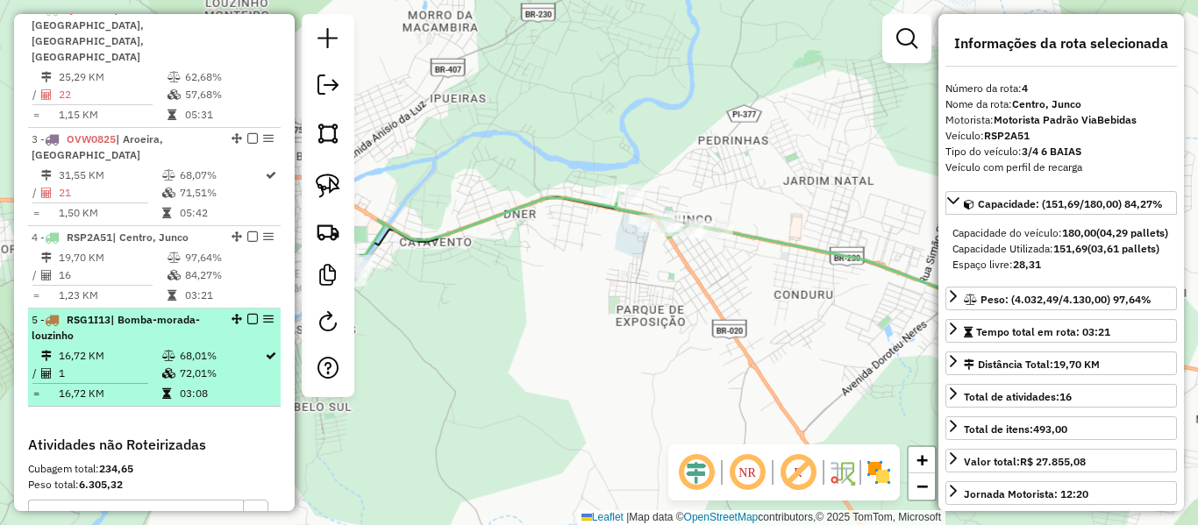
click at [119, 312] on div "5 - RSG1I13 | Bomba-morada-louzinho" at bounding box center [125, 328] width 186 height 32
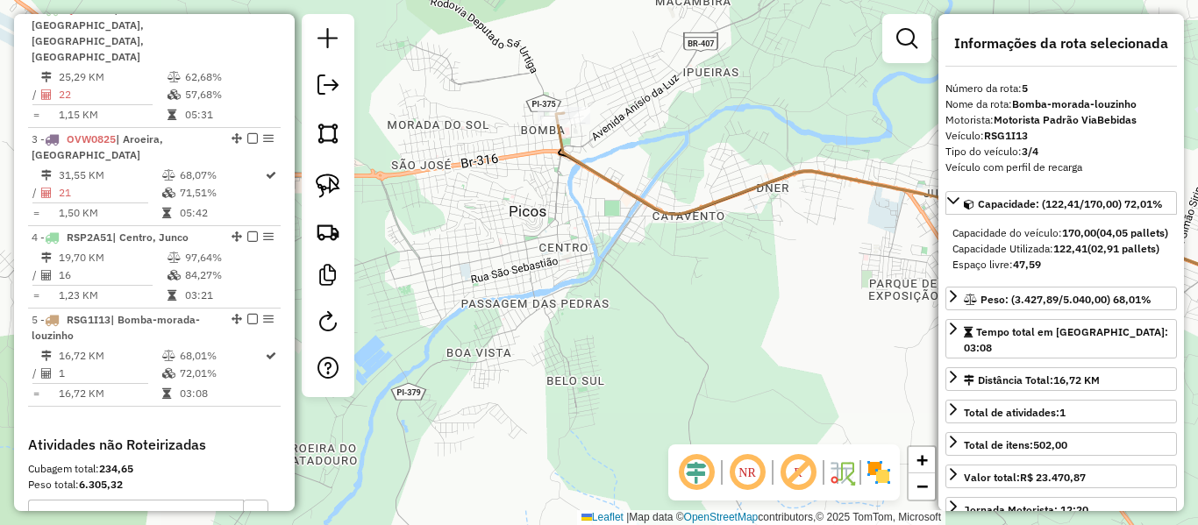
drag, startPoint x: 466, startPoint y: 260, endPoint x: 726, endPoint y: 231, distance: 261.2
click at [789, 194] on div "Janela de atendimento Grade de atendimento Capacidade Transportadoras Veículos …" at bounding box center [599, 262] width 1198 height 525
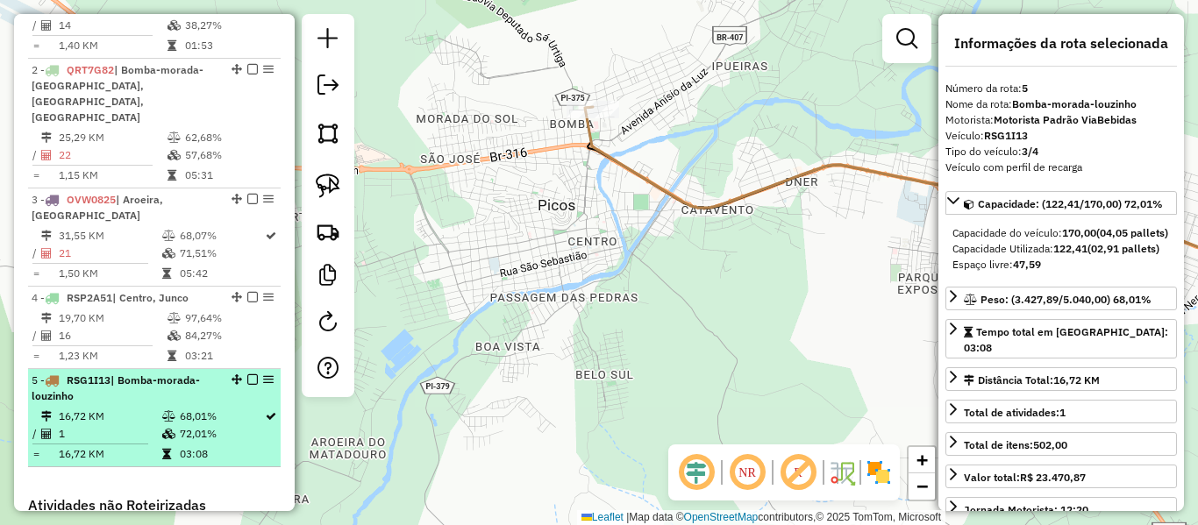
scroll to position [673, 0]
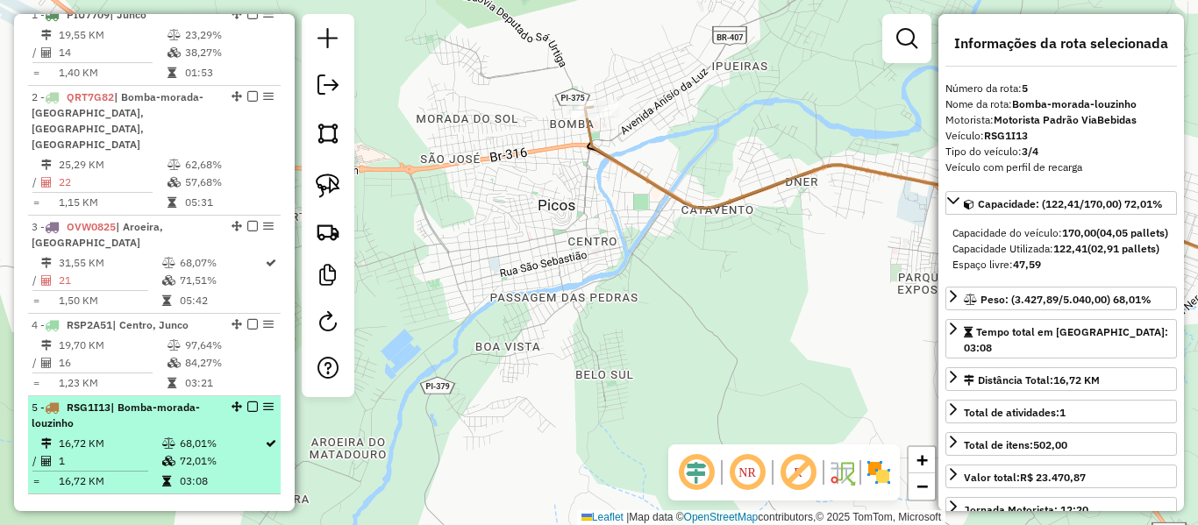
click at [84, 314] on li "4 - RSP2A51 | Centro, Junco 19,70 KM 97,64% / 16 84,27% = 1,23 KM 03:21" at bounding box center [154, 355] width 253 height 82
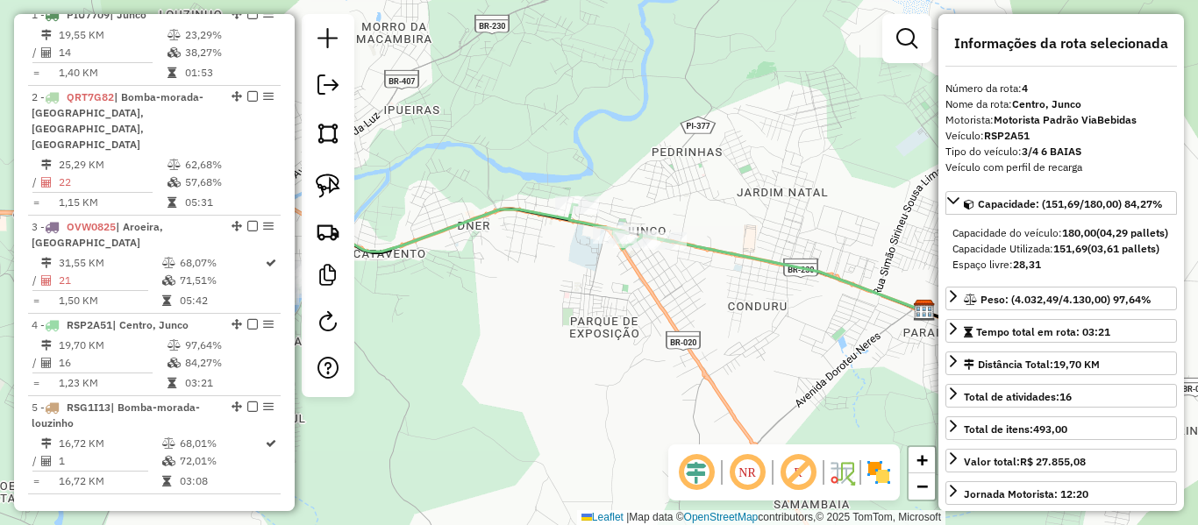
drag, startPoint x: 551, startPoint y: 366, endPoint x: 838, endPoint y: 338, distance: 289.0
click at [838, 338] on div "Janela de atendimento Grade de atendimento Capacidade Transportadoras Veículos …" at bounding box center [599, 262] width 1198 height 525
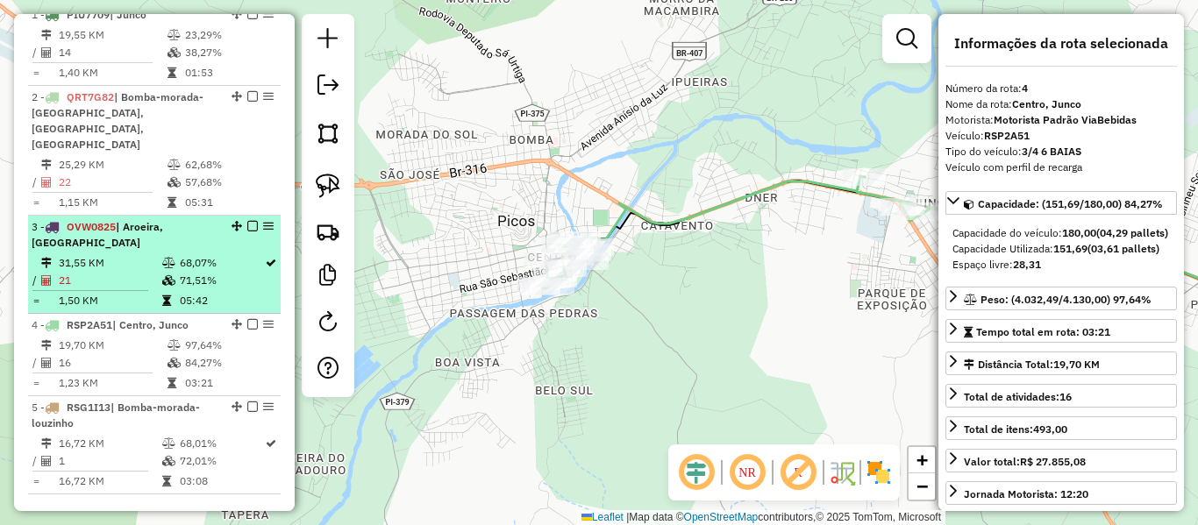
click at [219, 219] on div "3 - OVW0825 | Aroeira, [GEOGRAPHIC_DATA]" at bounding box center [155, 235] width 246 height 32
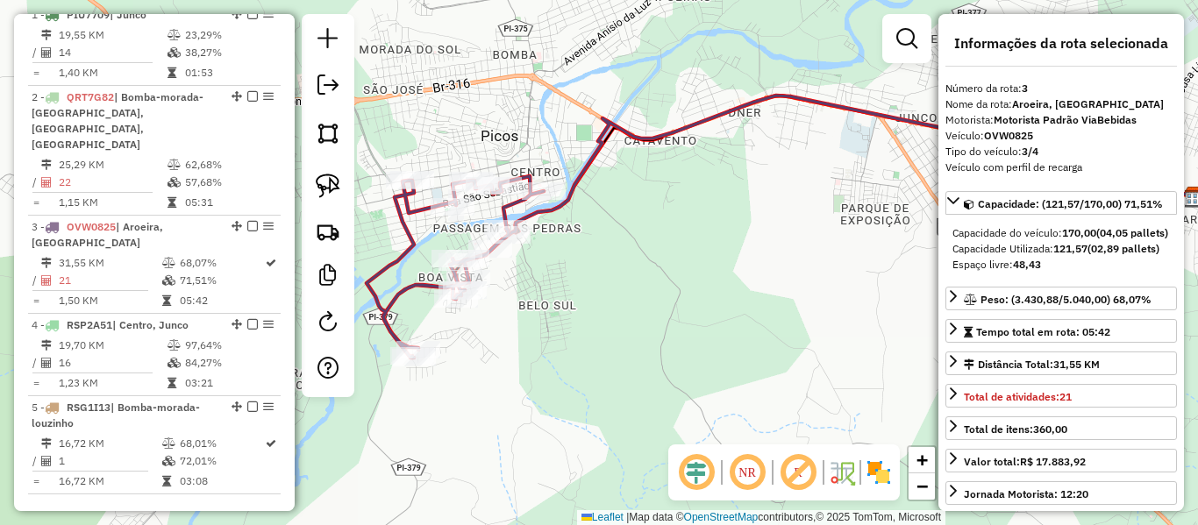
drag, startPoint x: 539, startPoint y: 307, endPoint x: 739, endPoint y: 270, distance: 203.3
click at [739, 270] on div "Janela de atendimento Grade de atendimento Capacidade Transportadoras Veículos …" at bounding box center [599, 262] width 1198 height 525
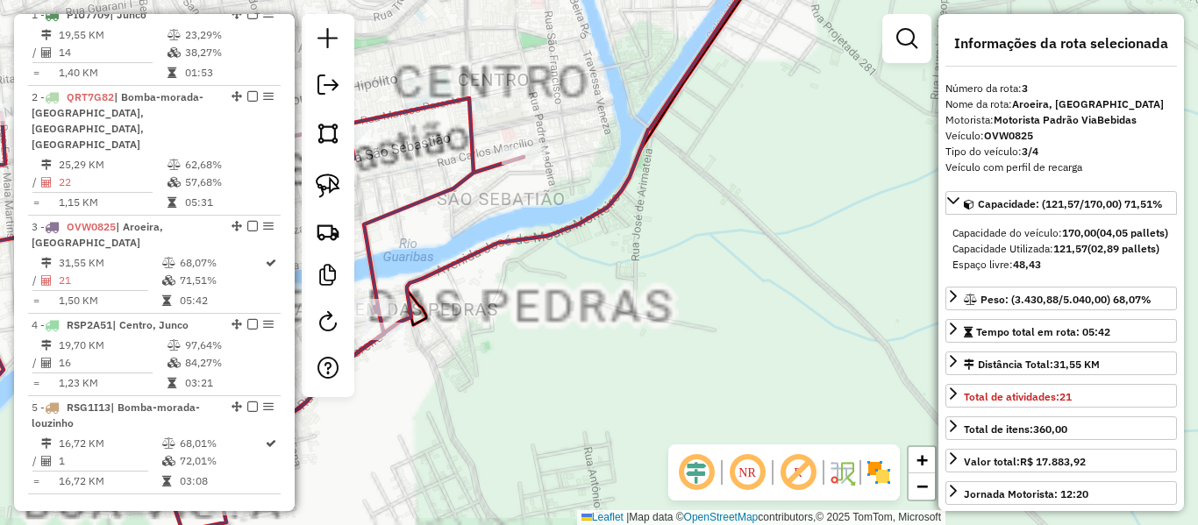
click at [825, 253] on div "Janela de atendimento Grade de atendimento Capacidade Transportadoras Veículos …" at bounding box center [599, 262] width 1198 height 525
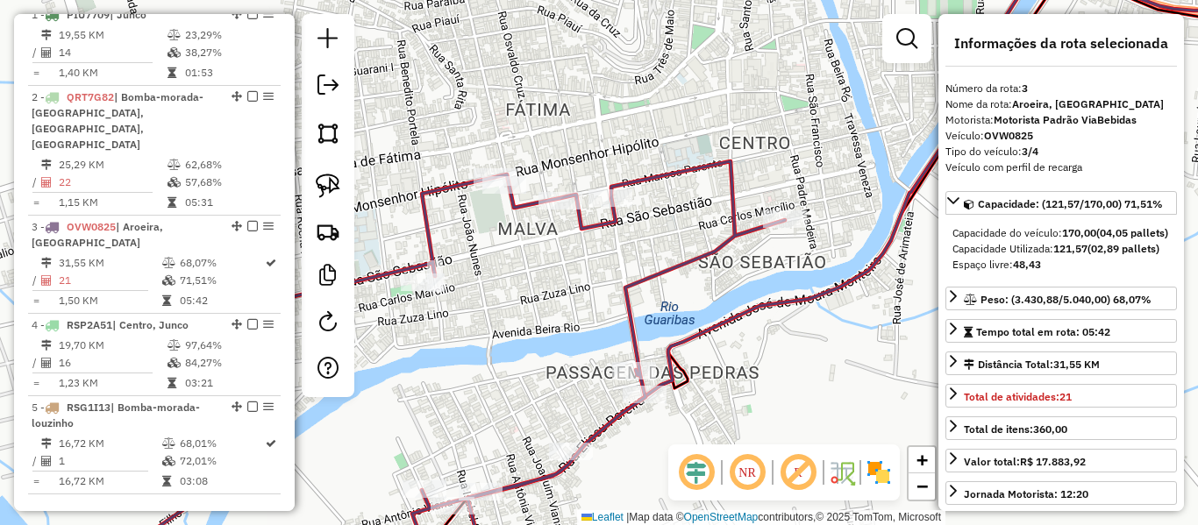
click at [740, 210] on icon at bounding box center [437, 369] width 694 height 416
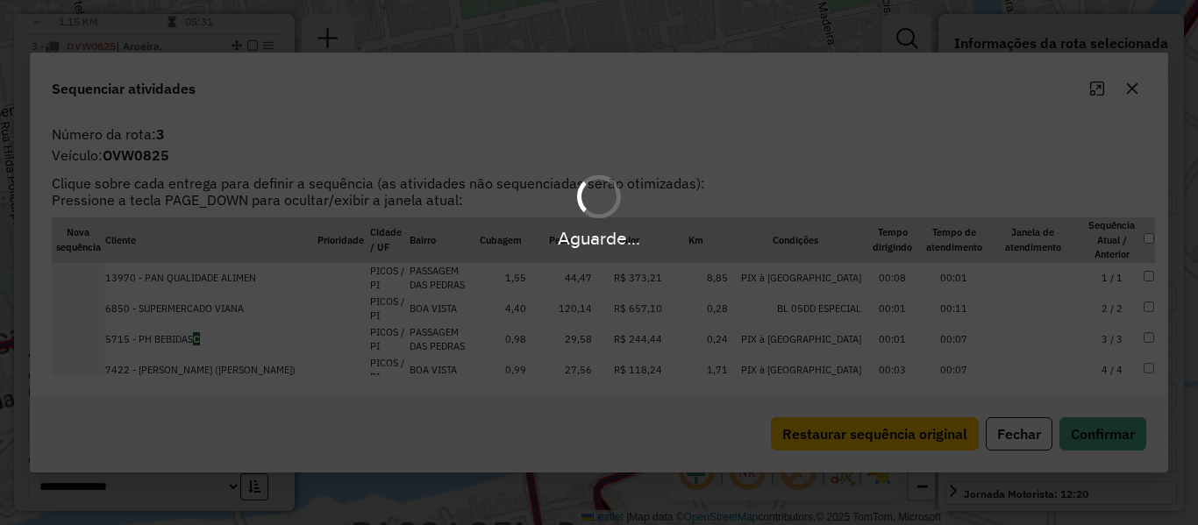
scroll to position [859, 0]
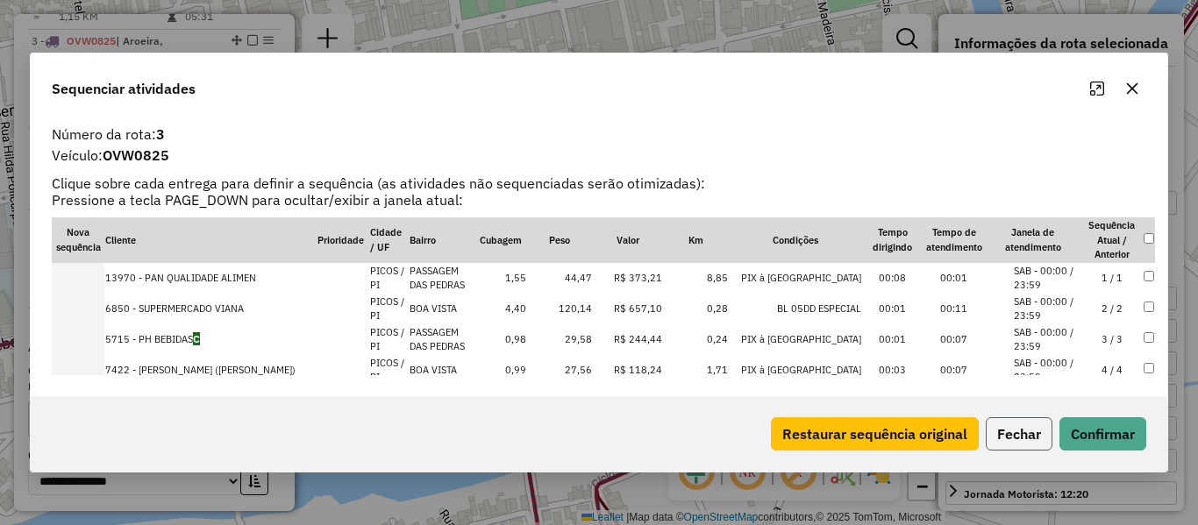
click at [1004, 434] on button "Fechar" at bounding box center [1019, 433] width 67 height 33
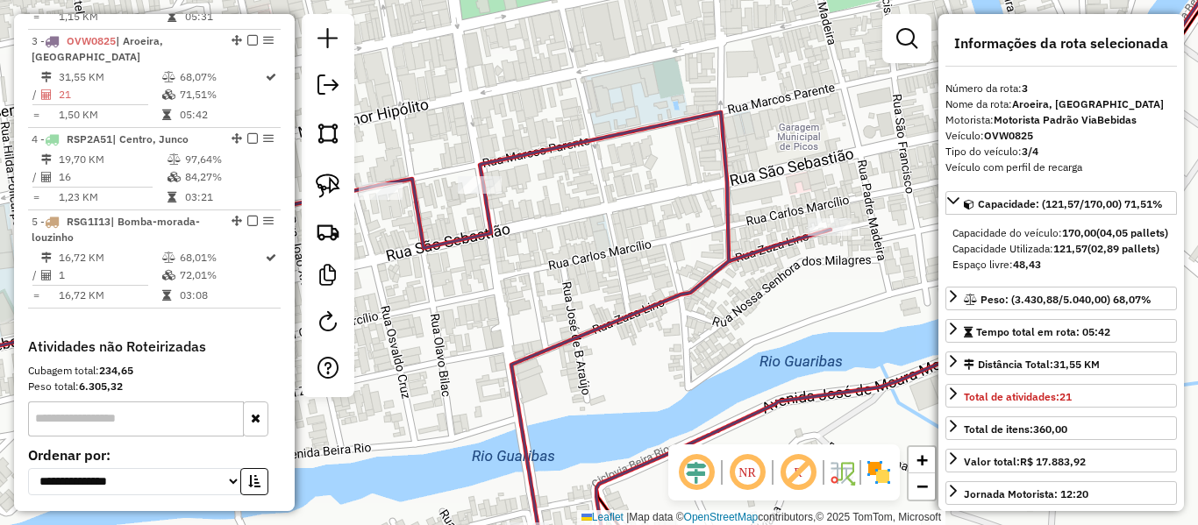
click at [755, 260] on icon at bounding box center [355, 345] width 950 height 466
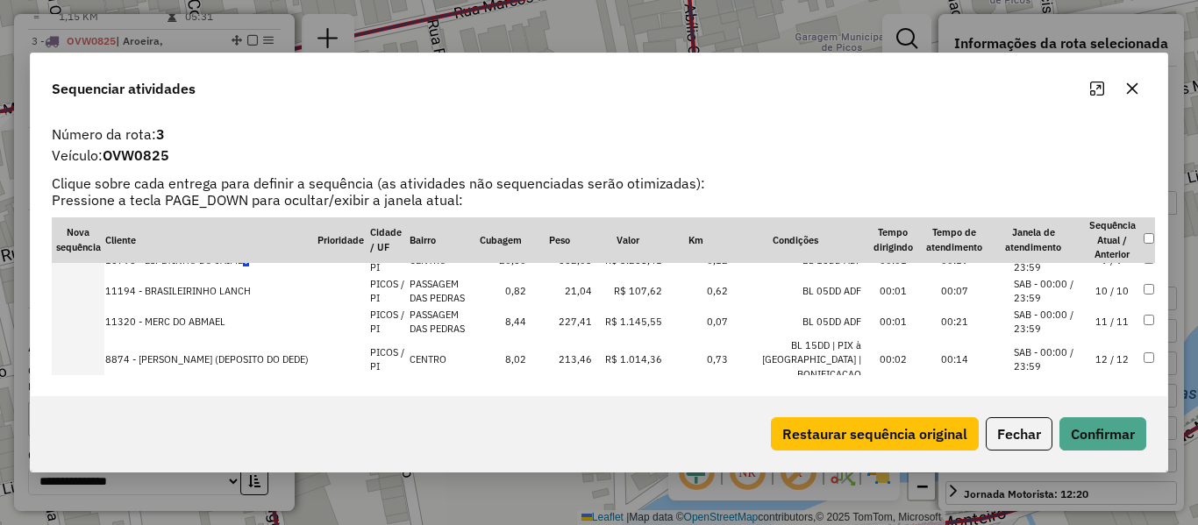
click at [1102, 352] on td "12 / 12" at bounding box center [1111, 361] width 61 height 46
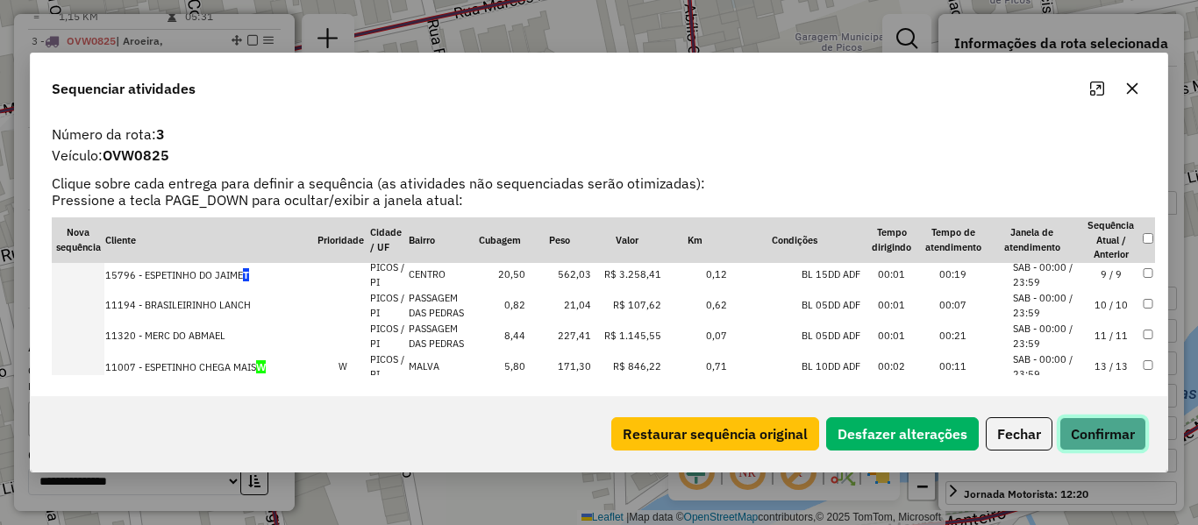
click at [1095, 425] on button "Confirmar" at bounding box center [1102, 433] width 87 height 33
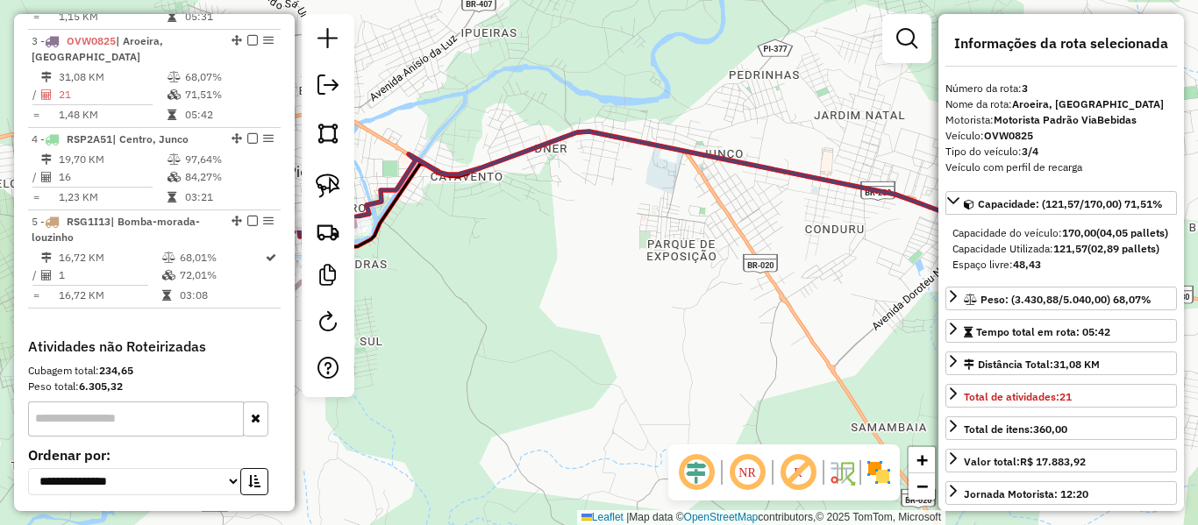
drag, startPoint x: 395, startPoint y: 497, endPoint x: 410, endPoint y: 470, distance: 31.0
click at [395, 497] on div "Janela de atendimento Grade de atendimento Capacidade Transportadoras Veículos …" at bounding box center [599, 262] width 1198 height 525
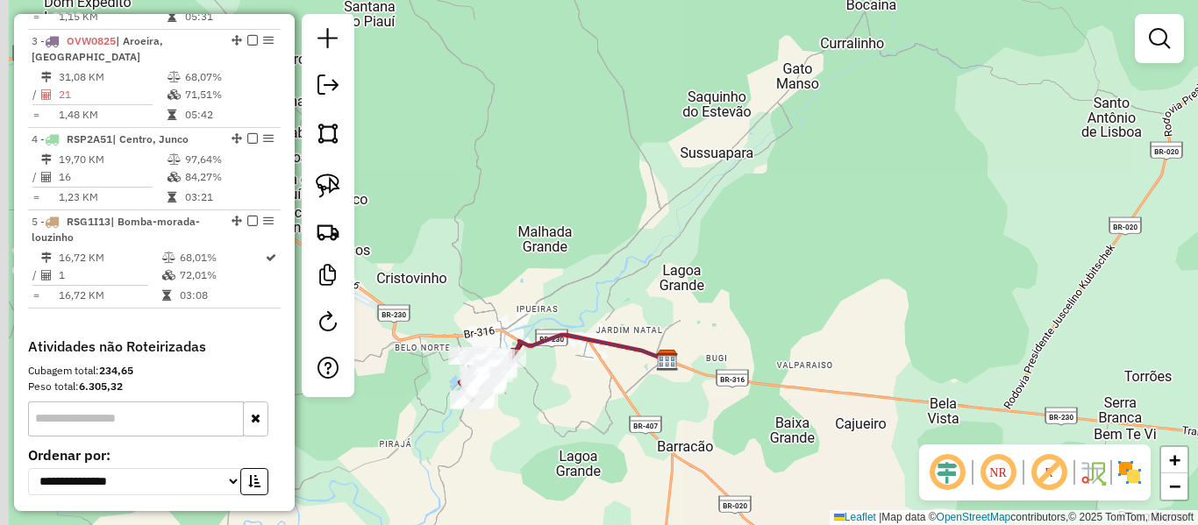
drag, startPoint x: 509, startPoint y: 260, endPoint x: 737, endPoint y: 310, distance: 232.7
click at [720, 312] on div "Janela de atendimento Grade de atendimento Capacidade Transportadoras Veículos …" at bounding box center [599, 262] width 1198 height 525
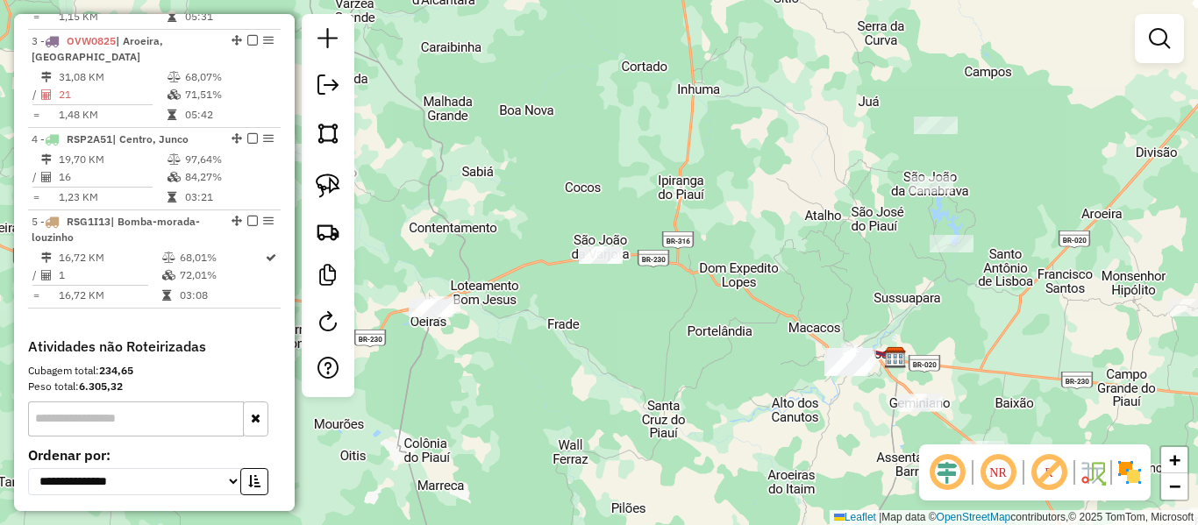
drag, startPoint x: 445, startPoint y: 200, endPoint x: 512, endPoint y: 196, distance: 67.7
click at [512, 196] on div "Janela de atendimento Grade de atendimento Capacidade Transportadoras Veículos …" at bounding box center [599, 262] width 1198 height 525
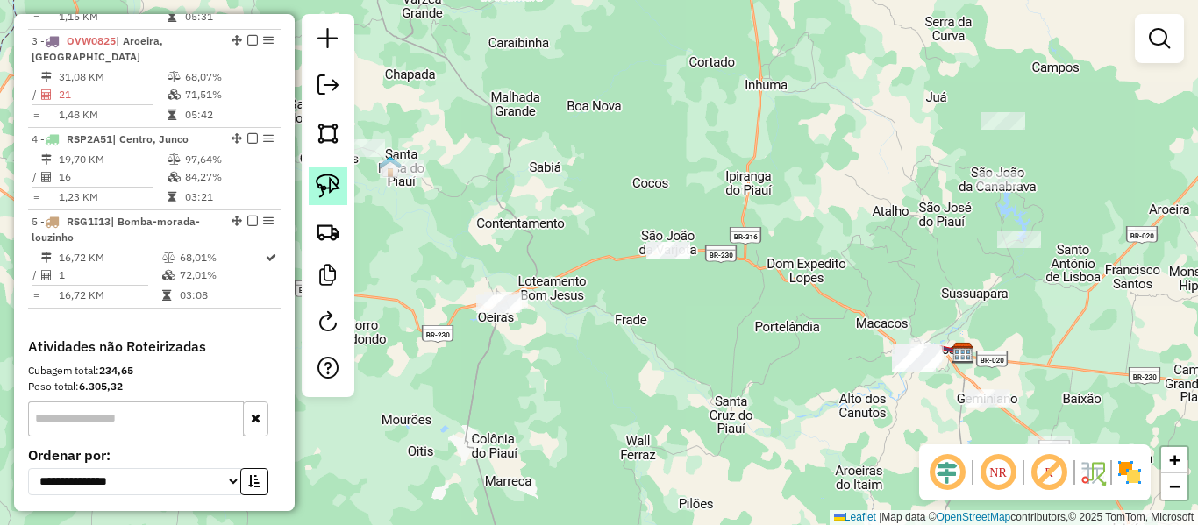
click at [344, 191] on link at bounding box center [328, 186] width 39 height 39
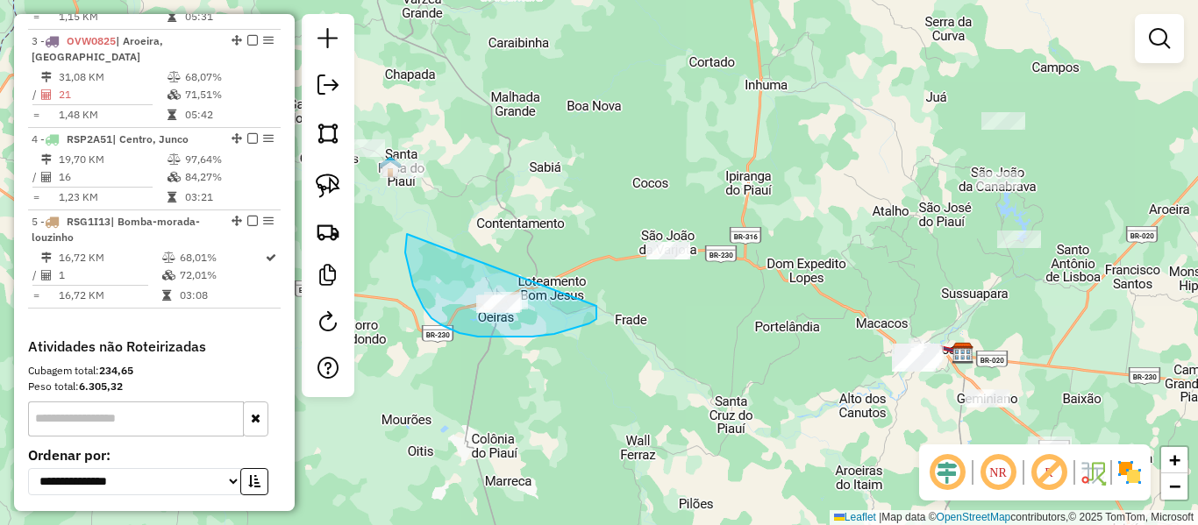
drag, startPoint x: 503, startPoint y: 337, endPoint x: 596, endPoint y: 306, distance: 97.9
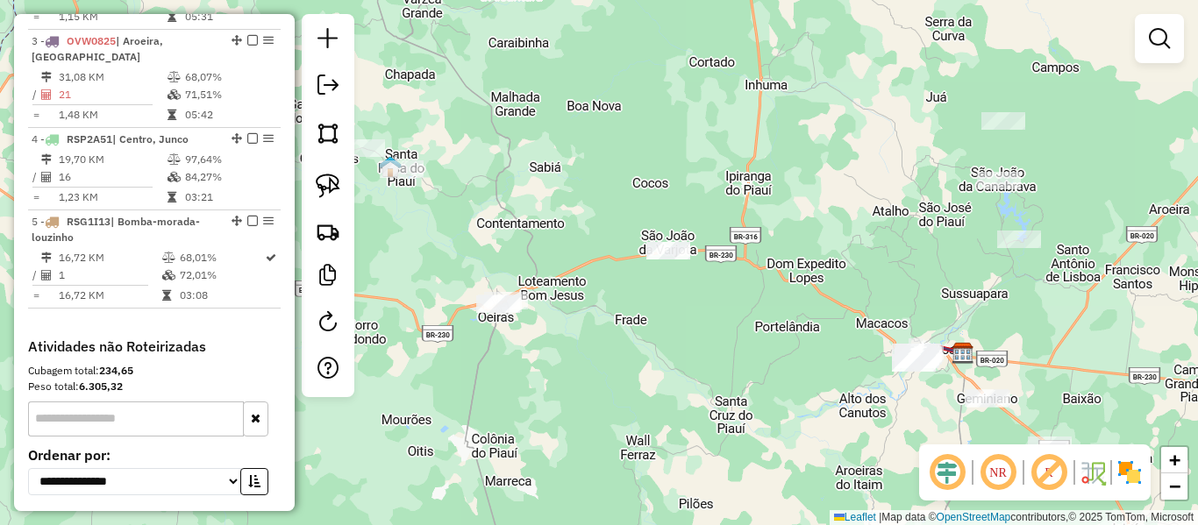
drag, startPoint x: 576, startPoint y: 188, endPoint x: 562, endPoint y: 286, distance: 99.2
click at [562, 286] on div "Janela de atendimento Grade de atendimento Capacidade Transportadoras Veículos …" at bounding box center [599, 262] width 1198 height 525
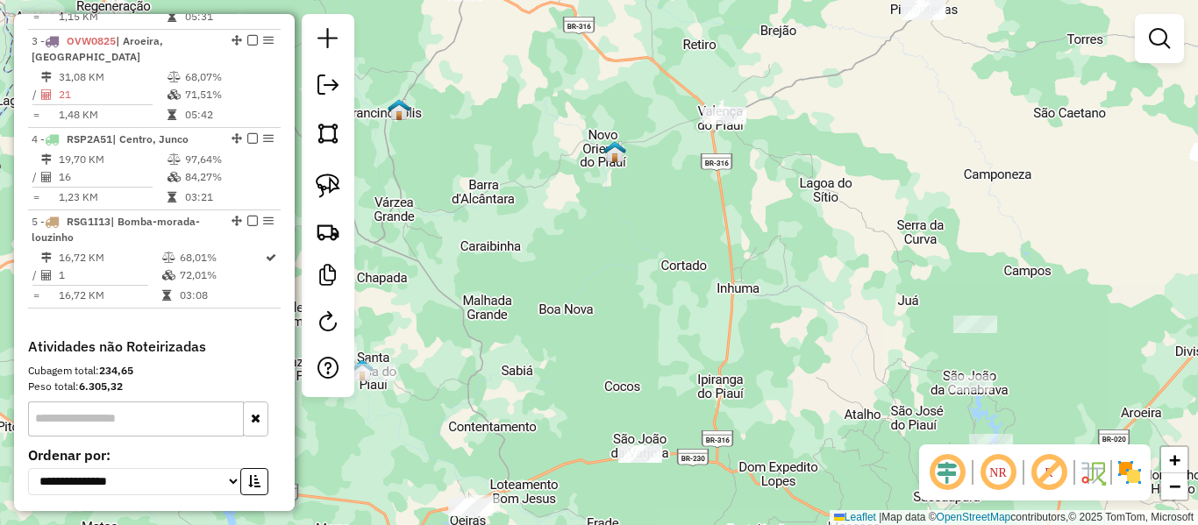
drag, startPoint x: 565, startPoint y: 269, endPoint x: 530, endPoint y: 277, distance: 35.9
click at [569, 276] on div "Janela de atendimento Grade de atendimento Capacidade Transportadoras Veículos …" at bounding box center [599, 262] width 1198 height 525
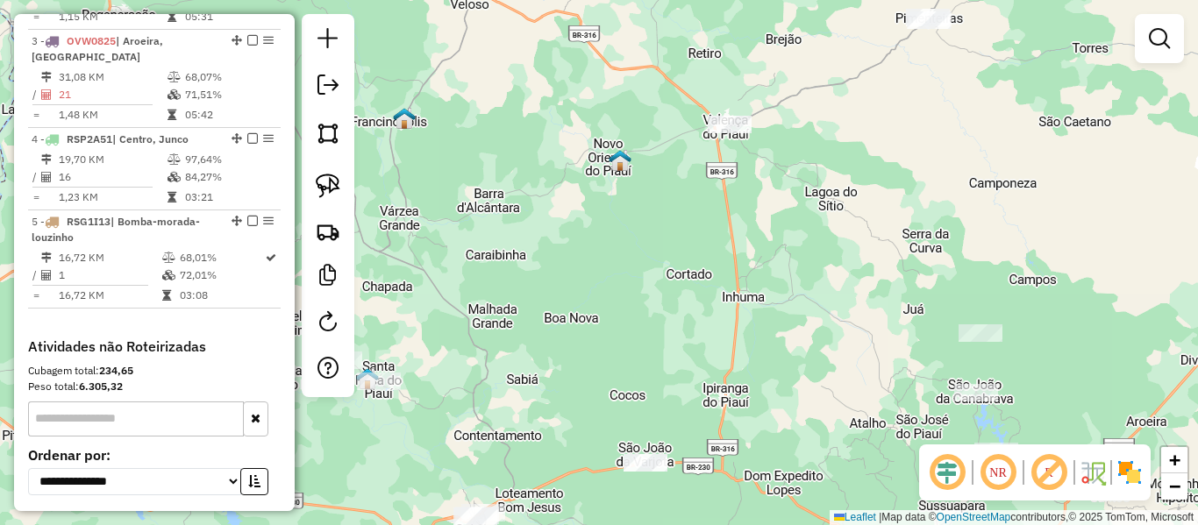
drag, startPoint x: 535, startPoint y: 246, endPoint x: 531, endPoint y: 268, distance: 23.1
click at [531, 263] on div "Janela de atendimento Grade de atendimento Capacidade Transportadoras Veículos …" at bounding box center [599, 262] width 1198 height 525
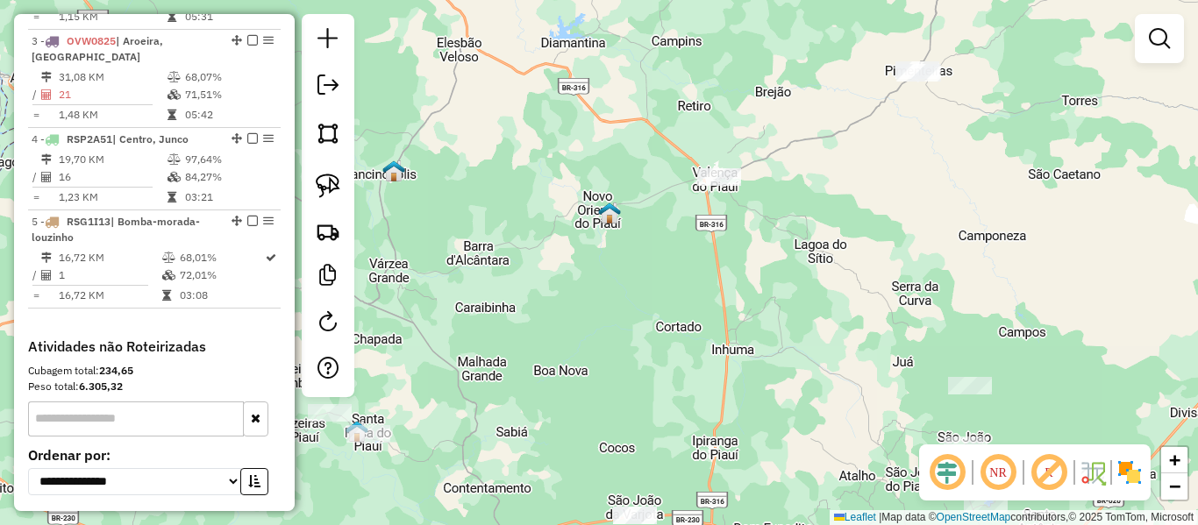
drag, startPoint x: 623, startPoint y: 271, endPoint x: 687, endPoint y: 224, distance: 78.9
click at [682, 227] on div "Janela de atendimento Grade de atendimento Capacidade Transportadoras Veículos …" at bounding box center [599, 262] width 1198 height 525
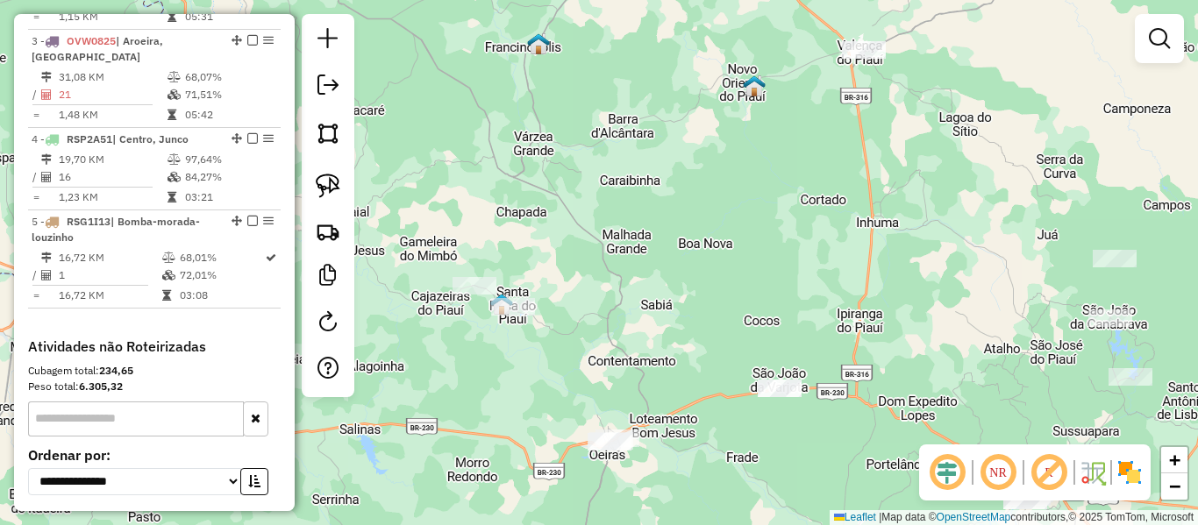
drag, startPoint x: 737, startPoint y: 298, endPoint x: 553, endPoint y: 267, distance: 186.8
click at [554, 267] on div "Janela de atendimento Grade de atendimento Capacidade Transportadoras Veículos …" at bounding box center [599, 262] width 1198 height 525
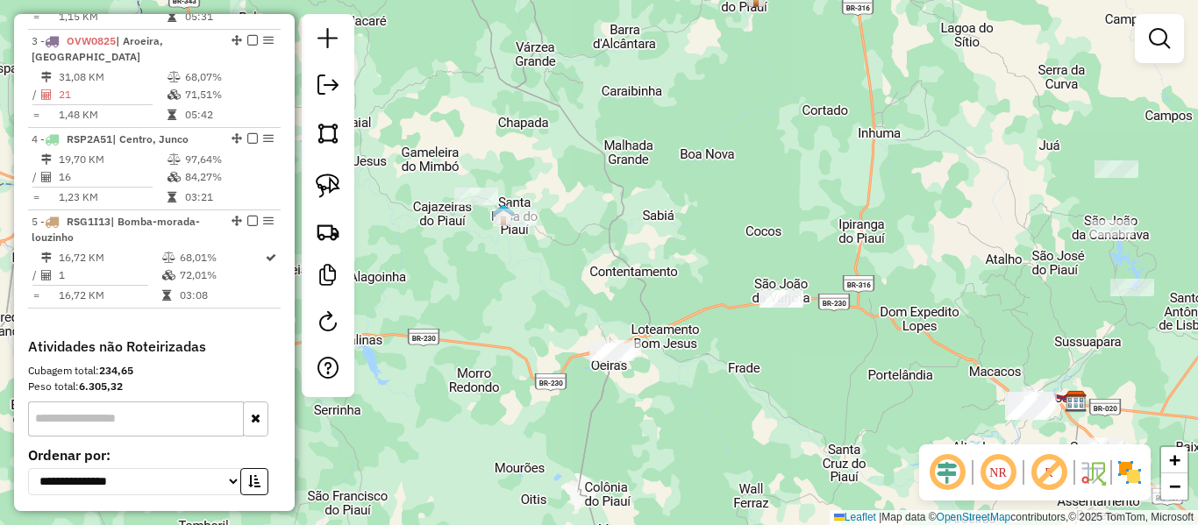
click at [812, 359] on div "Janela de atendimento Grade de atendimento Capacidade Transportadoras Veículos …" at bounding box center [599, 262] width 1198 height 525
click at [328, 189] on img at bounding box center [328, 186] width 25 height 25
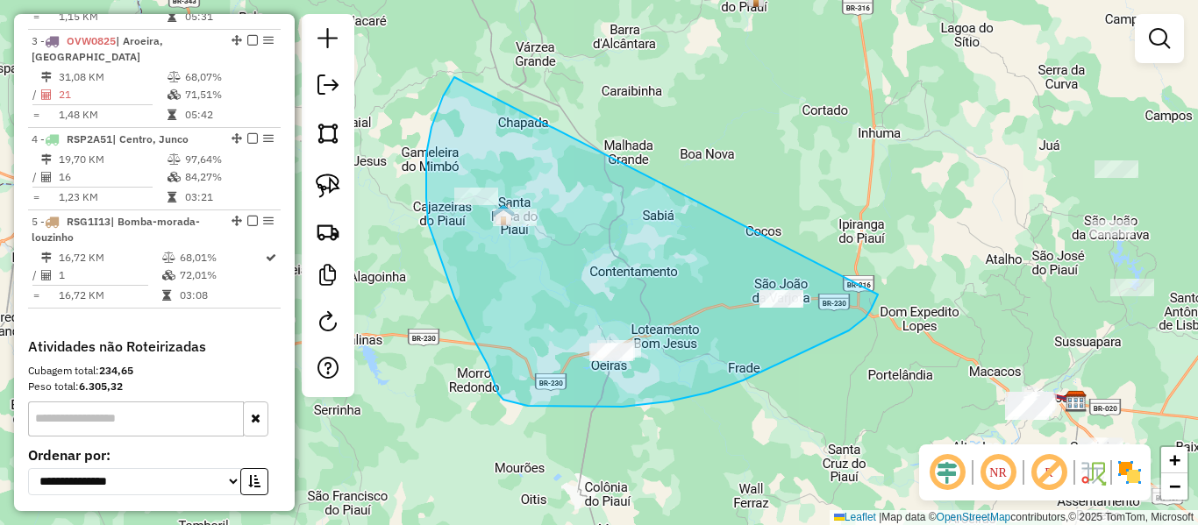
drag, startPoint x: 454, startPoint y: 77, endPoint x: 874, endPoint y: 293, distance: 472.1
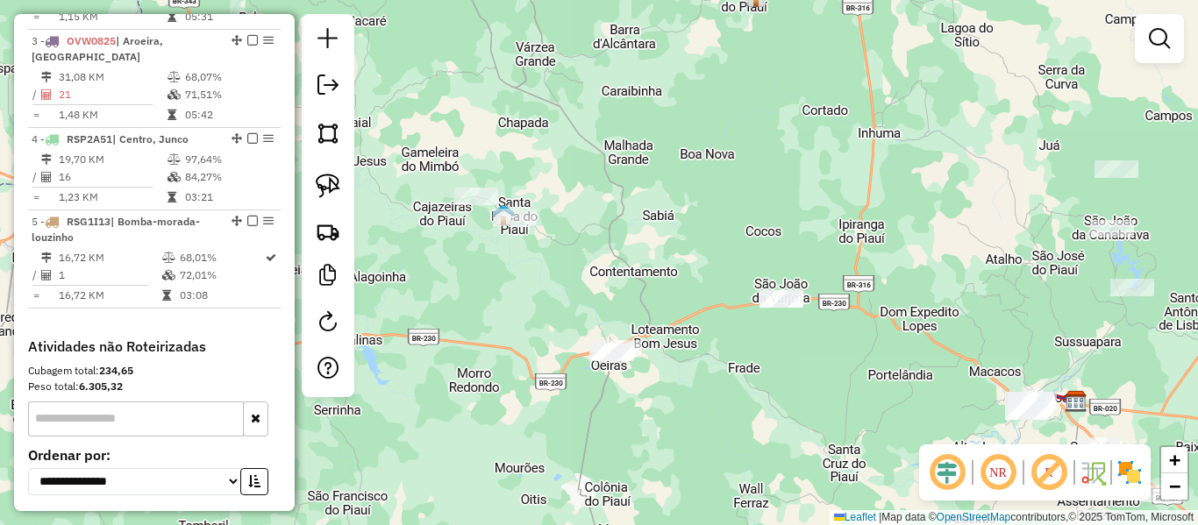
drag, startPoint x: 733, startPoint y: 418, endPoint x: 468, endPoint y: 174, distance: 360.5
click at [479, 180] on div "Janela de atendimento Grade de atendimento Capacidade Transportadoras Veículos …" at bounding box center [599, 262] width 1198 height 525
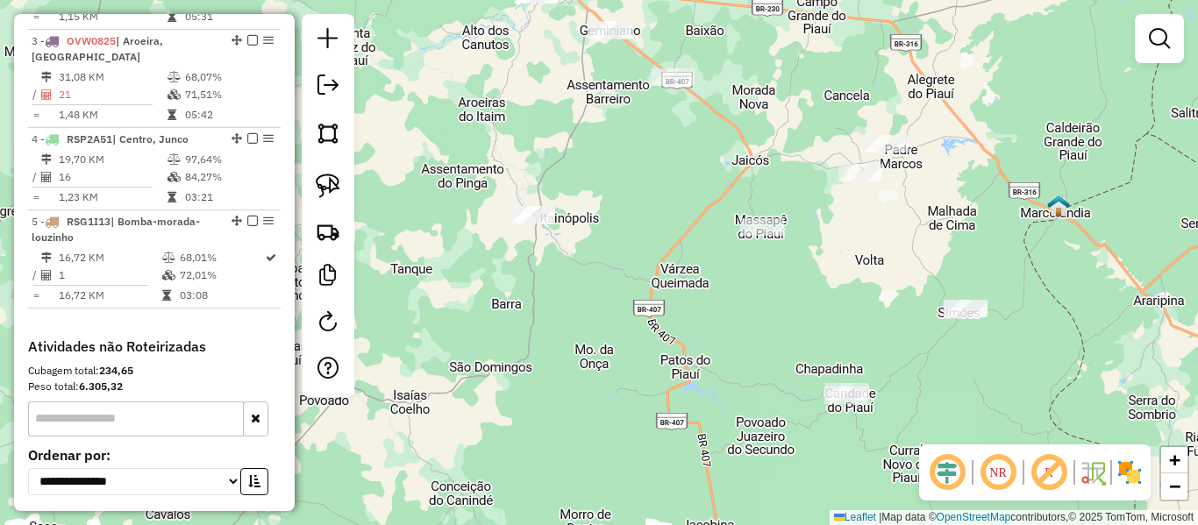
drag, startPoint x: 551, startPoint y: 134, endPoint x: 485, endPoint y: 260, distance: 141.6
click at [486, 258] on div "Janela de atendimento Grade de atendimento Capacidade Transportadoras Veículos …" at bounding box center [599, 262] width 1198 height 525
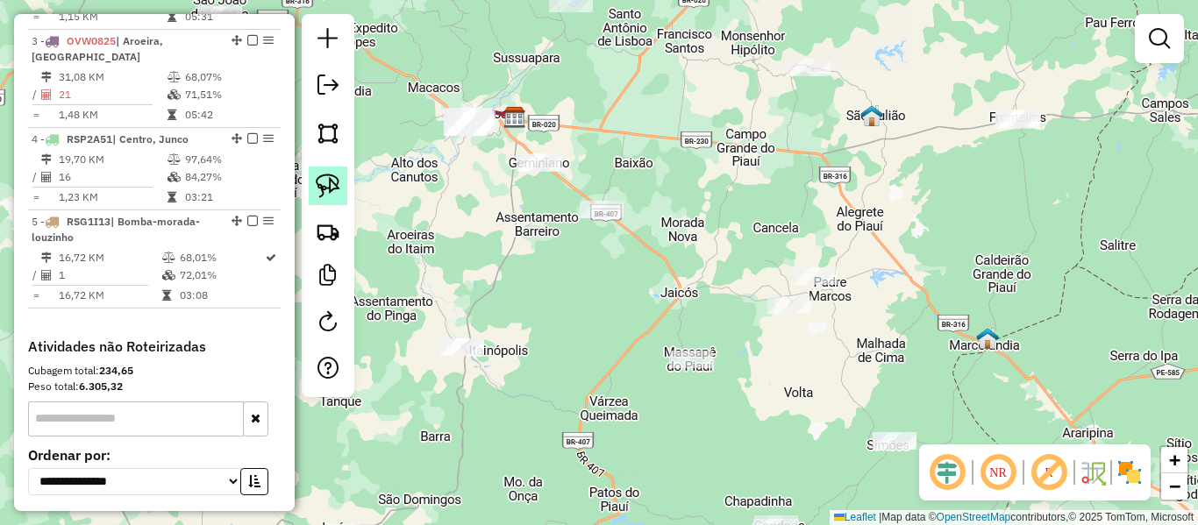
click at [328, 189] on img at bounding box center [328, 186] width 25 height 25
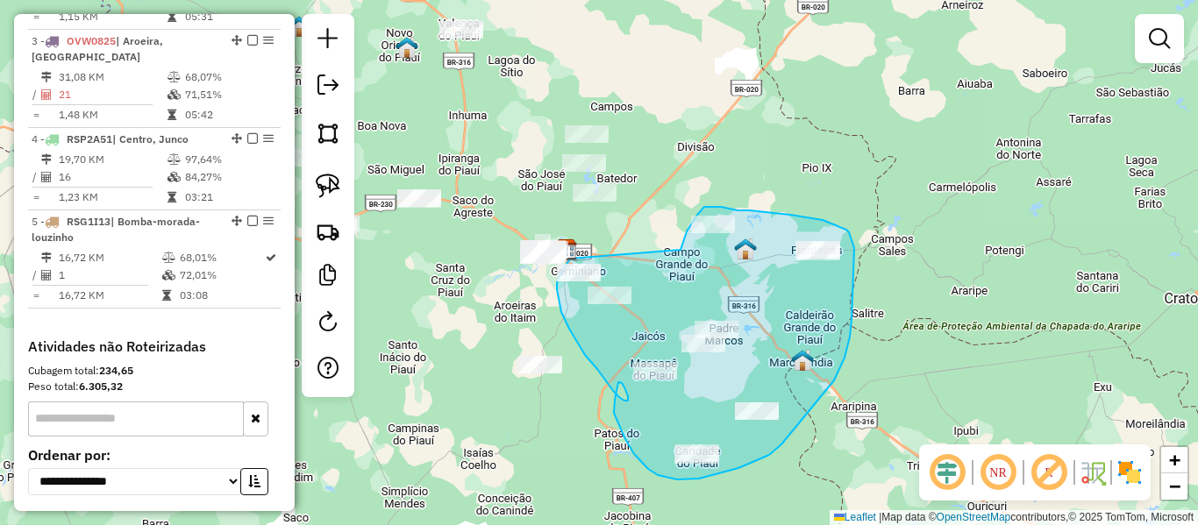
drag, startPoint x: 502, startPoint y: 164, endPoint x: 680, endPoint y: 250, distance: 197.6
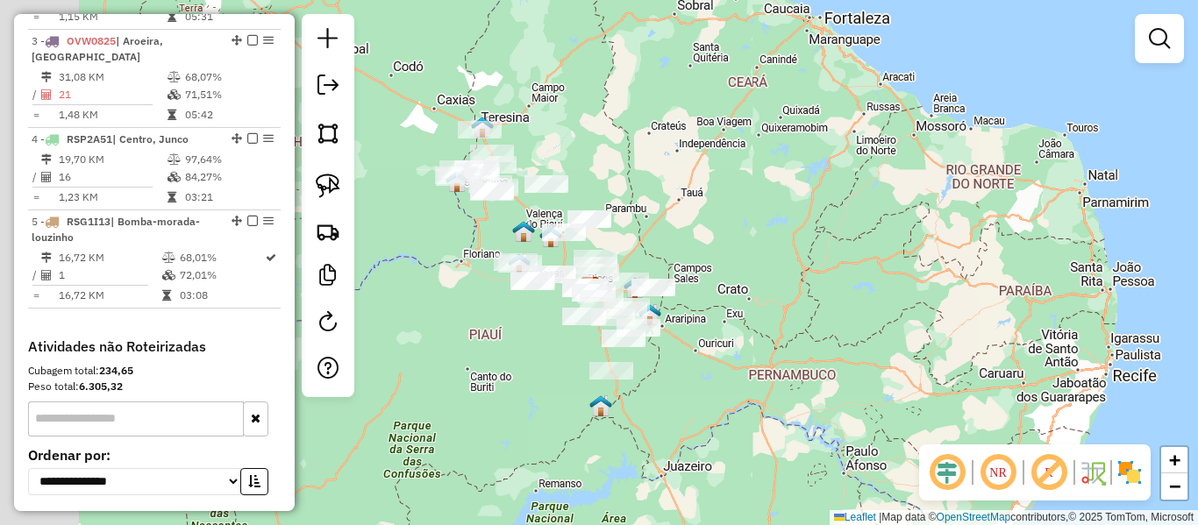
drag, startPoint x: 516, startPoint y: 111, endPoint x: 668, endPoint y: 181, distance: 166.8
click at [668, 181] on div "Janela de atendimento Grade de atendimento Capacidade Transportadoras Veículos …" at bounding box center [599, 262] width 1198 height 525
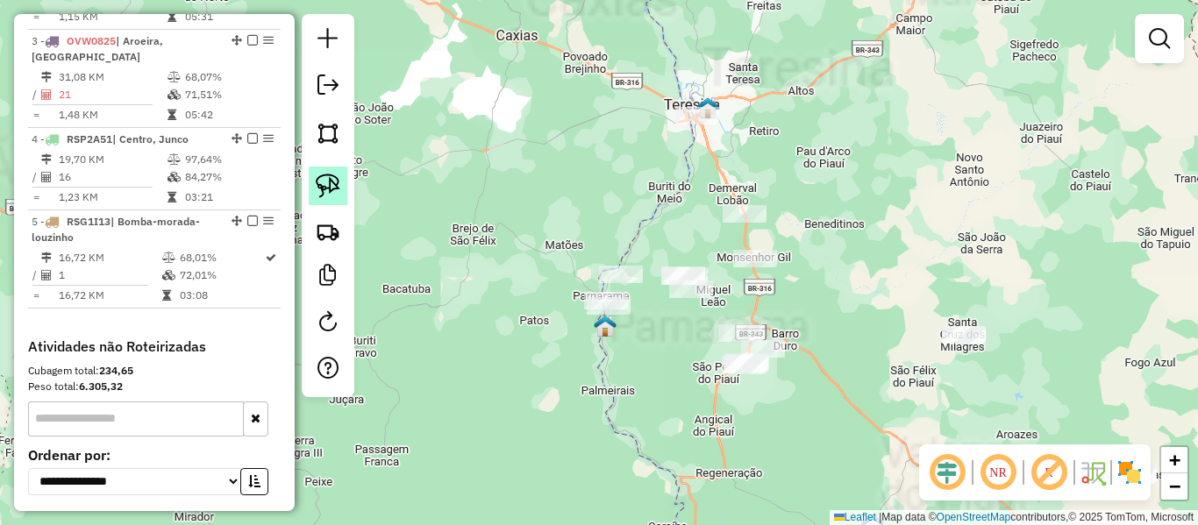
click at [326, 187] on img at bounding box center [328, 186] width 25 height 25
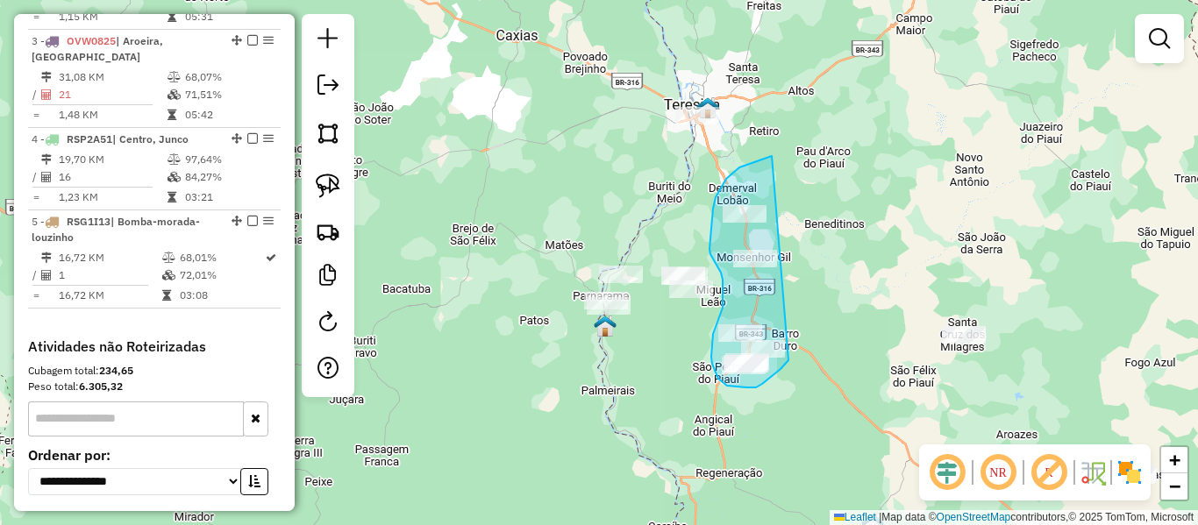
drag, startPoint x: 732, startPoint y: 173, endPoint x: 793, endPoint y: 353, distance: 190.5
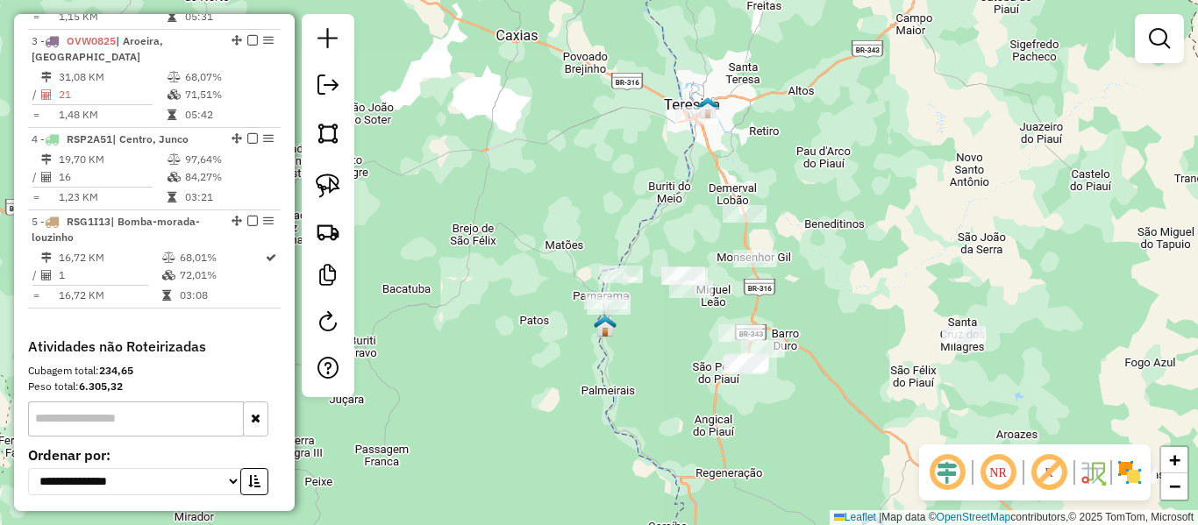
click at [638, 352] on div "Janela de atendimento Grade de atendimento Capacidade Transportadoras Veículos …" at bounding box center [599, 262] width 1198 height 525
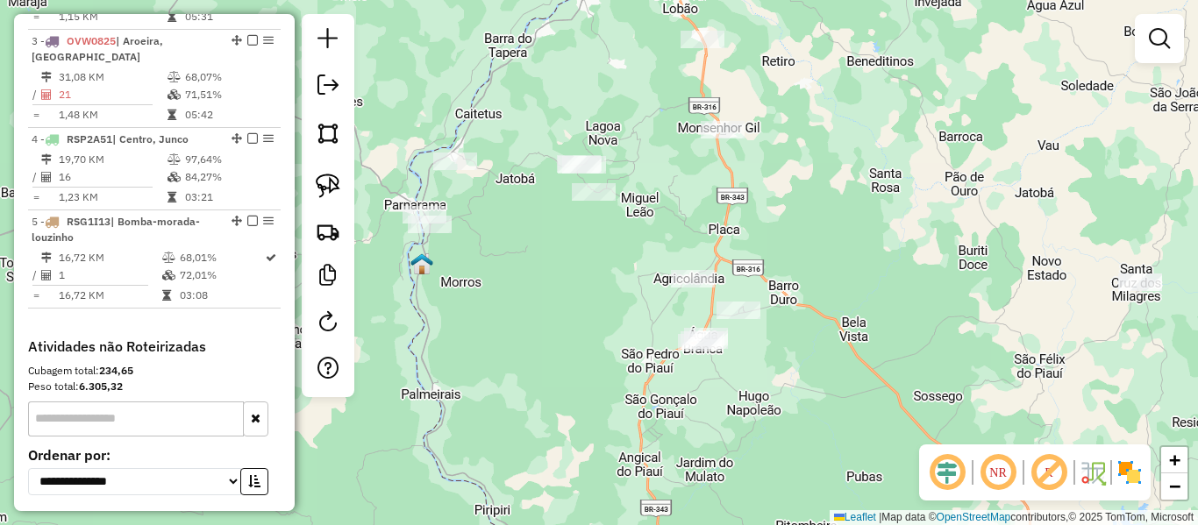
drag, startPoint x: 607, startPoint y: 284, endPoint x: 594, endPoint y: 292, distance: 14.6
click at [598, 291] on div "Janela de atendimento Grade de atendimento Capacidade Transportadoras Veículos …" at bounding box center [599, 262] width 1198 height 525
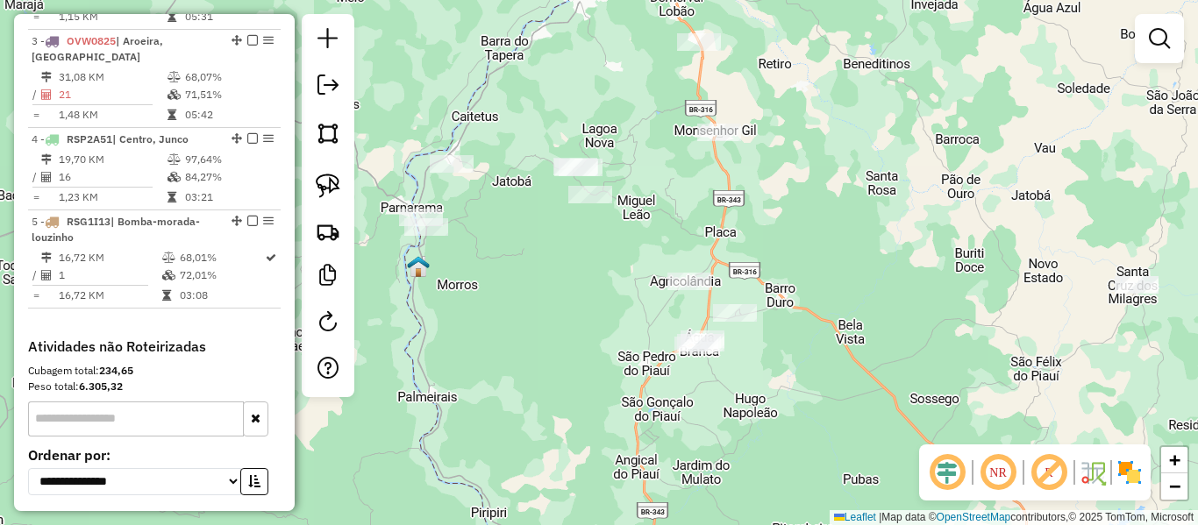
click at [559, 310] on div "Janela de atendimento Grade de atendimento Capacidade Transportadoras Veículos …" at bounding box center [599, 262] width 1198 height 525
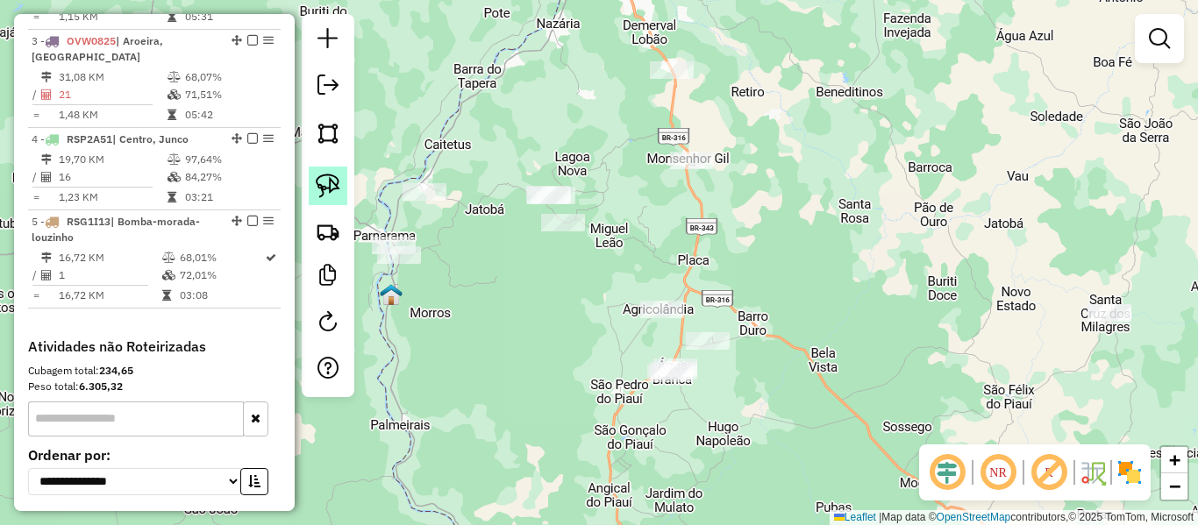
click at [318, 186] on img at bounding box center [328, 186] width 25 height 25
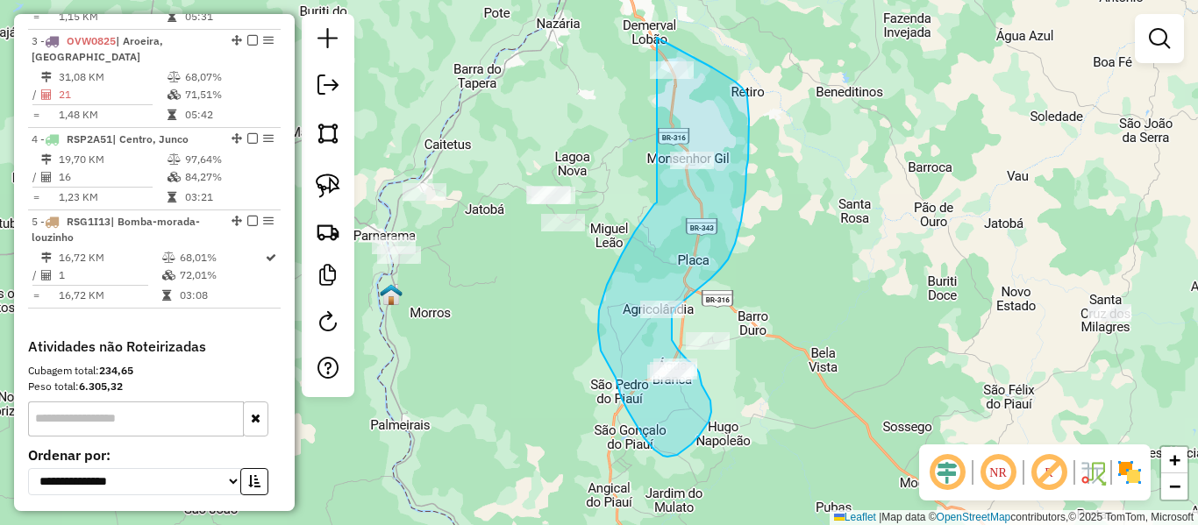
drag, startPoint x: 635, startPoint y: 231, endPoint x: 597, endPoint y: 39, distance: 195.7
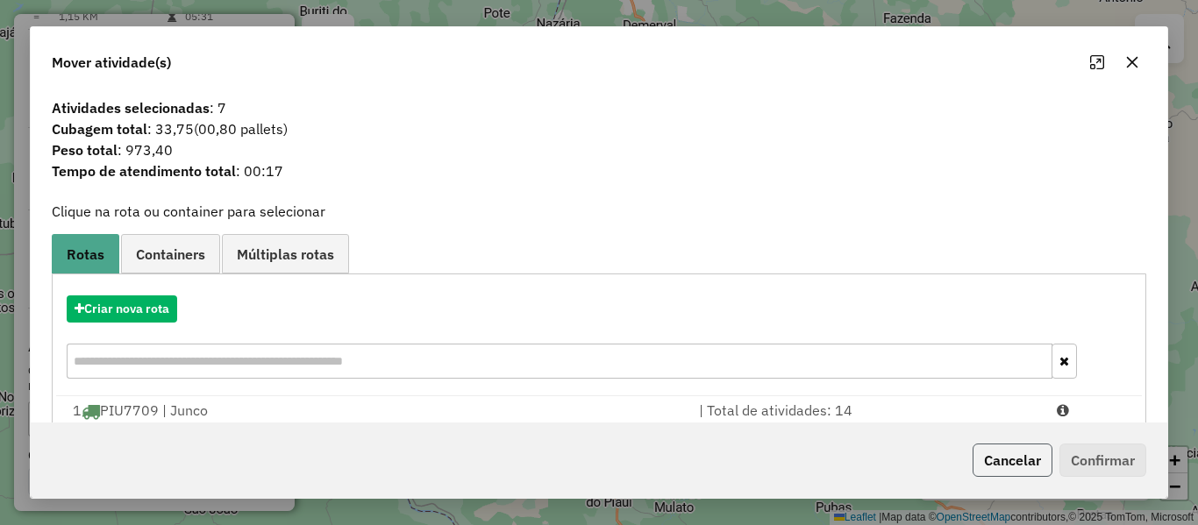
click at [1018, 469] on button "Cancelar" at bounding box center [1012, 460] width 80 height 33
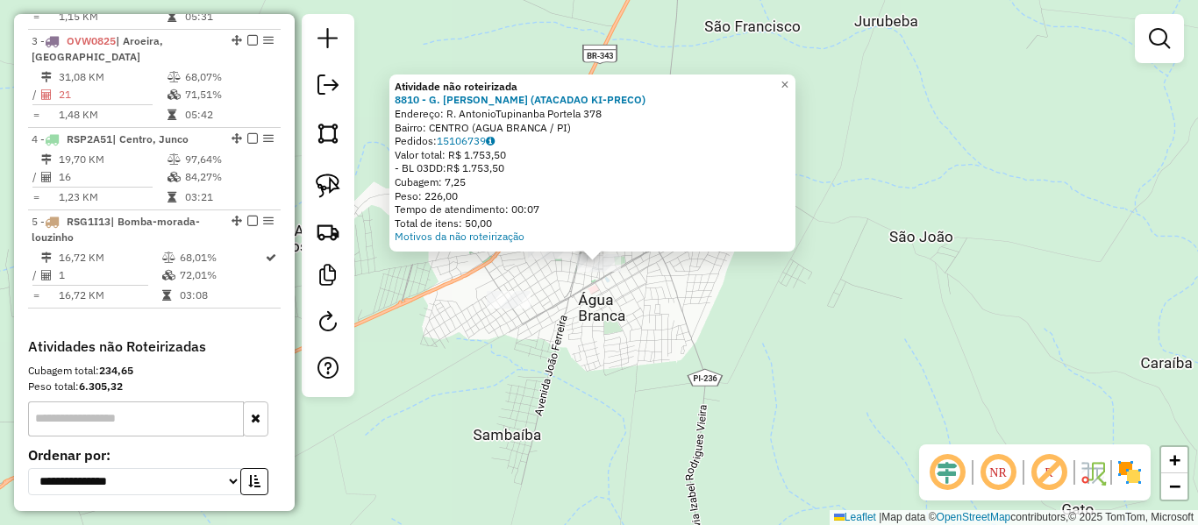
click at [587, 339] on div "Atividade não roteirizada 8810 - G. [PERSON_NAME] (ATACADAO KI-PRECO) Endereço:…" at bounding box center [599, 262] width 1198 height 525
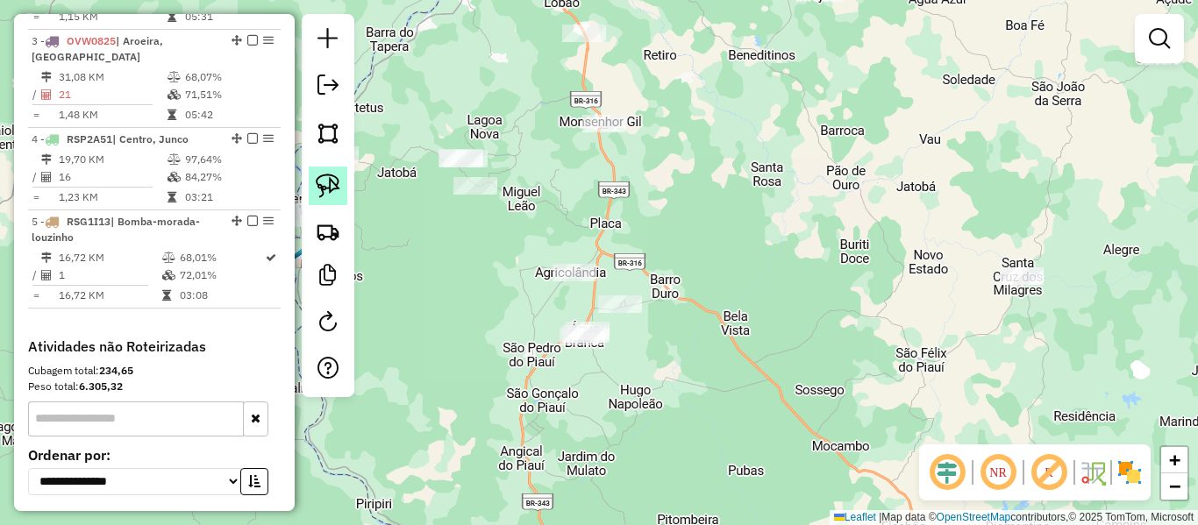
click at [327, 194] on img at bounding box center [328, 186] width 25 height 25
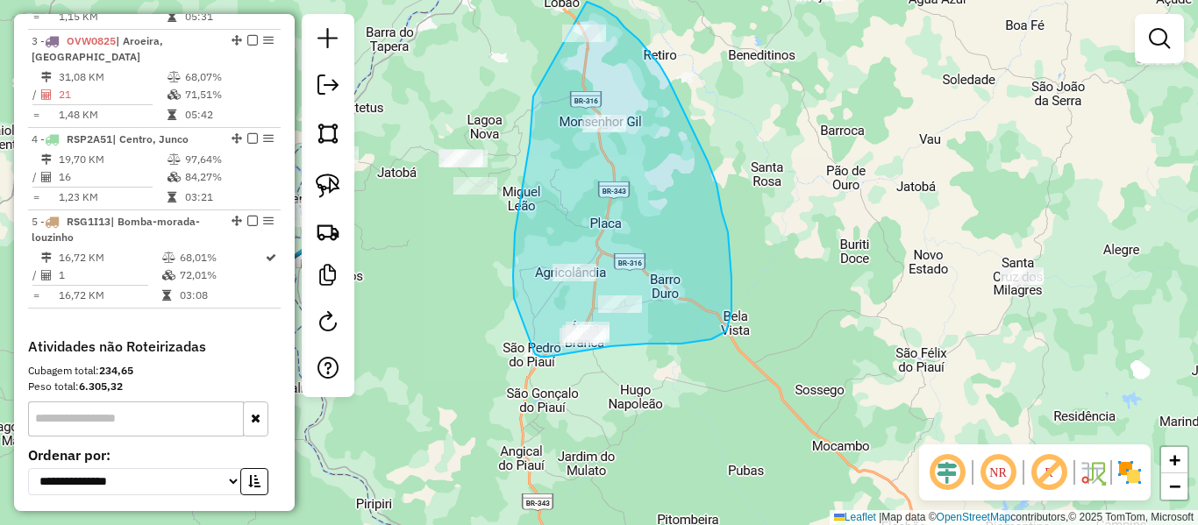
drag, startPoint x: 530, startPoint y: 143, endPoint x: 559, endPoint y: 17, distance: 129.7
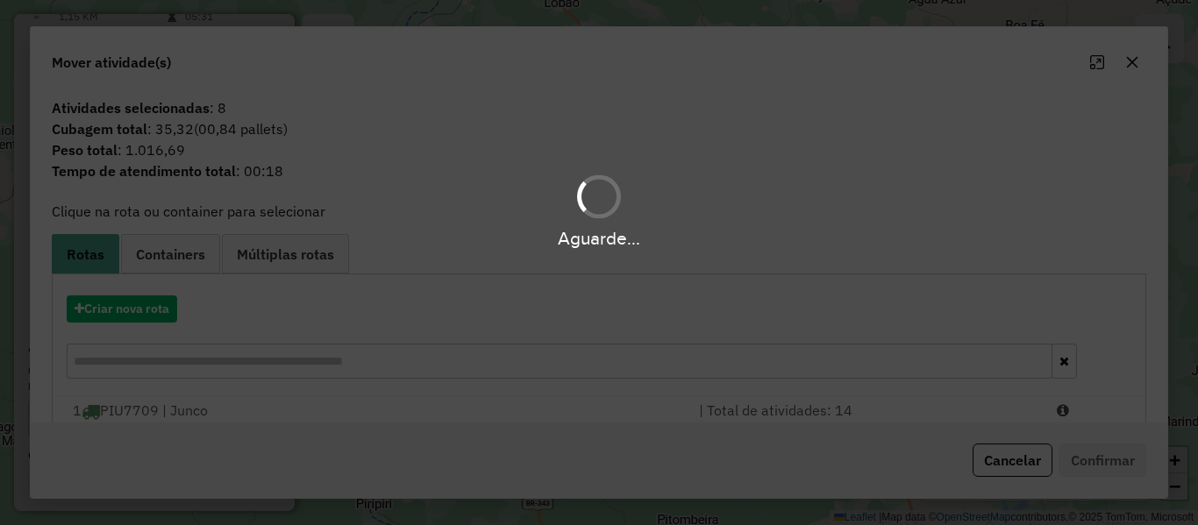
click at [1008, 459] on div "Aguarde..." at bounding box center [599, 262] width 1198 height 525
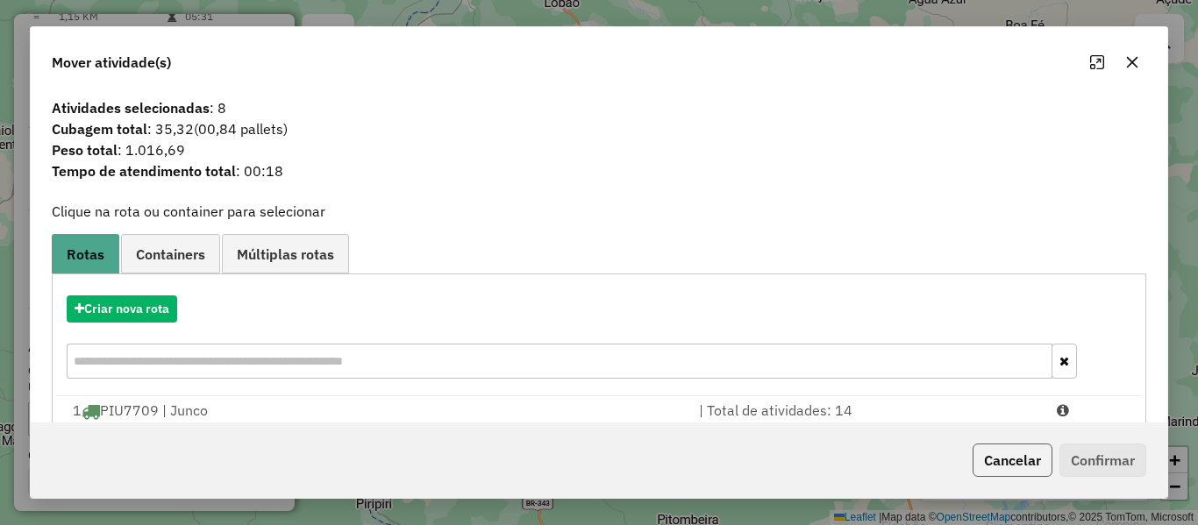
click at [1012, 459] on button "Cancelar" at bounding box center [1012, 460] width 80 height 33
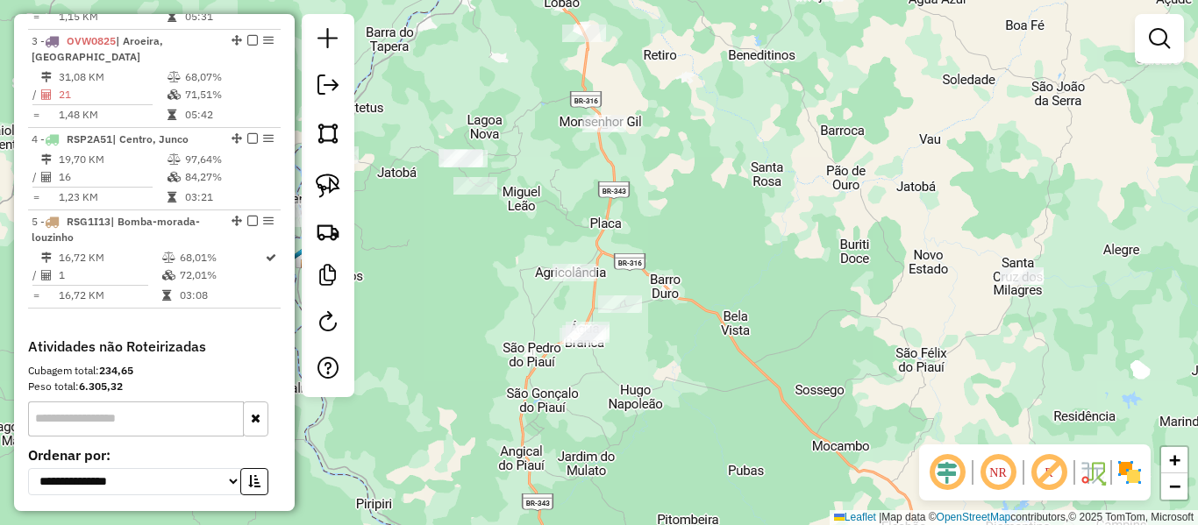
drag, startPoint x: 409, startPoint y: 206, endPoint x: 480, endPoint y: 215, distance: 71.6
click at [480, 215] on div "Janela de atendimento Grade de atendimento Capacidade Transportadoras Veículos …" at bounding box center [599, 262] width 1198 height 525
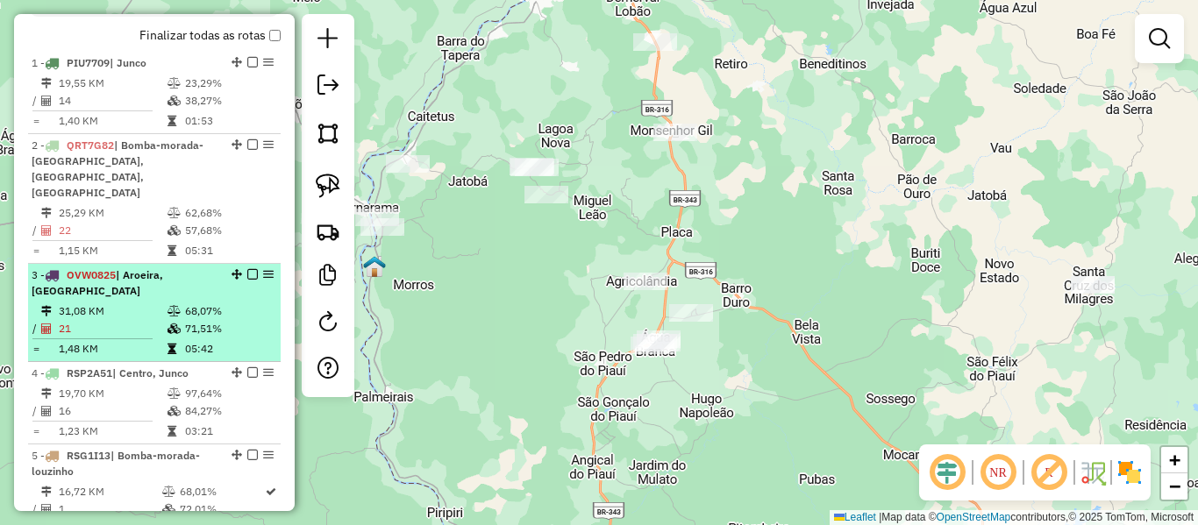
scroll to position [596, 0]
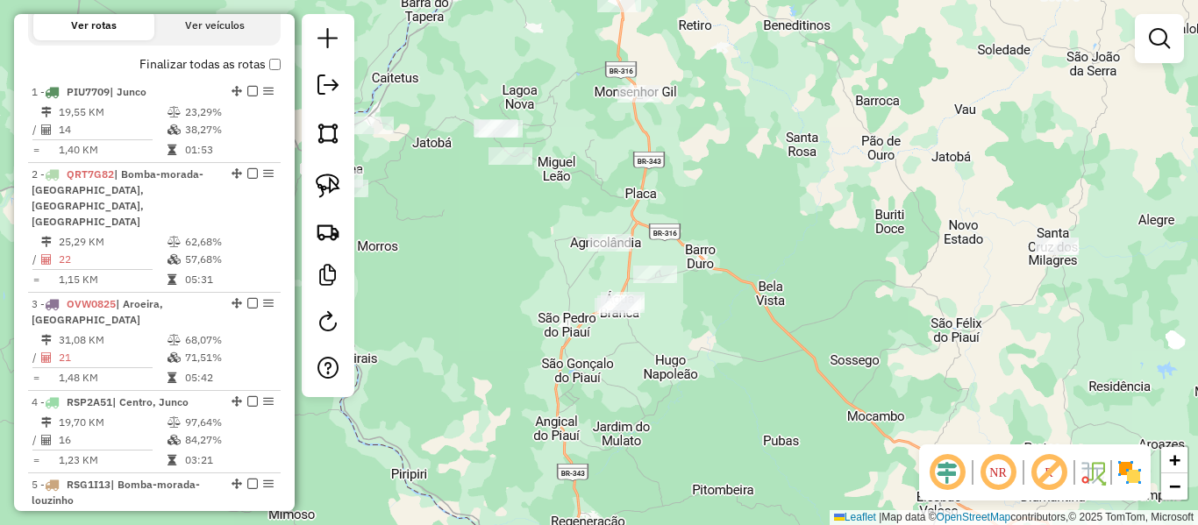
drag, startPoint x: 482, startPoint y: 302, endPoint x: 369, endPoint y: 174, distance: 170.8
click at [352, 159] on hb-router-mapa "Informações da Sessão 980087 - [DATE] Criação: [DATE] 17:19 Depósito: Via Bebid…" at bounding box center [599, 262] width 1198 height 525
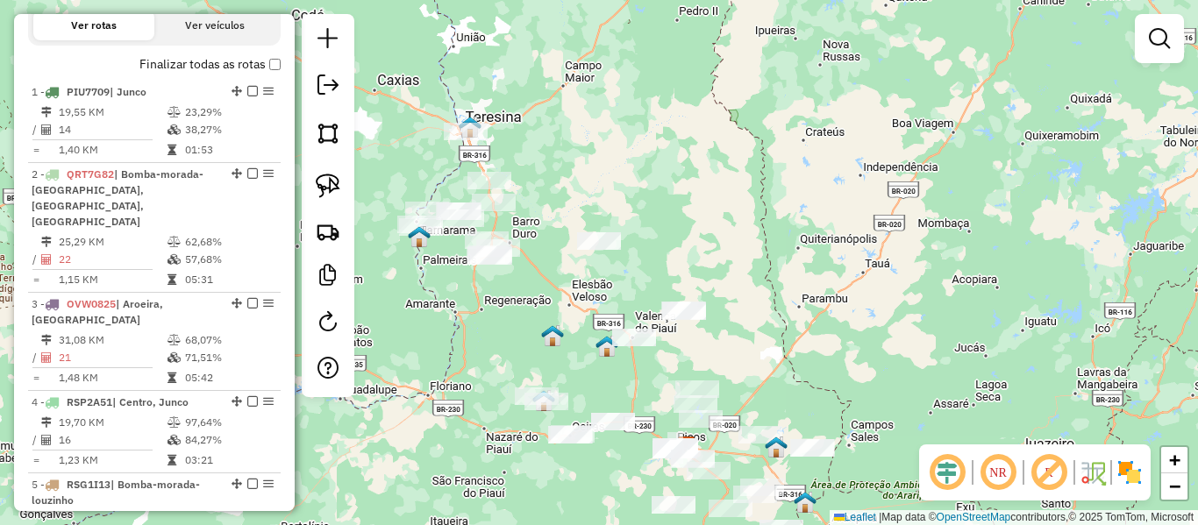
drag, startPoint x: 528, startPoint y: 367, endPoint x: 511, endPoint y: 296, distance: 72.1
click at [511, 296] on div "Janela de atendimento Grade de atendimento Capacidade Transportadoras Veículos …" at bounding box center [599, 262] width 1198 height 525
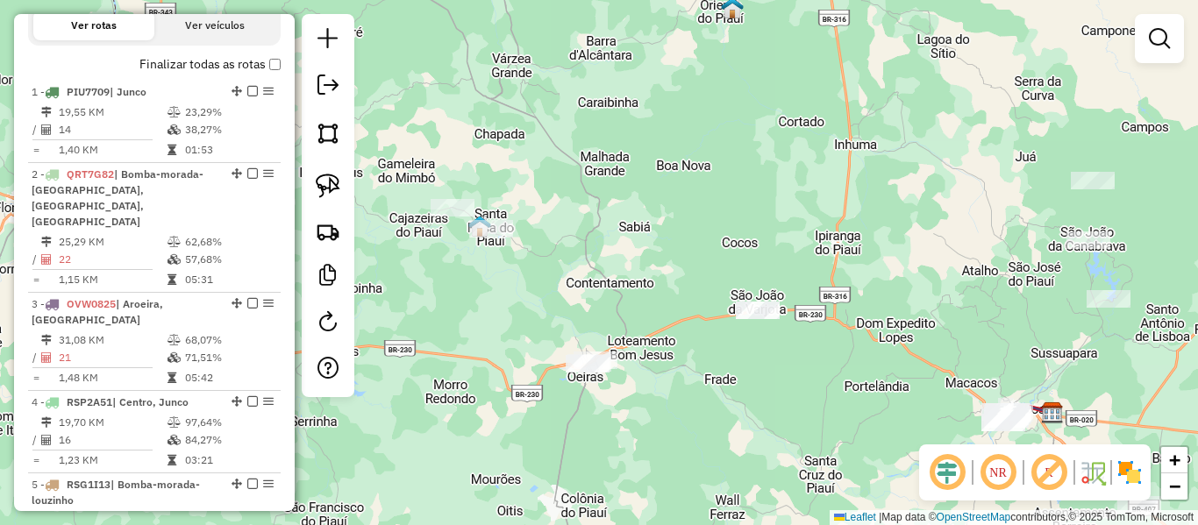
click at [601, 506] on div "Janela de atendimento Grade de atendimento Capacidade Transportadoras Veículos …" at bounding box center [599, 262] width 1198 height 525
drag, startPoint x: 586, startPoint y: 177, endPoint x: 610, endPoint y: 325, distance: 150.2
click at [610, 324] on div "Janela de atendimento Grade de atendimento Capacidade Transportadoras Veículos …" at bounding box center [599, 262] width 1198 height 525
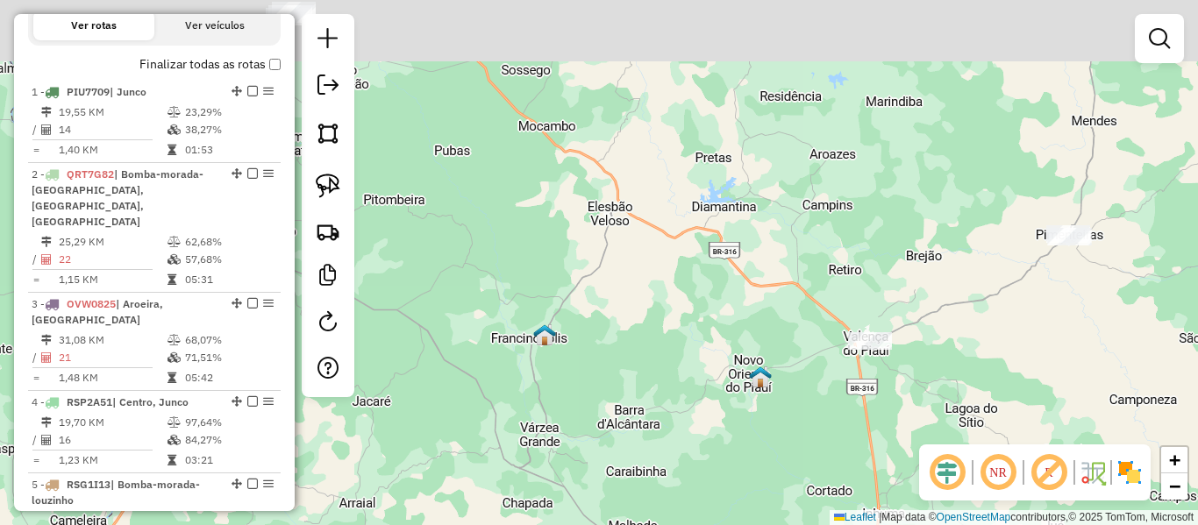
drag, startPoint x: 623, startPoint y: 303, endPoint x: 620, endPoint y: 366, distance: 62.3
click at [621, 366] on div "Janela de atendimento Grade de atendimento Capacidade Transportadoras Veículos …" at bounding box center [599, 262] width 1198 height 525
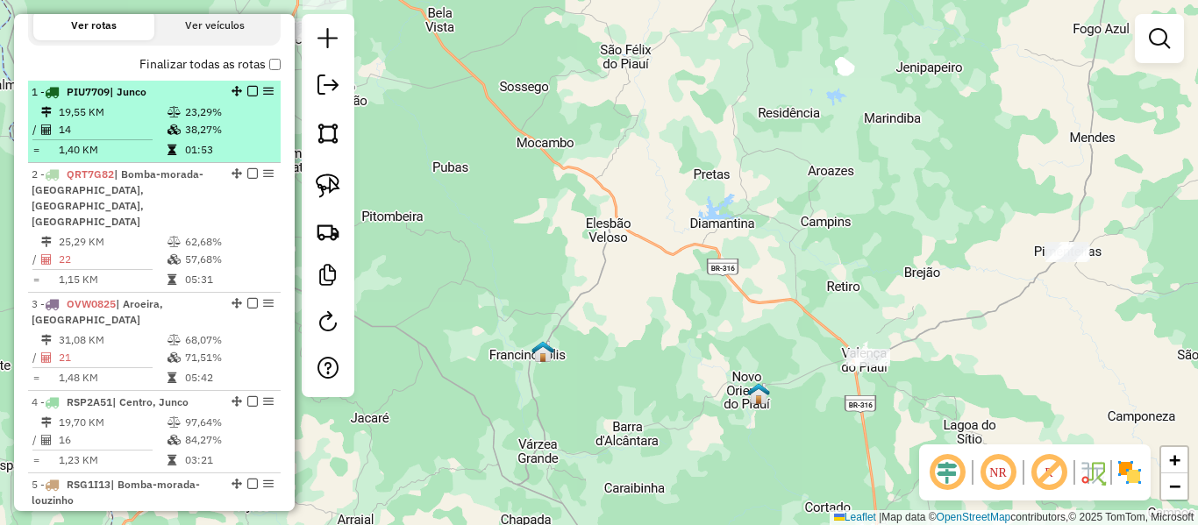
drag, startPoint x: 107, startPoint y: 152, endPoint x: 111, endPoint y: 162, distance: 11.4
click at [107, 139] on td "14" at bounding box center [112, 130] width 109 height 18
select select "*********"
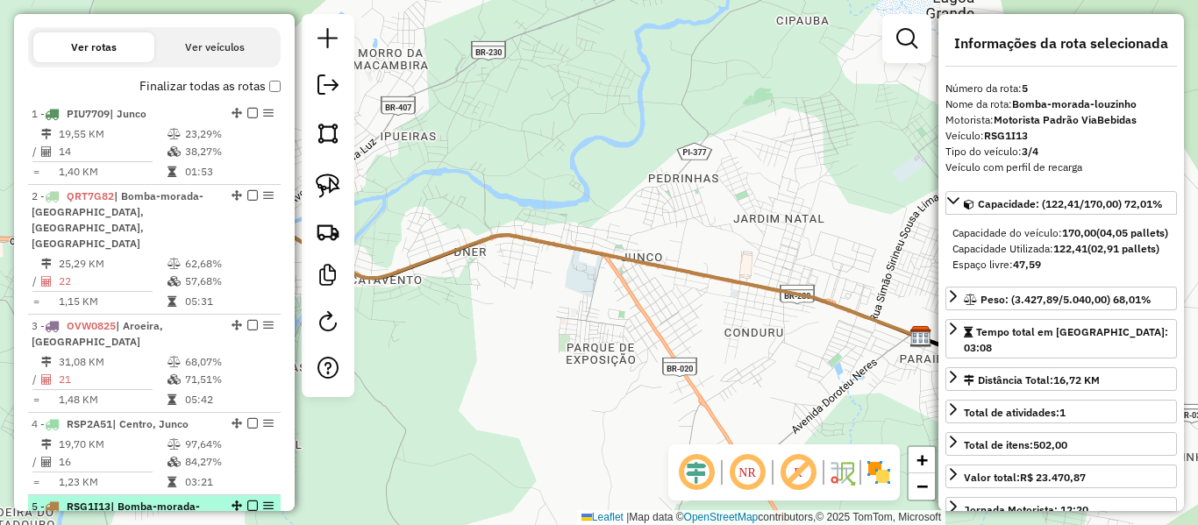
scroll to position [532, 0]
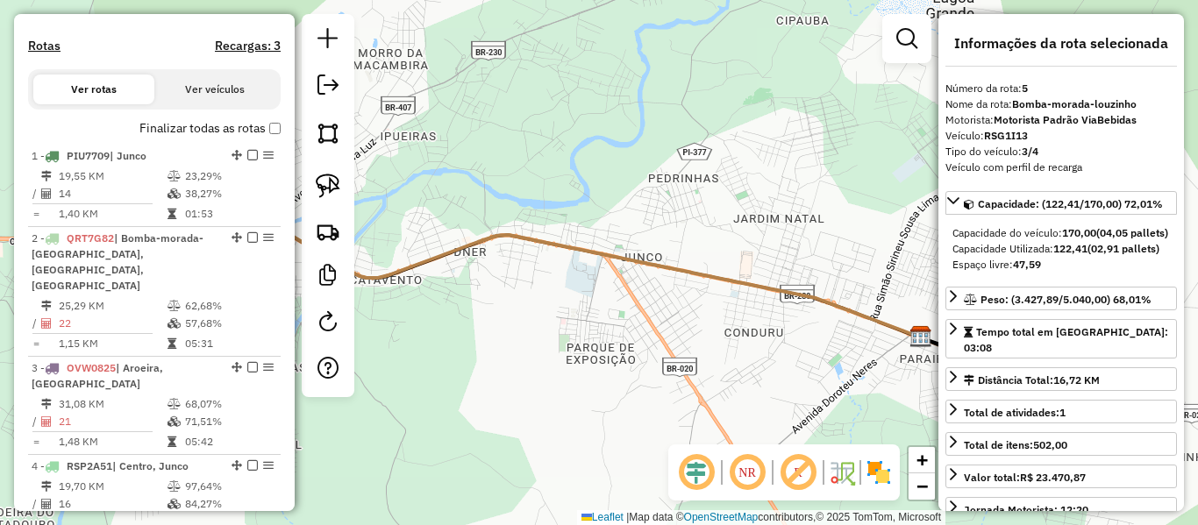
drag, startPoint x: 541, startPoint y: 209, endPoint x: 637, endPoint y: 220, distance: 96.2
click at [690, 211] on div "Janela de atendimento Grade de atendimento Capacidade Transportadoras Veículos …" at bounding box center [599, 262] width 1198 height 525
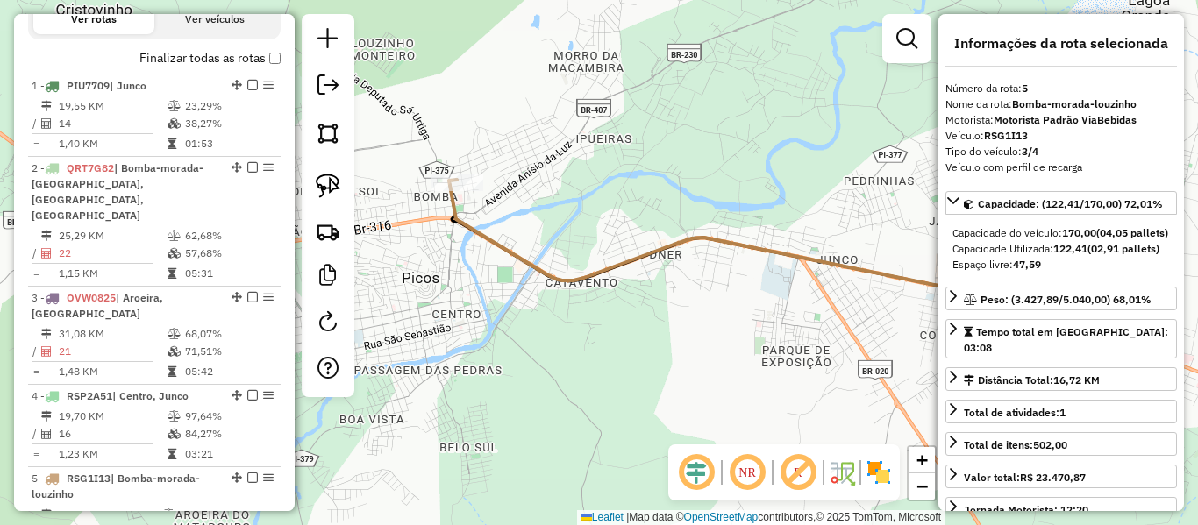
scroll to position [445, 0]
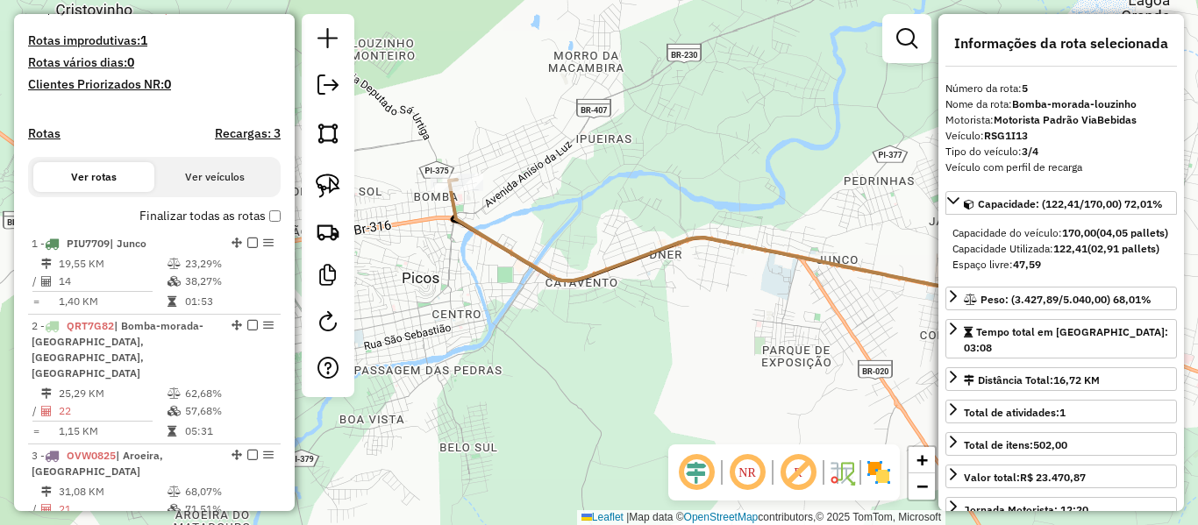
drag, startPoint x: 323, startPoint y: 93, endPoint x: 340, endPoint y: 127, distance: 38.4
click at [323, 92] on em at bounding box center [327, 85] width 21 height 21
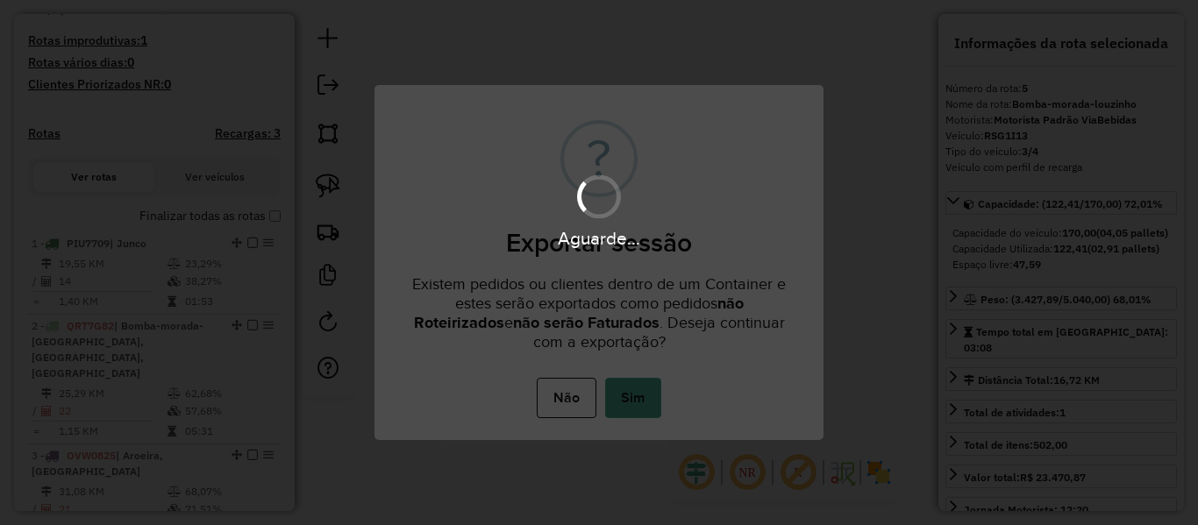
click at [637, 408] on button "Sim" at bounding box center [633, 398] width 56 height 40
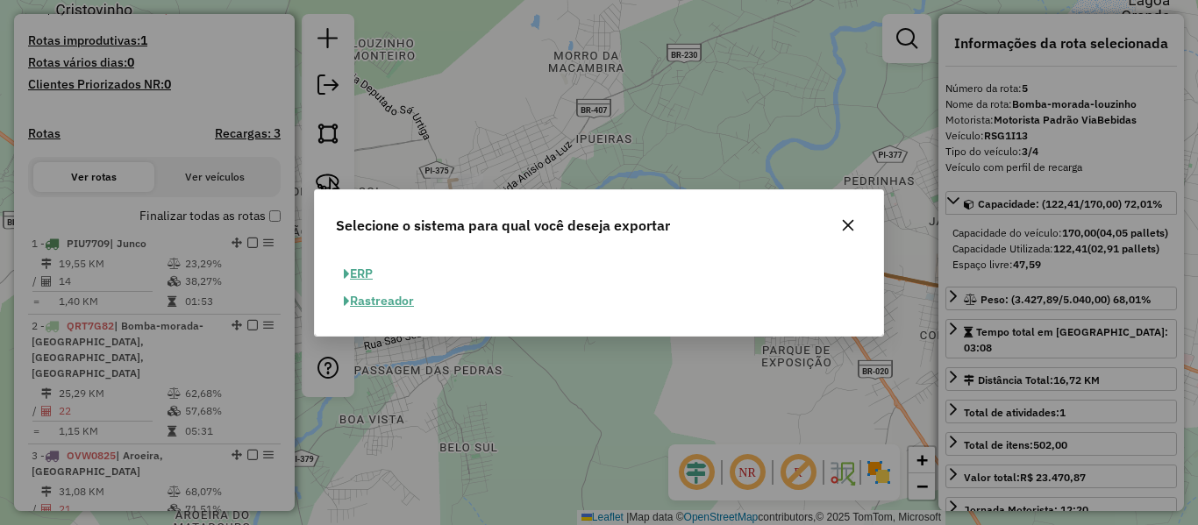
click at [365, 270] on button "ERP" at bounding box center [358, 273] width 45 height 27
select select "**"
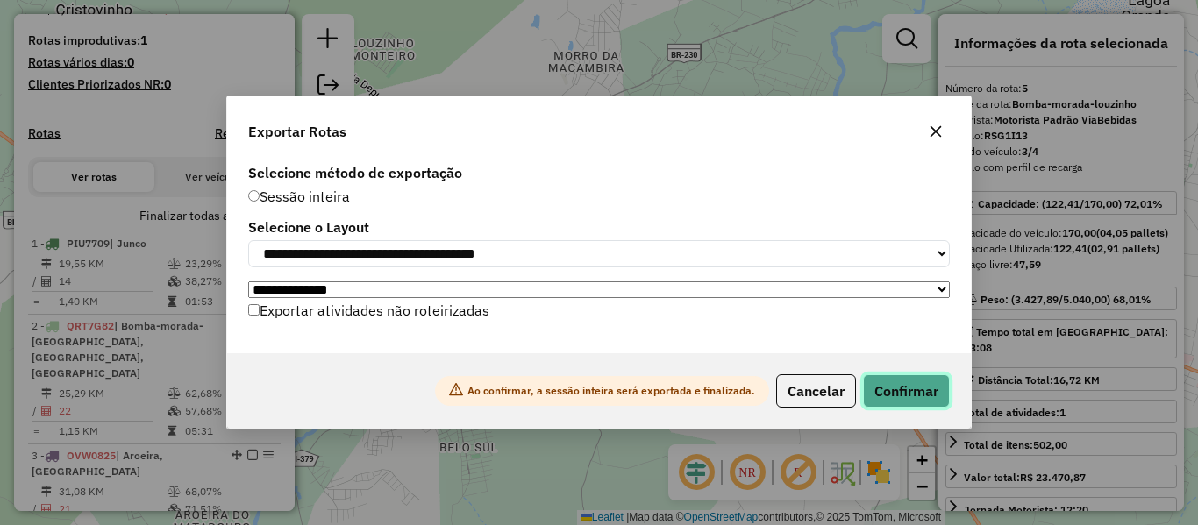
click at [892, 388] on button "Confirmar" at bounding box center [906, 390] width 87 height 33
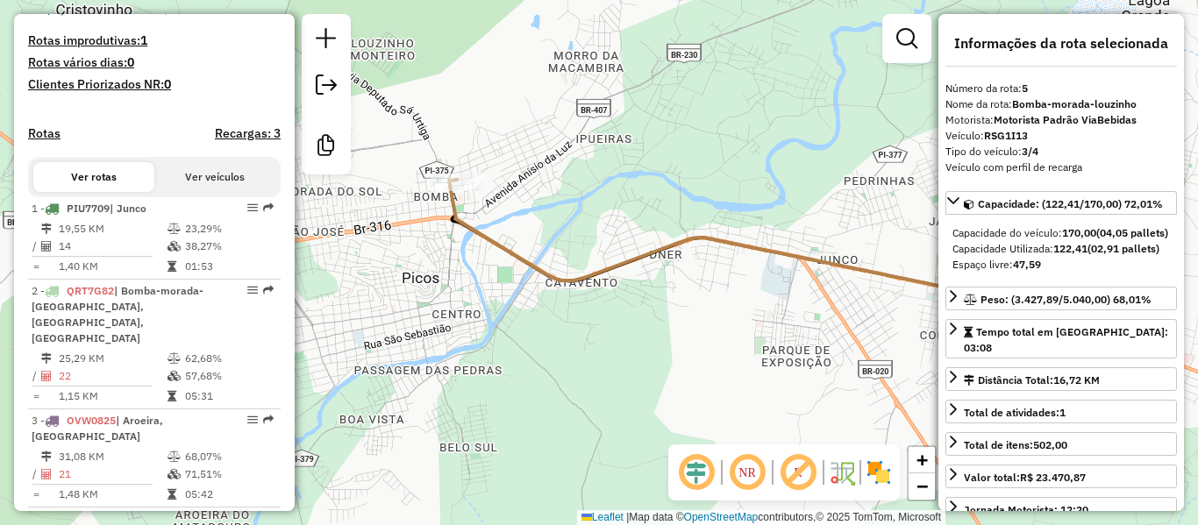
scroll to position [943, 0]
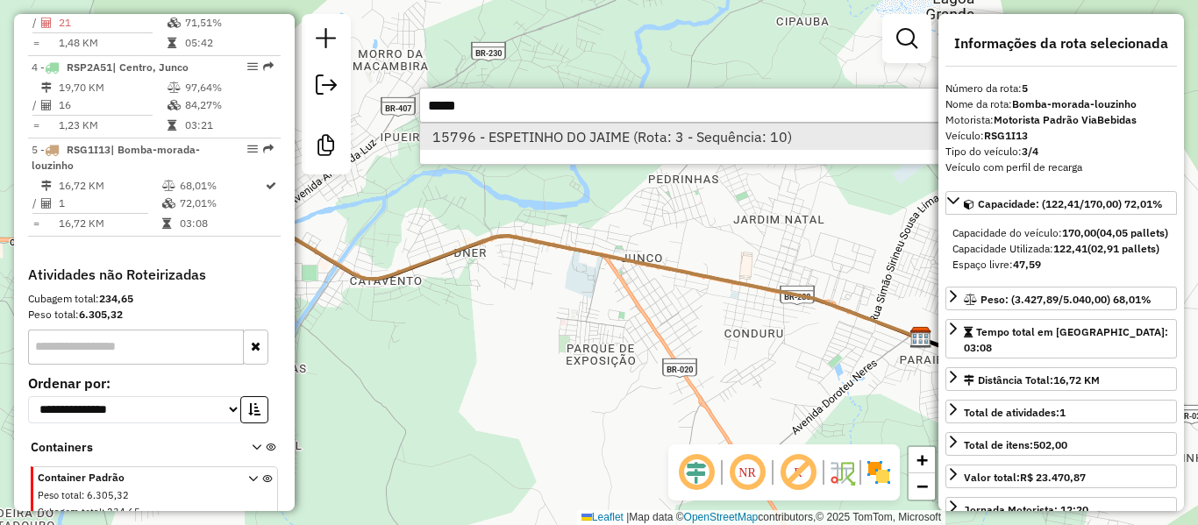
type input "*****"
click at [655, 144] on li "15796 - ESPETINHO DO JAIME (Rota: 3 - Sequência: 10)" at bounding box center [682, 137] width 524 height 26
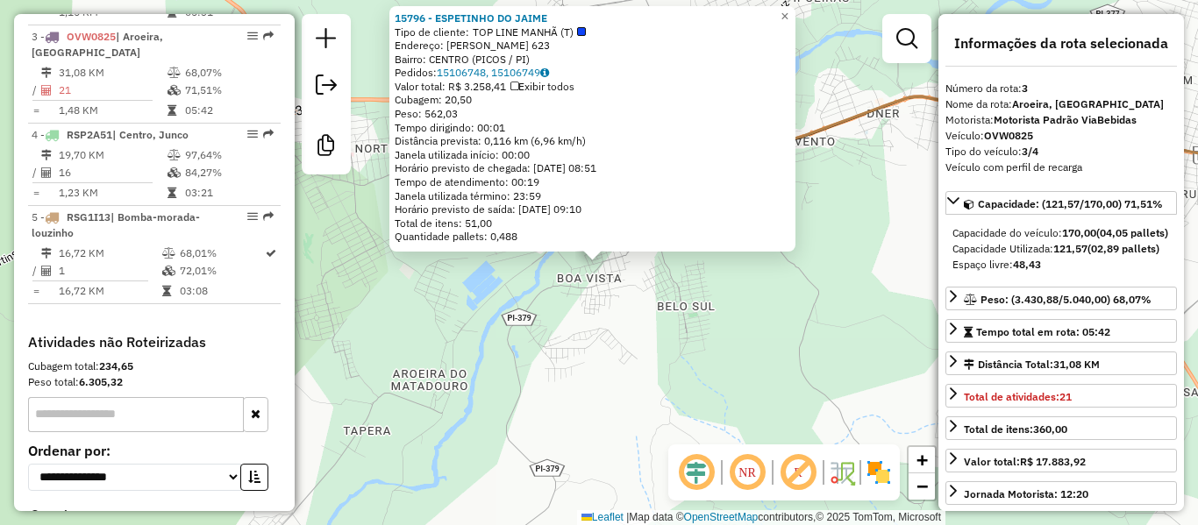
scroll to position [872, 0]
